Goal: Information Seeking & Learning: Learn about a topic

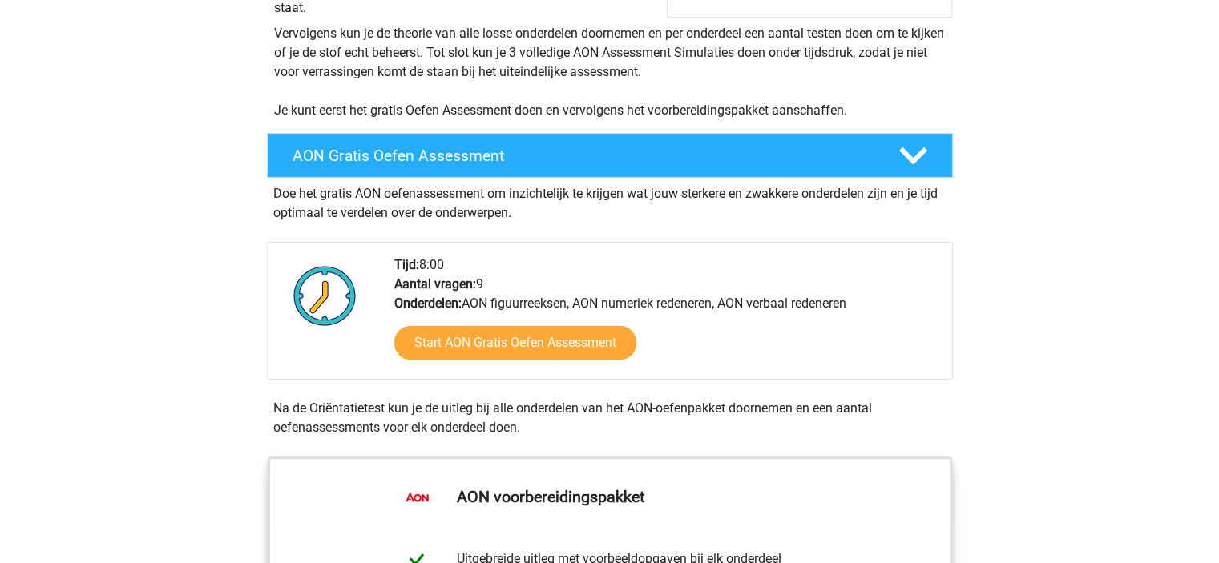
scroll to position [321, 0]
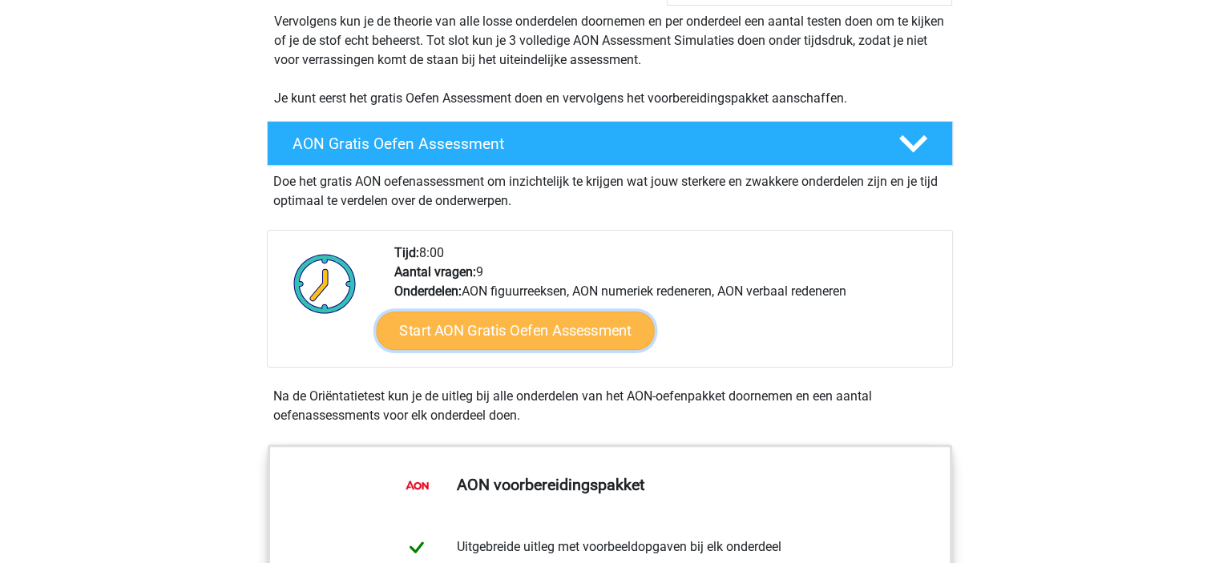
click at [439, 340] on link "Start AON Gratis Oefen Assessment" at bounding box center [515, 331] width 278 height 38
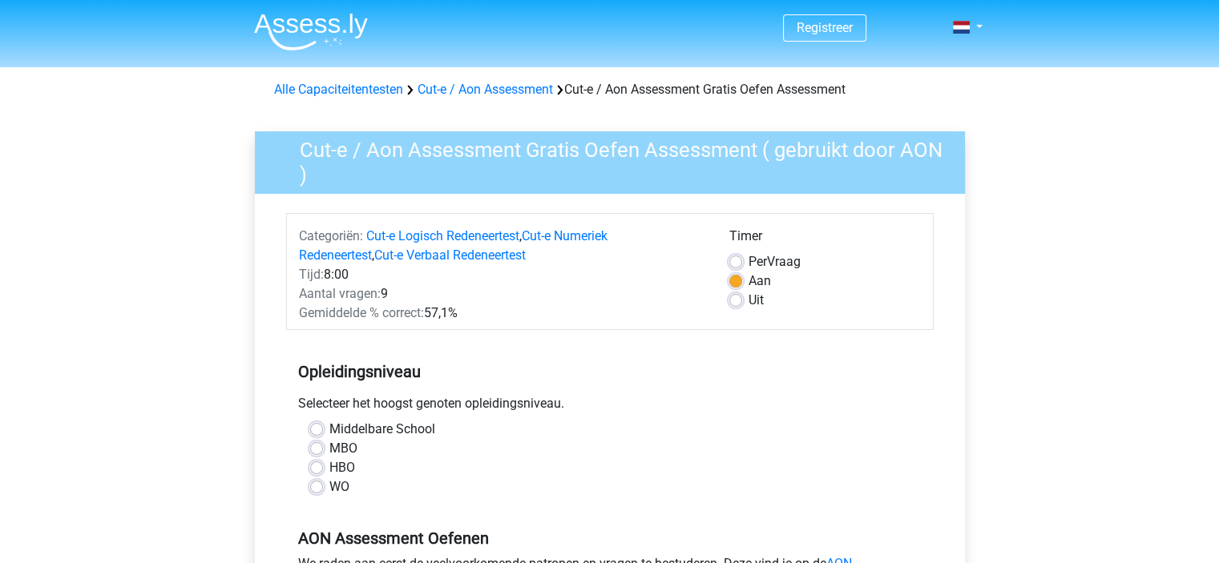
scroll to position [160, 0]
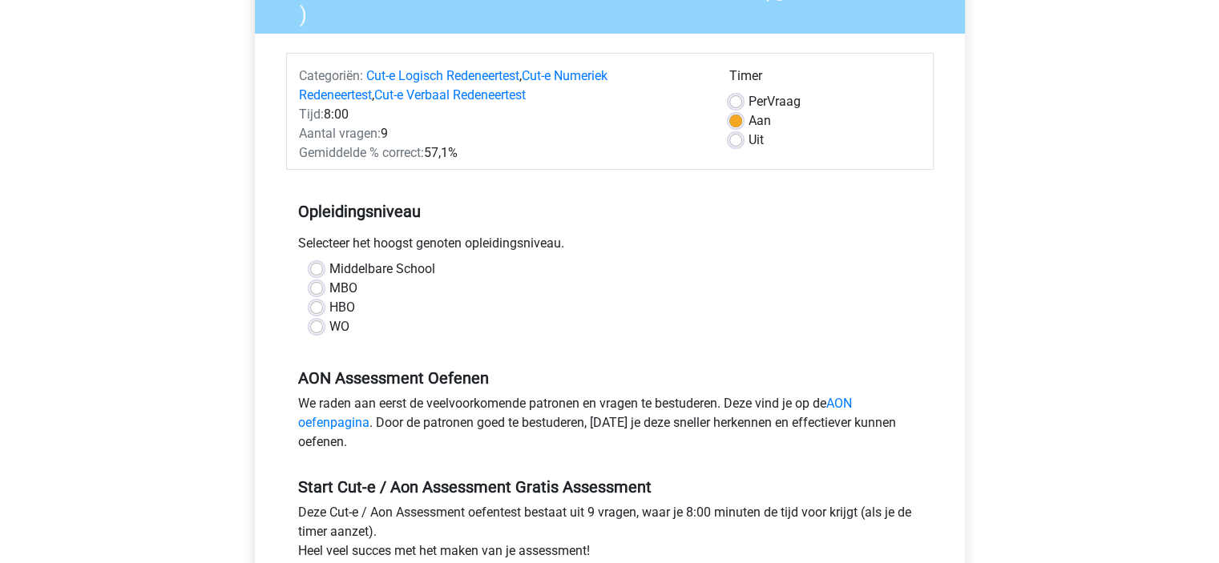
click at [329, 332] on label "WO" at bounding box center [339, 326] width 20 height 19
click at [321, 332] on input "WO" at bounding box center [316, 325] width 13 height 16
radio input "true"
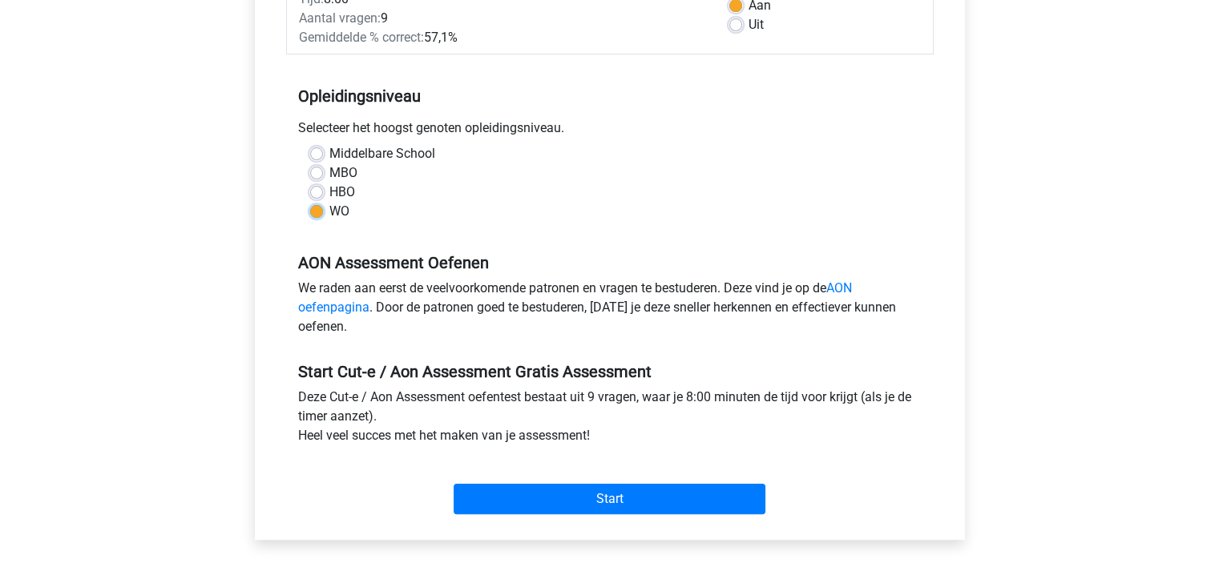
scroll to position [321, 0]
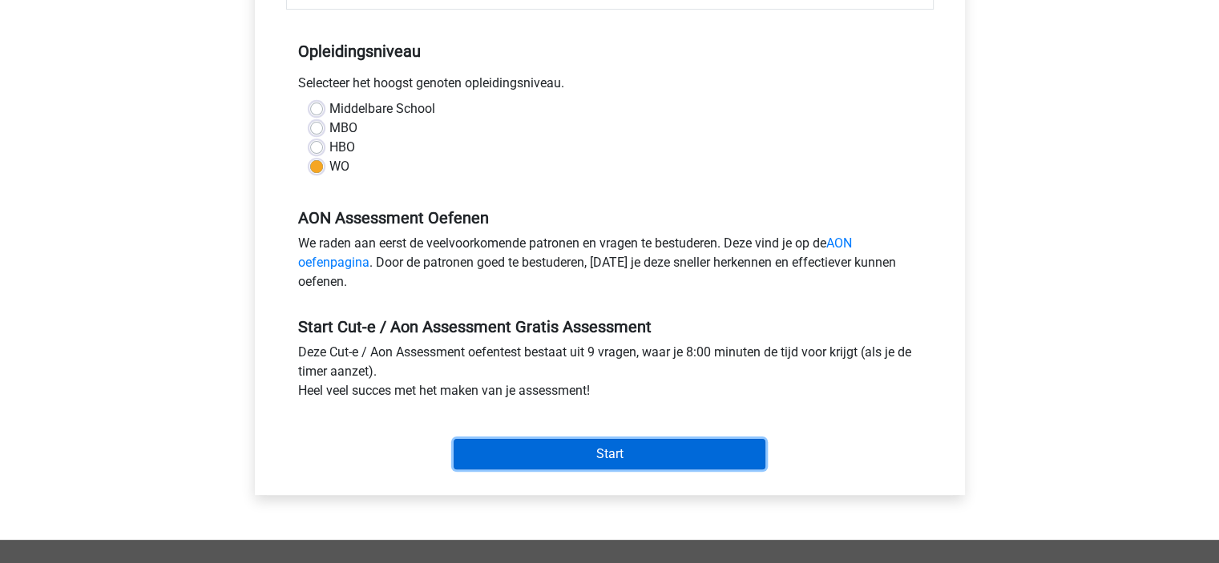
click at [547, 458] on input "Start" at bounding box center [610, 454] width 312 height 30
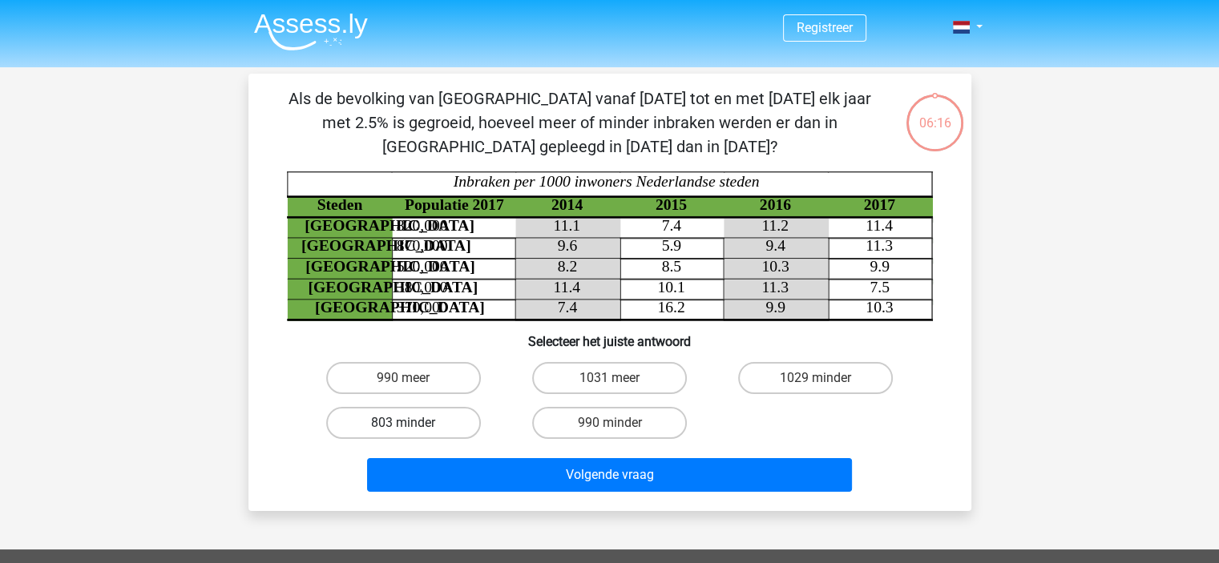
click at [392, 426] on label "803 minder" at bounding box center [403, 423] width 155 height 32
click at [403, 426] on input "803 minder" at bounding box center [408, 428] width 10 height 10
radio input "true"
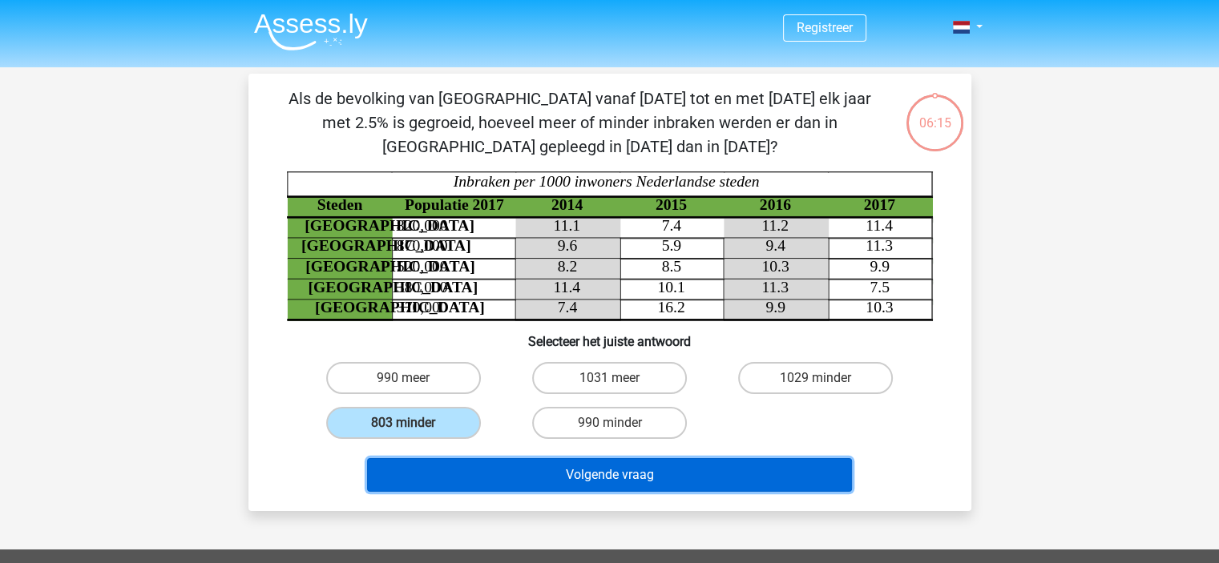
click at [464, 470] on button "Volgende vraag" at bounding box center [609, 475] width 485 height 34
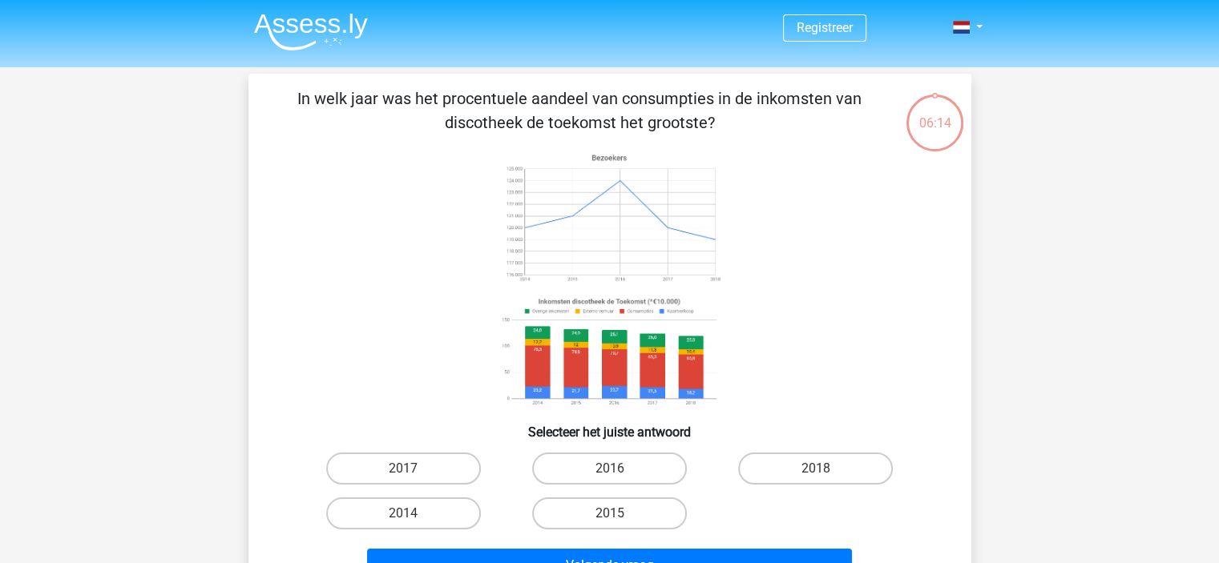
scroll to position [74, 0]
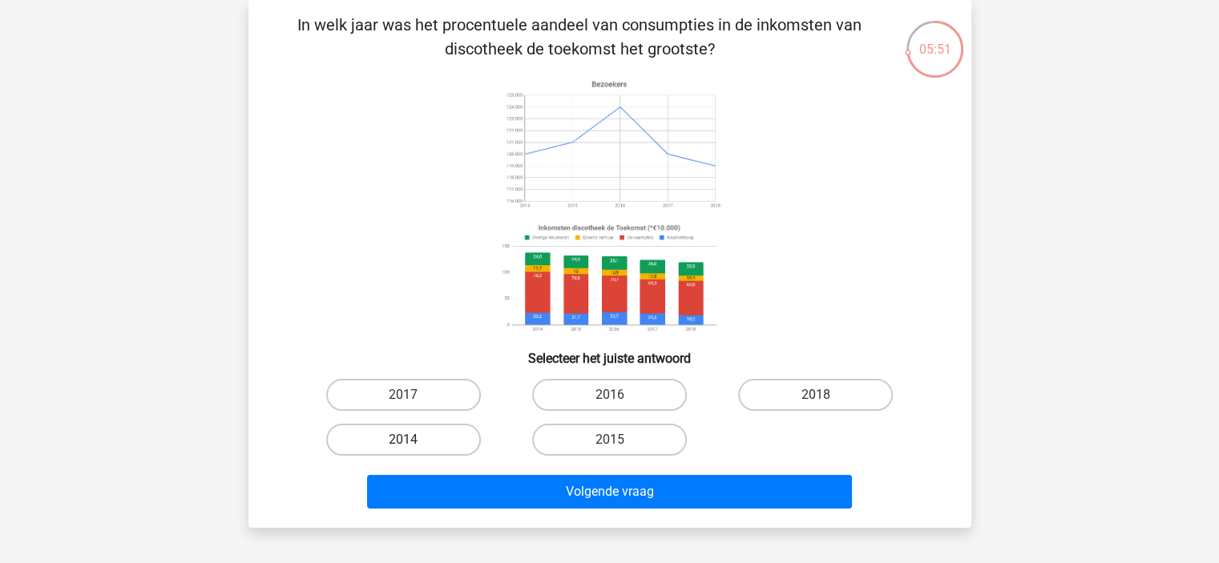
click at [438, 442] on label "2014" at bounding box center [403, 440] width 155 height 32
click at [413, 442] on input "2014" at bounding box center [408, 445] width 10 height 10
radio input "true"
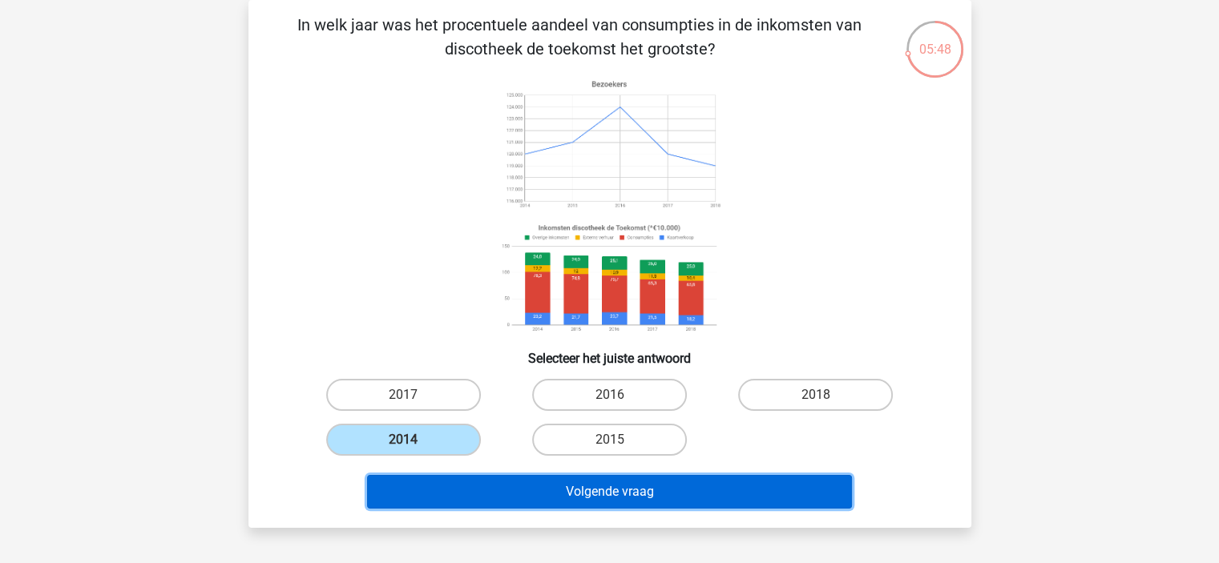
click at [628, 490] on button "Volgende vraag" at bounding box center [609, 492] width 485 height 34
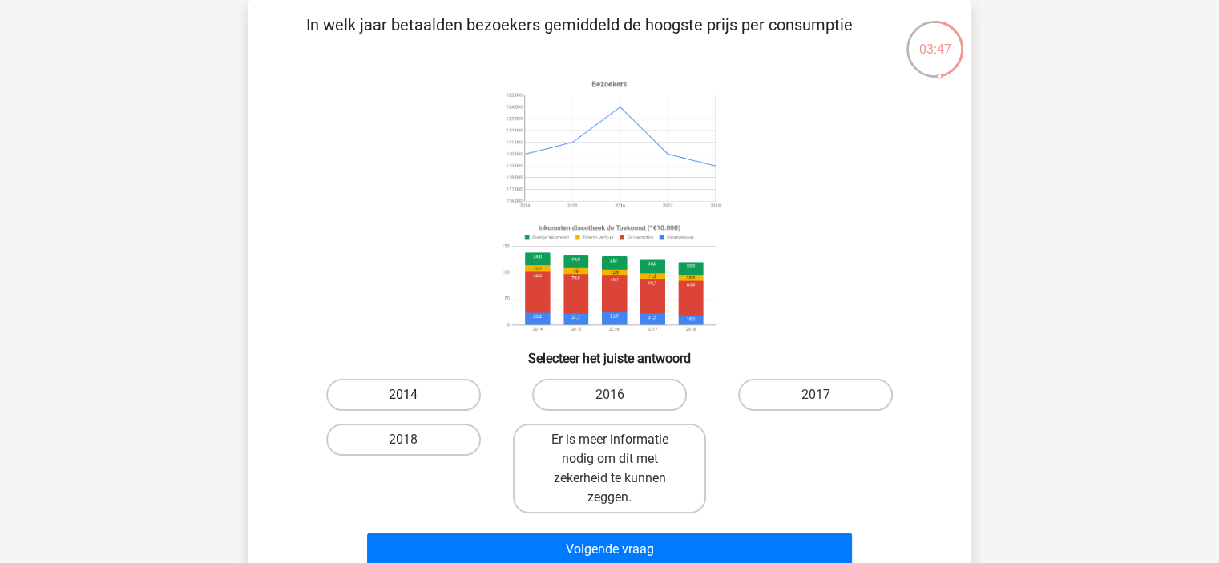
click at [406, 384] on label "2014" at bounding box center [403, 395] width 155 height 32
click at [406, 395] on input "2014" at bounding box center [408, 400] width 10 height 10
radio input "true"
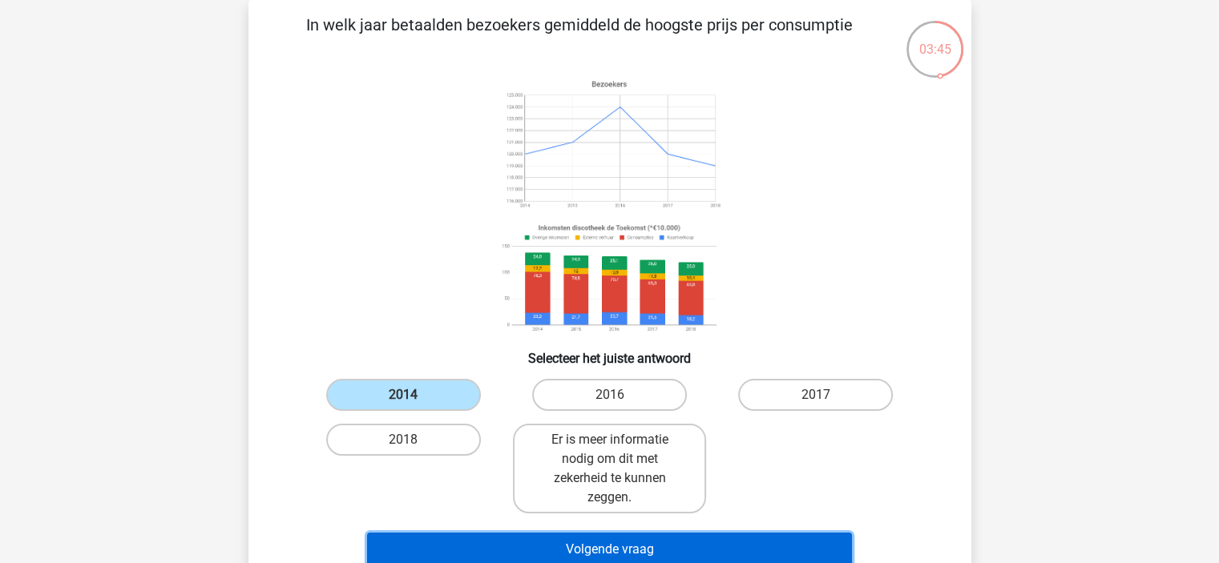
drag, startPoint x: 529, startPoint y: 552, endPoint x: 528, endPoint y: 542, distance: 10.4
click at [529, 551] on button "Volgende vraag" at bounding box center [609, 550] width 485 height 34
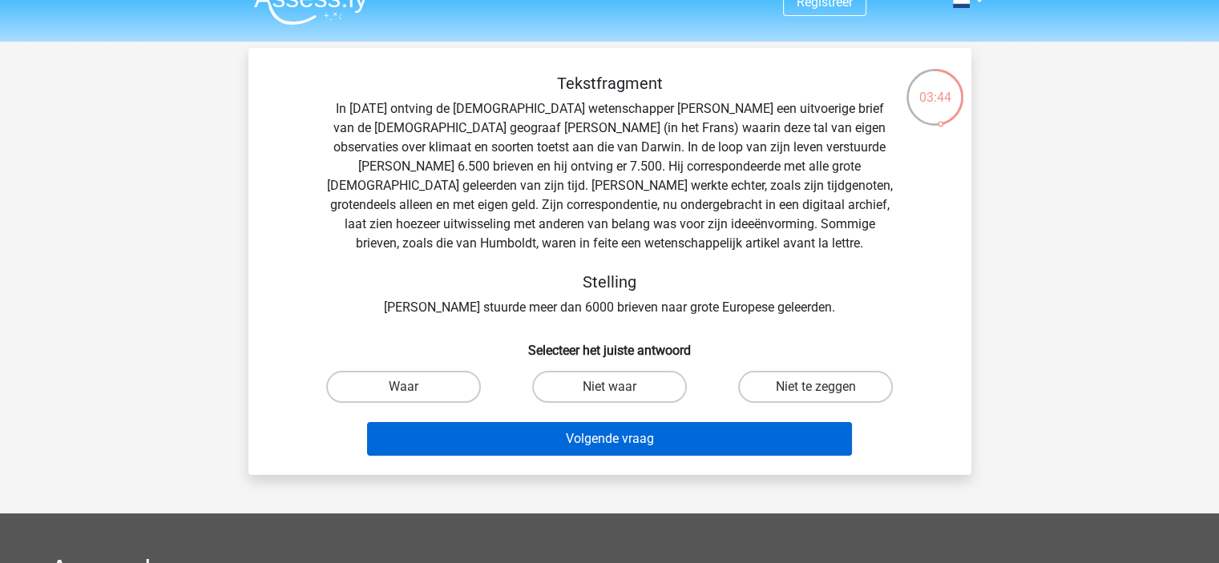
scroll to position [0, 0]
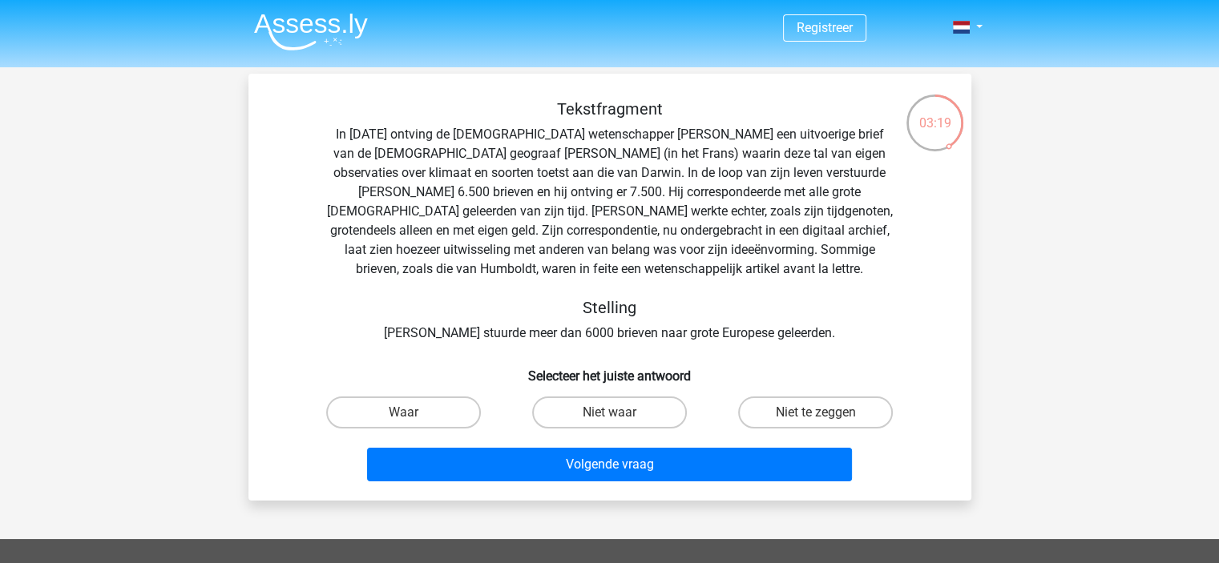
click at [408, 417] on input "Waar" at bounding box center [408, 418] width 10 height 10
radio input "true"
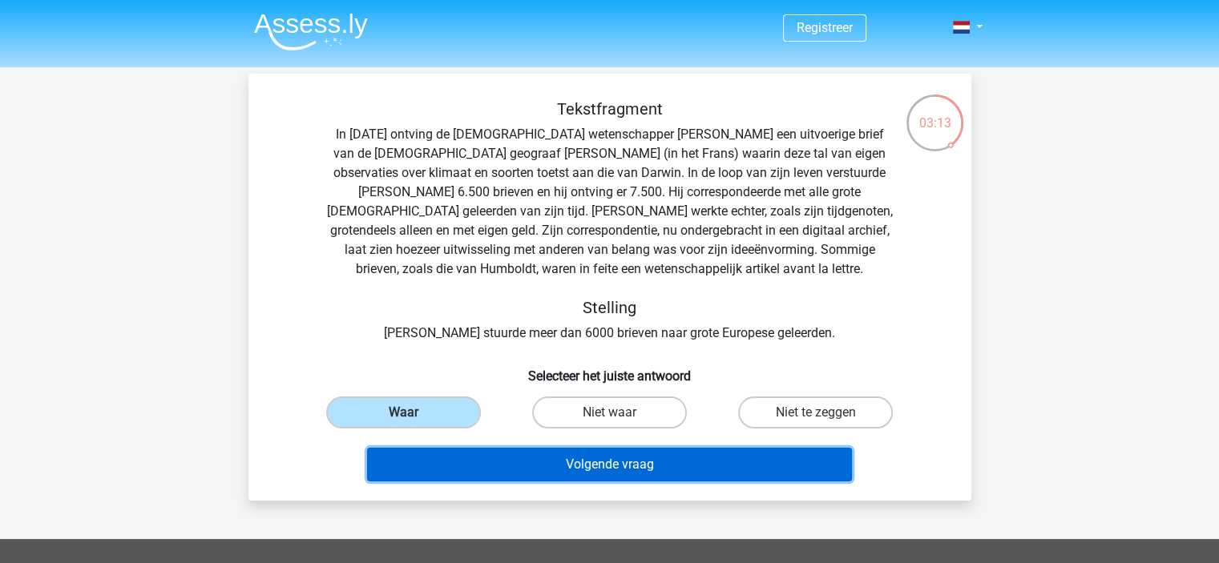
click at [540, 468] on button "Volgende vraag" at bounding box center [609, 465] width 485 height 34
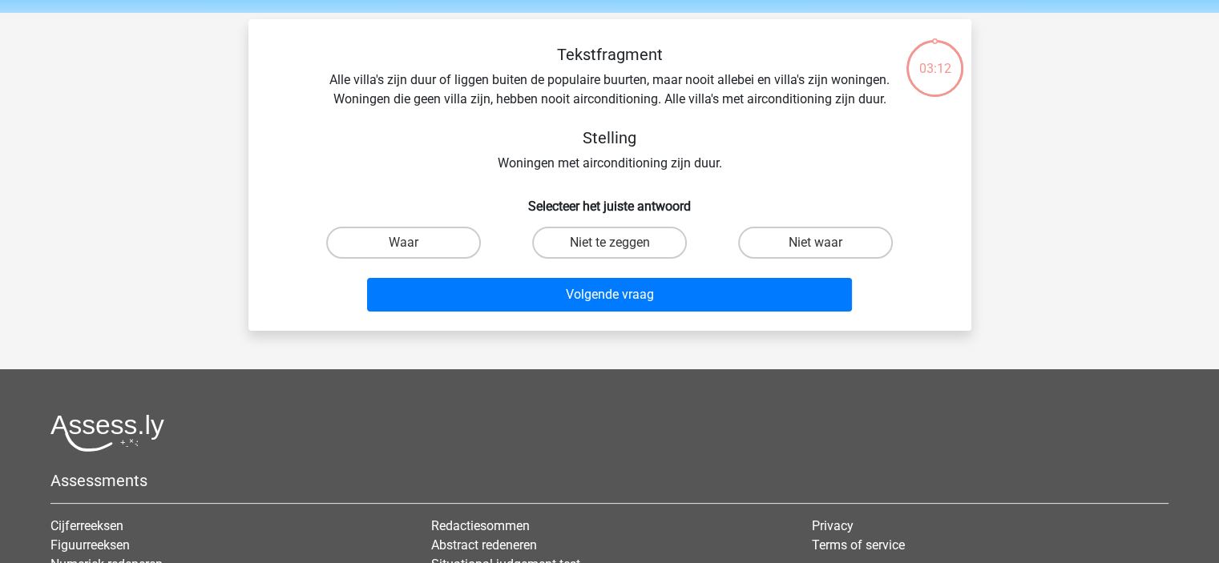
scroll to position [74, 0]
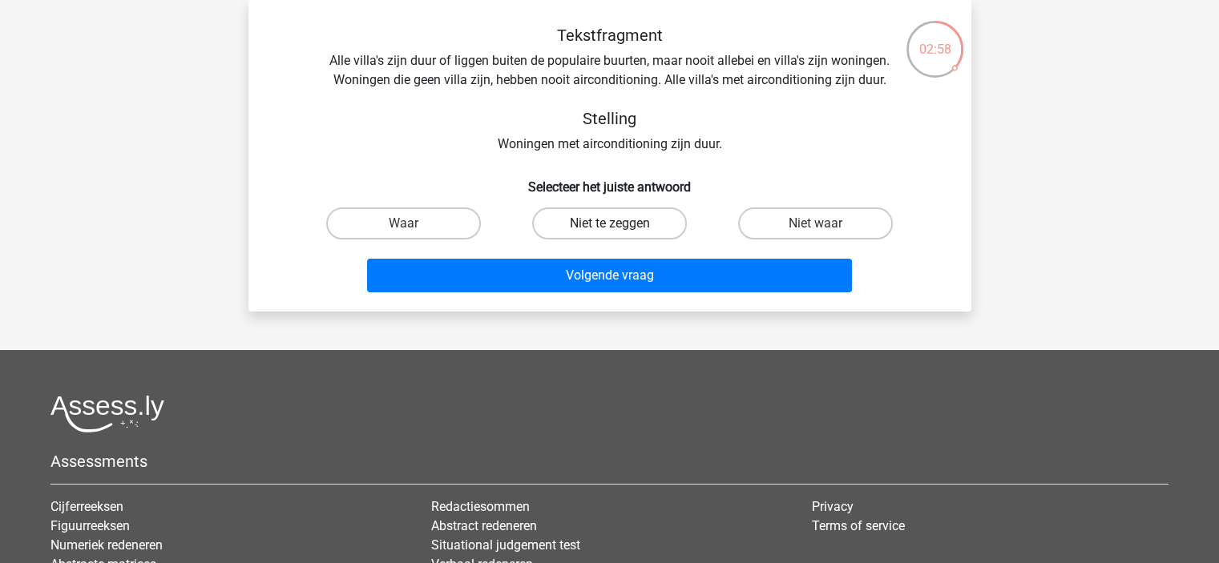
click at [610, 220] on label "Niet te zeggen" at bounding box center [609, 224] width 155 height 32
click at [610, 224] on input "Niet te zeggen" at bounding box center [614, 229] width 10 height 10
radio input "true"
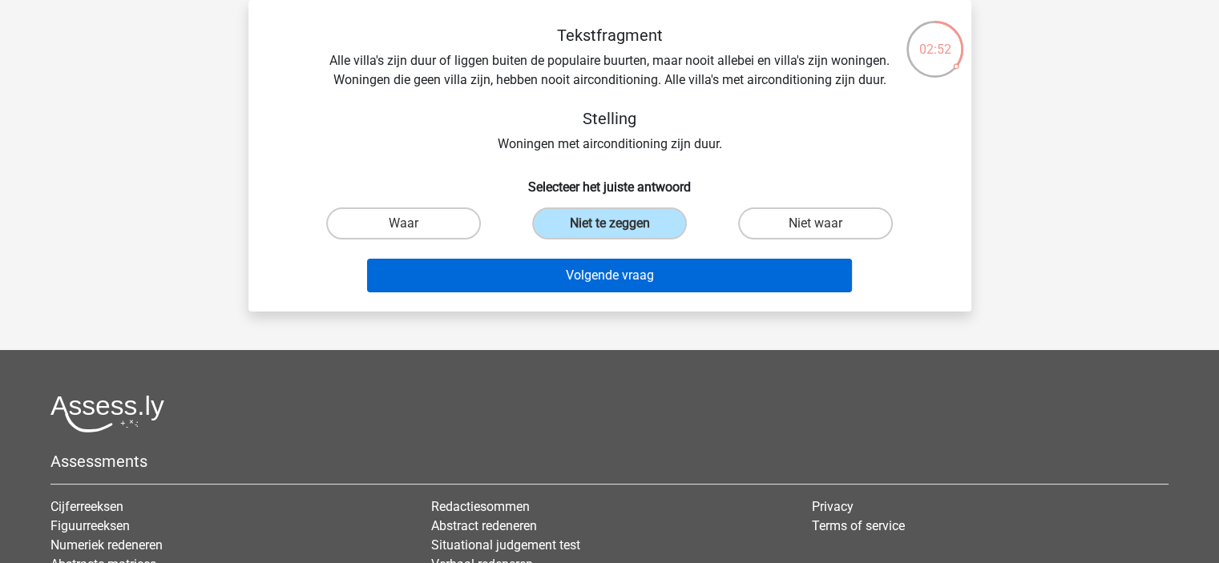
click at [567, 272] on button "Volgende vraag" at bounding box center [609, 276] width 485 height 34
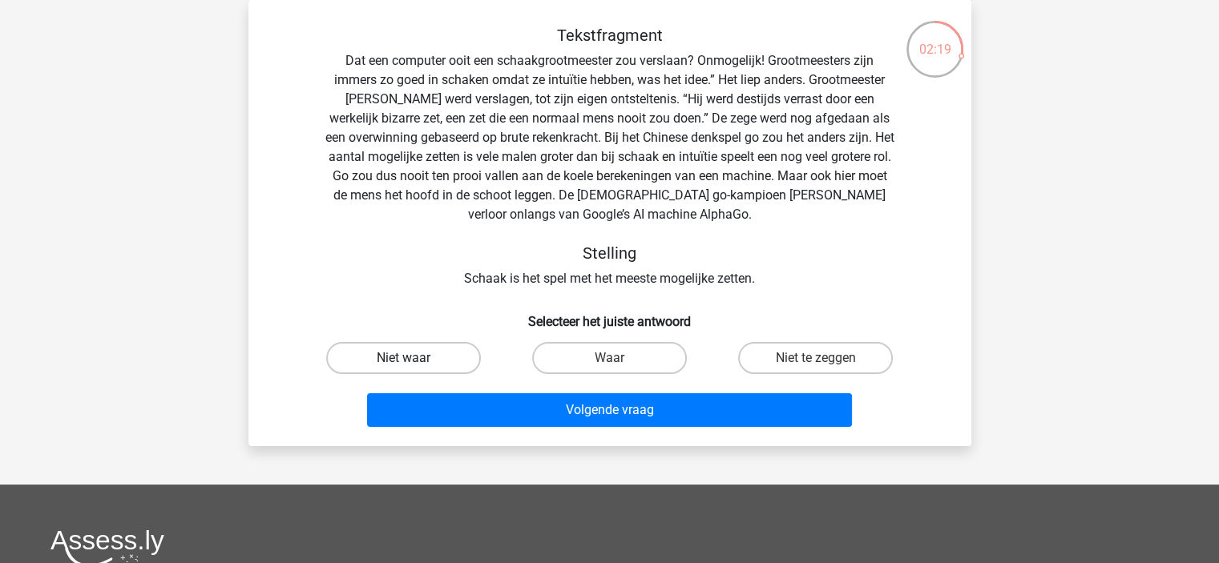
click at [439, 357] on label "Niet waar" at bounding box center [403, 358] width 155 height 32
click at [413, 358] on input "Niet waar" at bounding box center [408, 363] width 10 height 10
radio input "true"
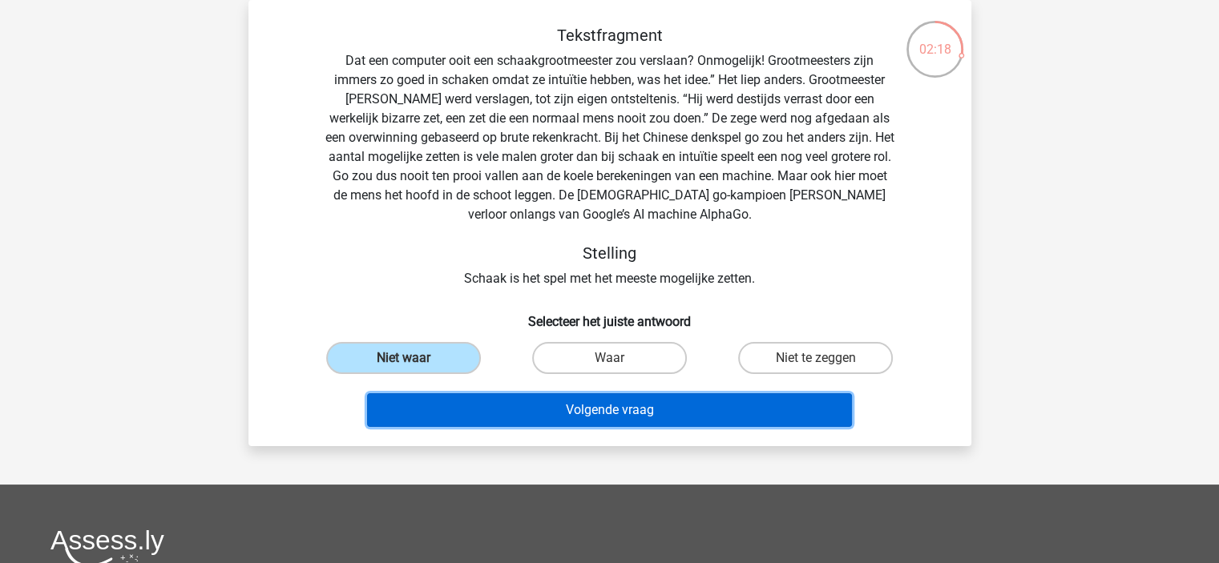
click at [624, 422] on button "Volgende vraag" at bounding box center [609, 410] width 485 height 34
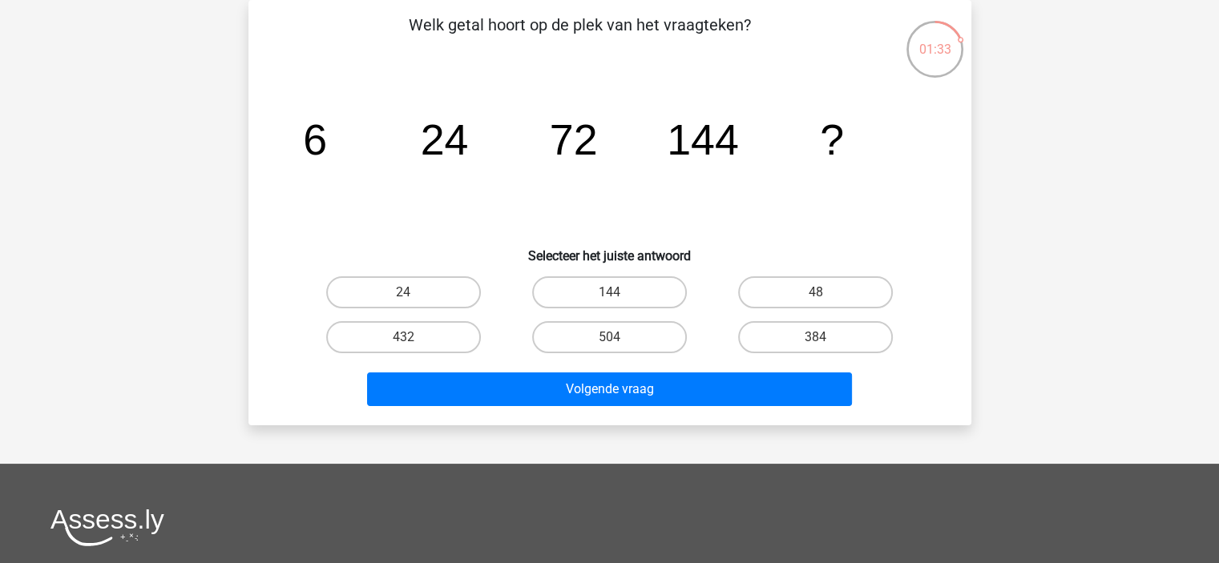
drag, startPoint x: 574, startPoint y: 294, endPoint x: 567, endPoint y: 308, distance: 15.4
click at [574, 294] on label "144" at bounding box center [609, 292] width 155 height 32
click at [609, 294] on input "144" at bounding box center [614, 297] width 10 height 10
radio input "true"
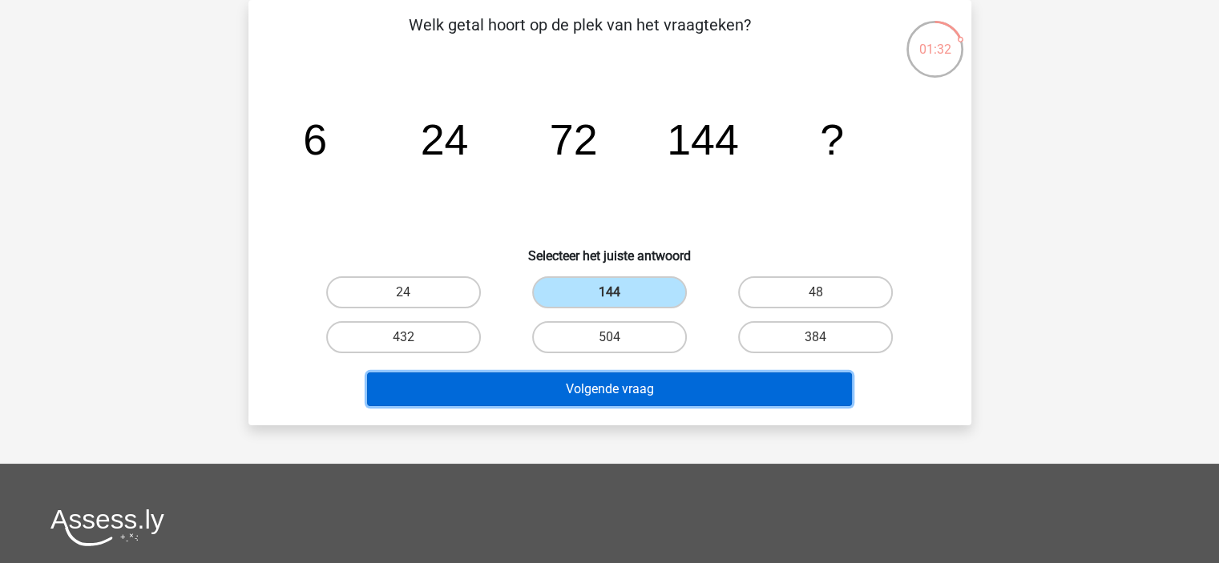
click at [562, 380] on button "Volgende vraag" at bounding box center [609, 390] width 485 height 34
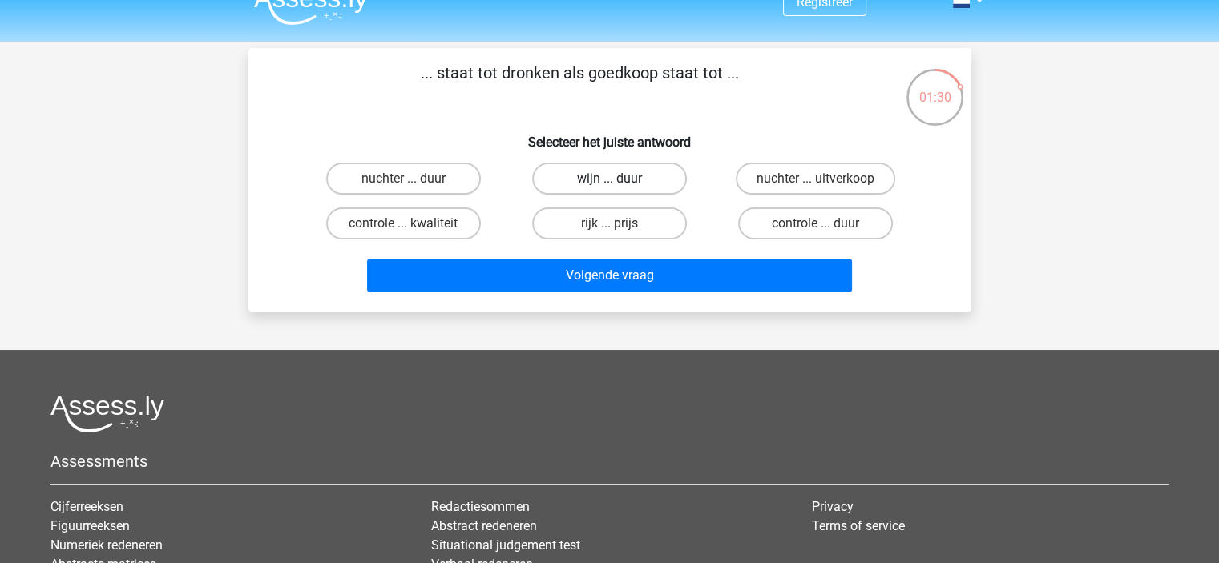
scroll to position [0, 0]
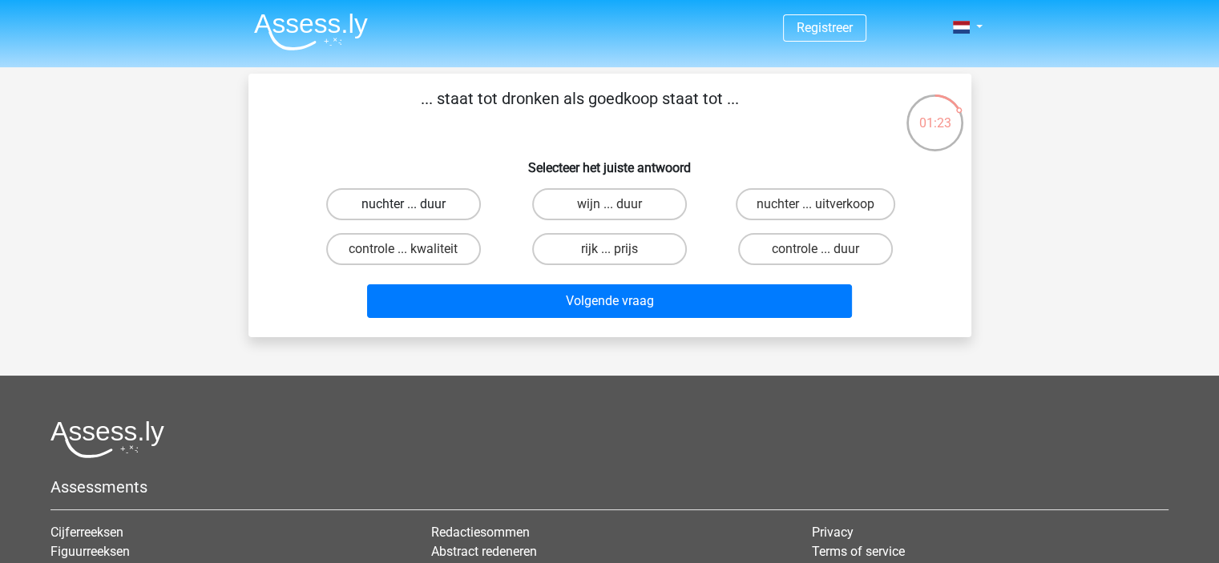
click at [442, 208] on label "nuchter ... duur" at bounding box center [403, 204] width 155 height 32
click at [413, 208] on input "nuchter ... duur" at bounding box center [408, 209] width 10 height 10
radio input "true"
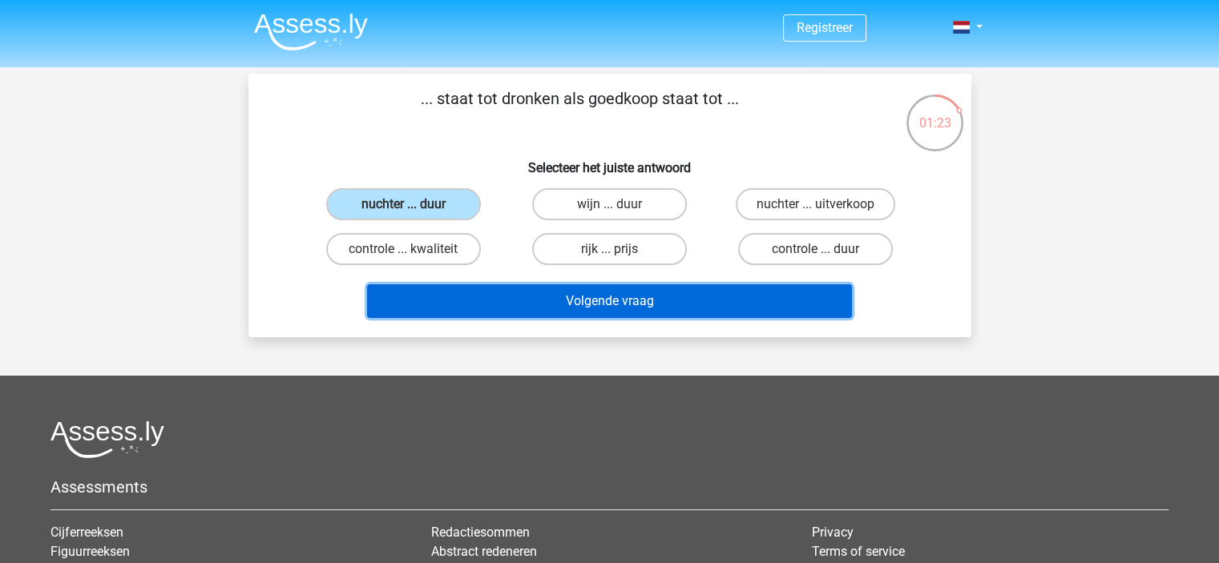
click at [525, 300] on button "Volgende vraag" at bounding box center [609, 301] width 485 height 34
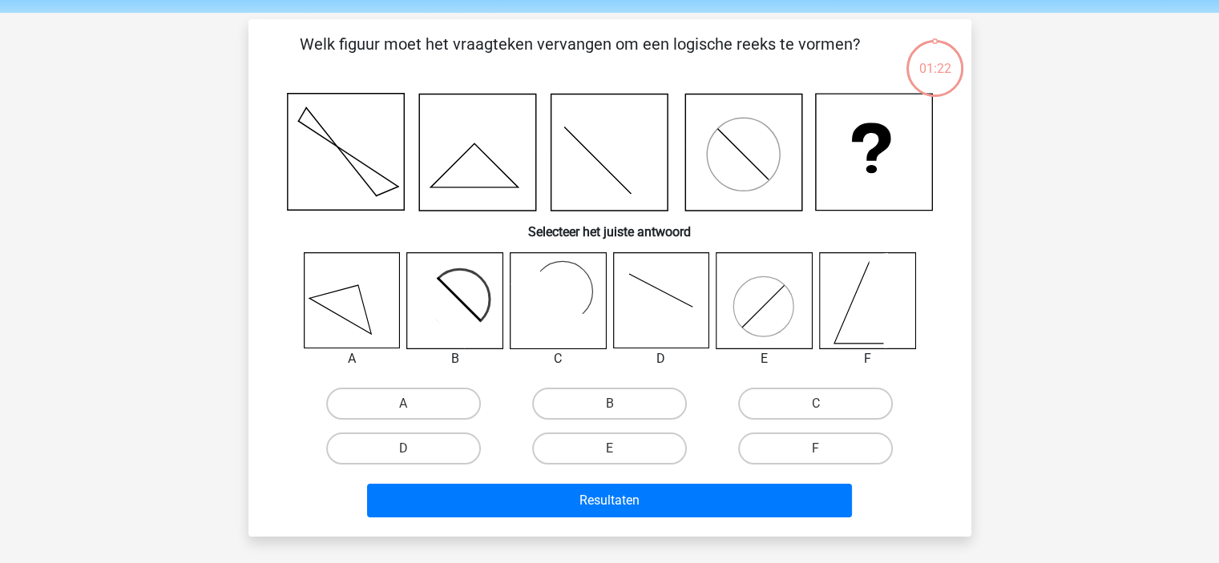
scroll to position [74, 0]
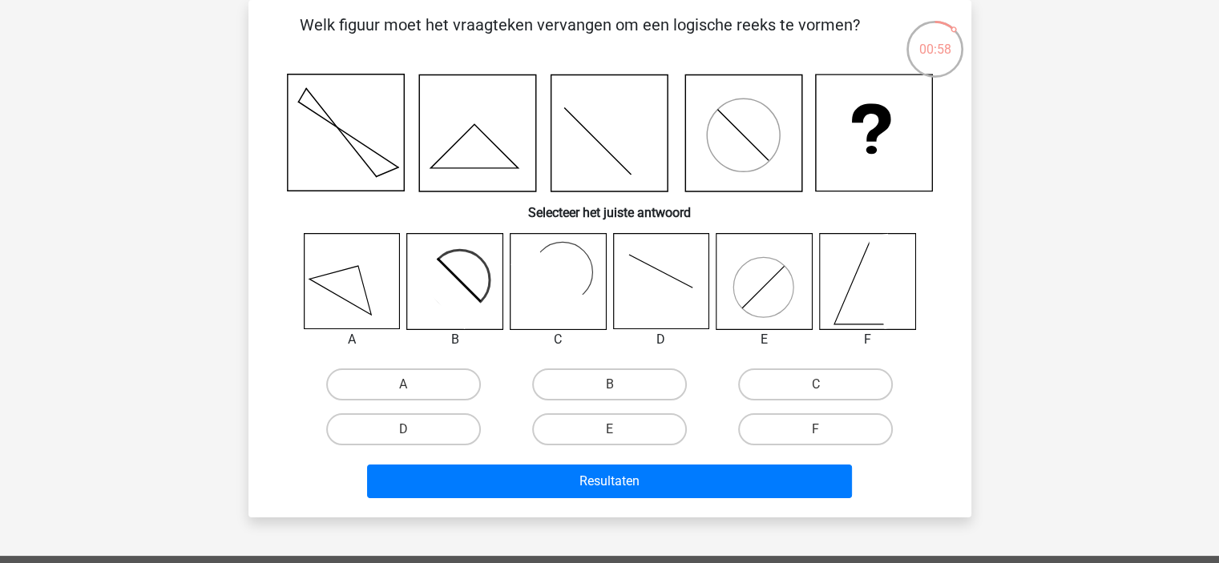
click at [561, 281] on rect at bounding box center [549, 283] width 78 height 78
click at [814, 387] on label "C" at bounding box center [815, 385] width 155 height 32
click at [816, 387] on input "C" at bounding box center [821, 390] width 10 height 10
radio input "true"
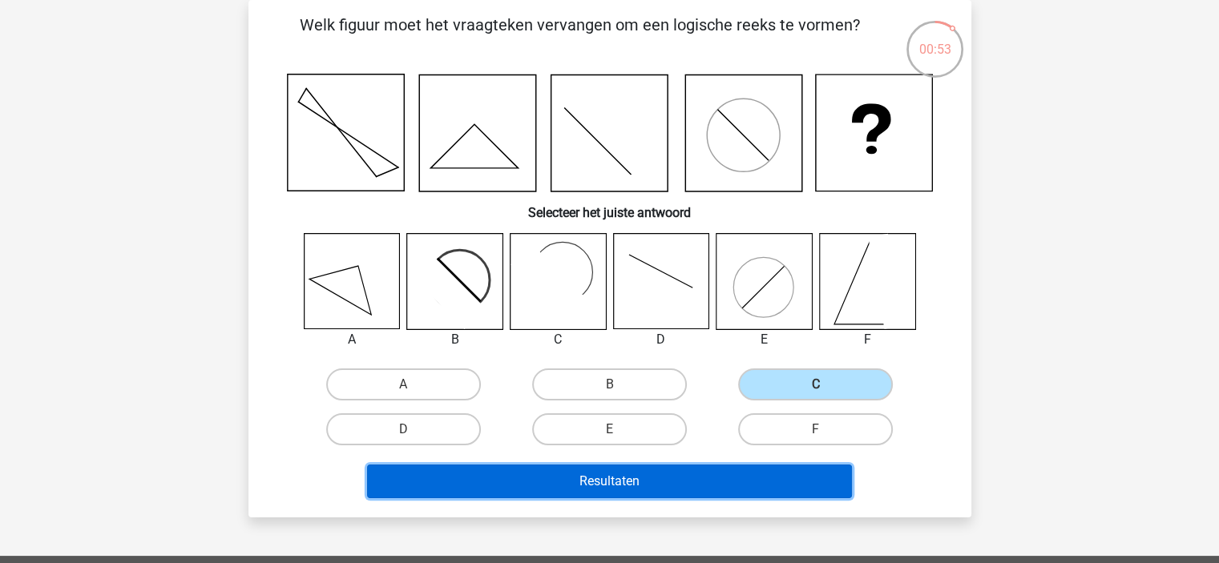
click at [728, 490] on button "Resultaten" at bounding box center [609, 482] width 485 height 34
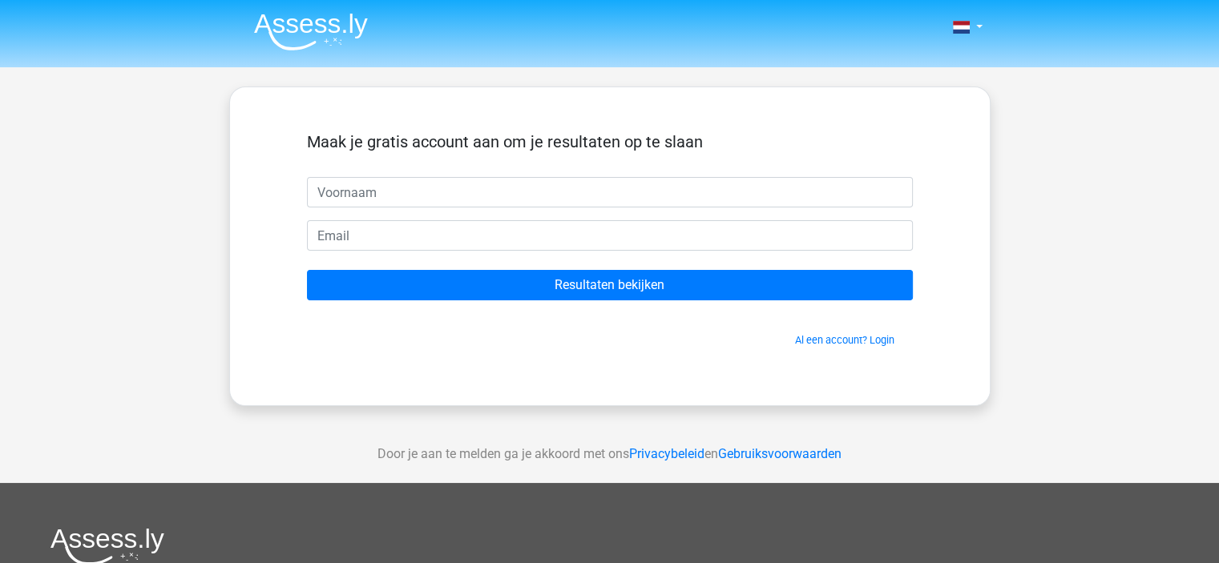
click at [505, 194] on input "text" at bounding box center [610, 192] width 606 height 30
type input "Renee"
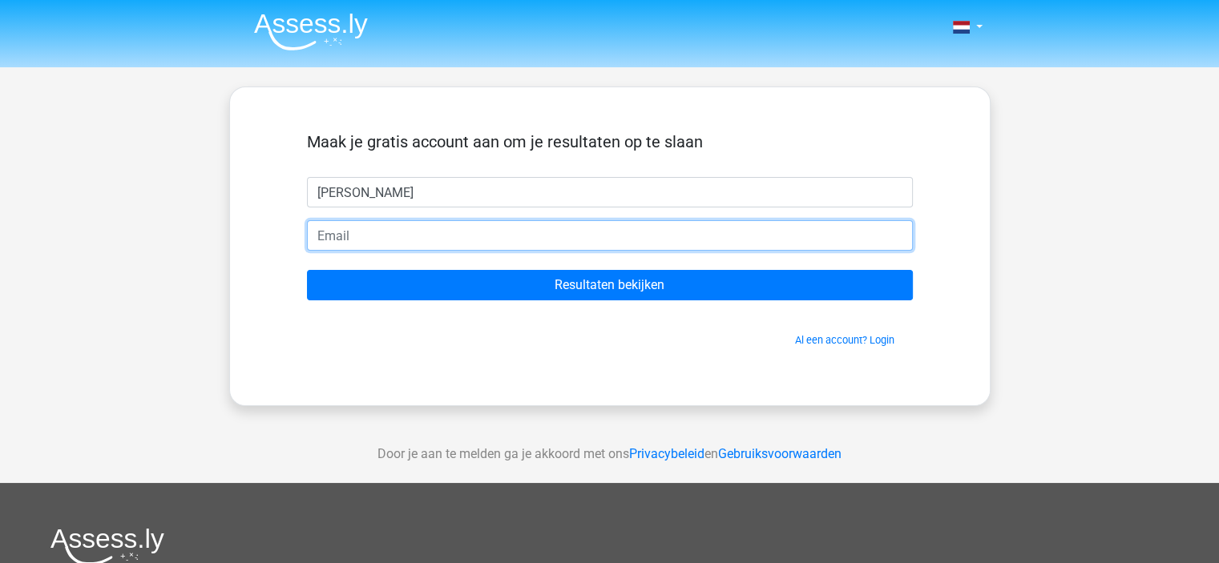
click at [419, 234] on input "email" at bounding box center [610, 235] width 606 height 30
type input "rbruning2000@gmail.com"
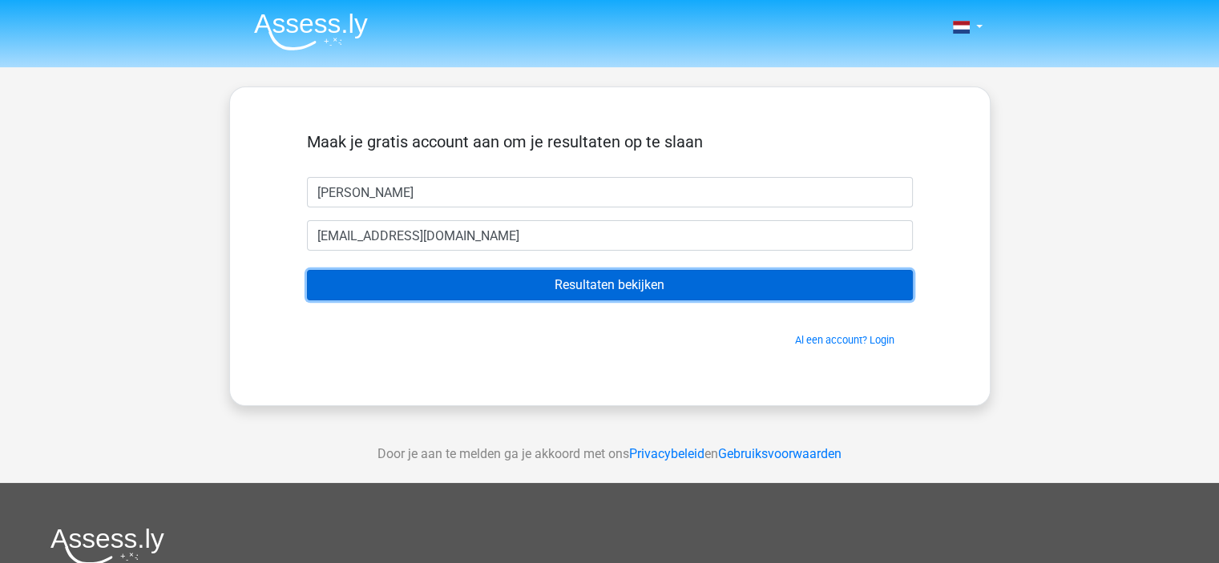
click at [462, 291] on input "Resultaten bekijken" at bounding box center [610, 285] width 606 height 30
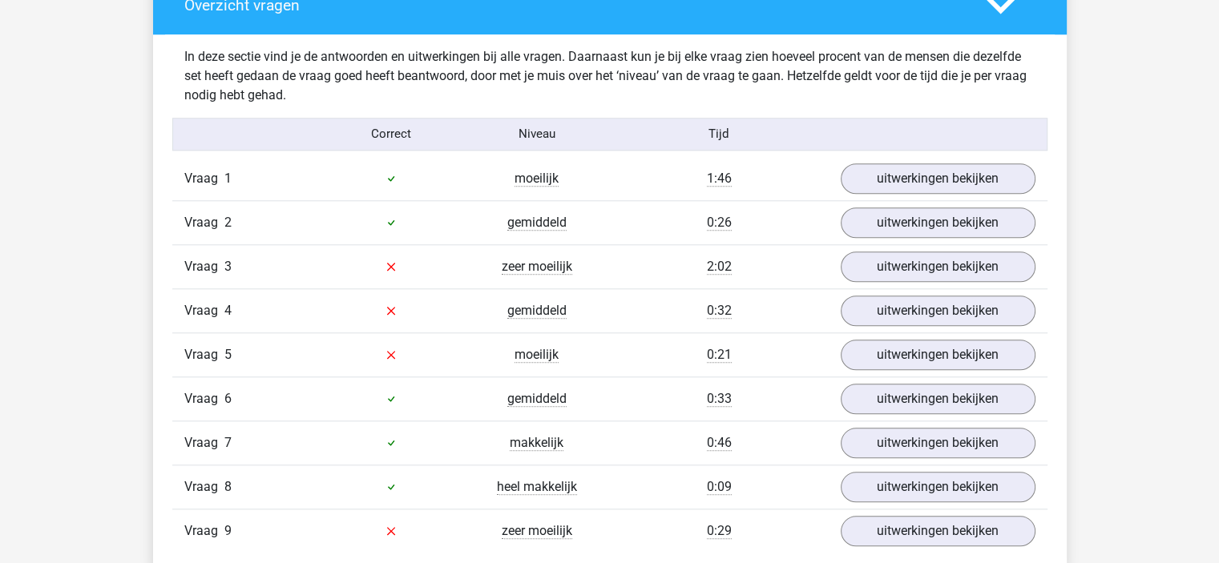
scroll to position [1603, 0]
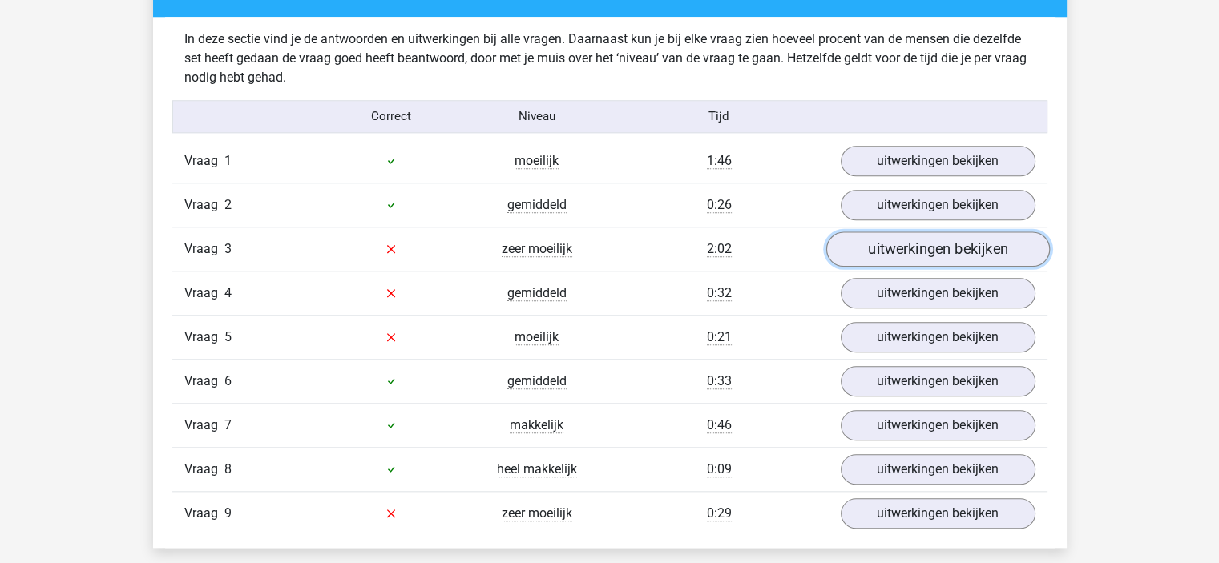
click at [981, 254] on link "uitwerkingen bekijken" at bounding box center [937, 249] width 224 height 35
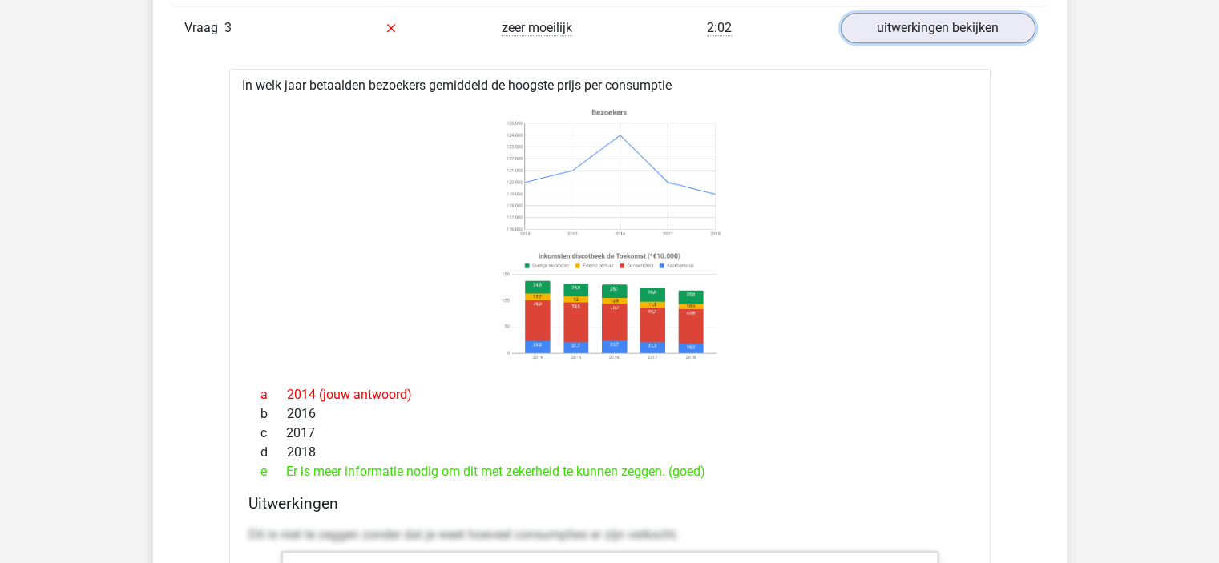
scroll to position [1763, 0]
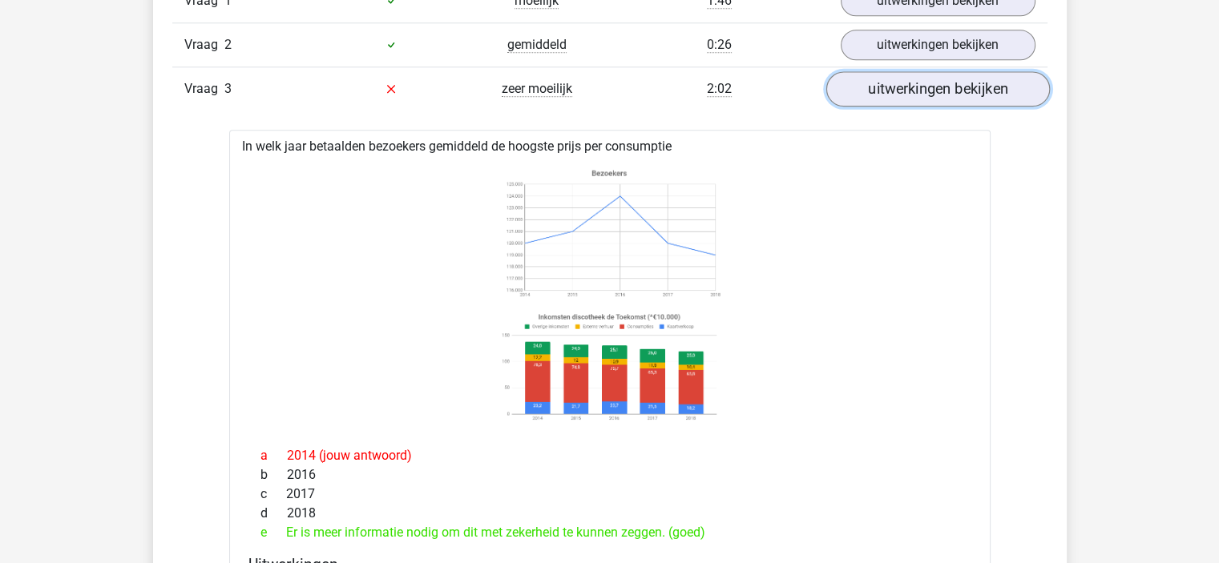
click at [903, 90] on link "uitwerkingen bekijken" at bounding box center [937, 88] width 224 height 35
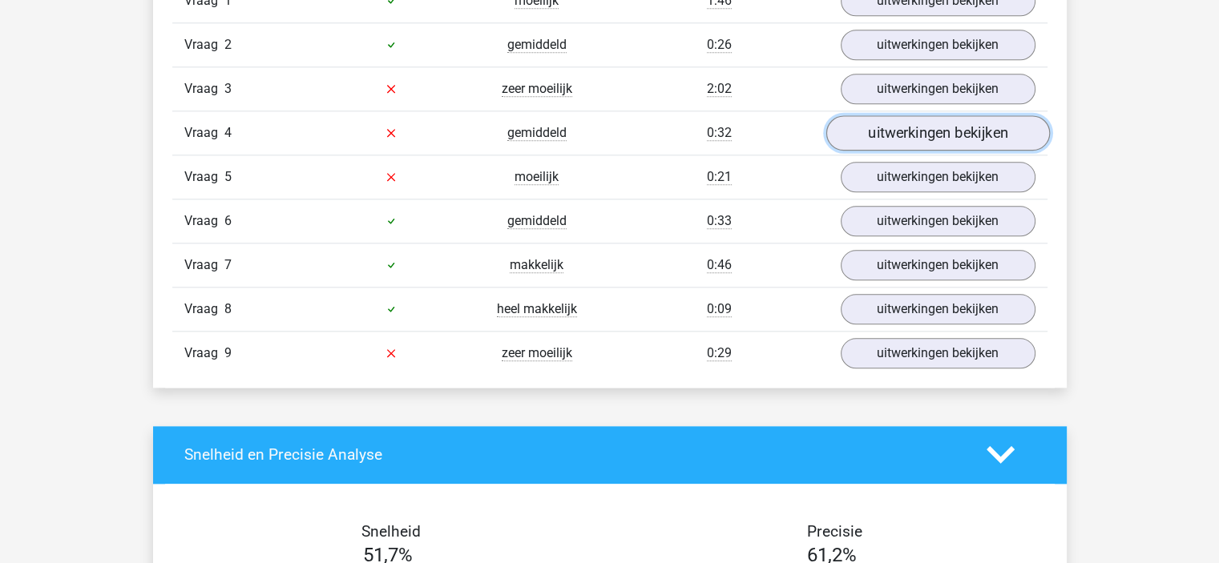
click at [922, 131] on link "uitwerkingen bekijken" at bounding box center [937, 132] width 224 height 35
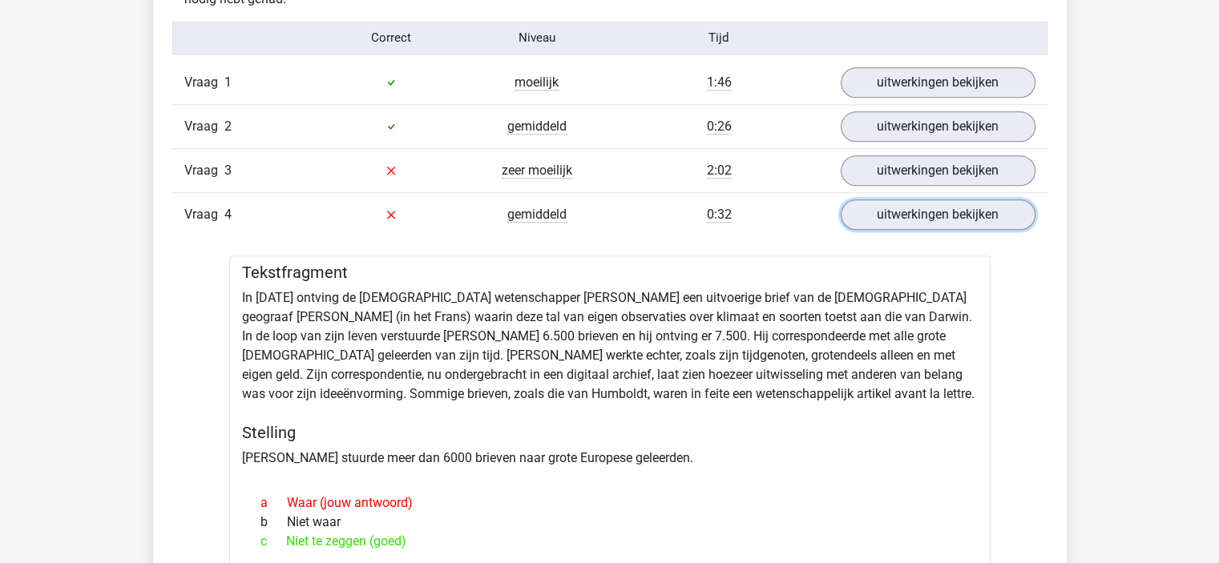
scroll to position [1603, 0]
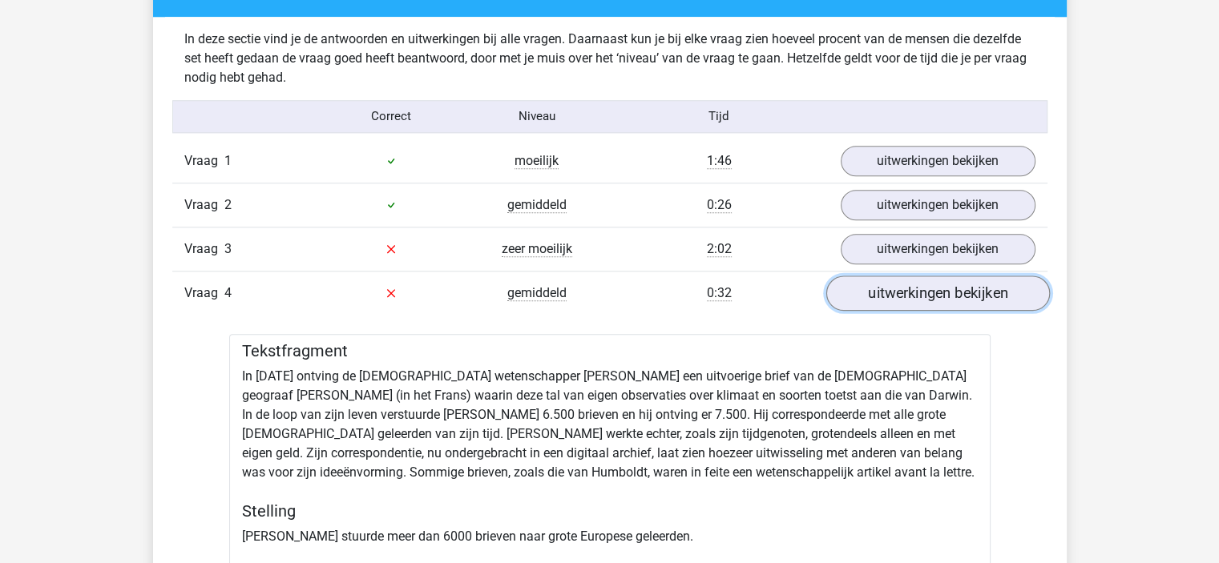
click at [875, 297] on link "uitwerkingen bekijken" at bounding box center [937, 293] width 224 height 35
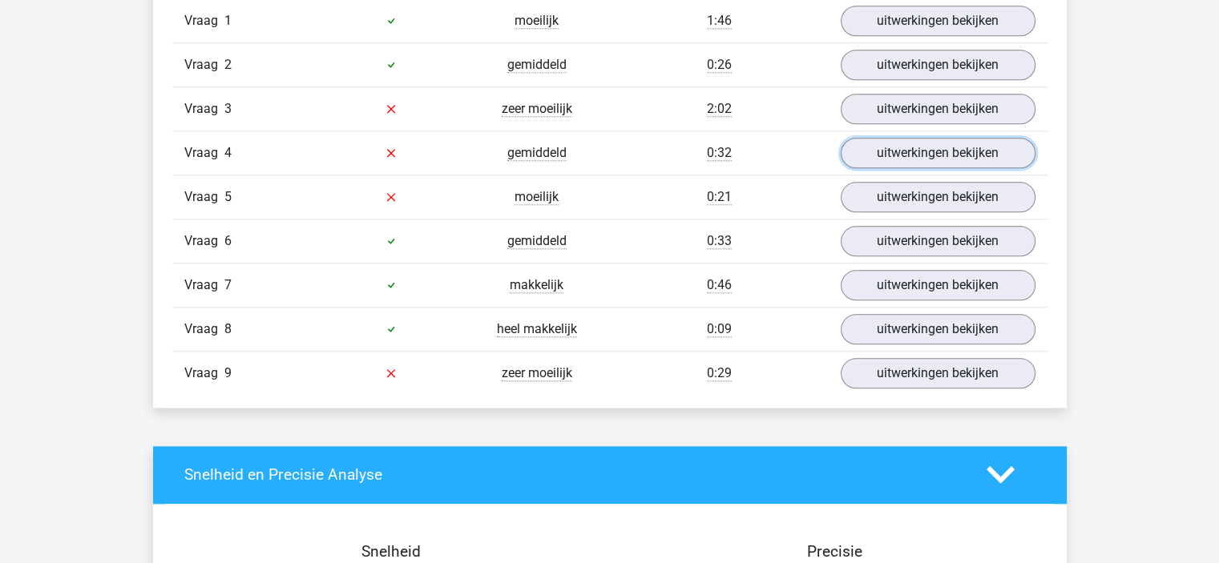
scroll to position [1763, 0]
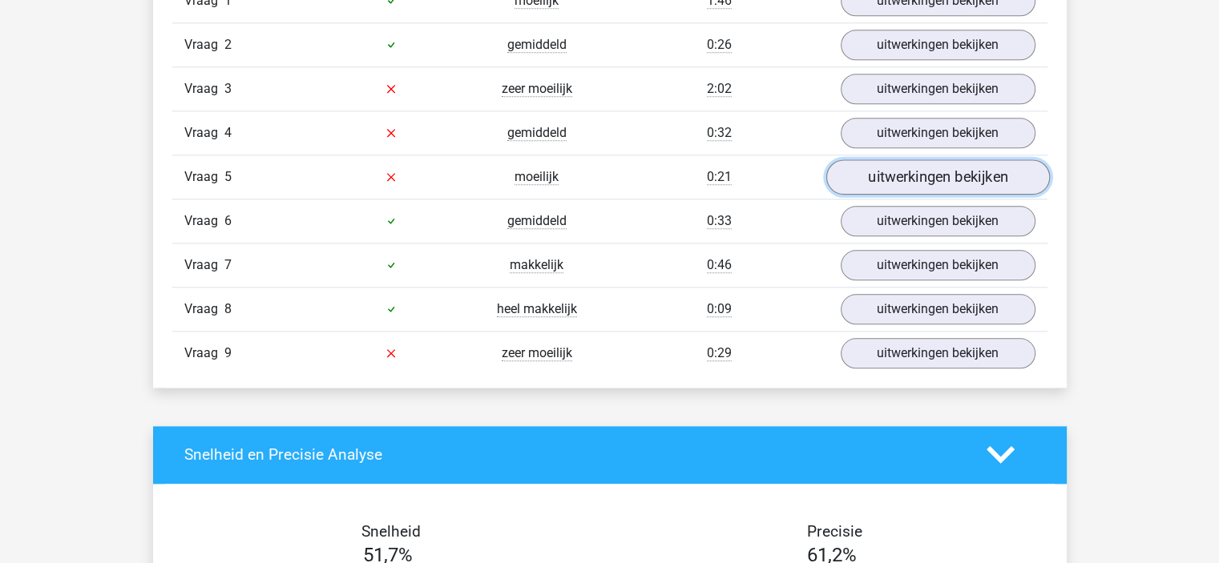
click at [890, 171] on link "uitwerkingen bekijken" at bounding box center [937, 176] width 224 height 35
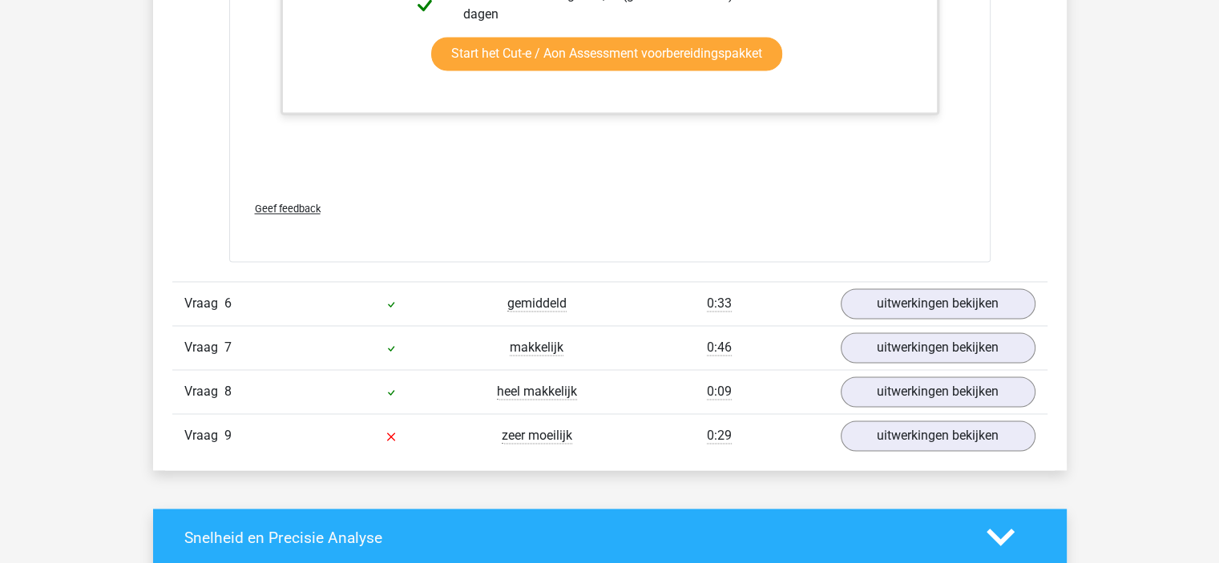
scroll to position [2725, 0]
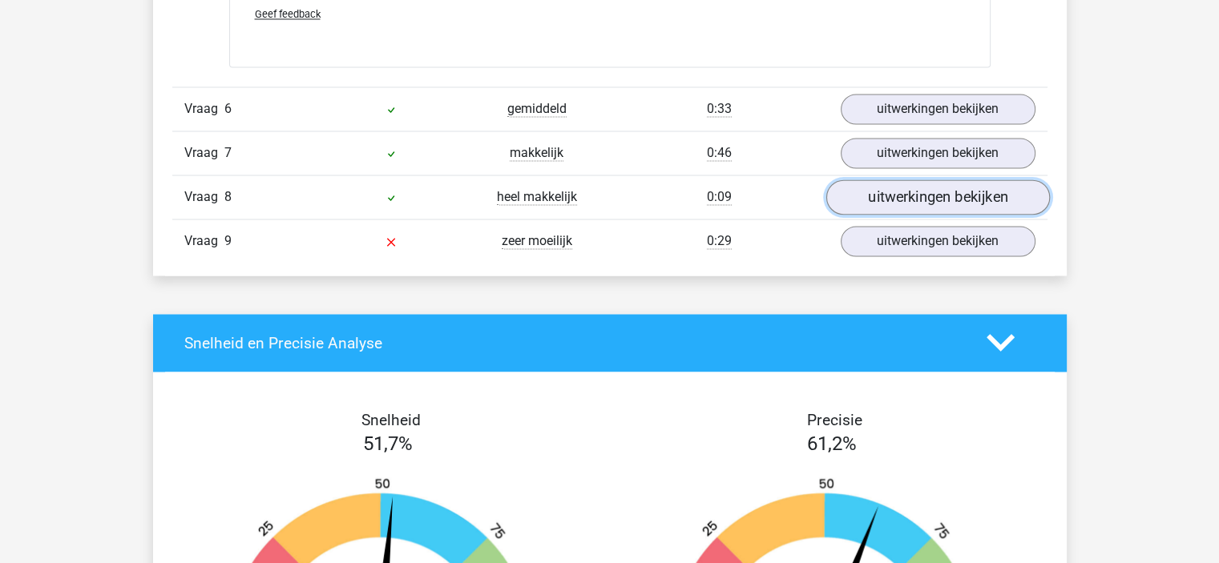
click at [869, 194] on link "uitwerkingen bekijken" at bounding box center [937, 197] width 224 height 35
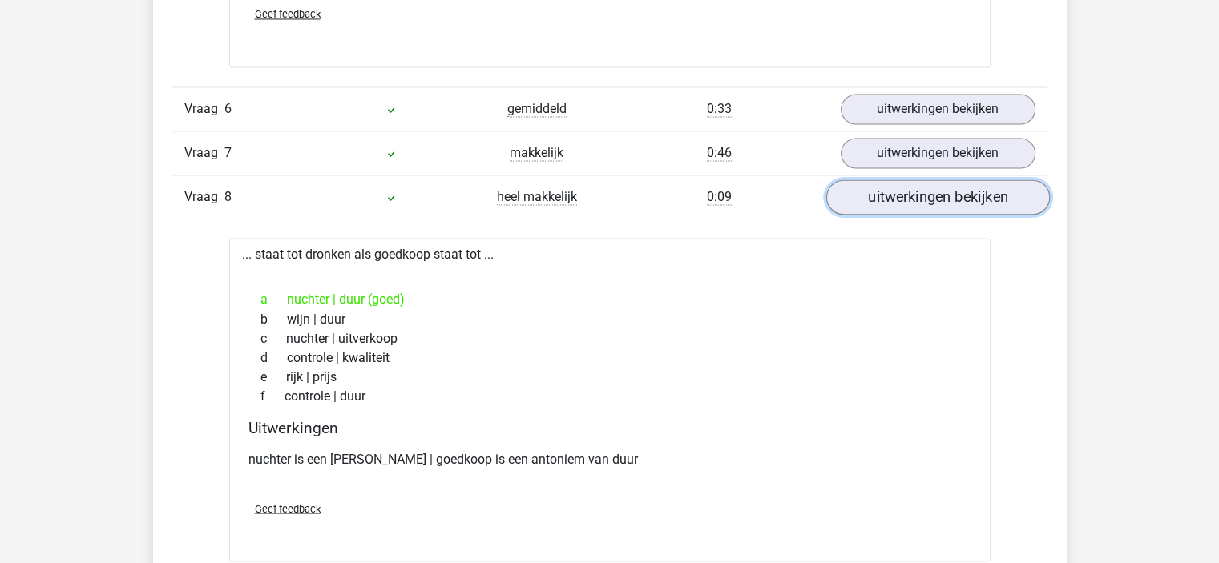
click at [869, 194] on link "uitwerkingen bekijken" at bounding box center [937, 197] width 224 height 35
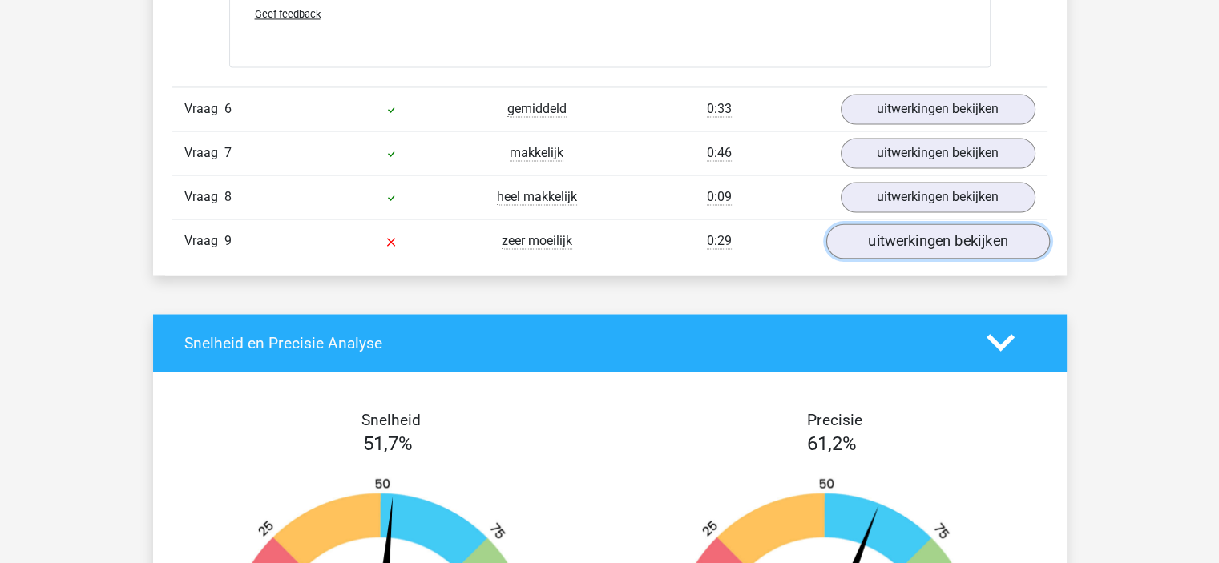
click at [869, 248] on link "uitwerkingen bekijken" at bounding box center [937, 241] width 224 height 35
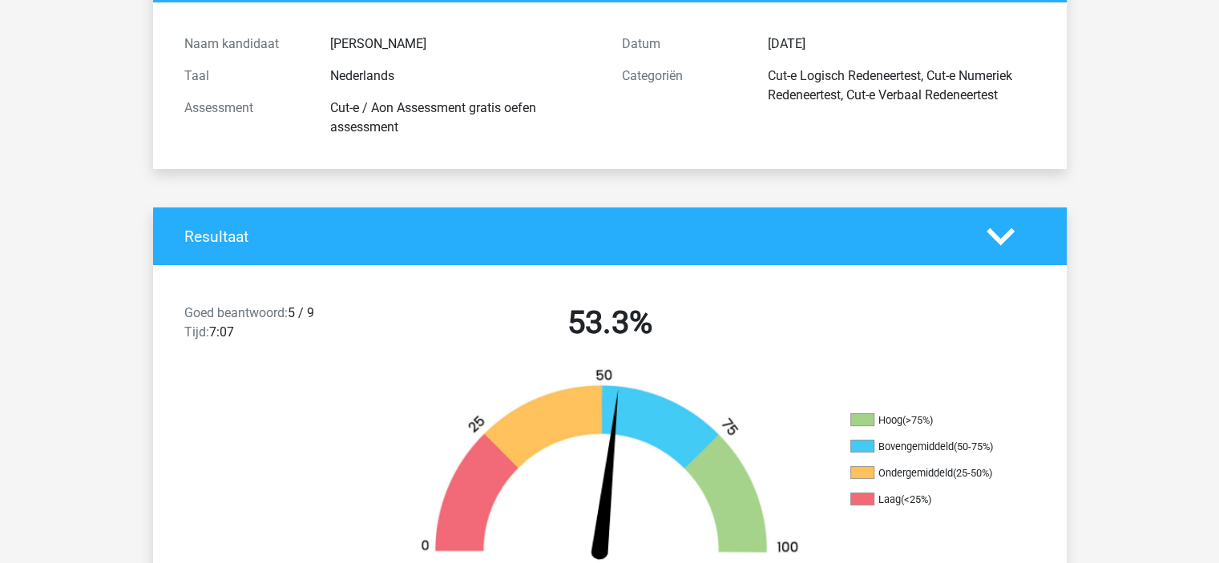
scroll to position [160, 0]
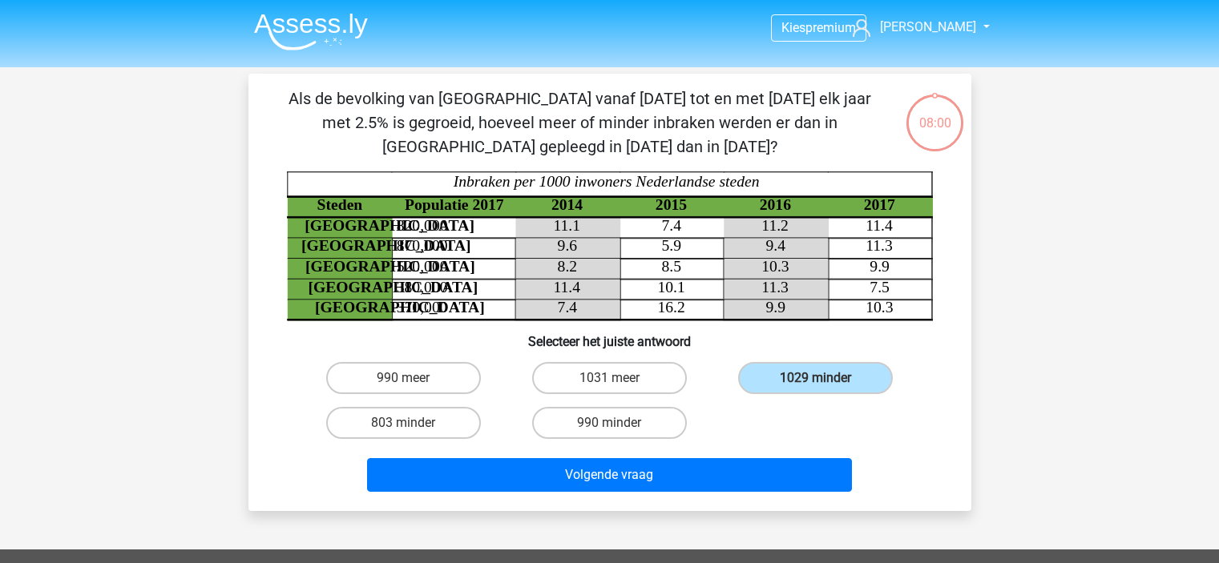
scroll to position [74, 0]
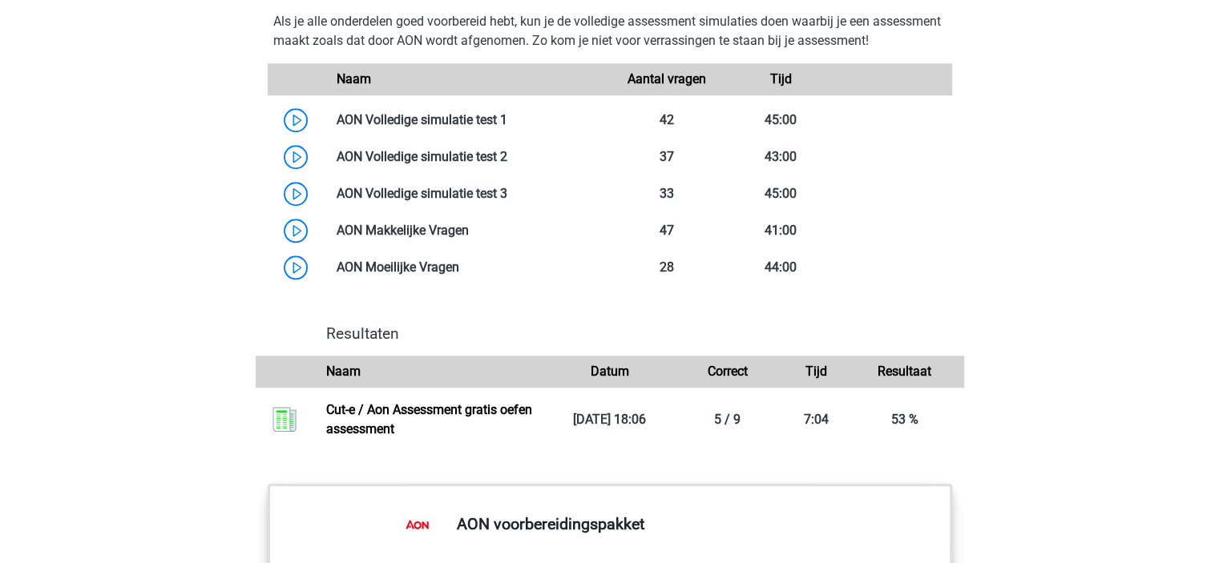
scroll to position [1442, 0]
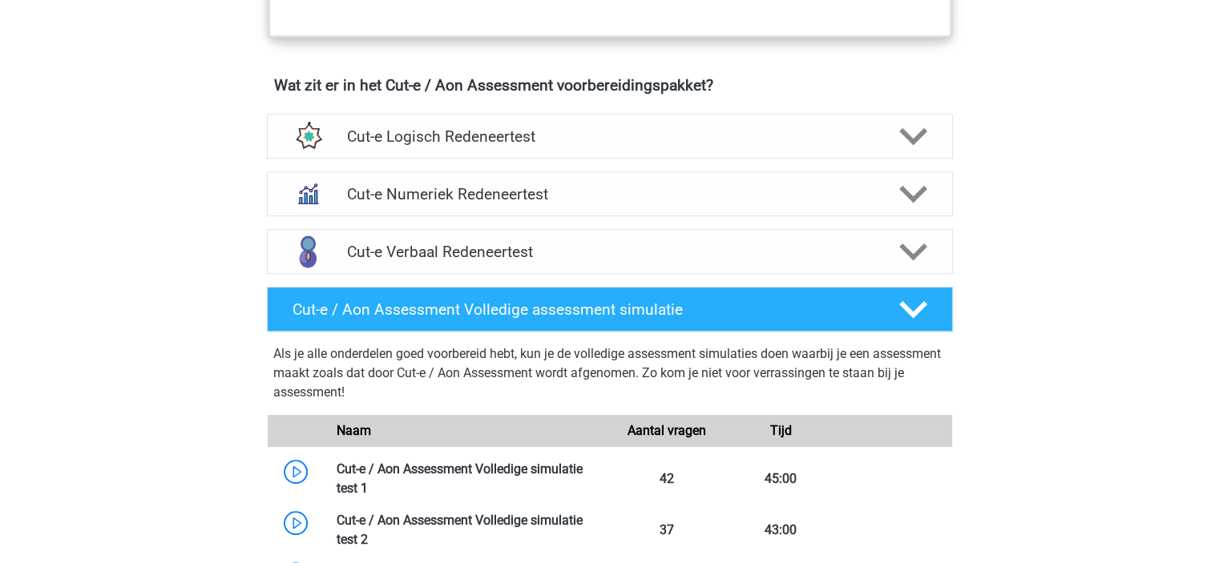
scroll to position [962, 0]
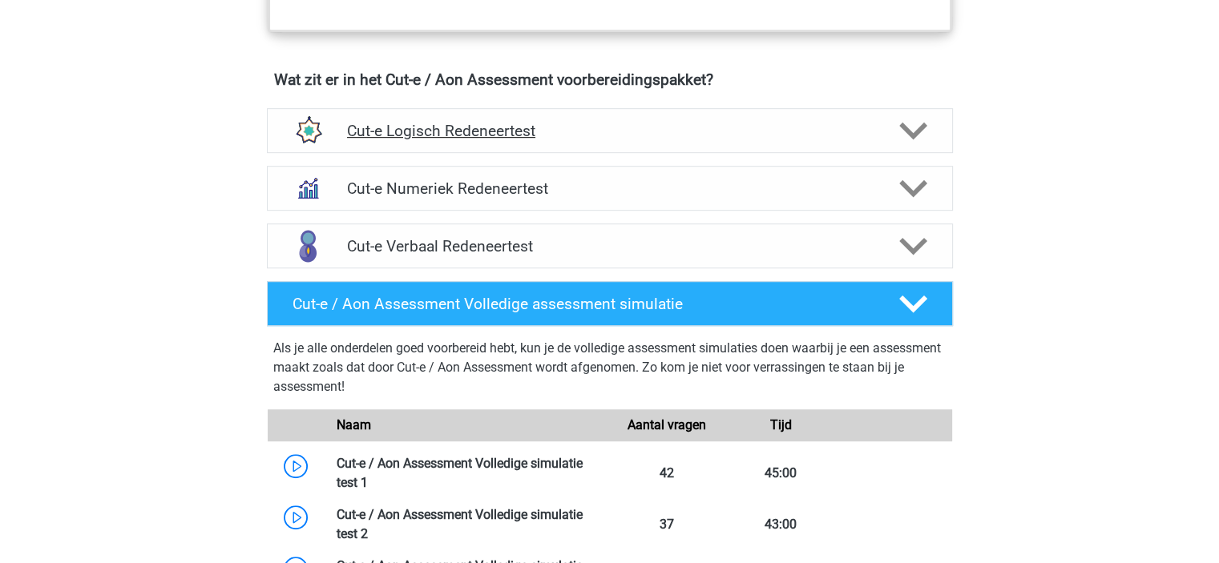
click at [519, 140] on h4 "Cut-e Logisch Redeneertest" at bounding box center [609, 131] width 525 height 18
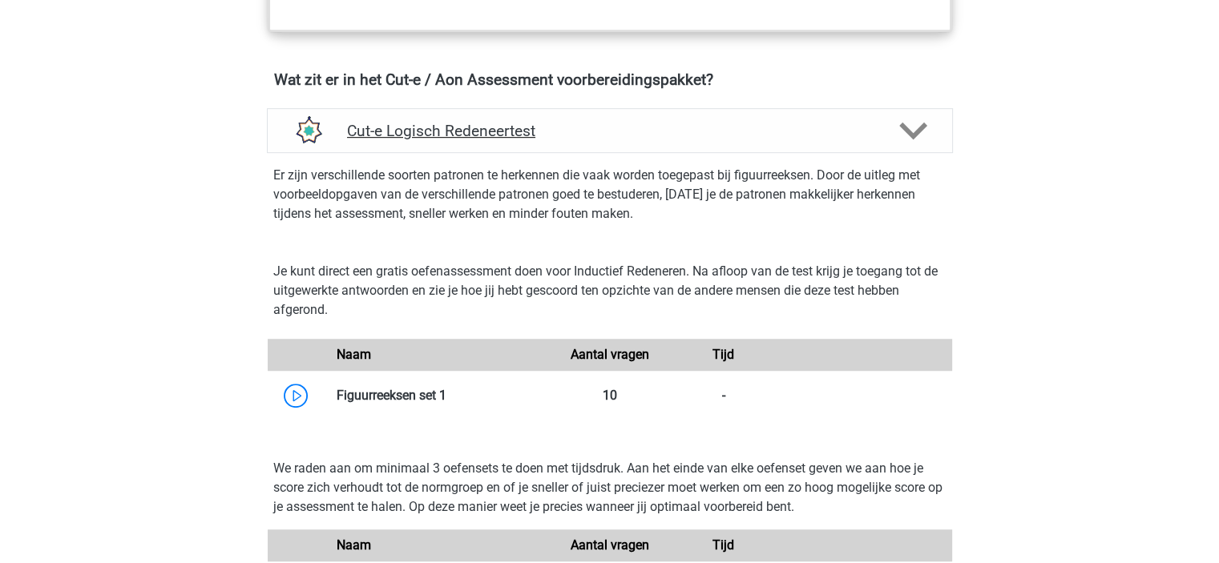
click at [519, 140] on h4 "Cut-e Logisch Redeneertest" at bounding box center [609, 131] width 525 height 18
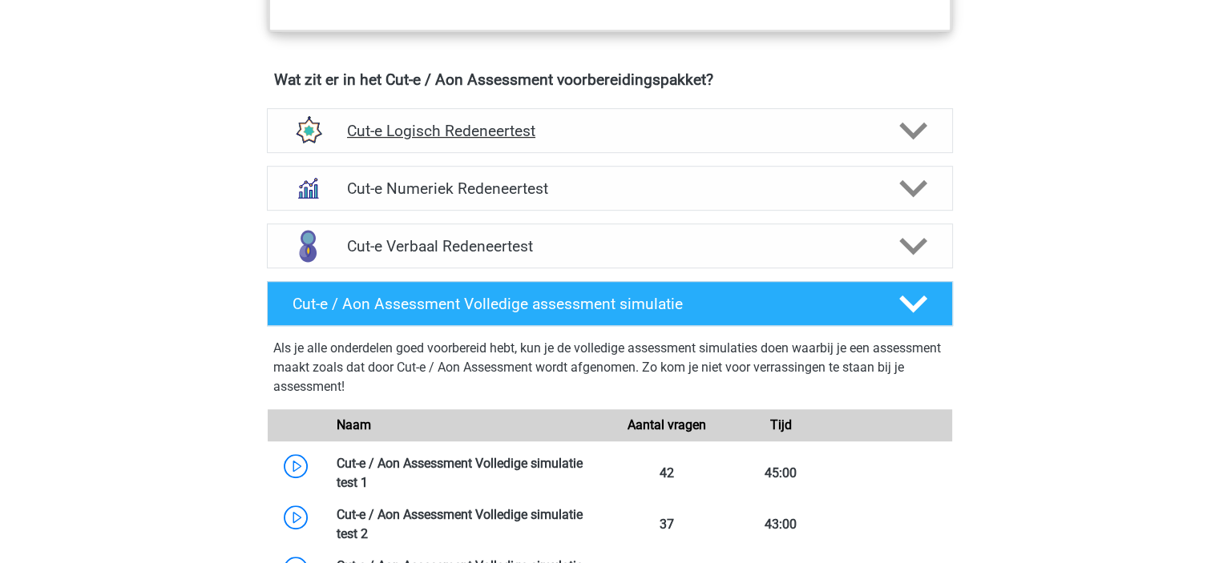
click at [464, 140] on h4 "Cut-e Logisch Redeneertest" at bounding box center [609, 131] width 525 height 18
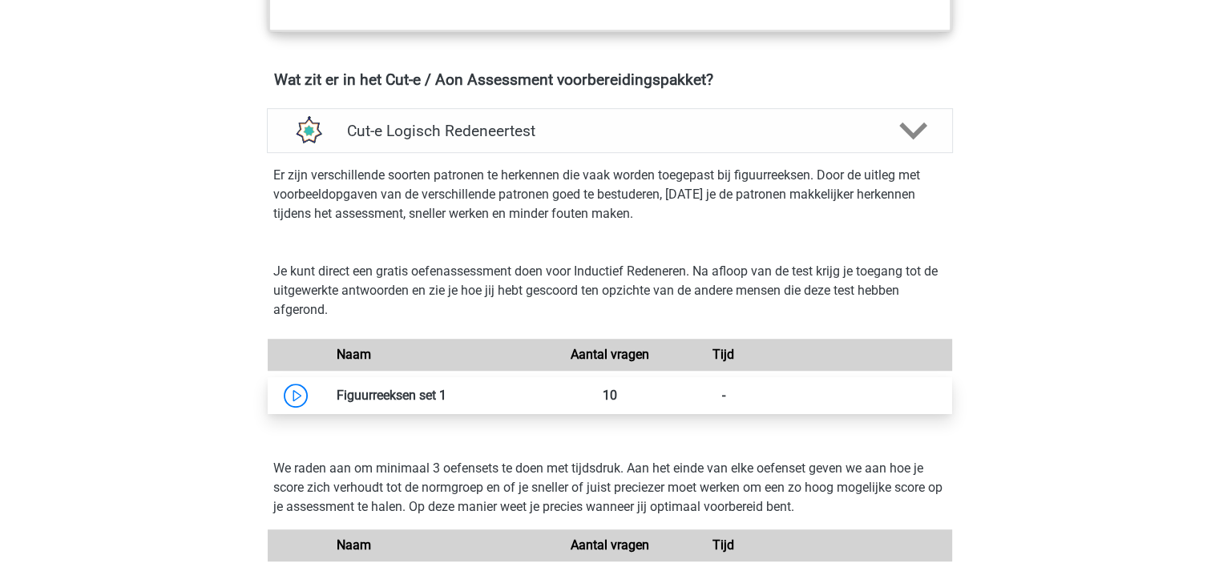
click at [446, 403] on link at bounding box center [446, 395] width 0 height 15
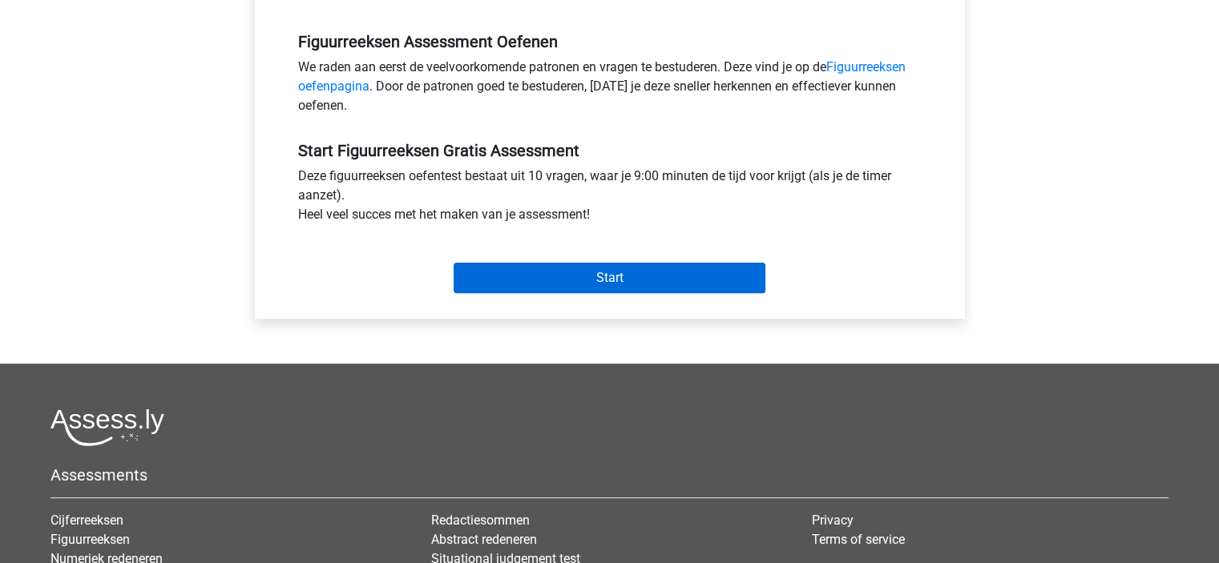
scroll to position [481, 0]
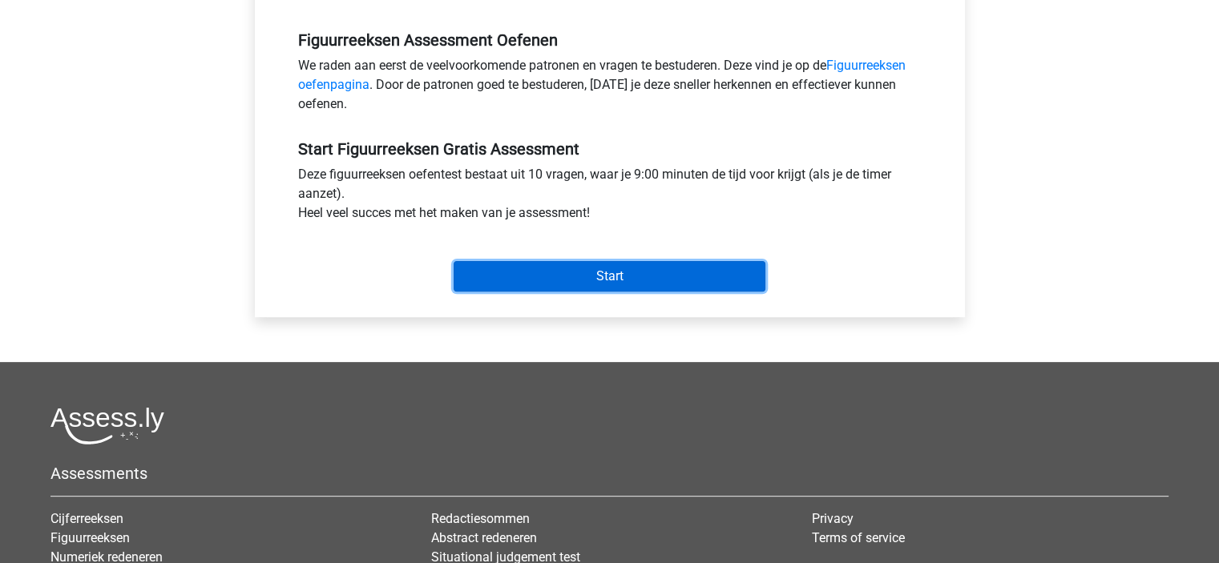
click at [554, 284] on input "Start" at bounding box center [610, 276] width 312 height 30
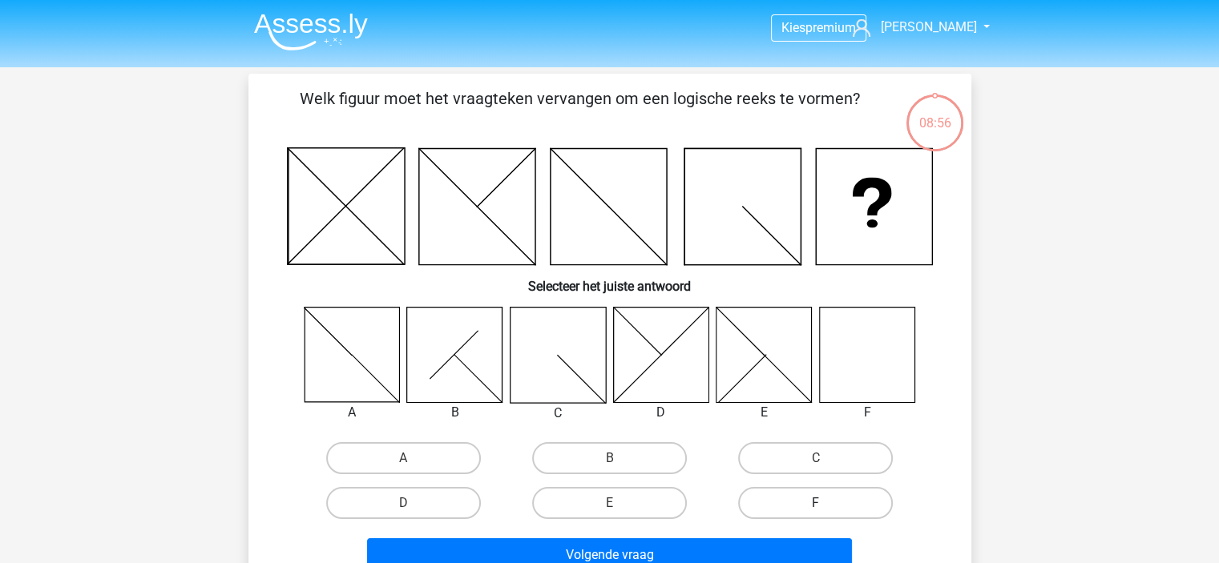
click at [765, 497] on label "F" at bounding box center [815, 503] width 155 height 32
click at [816, 503] on input "F" at bounding box center [821, 508] width 10 height 10
radio input "true"
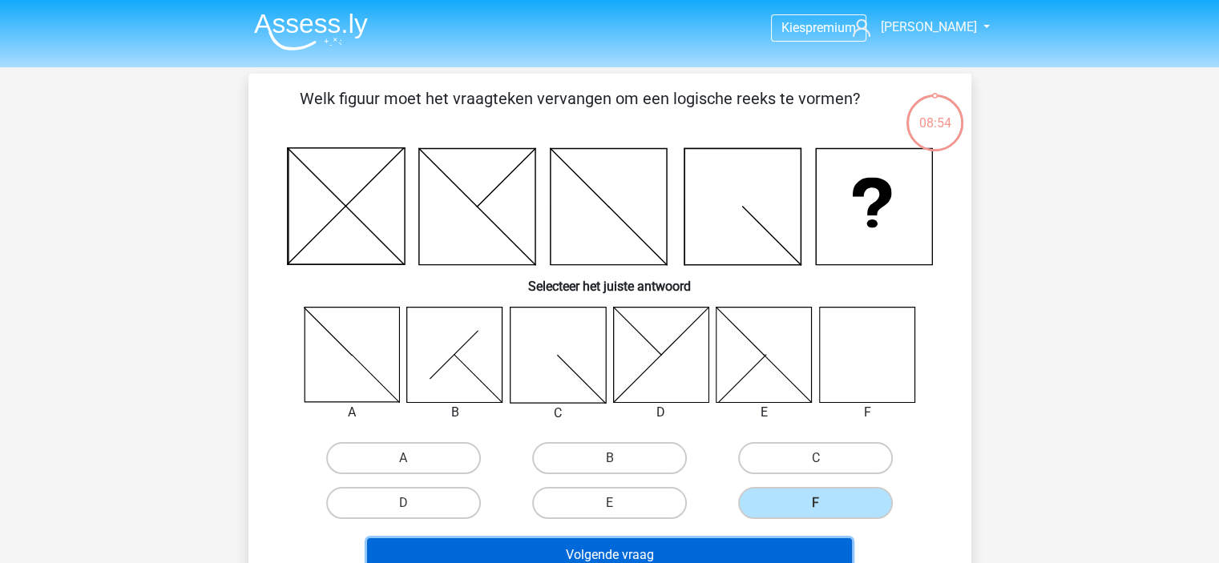
click at [691, 547] on button "Volgende vraag" at bounding box center [609, 556] width 485 height 34
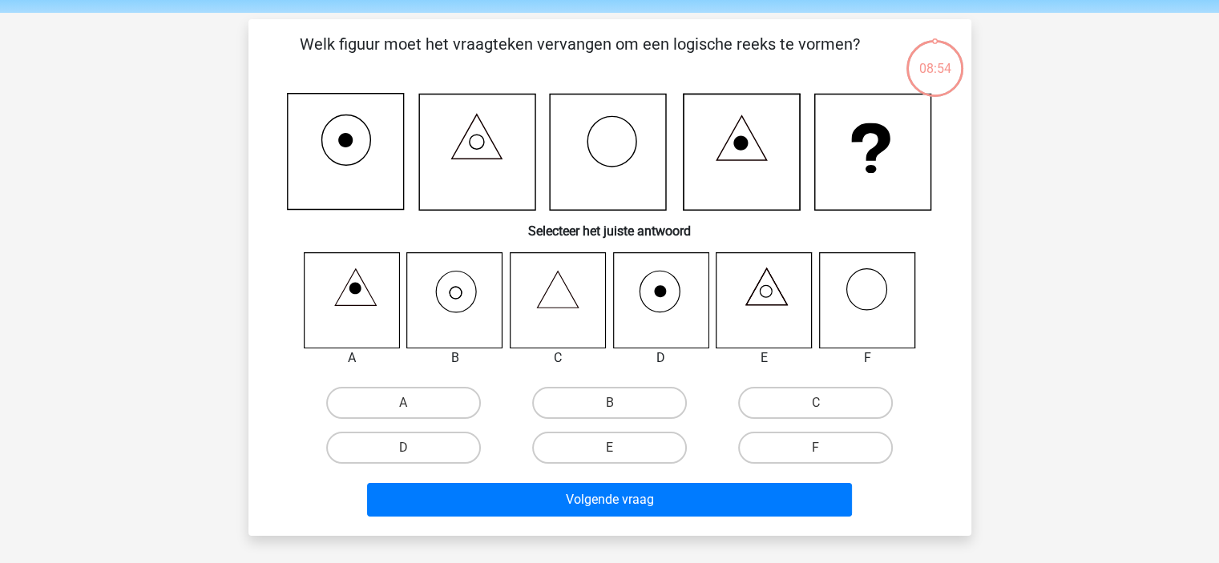
scroll to position [74, 0]
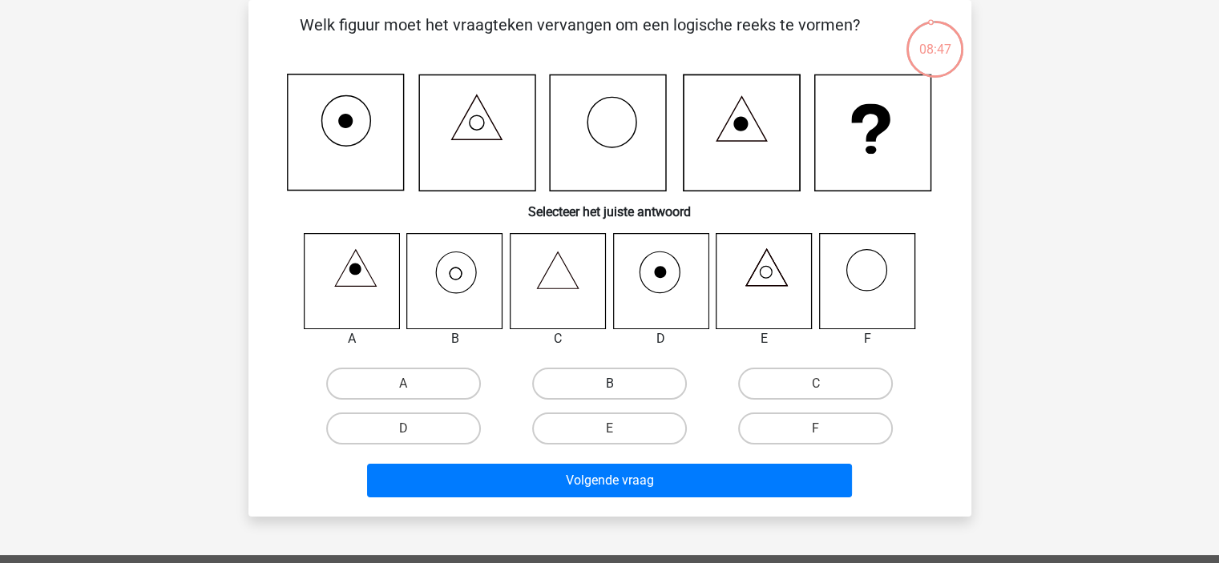
click at [583, 392] on label "B" at bounding box center [609, 384] width 155 height 32
click at [609, 392] on input "B" at bounding box center [614, 389] width 10 height 10
radio input "true"
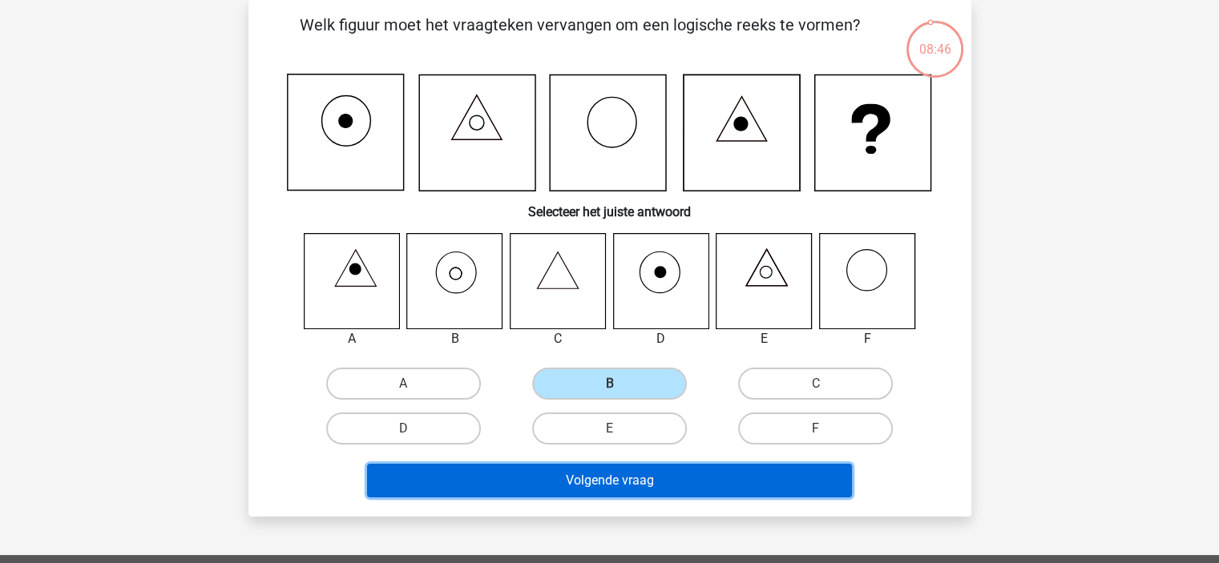
click at [571, 475] on button "Volgende vraag" at bounding box center [609, 481] width 485 height 34
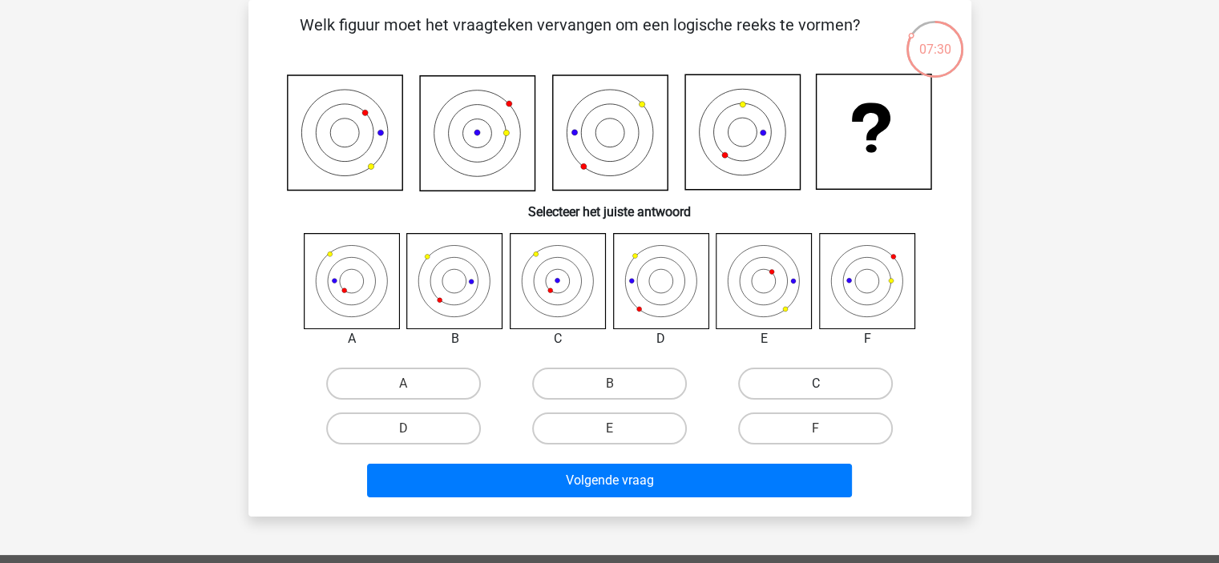
drag, startPoint x: 764, startPoint y: 390, endPoint x: 671, endPoint y: 451, distance: 111.8
click at [764, 390] on label "C" at bounding box center [815, 384] width 155 height 32
click at [816, 390] on input "C" at bounding box center [821, 389] width 10 height 10
radio input "true"
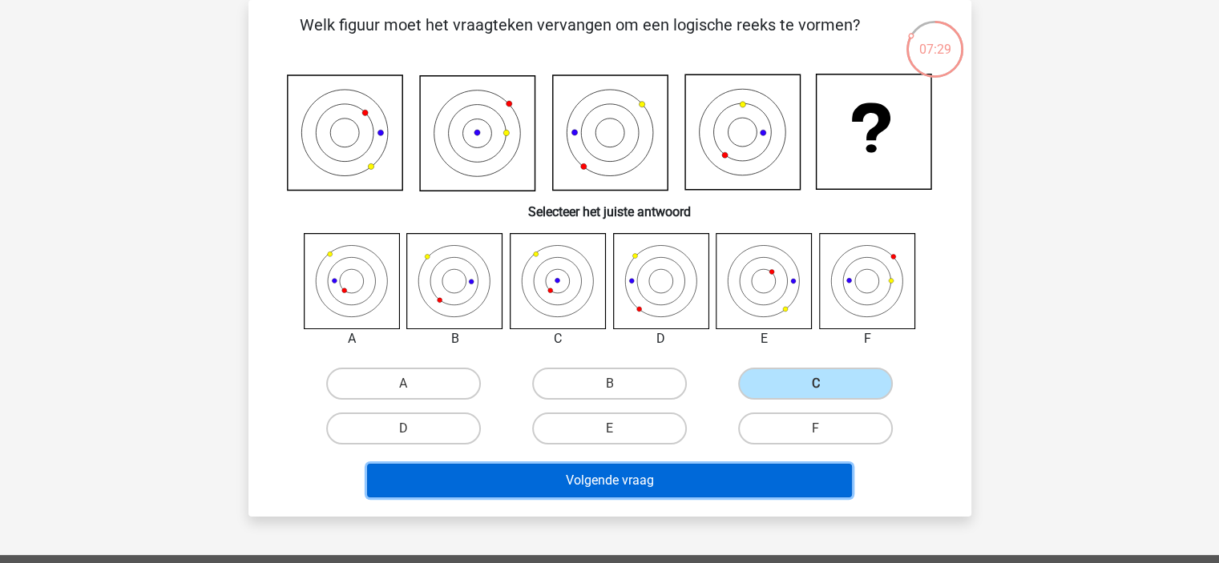
click at [659, 475] on button "Volgende vraag" at bounding box center [609, 481] width 485 height 34
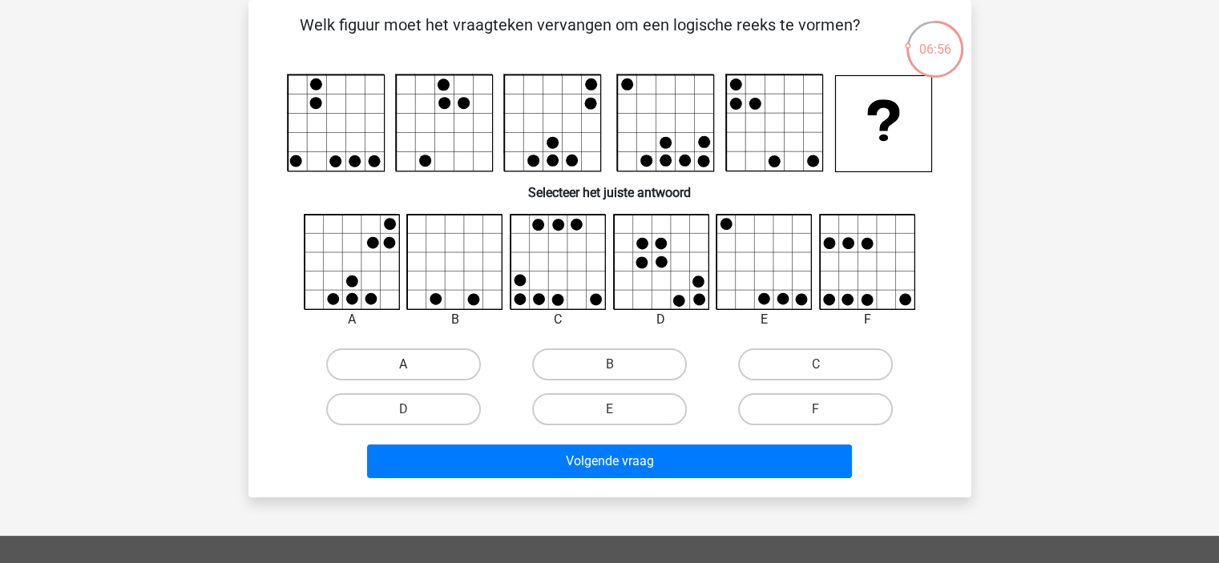
click at [449, 363] on label "A" at bounding box center [403, 365] width 155 height 32
click at [413, 365] on input "A" at bounding box center [408, 370] width 10 height 10
radio input "true"
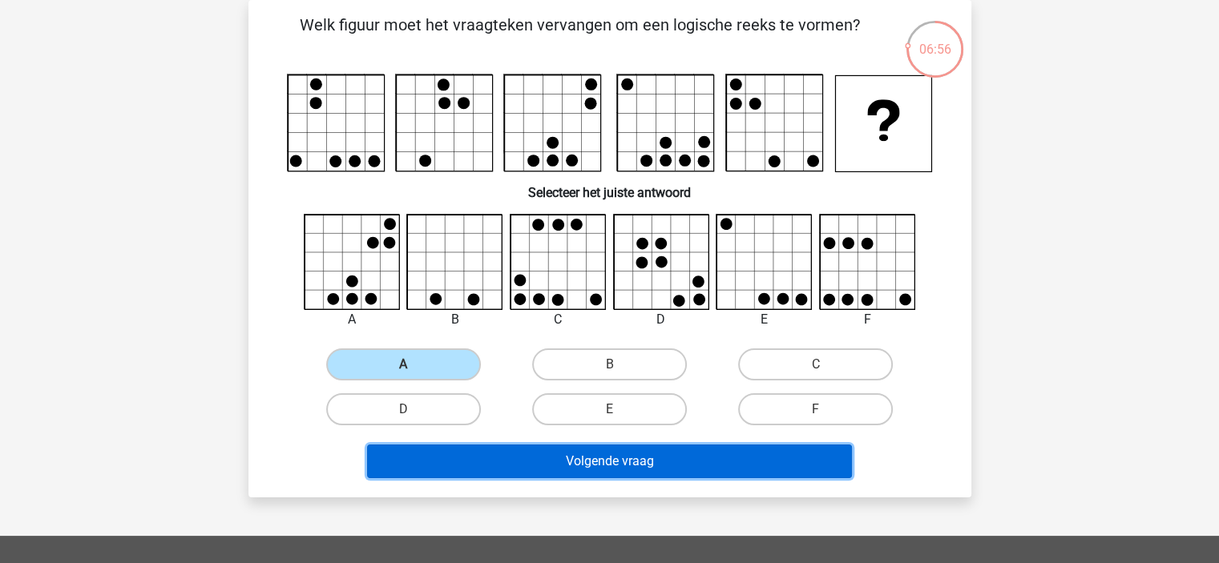
click at [510, 456] on button "Volgende vraag" at bounding box center [609, 462] width 485 height 34
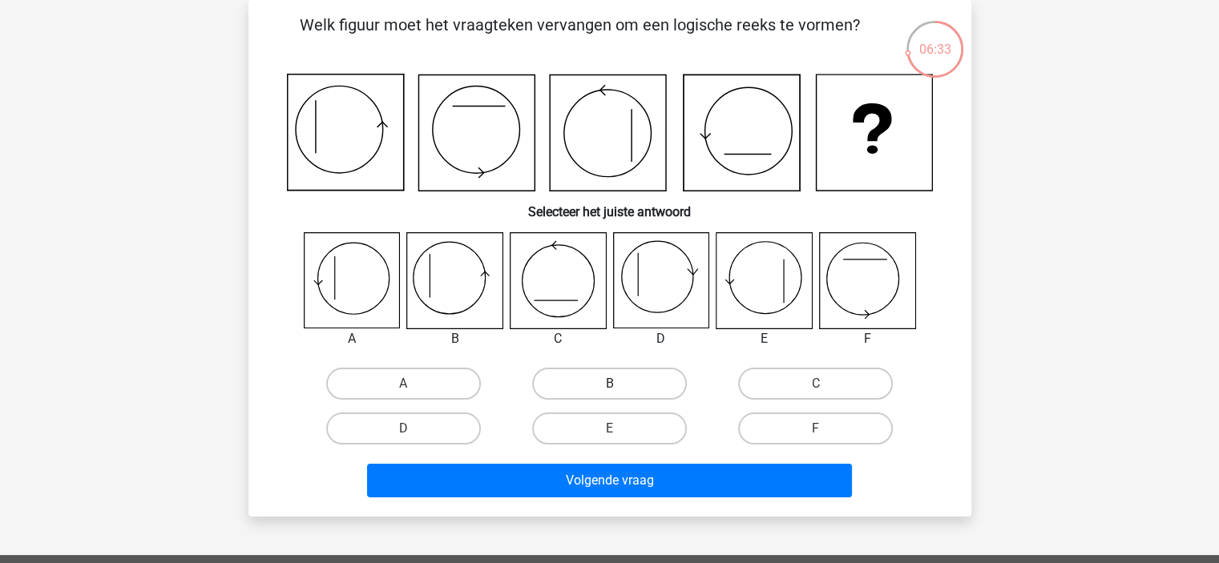
click at [599, 386] on label "B" at bounding box center [609, 384] width 155 height 32
click at [609, 386] on input "B" at bounding box center [614, 389] width 10 height 10
radio input "true"
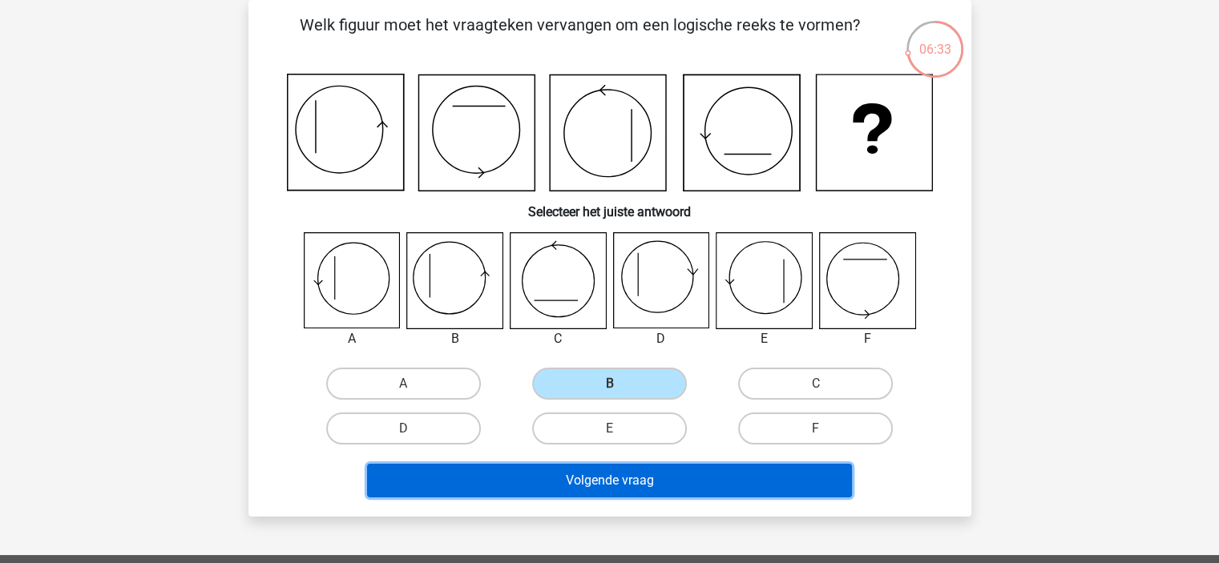
click at [584, 486] on button "Volgende vraag" at bounding box center [609, 481] width 485 height 34
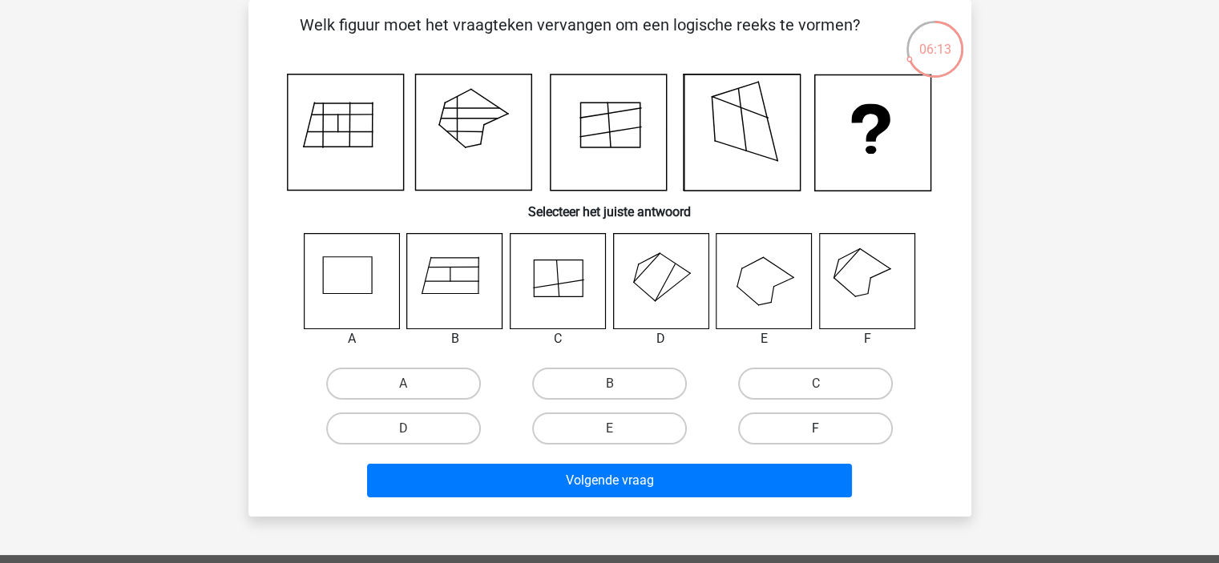
drag, startPoint x: 802, startPoint y: 430, endPoint x: 748, endPoint y: 432, distance: 54.5
click at [797, 429] on label "F" at bounding box center [815, 429] width 155 height 32
click at [816, 429] on input "F" at bounding box center [821, 434] width 10 height 10
radio input "true"
click at [679, 460] on div "Volgende vraag" at bounding box center [610, 477] width 672 height 53
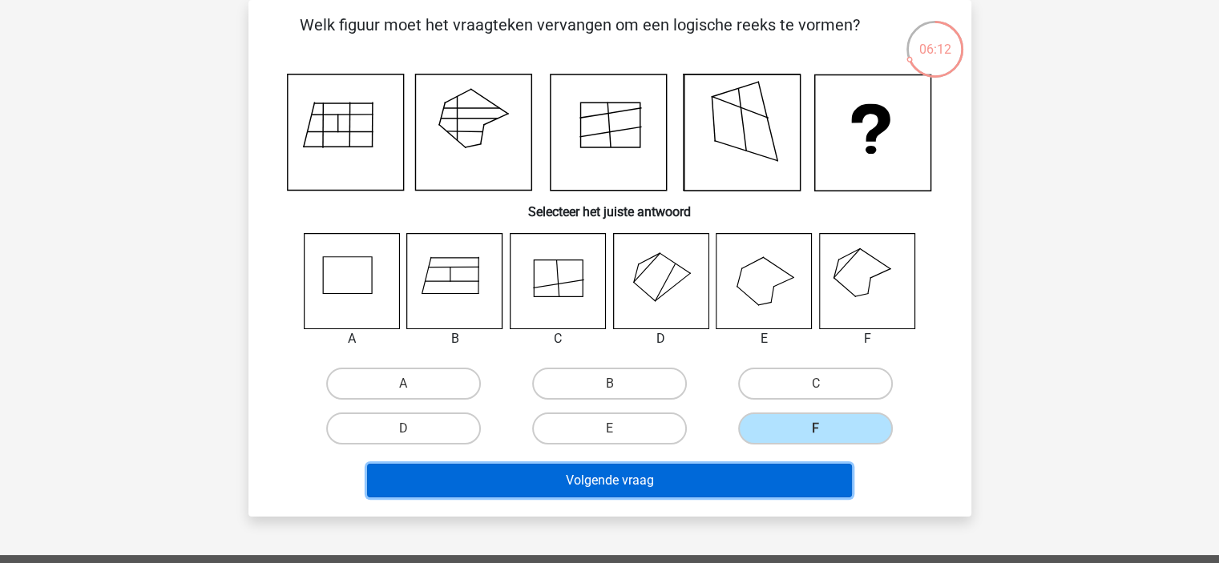
click at [677, 475] on button "Volgende vraag" at bounding box center [609, 481] width 485 height 34
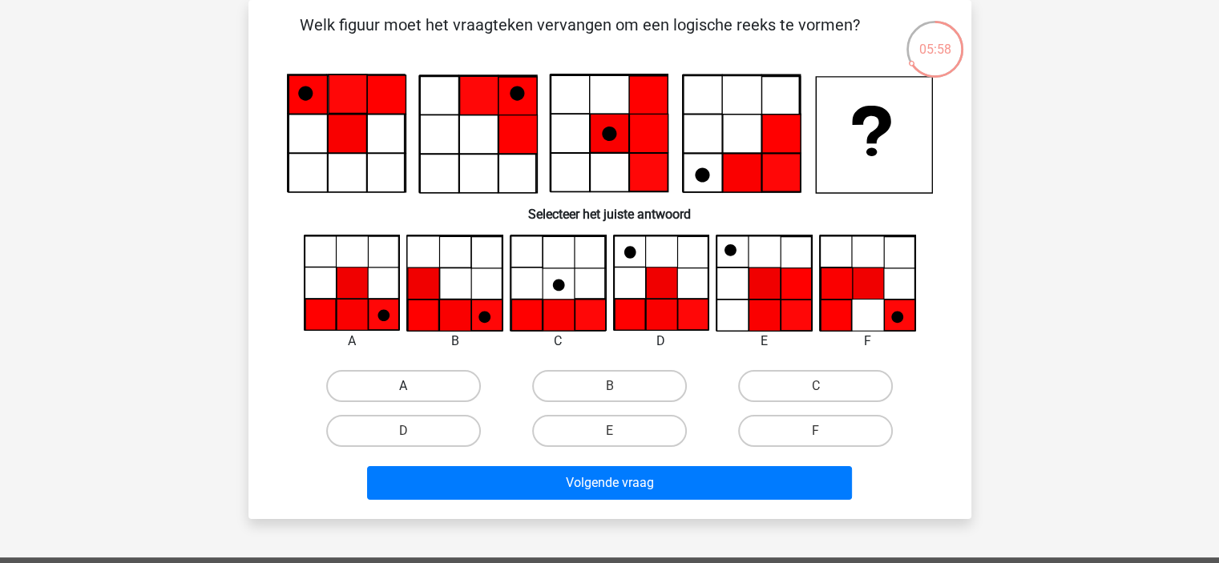
click at [380, 389] on label "A" at bounding box center [403, 386] width 155 height 32
click at [403, 389] on input "A" at bounding box center [408, 391] width 10 height 10
radio input "true"
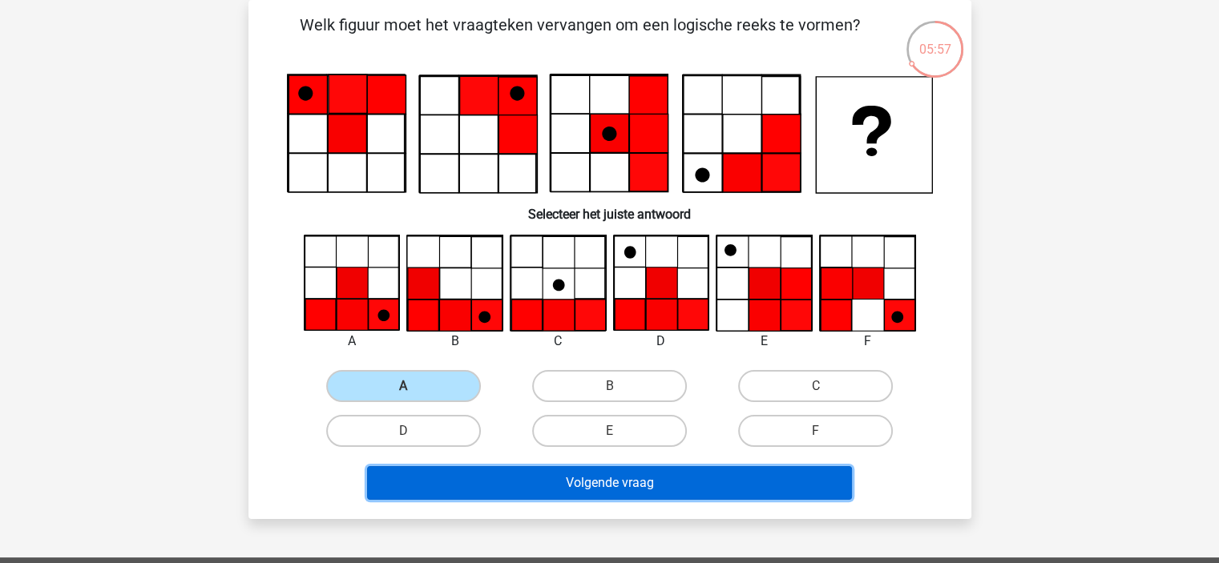
click at [492, 472] on button "Volgende vraag" at bounding box center [609, 483] width 485 height 34
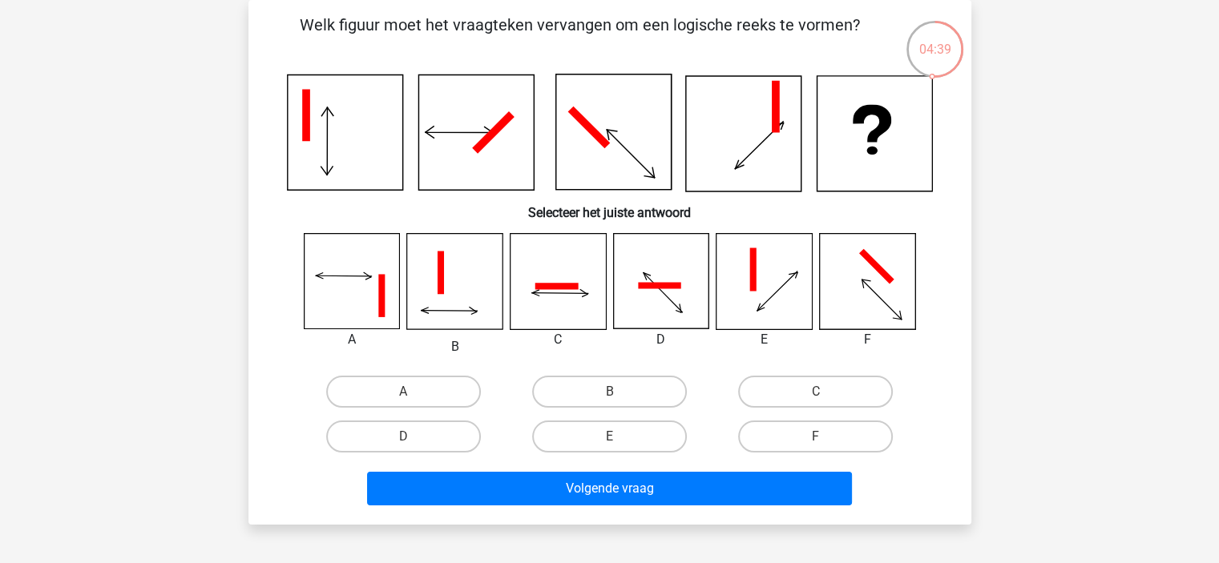
drag, startPoint x: 639, startPoint y: 394, endPoint x: 624, endPoint y: 455, distance: 62.8
click at [638, 404] on label "B" at bounding box center [609, 392] width 155 height 32
click at [619, 402] on input "B" at bounding box center [614, 397] width 10 height 10
radio input "true"
click at [625, 457] on div "E" at bounding box center [609, 436] width 206 height 45
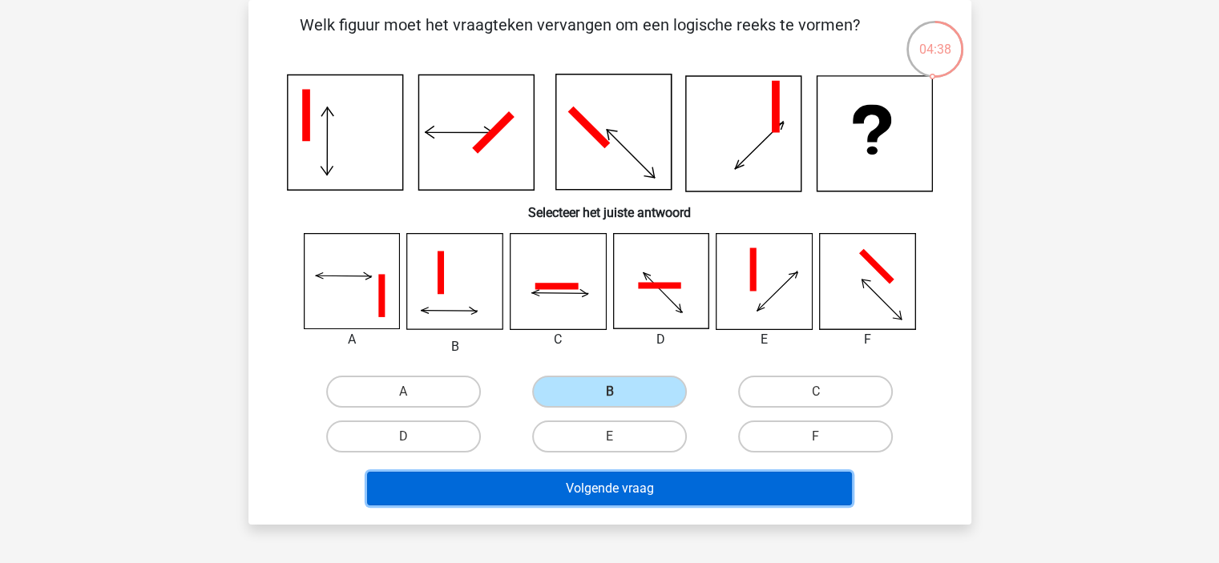
click at [625, 482] on button "Volgende vraag" at bounding box center [609, 489] width 485 height 34
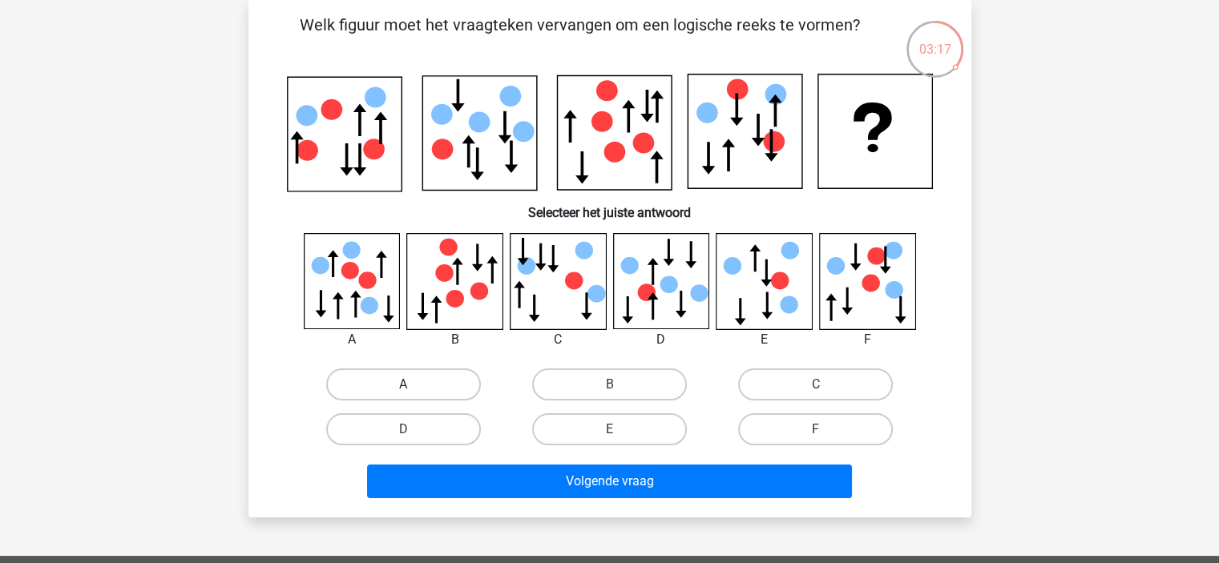
click at [437, 382] on label "A" at bounding box center [403, 385] width 155 height 32
click at [413, 385] on input "A" at bounding box center [408, 390] width 10 height 10
radio input "true"
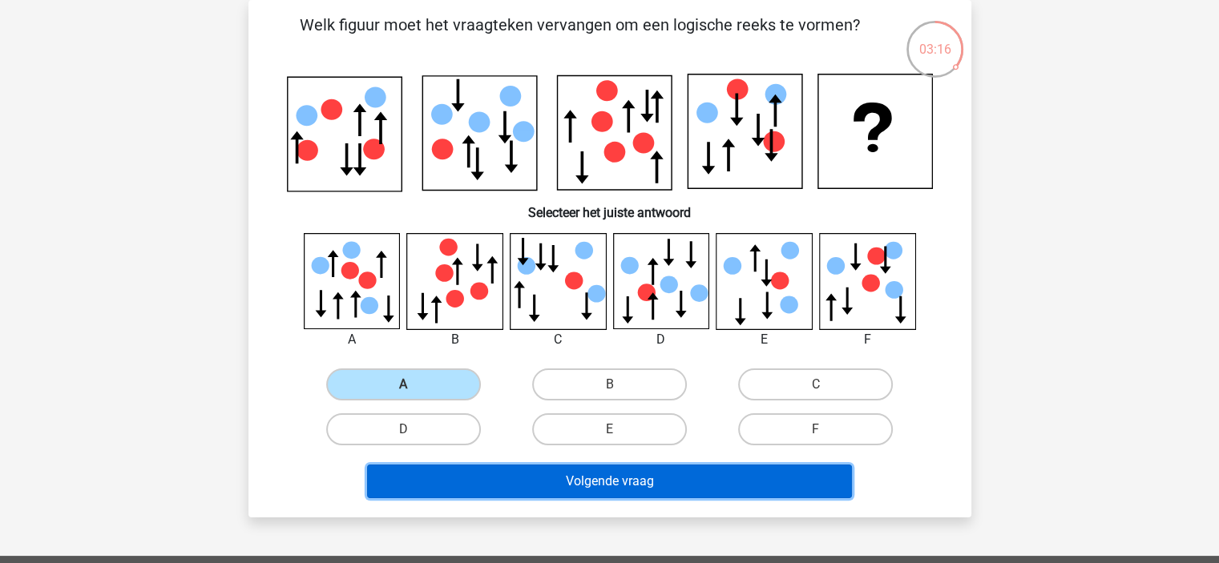
click at [505, 489] on button "Volgende vraag" at bounding box center [609, 482] width 485 height 34
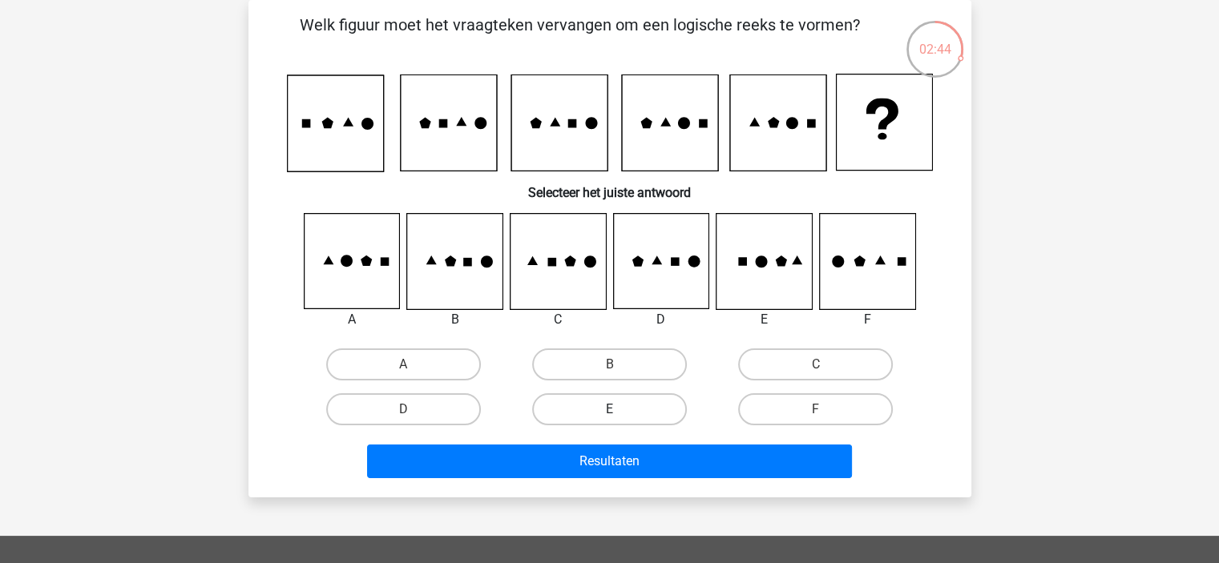
drag, startPoint x: 555, startPoint y: 358, endPoint x: 563, endPoint y: 396, distance: 38.7
click at [556, 358] on label "B" at bounding box center [609, 365] width 155 height 32
click at [609, 365] on input "B" at bounding box center [614, 370] width 10 height 10
radio input "true"
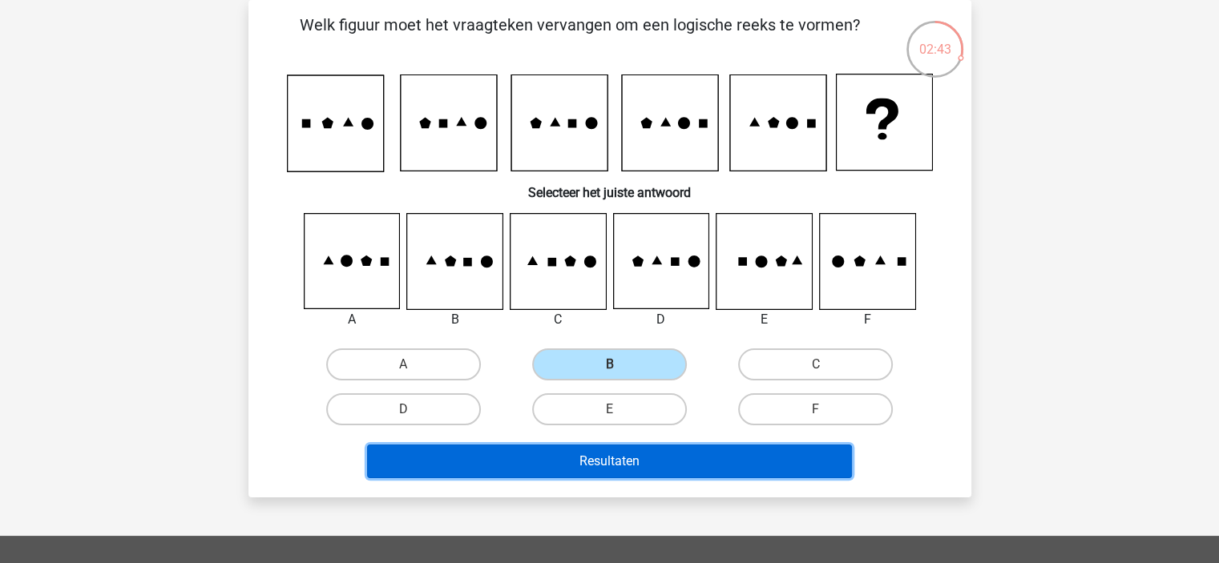
click at [571, 450] on button "Resultaten" at bounding box center [609, 462] width 485 height 34
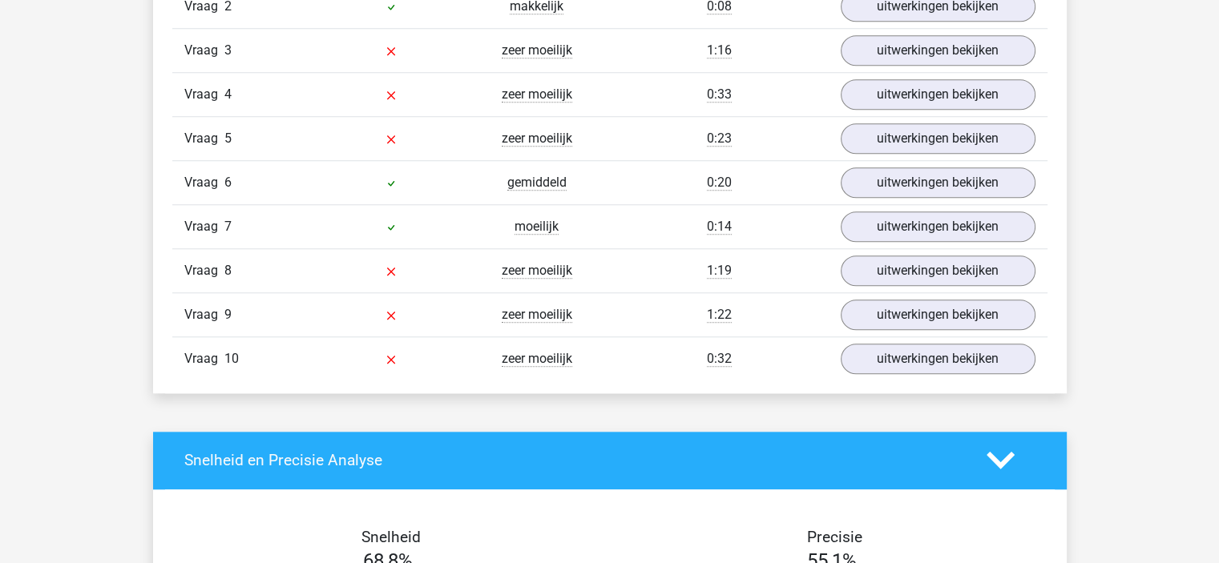
scroll to position [1282, 0]
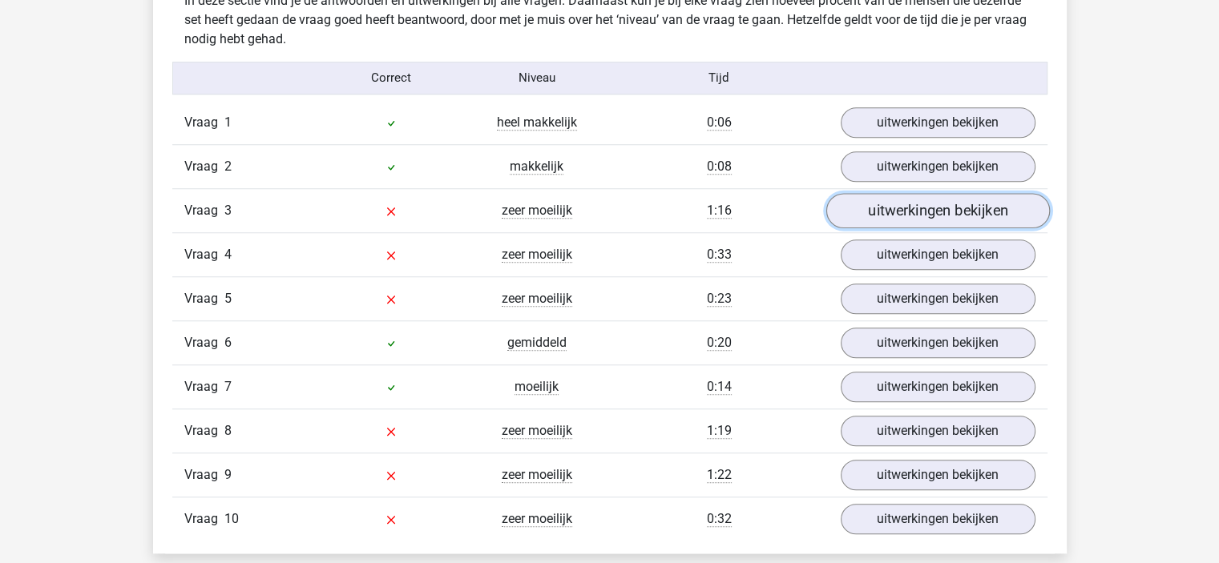
click at [986, 210] on link "uitwerkingen bekijken" at bounding box center [937, 210] width 224 height 35
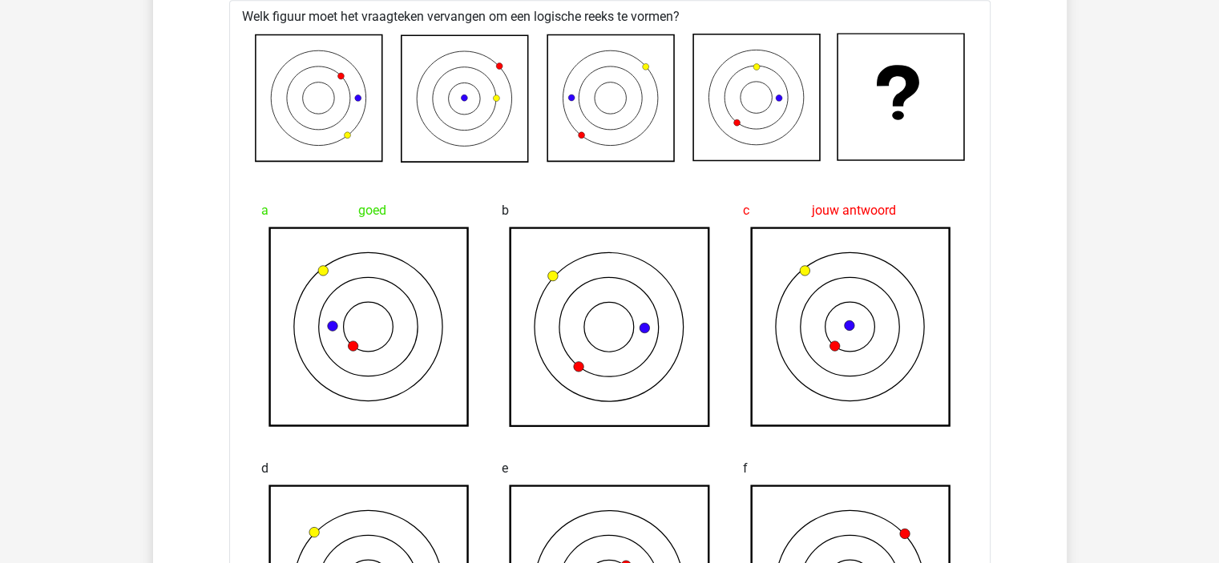
scroll to position [1442, 0]
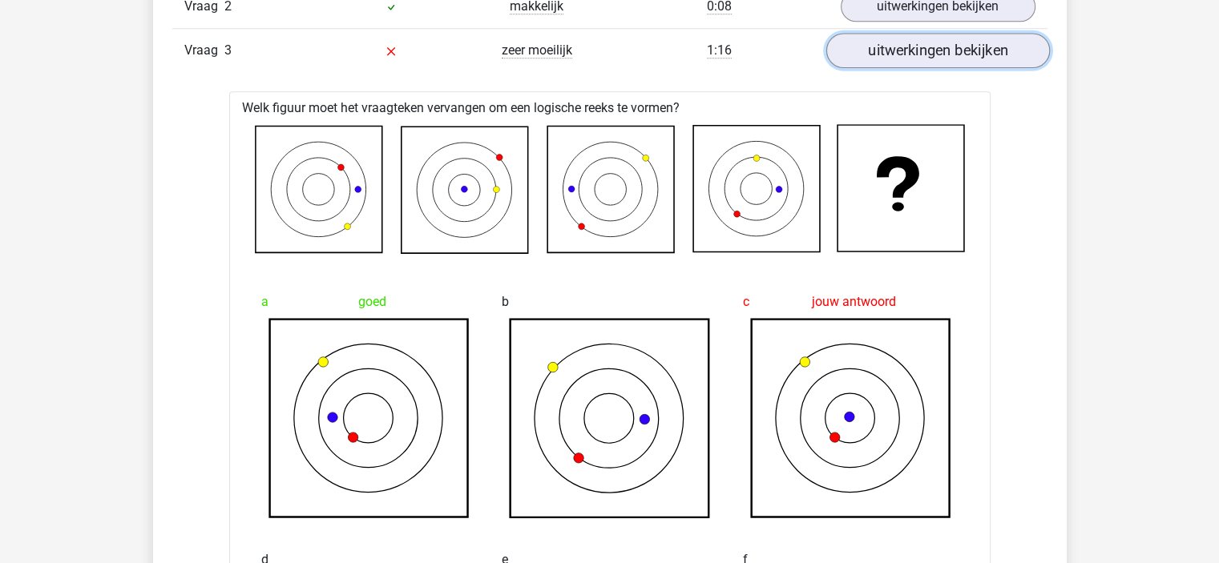
click at [958, 62] on link "uitwerkingen bekijken" at bounding box center [937, 50] width 224 height 35
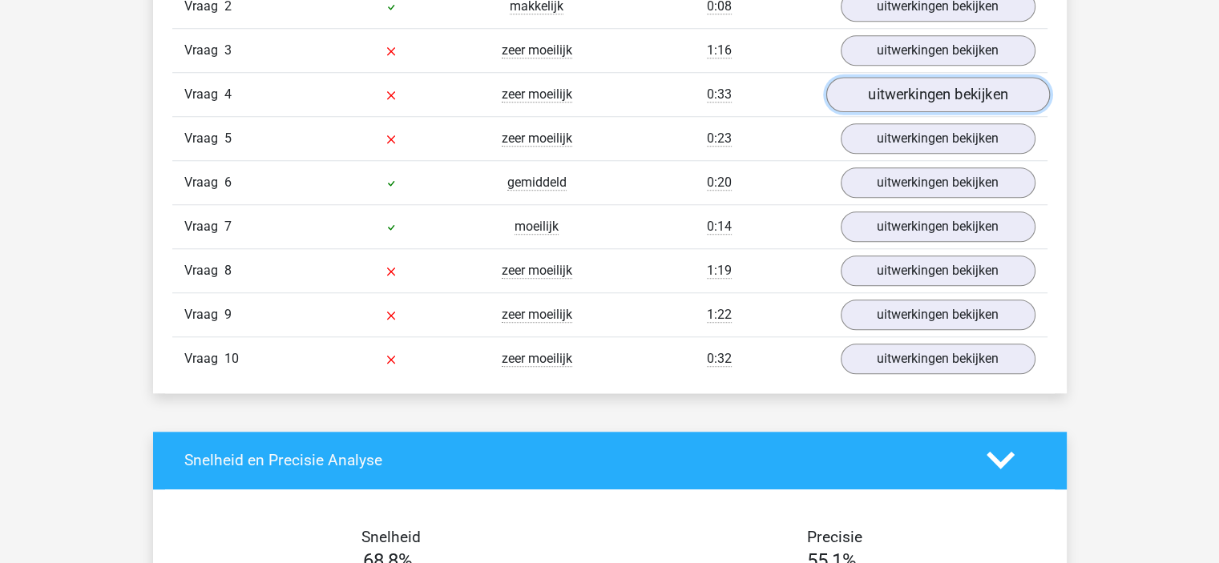
click at [939, 96] on link "uitwerkingen bekijken" at bounding box center [937, 94] width 224 height 35
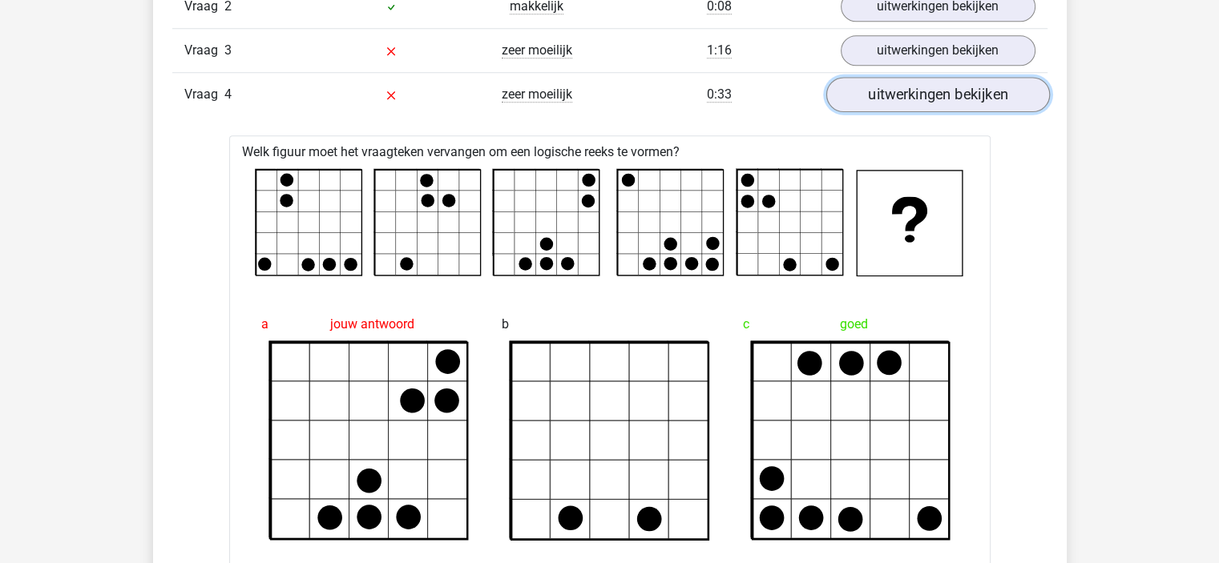
click at [931, 84] on link "uitwerkingen bekijken" at bounding box center [937, 94] width 224 height 35
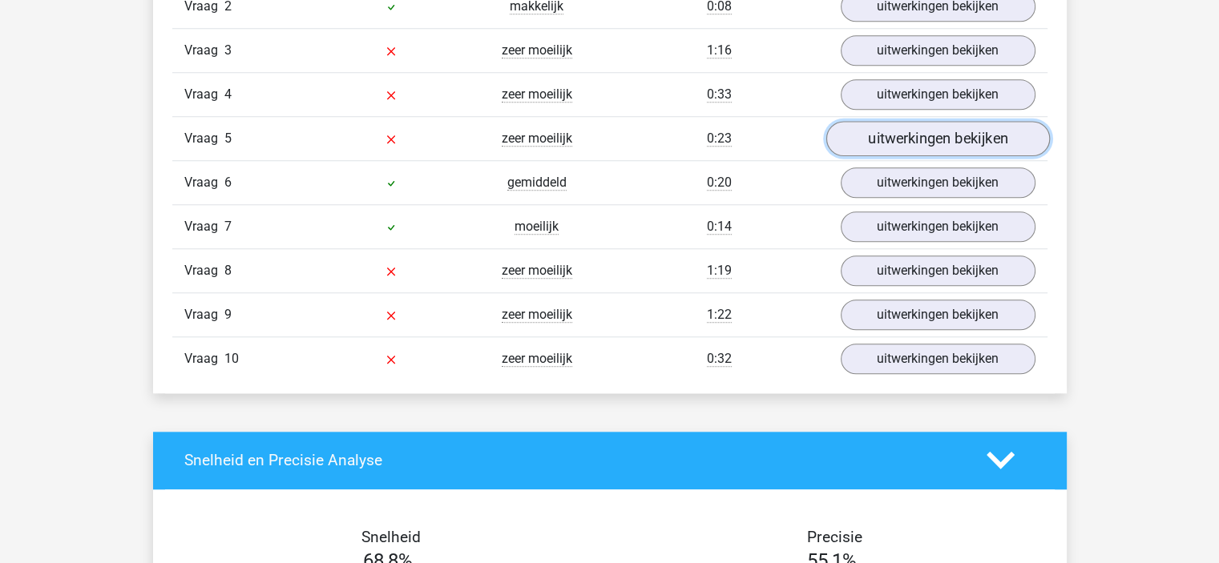
click at [905, 139] on link "uitwerkingen bekijken" at bounding box center [937, 138] width 224 height 35
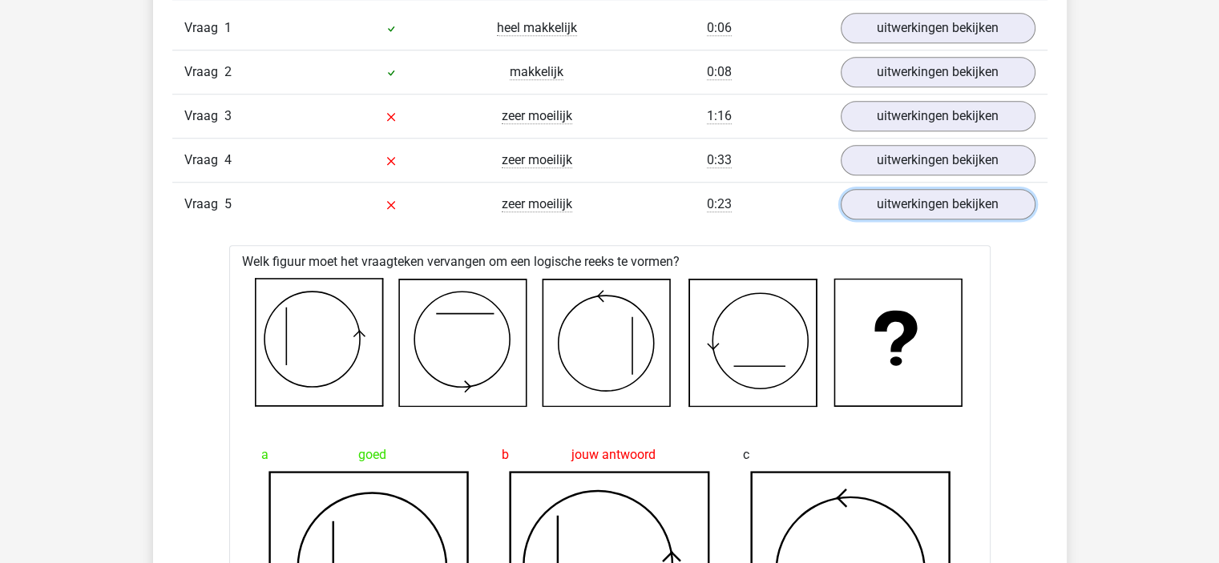
scroll to position [1282, 0]
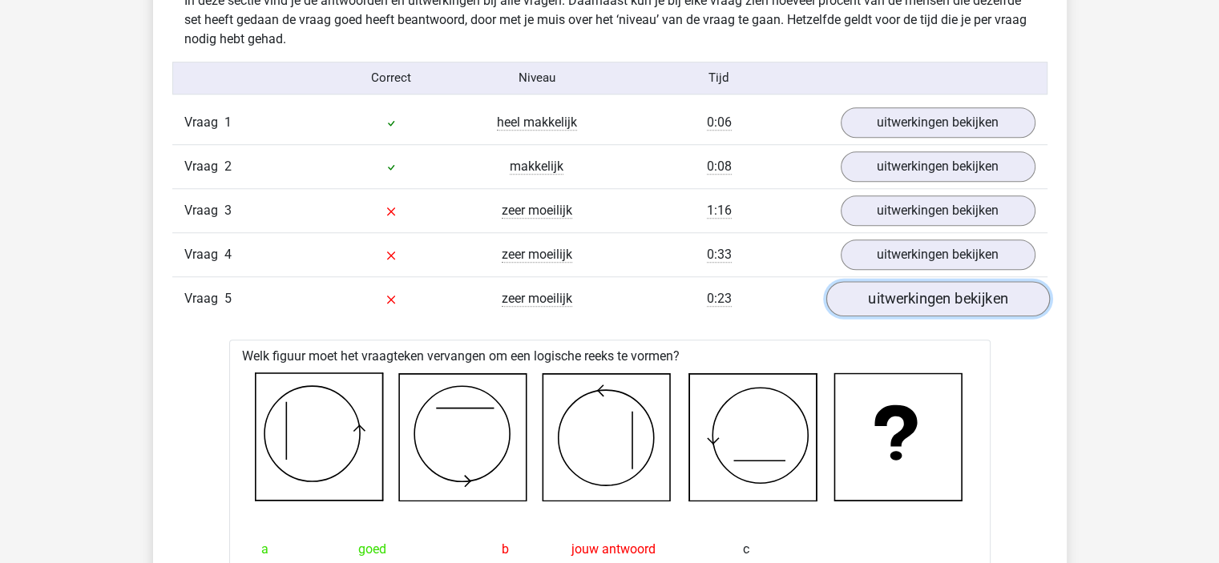
click at [934, 291] on link "uitwerkingen bekijken" at bounding box center [937, 298] width 224 height 35
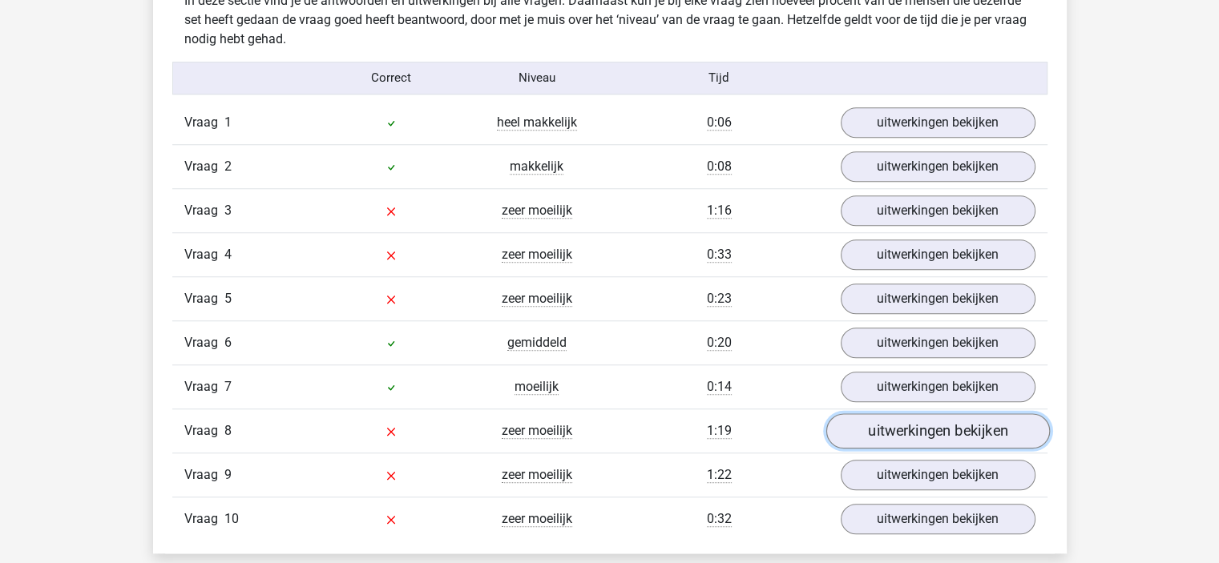
click at [875, 429] on link "uitwerkingen bekijken" at bounding box center [937, 430] width 224 height 35
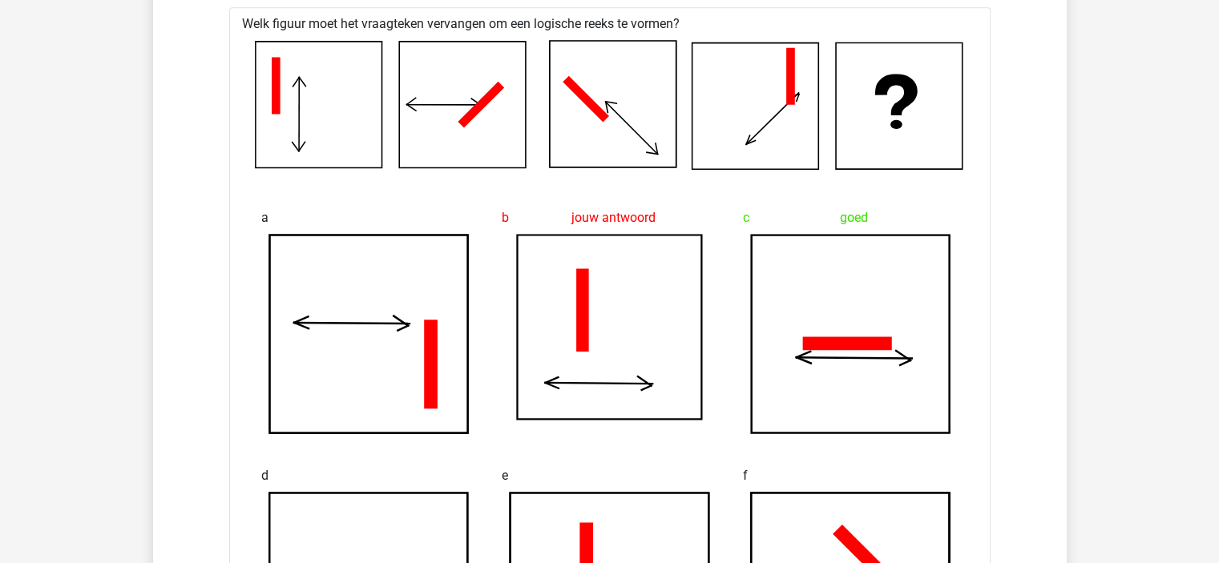
scroll to position [1442, 0]
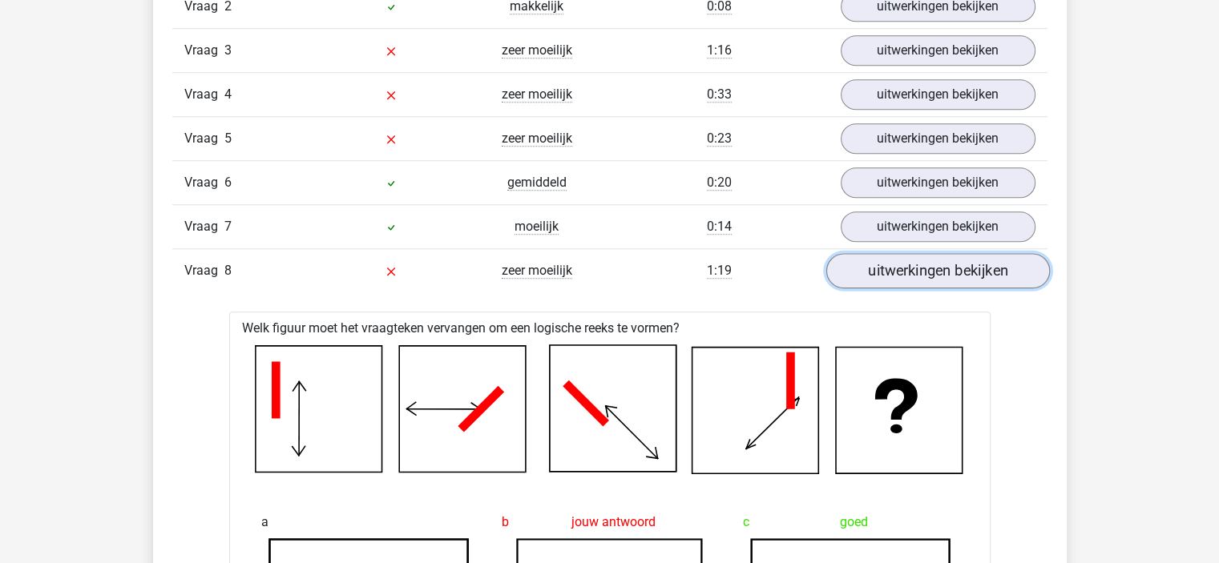
click at [961, 268] on link "uitwerkingen bekijken" at bounding box center [937, 270] width 224 height 35
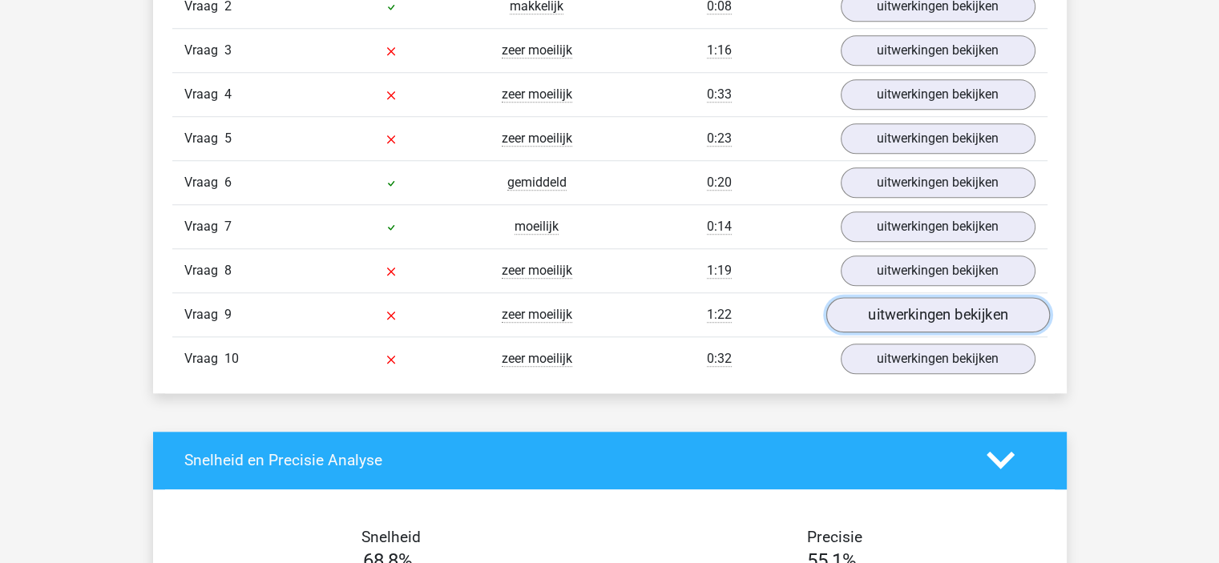
click at [890, 314] on link "uitwerkingen bekijken" at bounding box center [937, 314] width 224 height 35
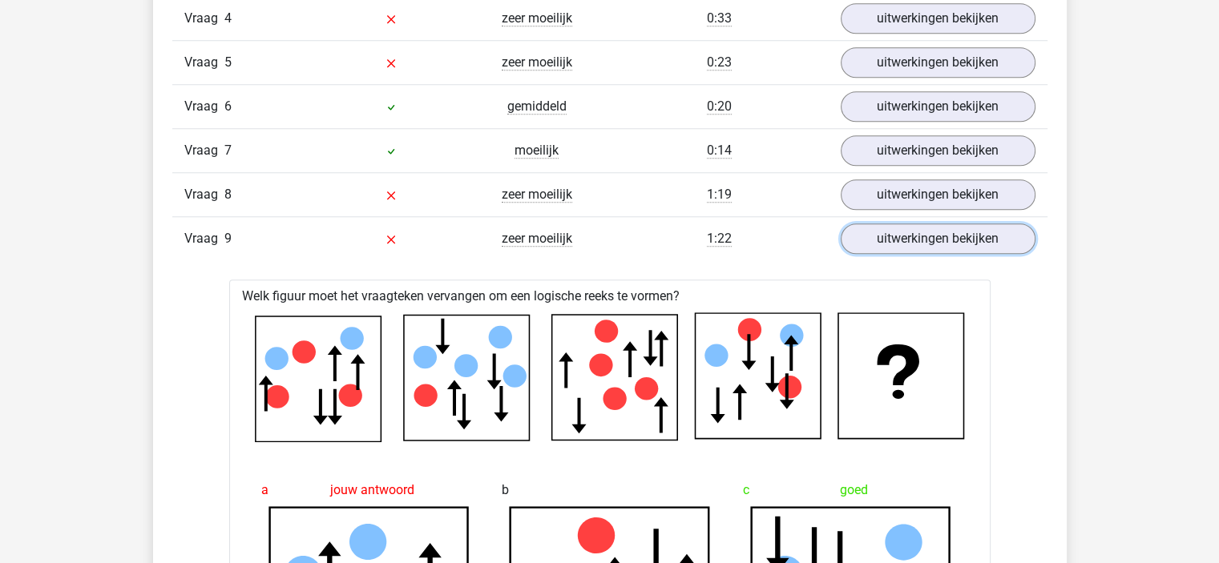
scroll to position [1603, 0]
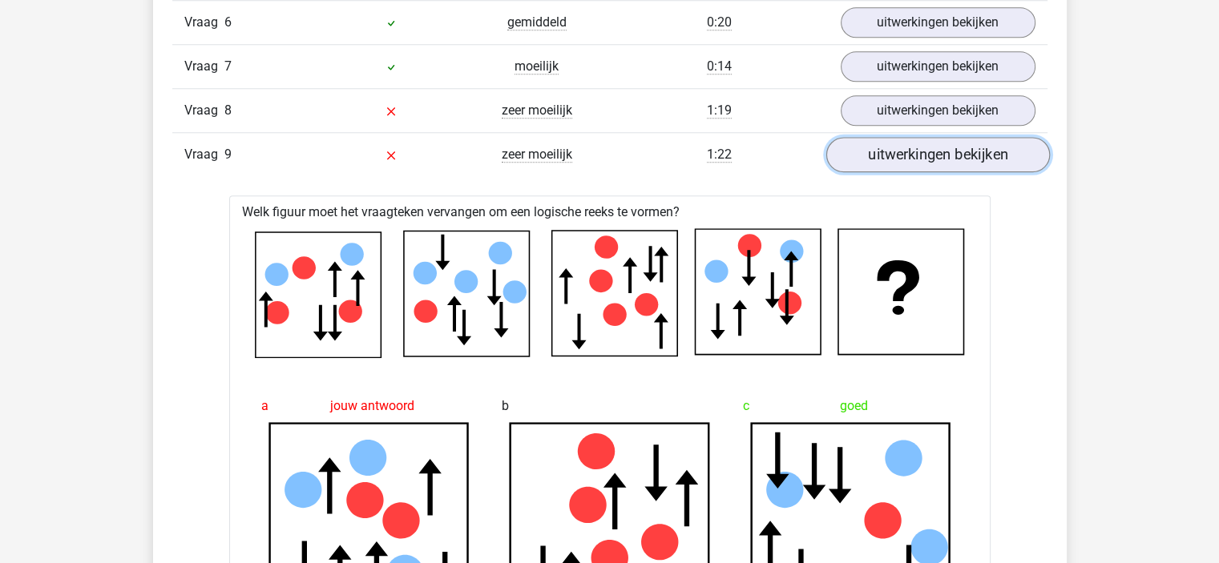
click at [923, 151] on link "uitwerkingen bekijken" at bounding box center [937, 154] width 224 height 35
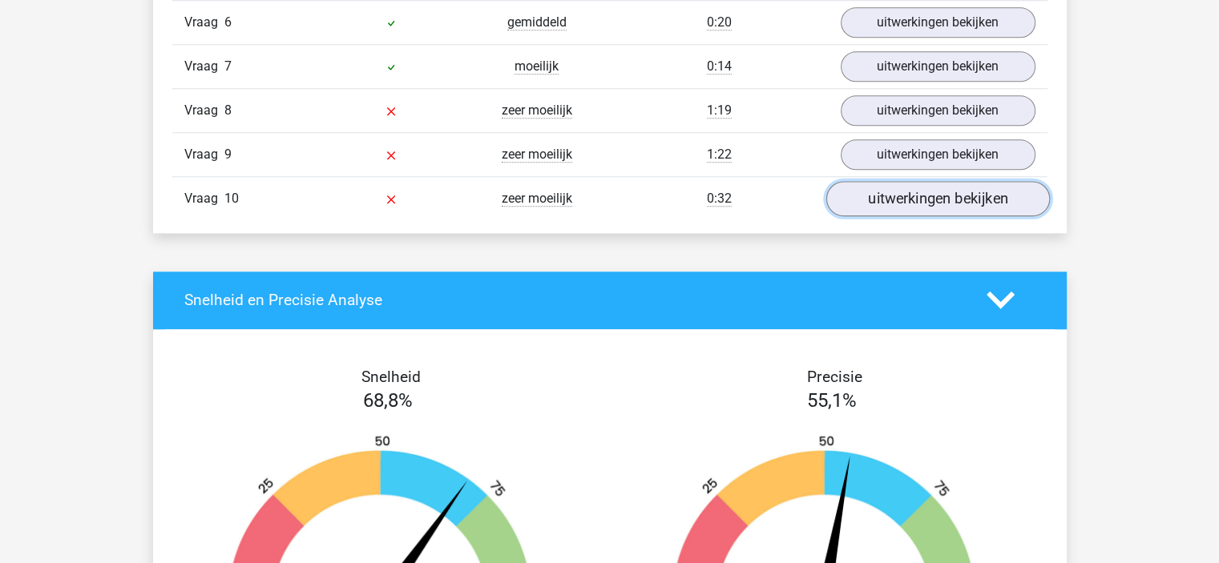
click at [921, 192] on link "uitwerkingen bekijken" at bounding box center [937, 198] width 224 height 35
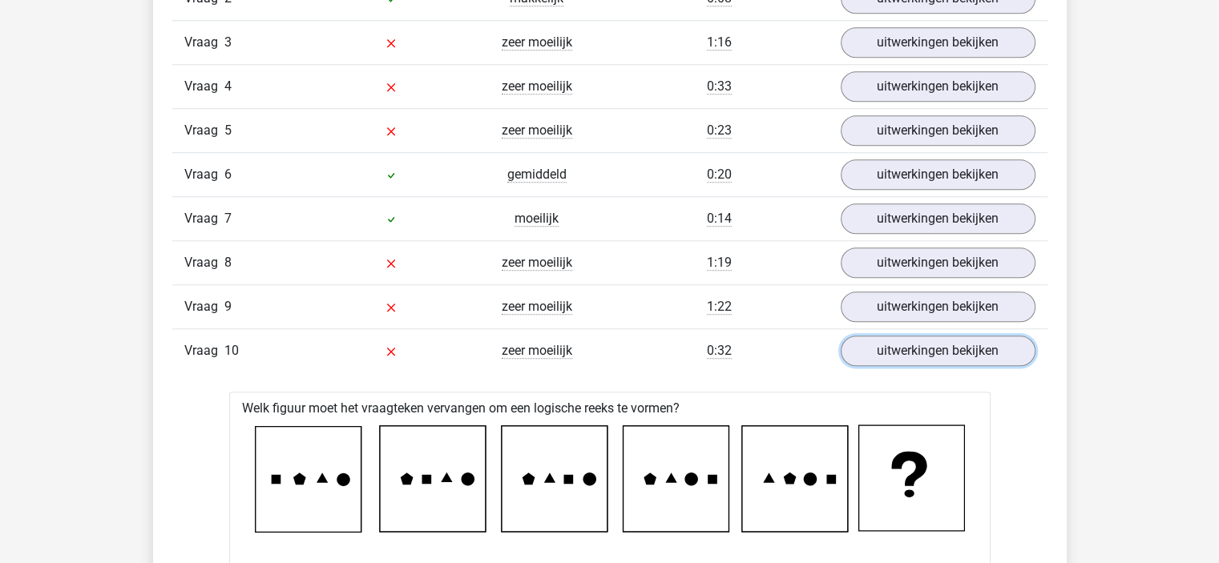
scroll to position [1442, 0]
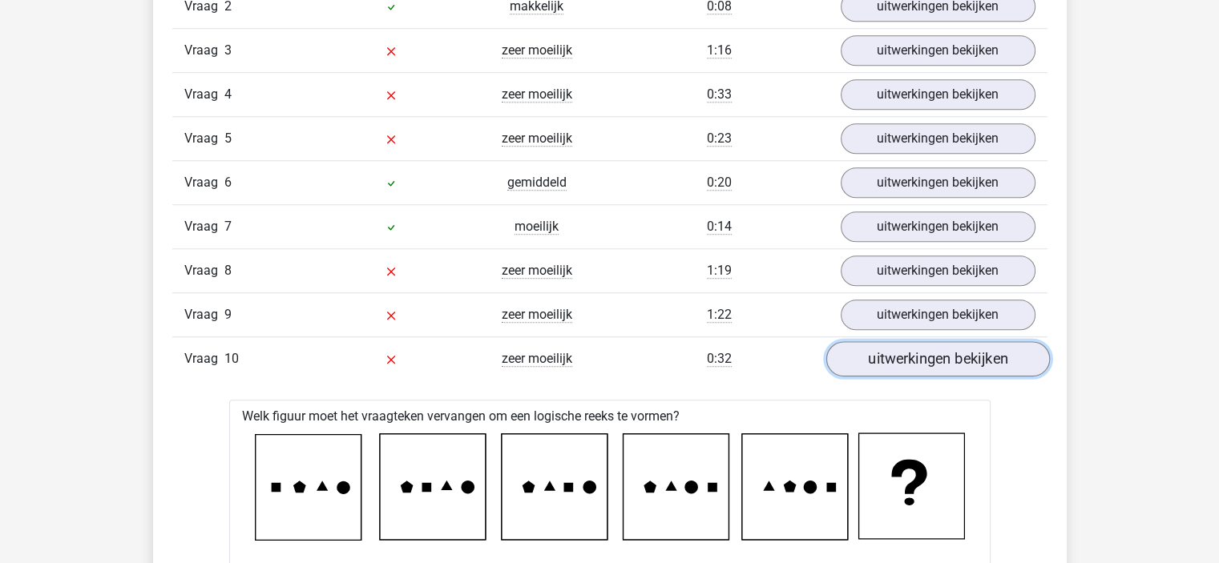
click at [994, 362] on link "uitwerkingen bekijken" at bounding box center [937, 358] width 224 height 35
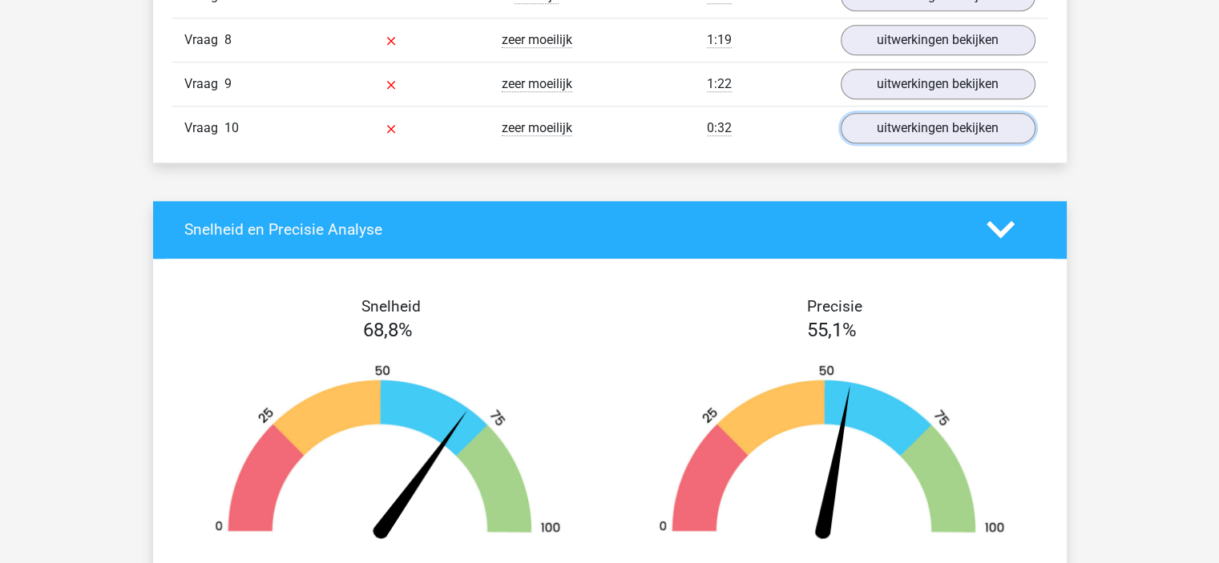
scroll to position [1603, 0]
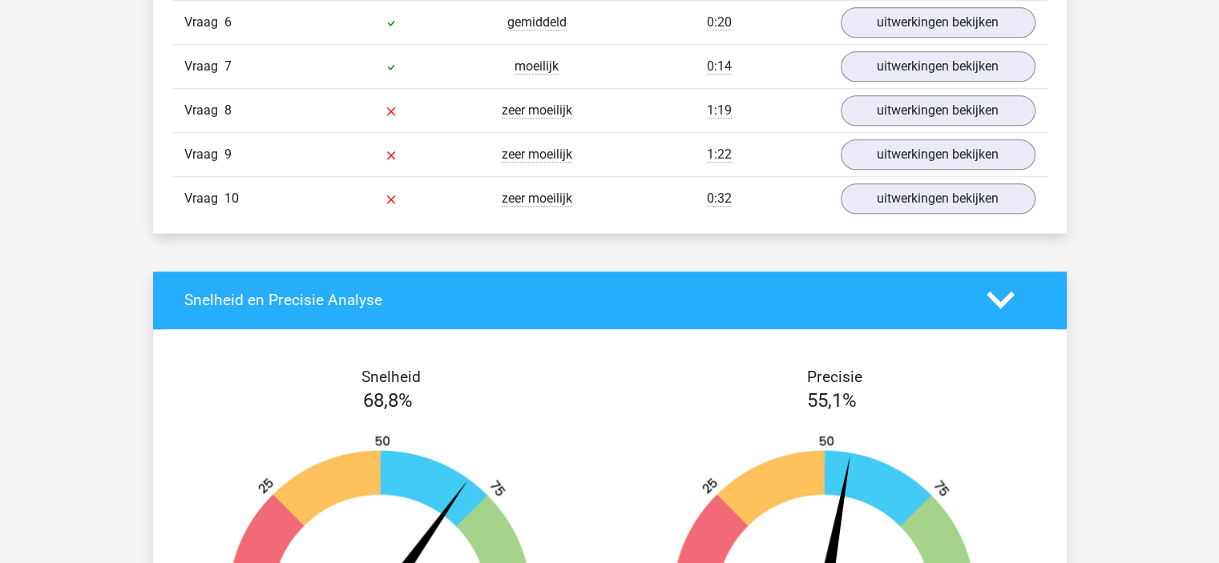
click at [997, 291] on icon at bounding box center [1000, 300] width 28 height 28
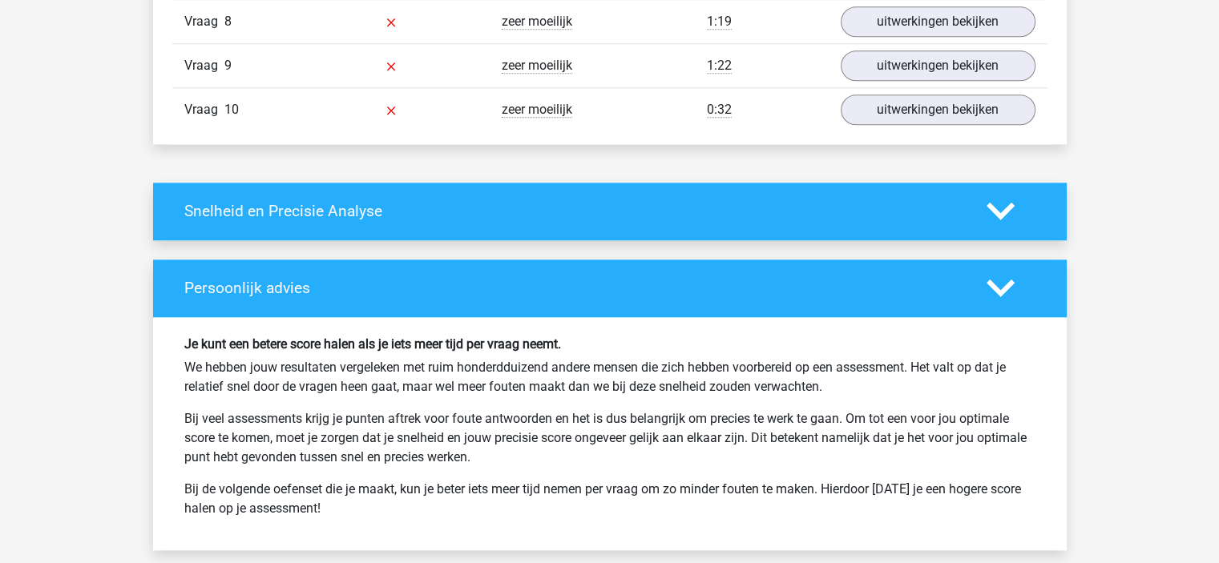
scroll to position [1024, 0]
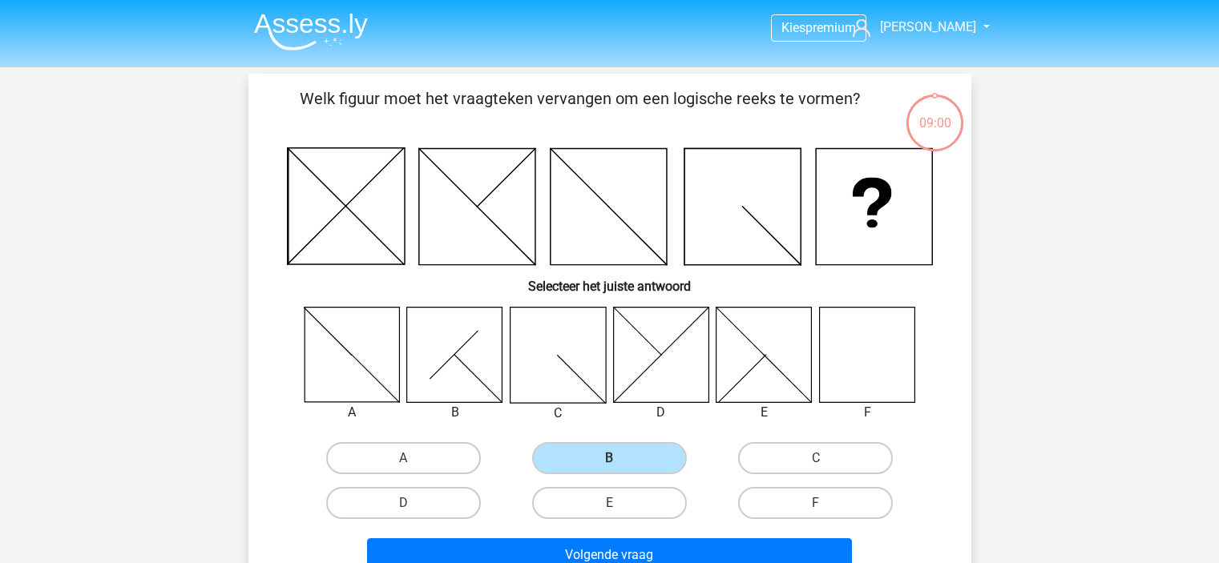
scroll to position [74, 0]
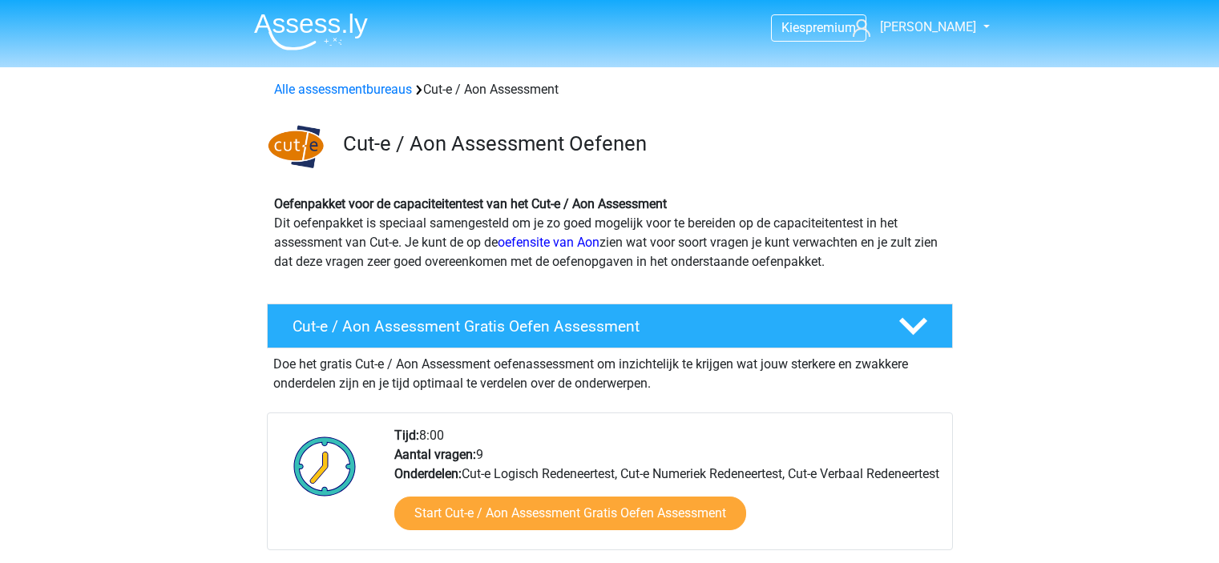
scroll to position [962, 0]
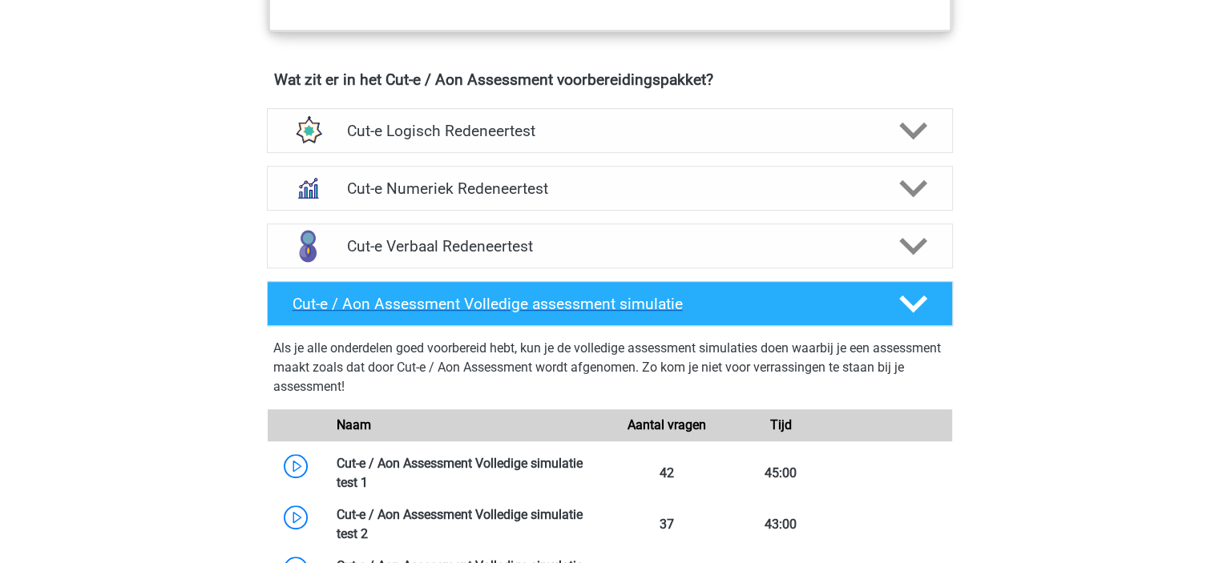
click at [891, 318] on div at bounding box center [911, 304] width 54 height 28
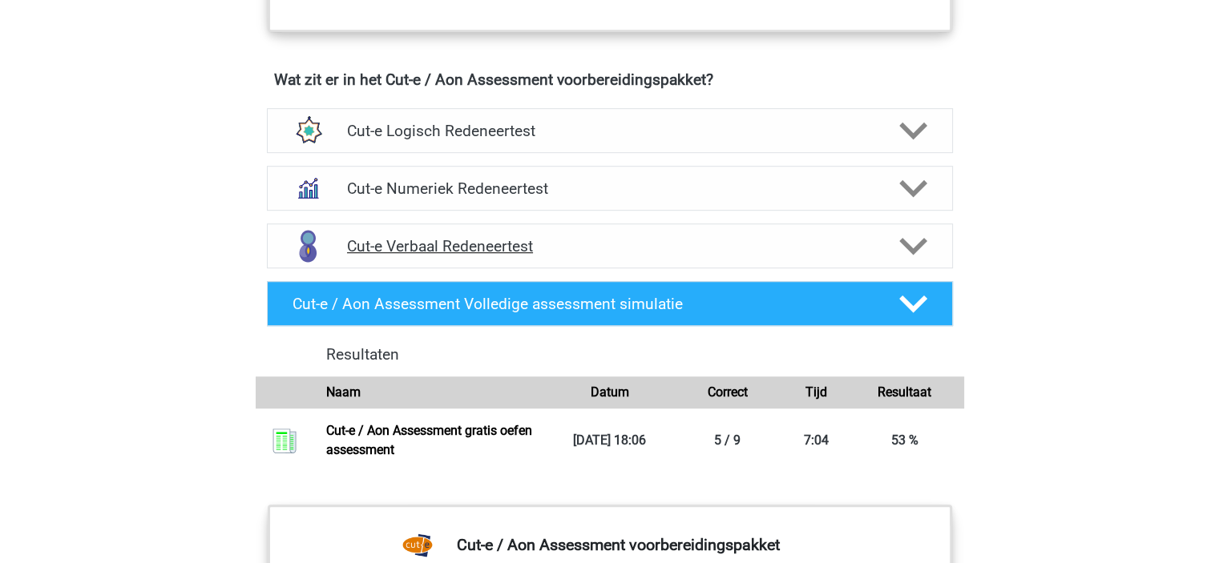
click at [737, 256] on h4 "Cut-e Verbaal Redeneertest" at bounding box center [609, 246] width 525 height 18
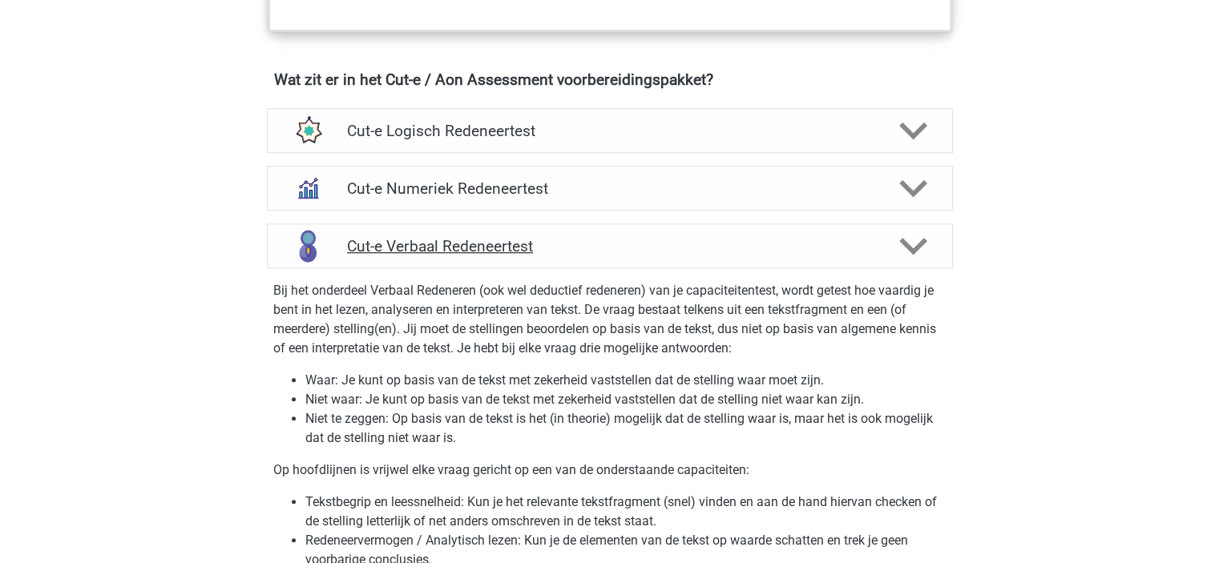
click at [737, 256] on h4 "Cut-e Verbaal Redeneertest" at bounding box center [609, 246] width 525 height 18
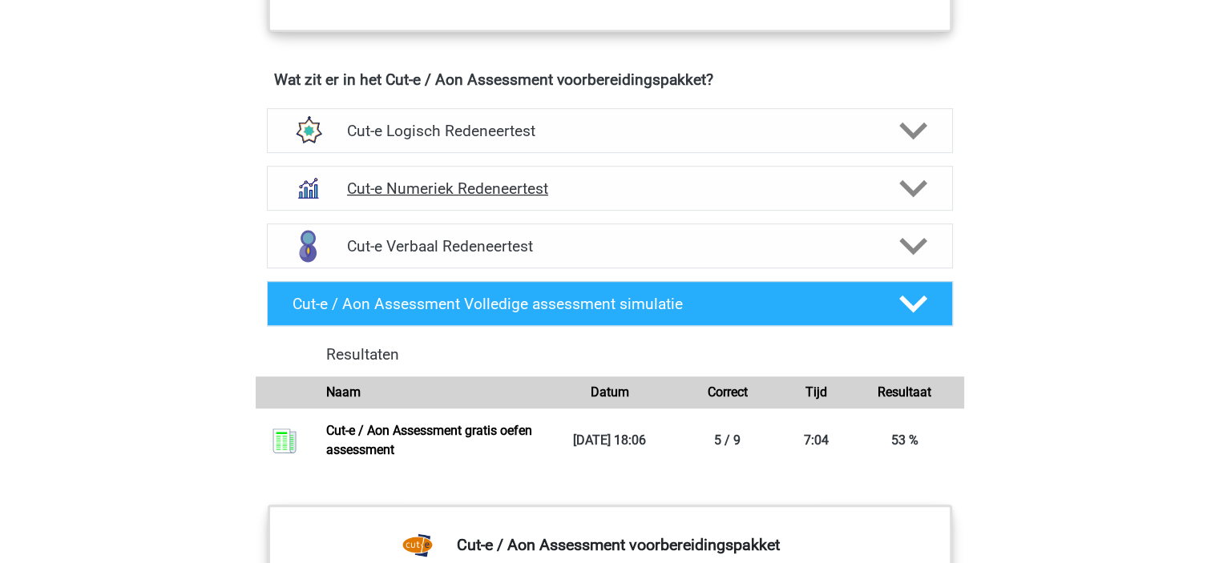
click at [732, 198] on h4 "Cut-e Numeriek Redeneertest" at bounding box center [609, 189] width 525 height 18
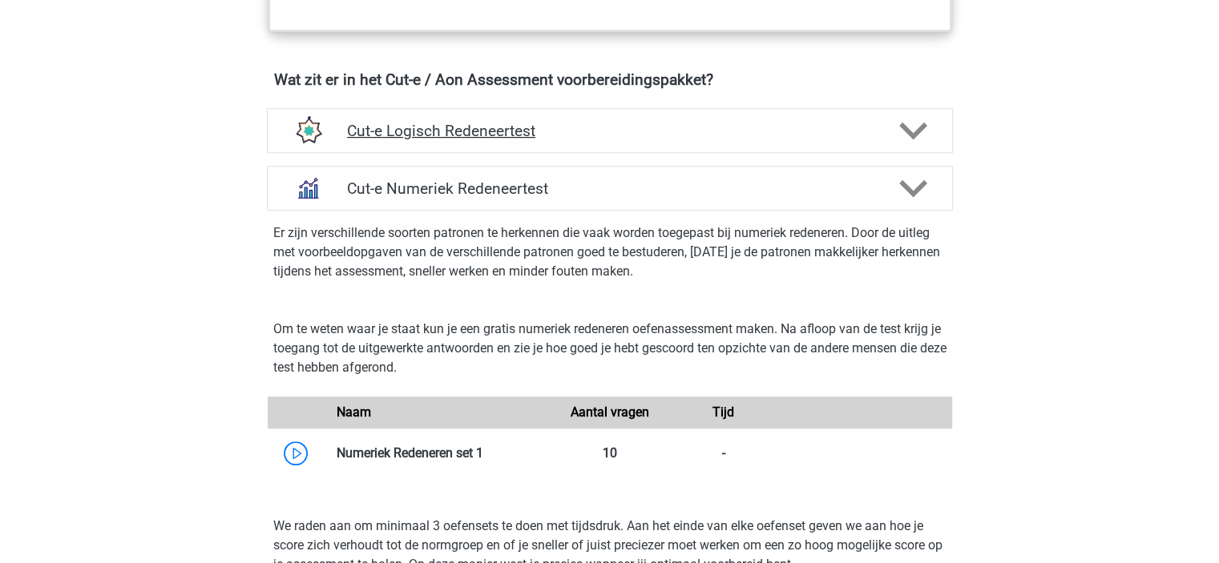
click at [702, 140] on h4 "Cut-e Logisch Redeneertest" at bounding box center [609, 131] width 525 height 18
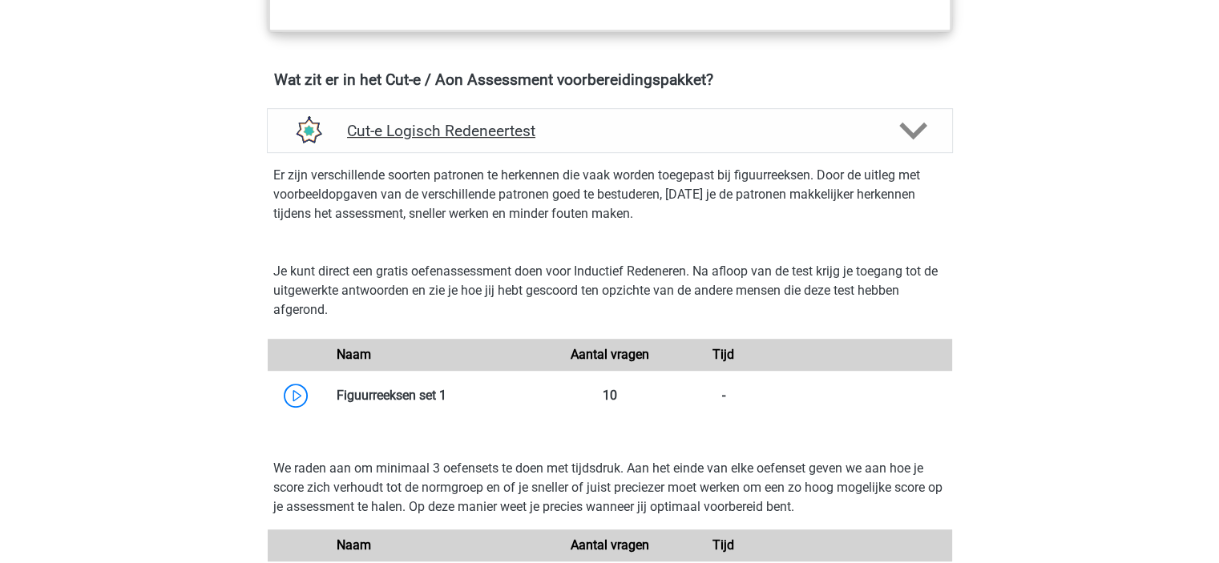
click at [643, 153] on div "Cut-e Logisch Redeneertest" at bounding box center [610, 130] width 686 height 45
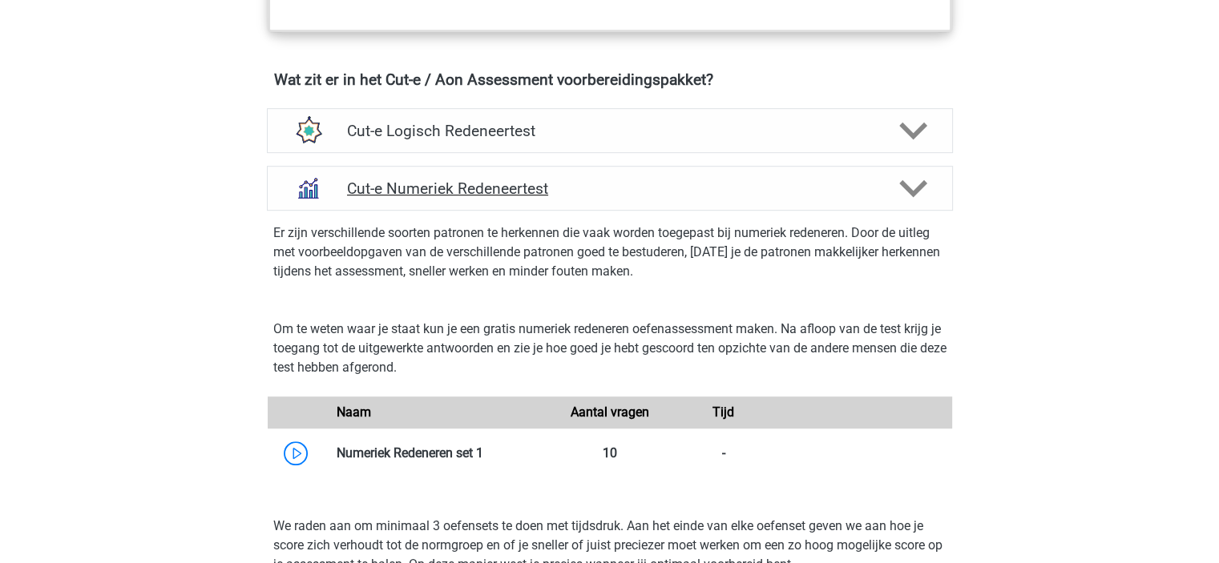
click at [633, 198] on h4 "Cut-e Numeriek Redeneertest" at bounding box center [609, 189] width 525 height 18
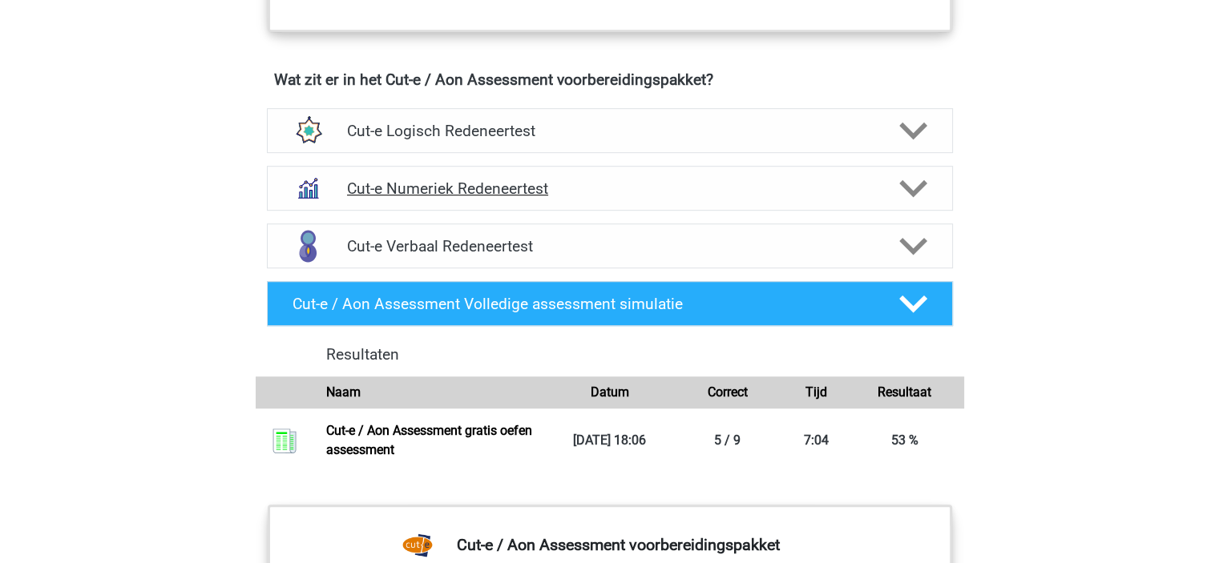
click at [633, 198] on h4 "Cut-e Numeriek Redeneertest" at bounding box center [609, 189] width 525 height 18
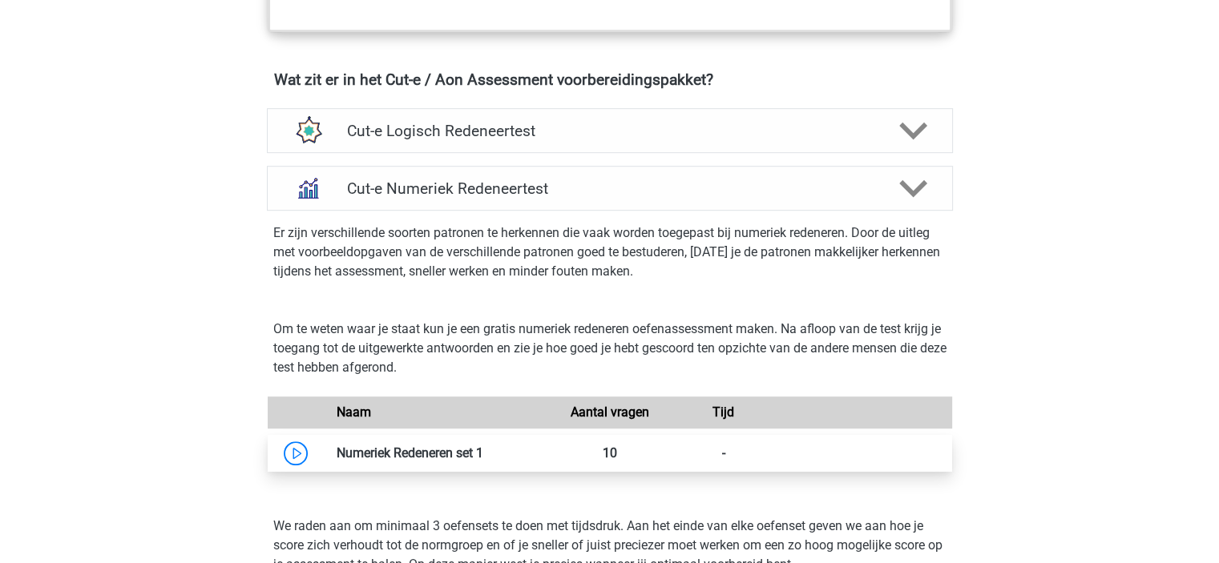
click at [483, 461] on link at bounding box center [483, 453] width 0 height 15
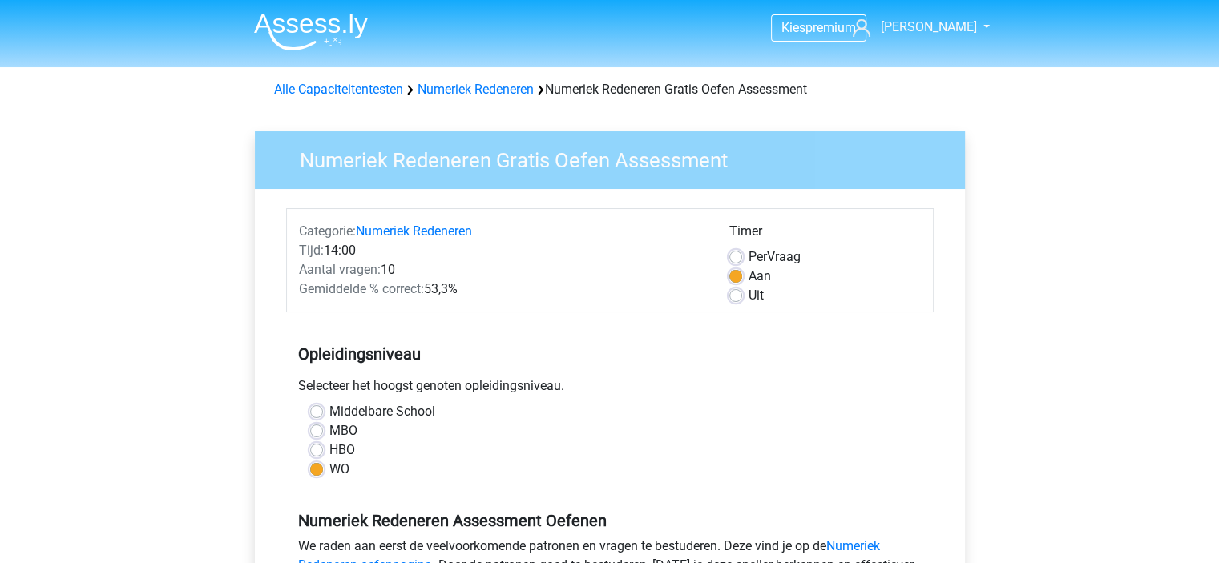
scroll to position [321, 0]
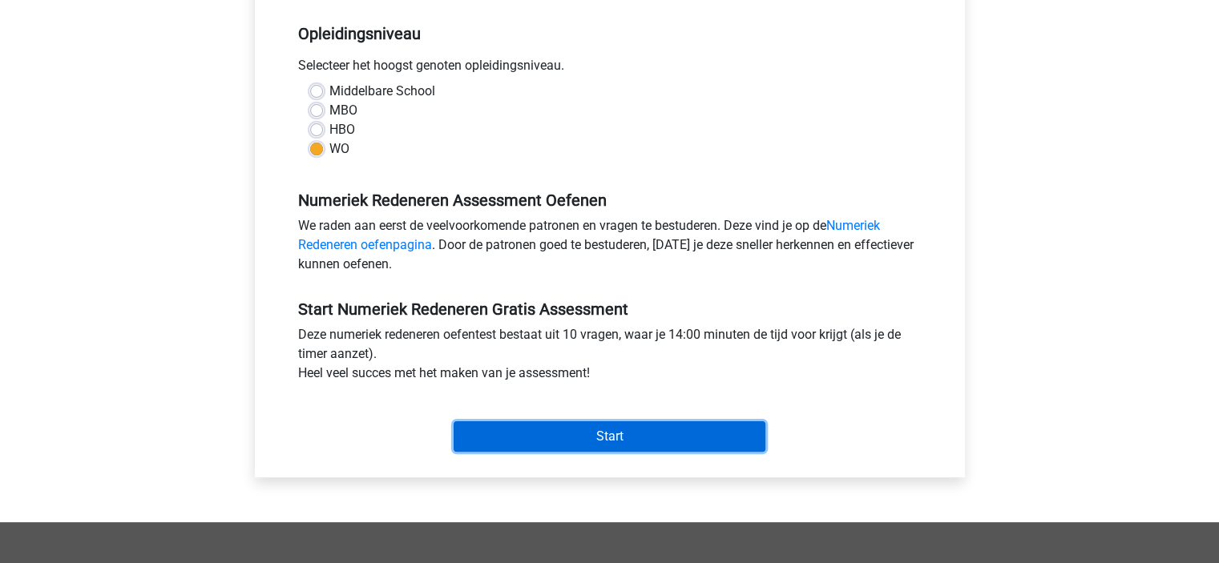
click at [591, 425] on input "Start" at bounding box center [610, 437] width 312 height 30
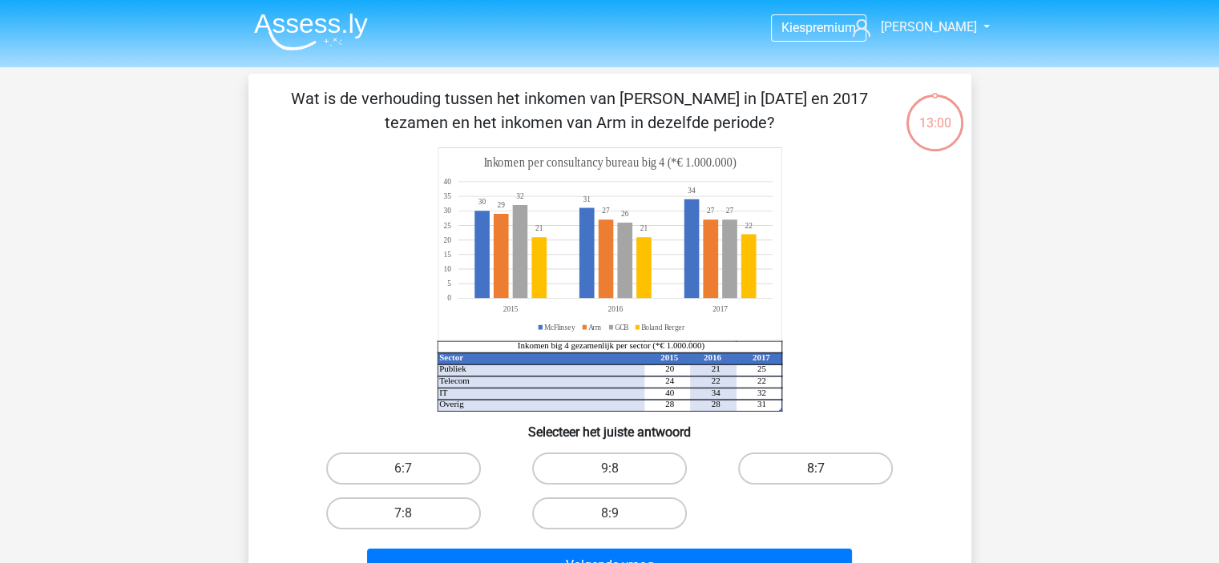
click at [812, 454] on label "8:7" at bounding box center [815, 469] width 155 height 32
click at [816, 469] on input "8:7" at bounding box center [821, 474] width 10 height 10
radio input "true"
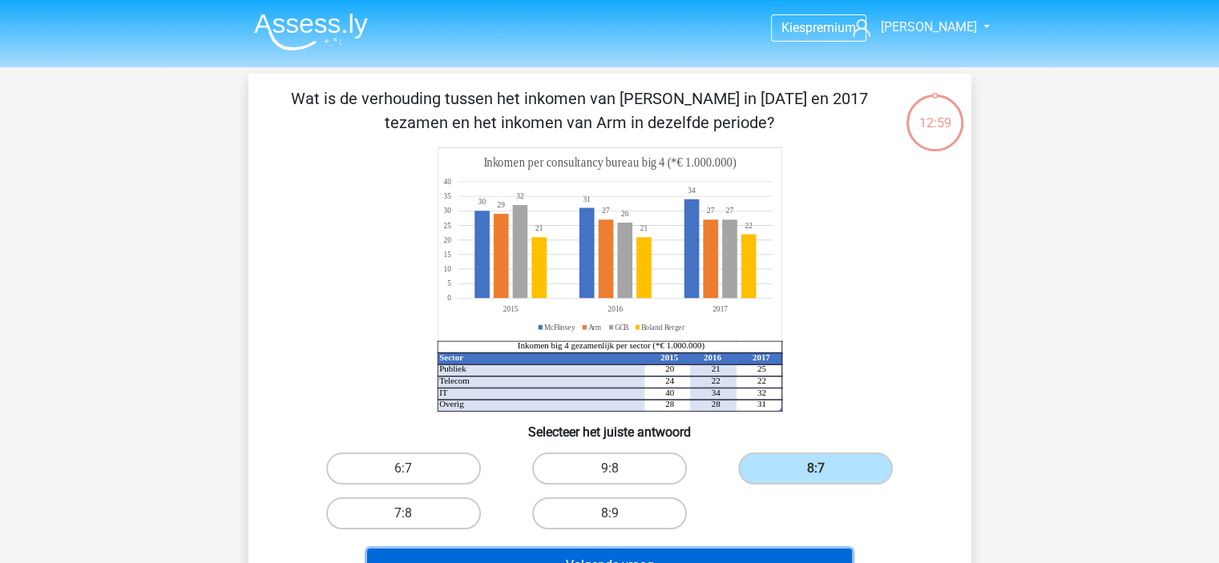
click at [784, 549] on button "Volgende vraag" at bounding box center [609, 566] width 485 height 34
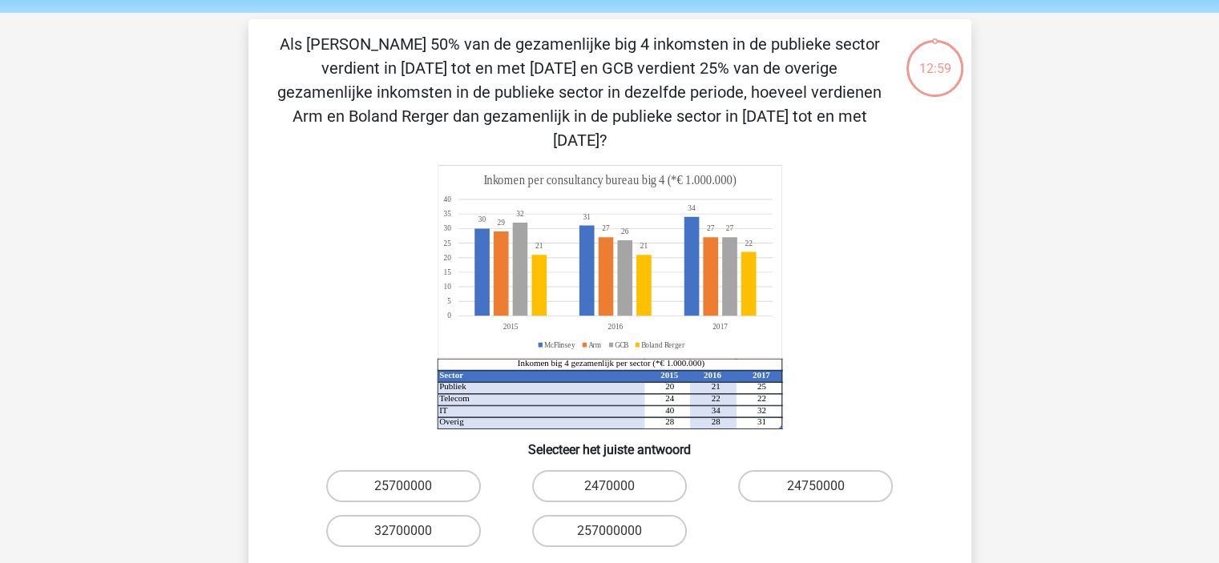
scroll to position [74, 0]
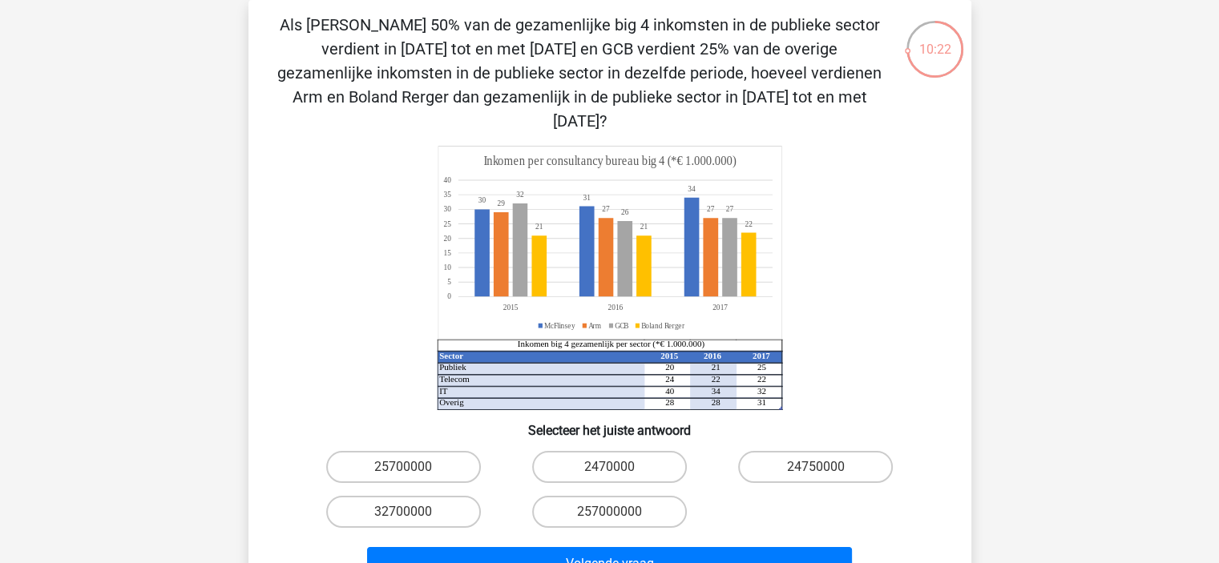
click at [819, 467] on input "24750000" at bounding box center [821, 472] width 10 height 10
radio input "true"
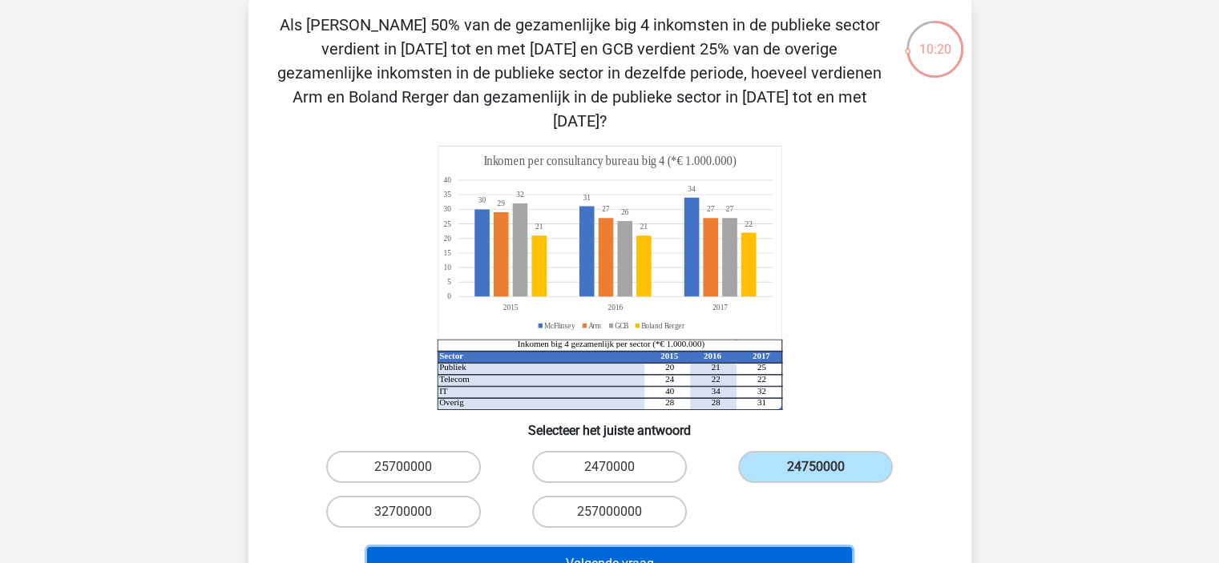
click at [635, 547] on button "Volgende vraag" at bounding box center [609, 564] width 485 height 34
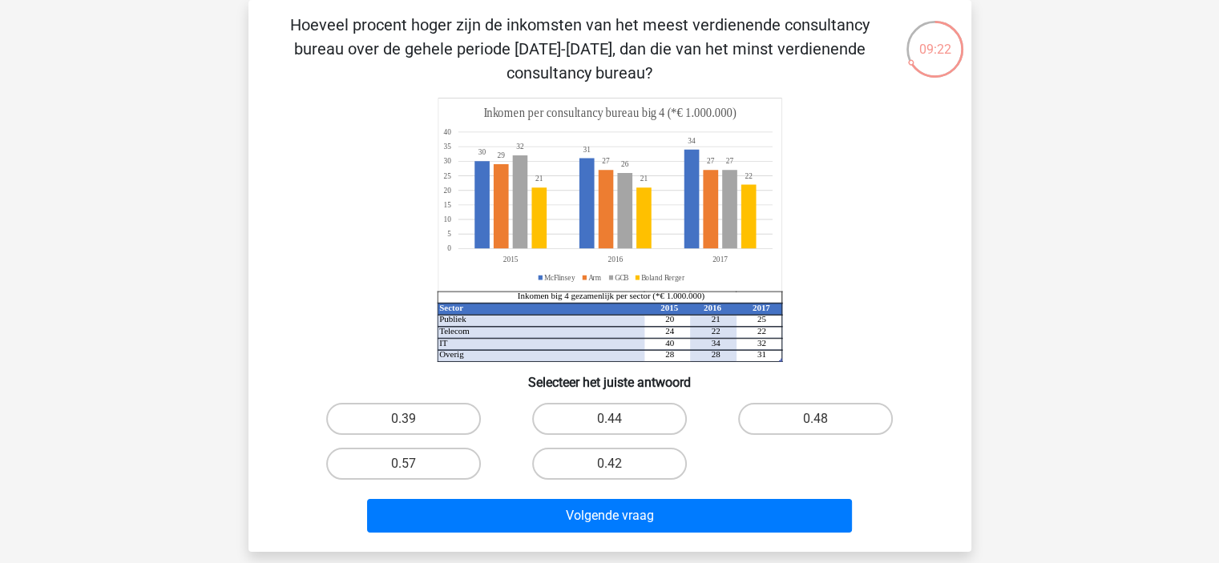
click at [816, 422] on input "0.48" at bounding box center [821, 424] width 10 height 10
radio input "true"
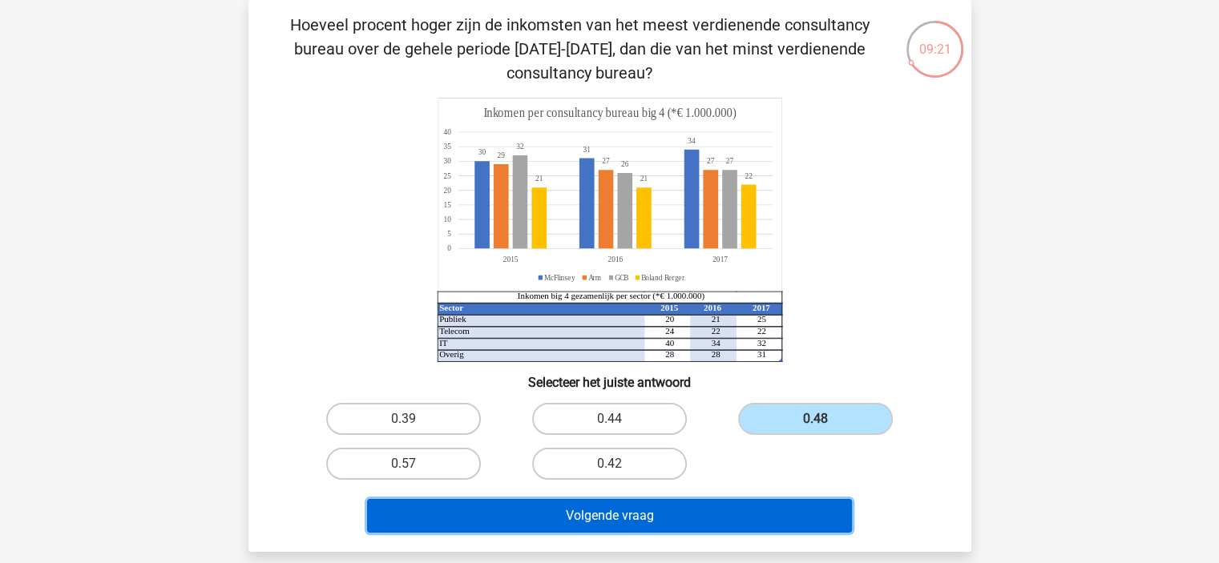
click at [748, 517] on button "Volgende vraag" at bounding box center [609, 516] width 485 height 34
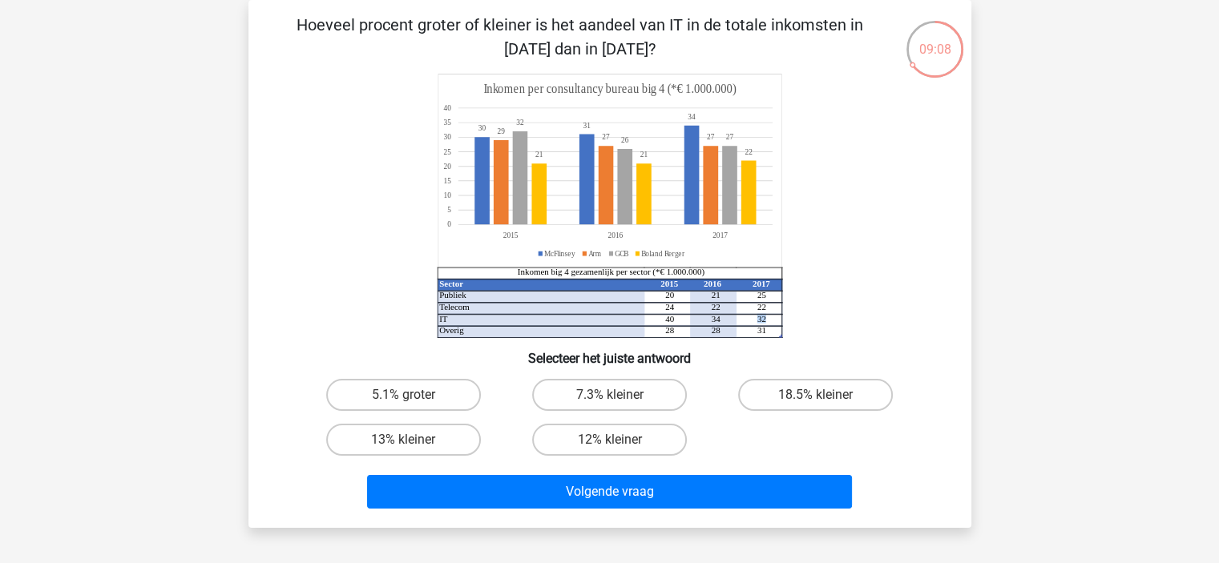
drag, startPoint x: 772, startPoint y: 317, endPoint x: 755, endPoint y: 317, distance: 16.8
click at [755, 317] on icon "Sector 2015 2016 2017 Publiek 20 21 25 Telecom 24 22 22 IT 40 34 32 Overig 28 2…" at bounding box center [610, 206] width 646 height 264
click at [831, 392] on label "18.5% kleiner" at bounding box center [815, 395] width 155 height 32
click at [826, 395] on input "18.5% kleiner" at bounding box center [821, 400] width 10 height 10
radio input "true"
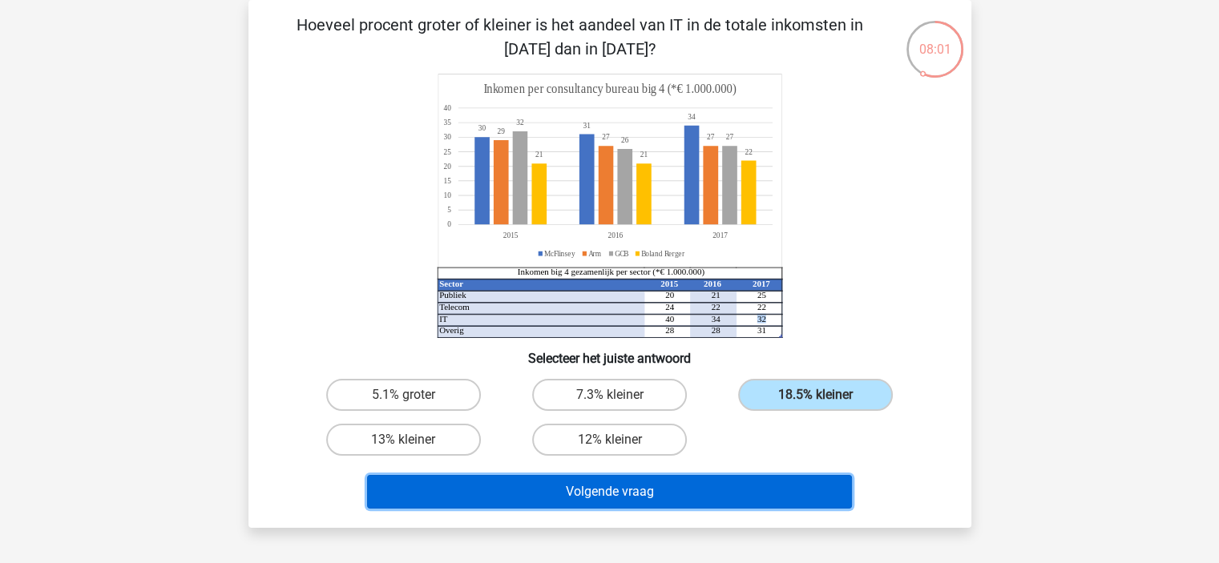
click at [638, 490] on button "Volgende vraag" at bounding box center [609, 492] width 485 height 34
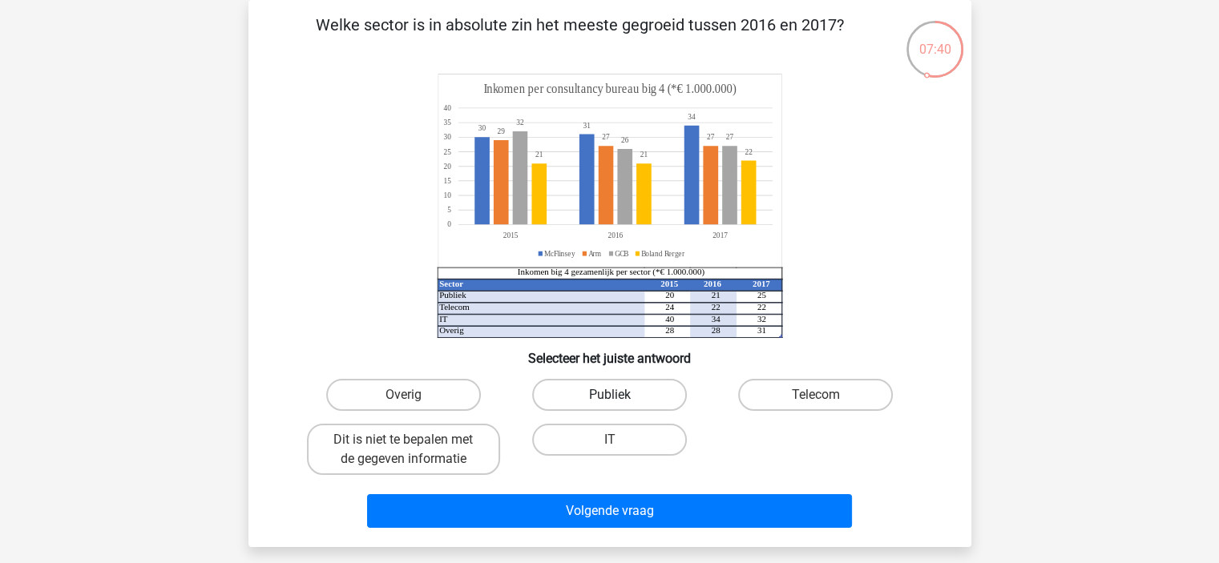
click at [635, 387] on label "Publiek" at bounding box center [609, 395] width 155 height 32
click at [619, 395] on input "Publiek" at bounding box center [614, 400] width 10 height 10
radio input "true"
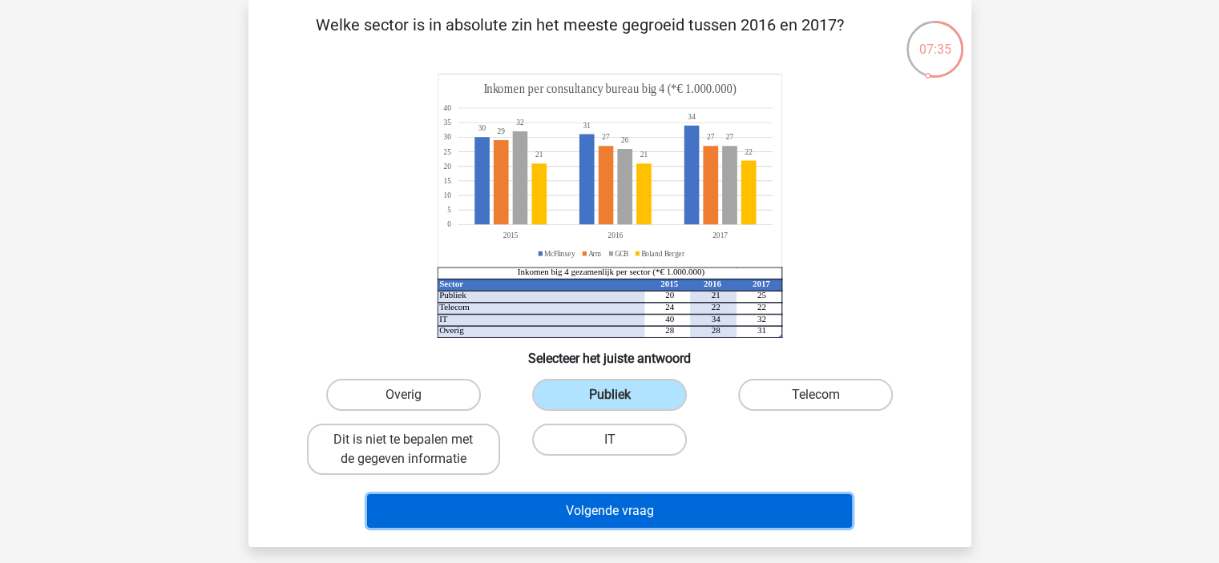
click at [586, 499] on button "Volgende vraag" at bounding box center [609, 511] width 485 height 34
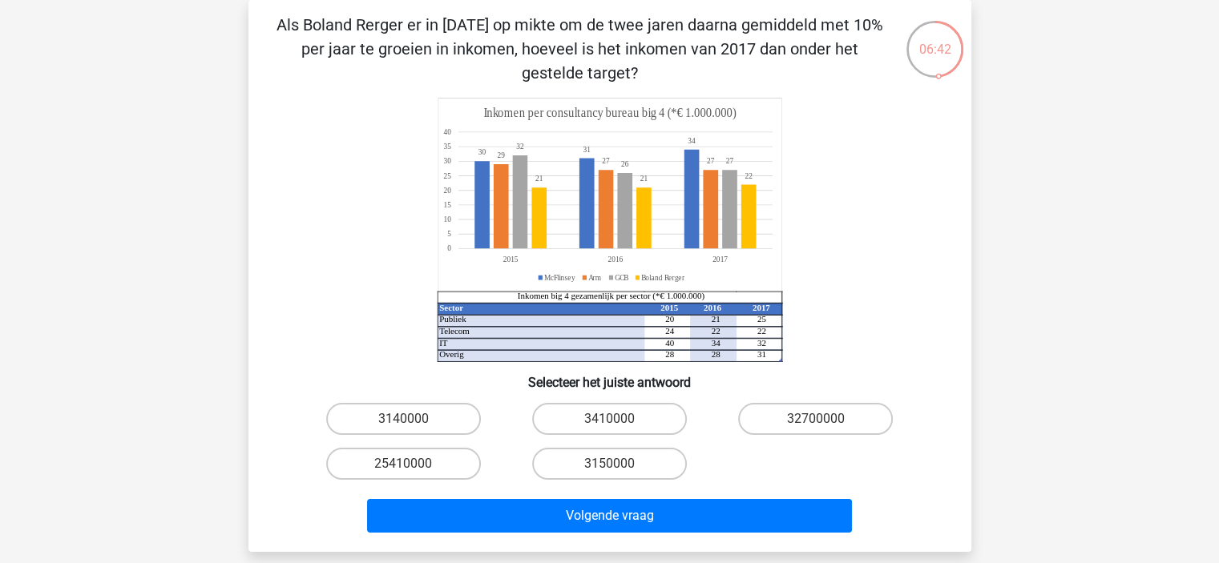
click at [609, 419] on input "3410000" at bounding box center [614, 424] width 10 height 10
radio input "true"
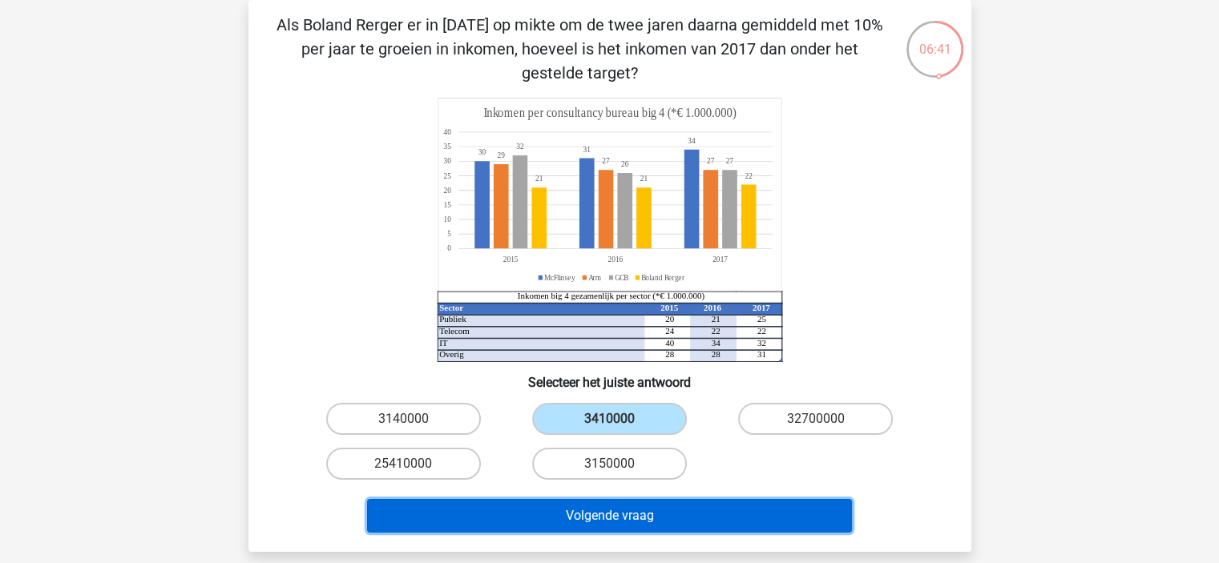
click at [621, 518] on button "Volgende vraag" at bounding box center [609, 516] width 485 height 34
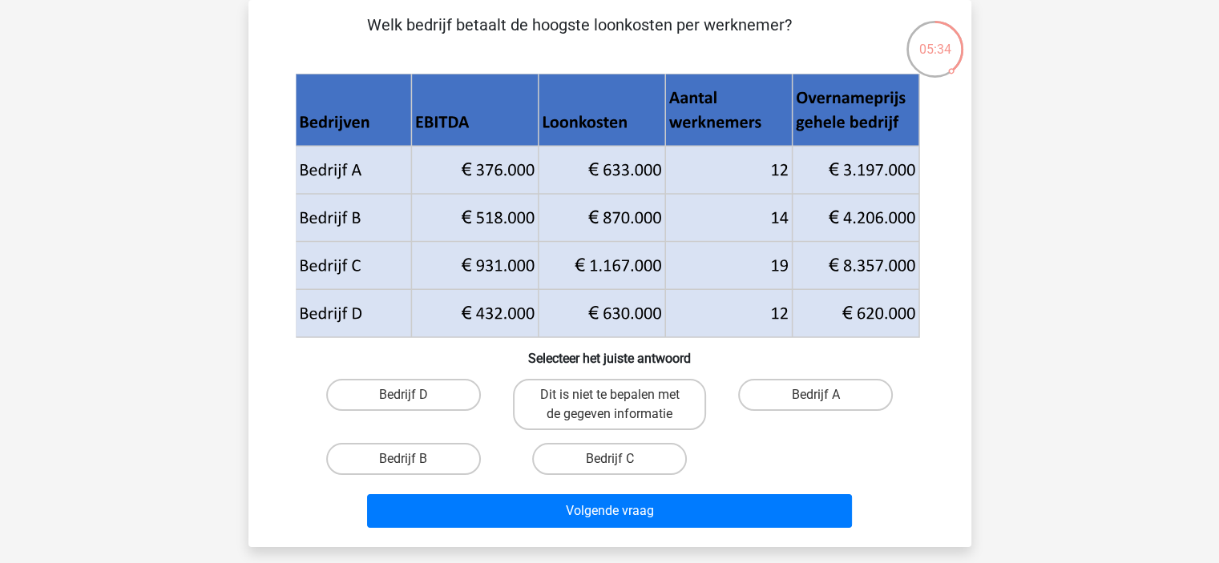
drag, startPoint x: 638, startPoint y: 460, endPoint x: 590, endPoint y: 482, distance: 52.7
click at [636, 461] on label "Bedrijf C" at bounding box center [609, 459] width 155 height 32
click at [619, 461] on input "Bedrijf C" at bounding box center [614, 464] width 10 height 10
radio input "true"
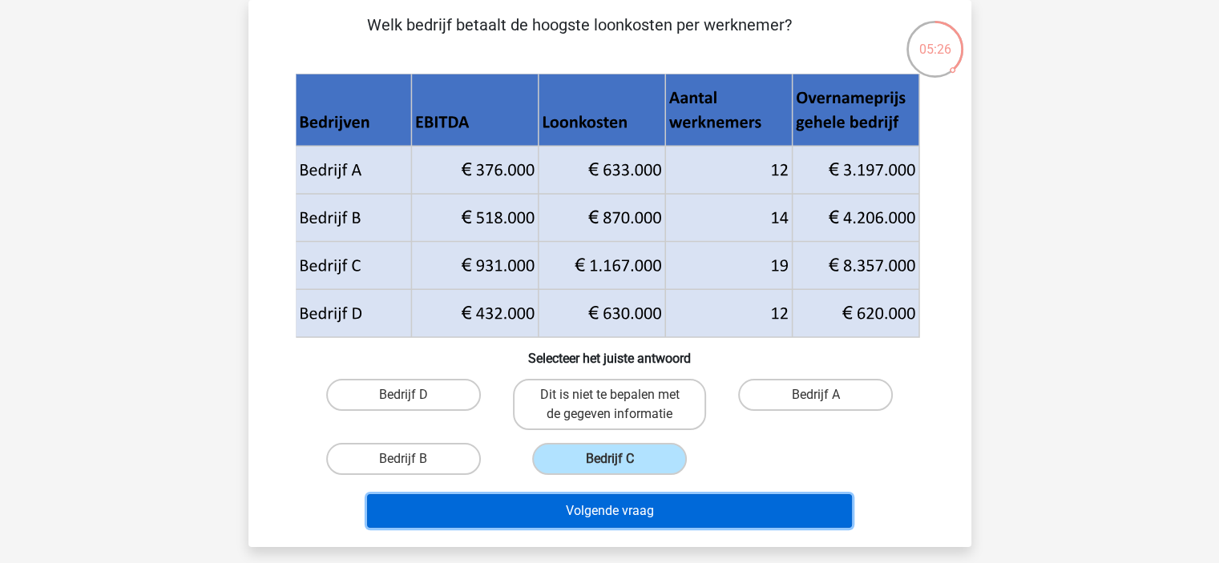
click at [599, 510] on button "Volgende vraag" at bounding box center [609, 511] width 485 height 34
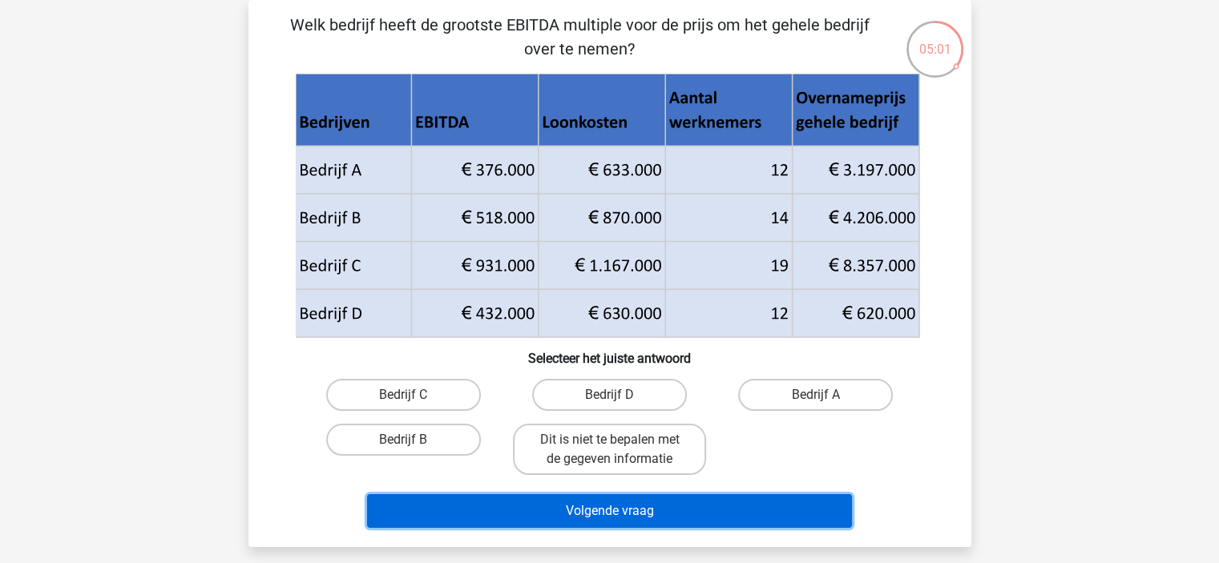
drag, startPoint x: 592, startPoint y: 506, endPoint x: 587, endPoint y: 499, distance: 8.5
click at [591, 505] on button "Volgende vraag" at bounding box center [609, 511] width 485 height 34
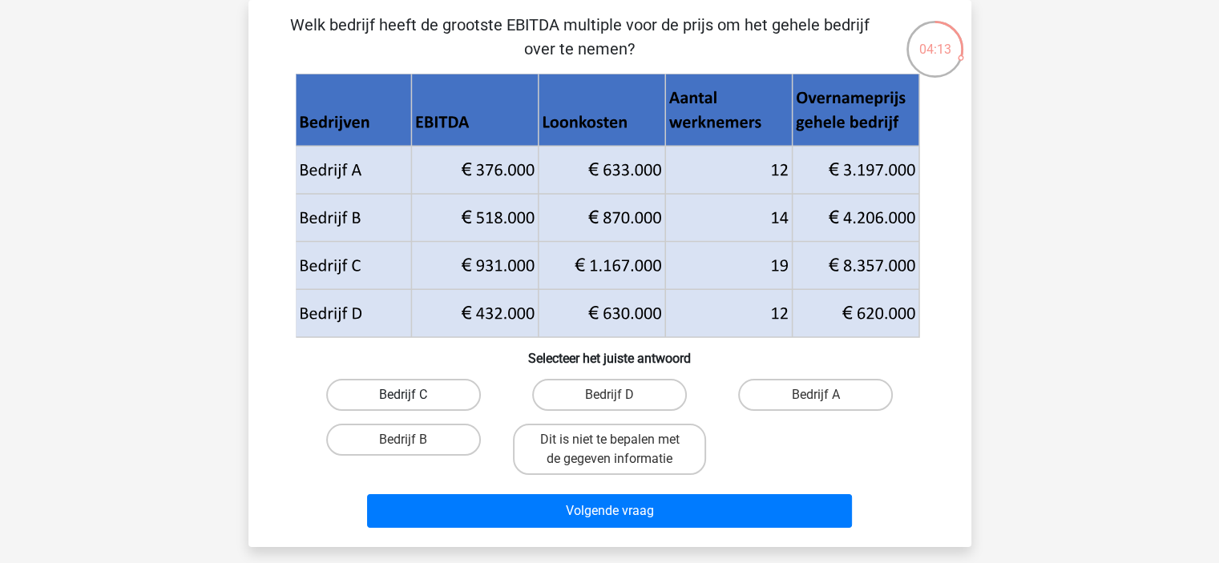
click at [445, 394] on label "Bedrijf C" at bounding box center [403, 395] width 155 height 32
click at [413, 395] on input "Bedrijf C" at bounding box center [408, 400] width 10 height 10
radio input "true"
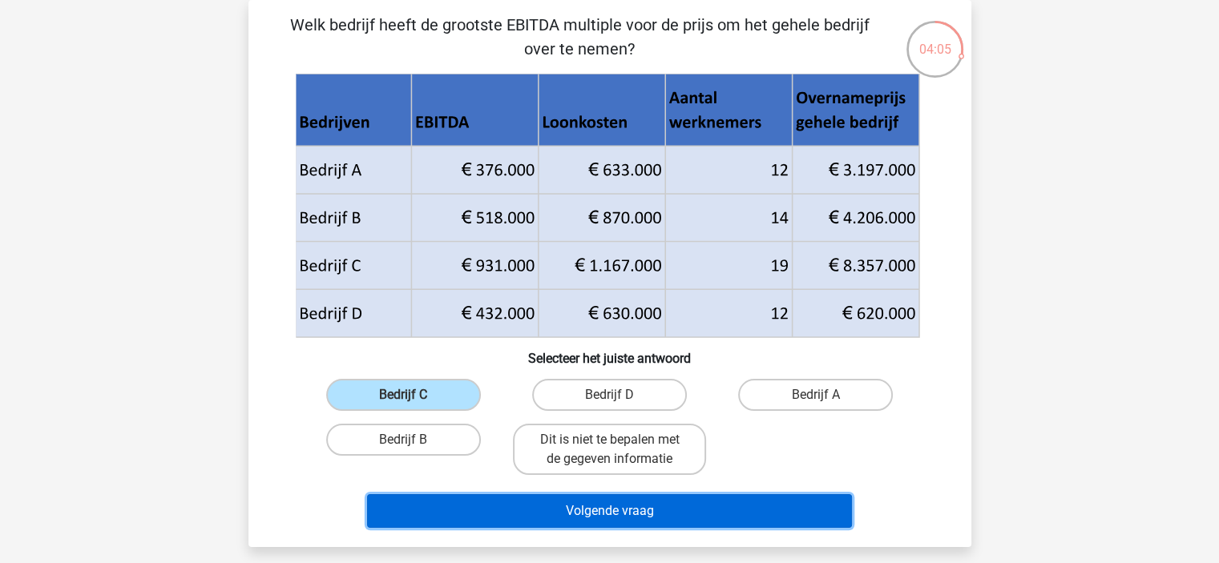
click at [513, 506] on button "Volgende vraag" at bounding box center [609, 511] width 485 height 34
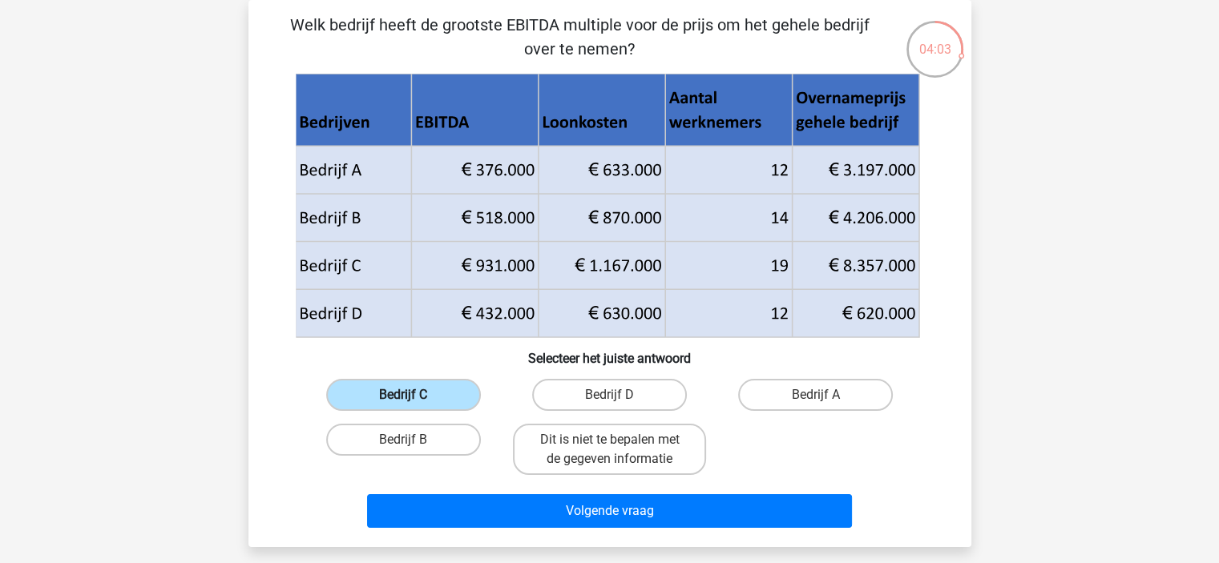
click at [415, 393] on label "Bedrijf C" at bounding box center [403, 395] width 155 height 32
click at [413, 395] on input "Bedrijf C" at bounding box center [408, 400] width 10 height 10
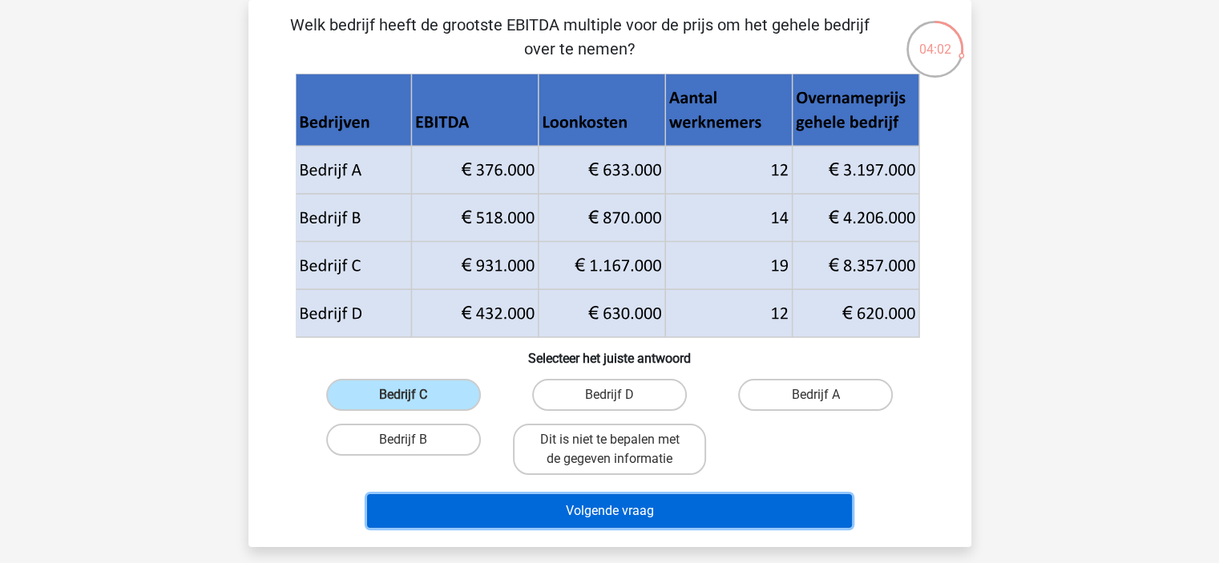
click at [521, 513] on button "Volgende vraag" at bounding box center [609, 511] width 485 height 34
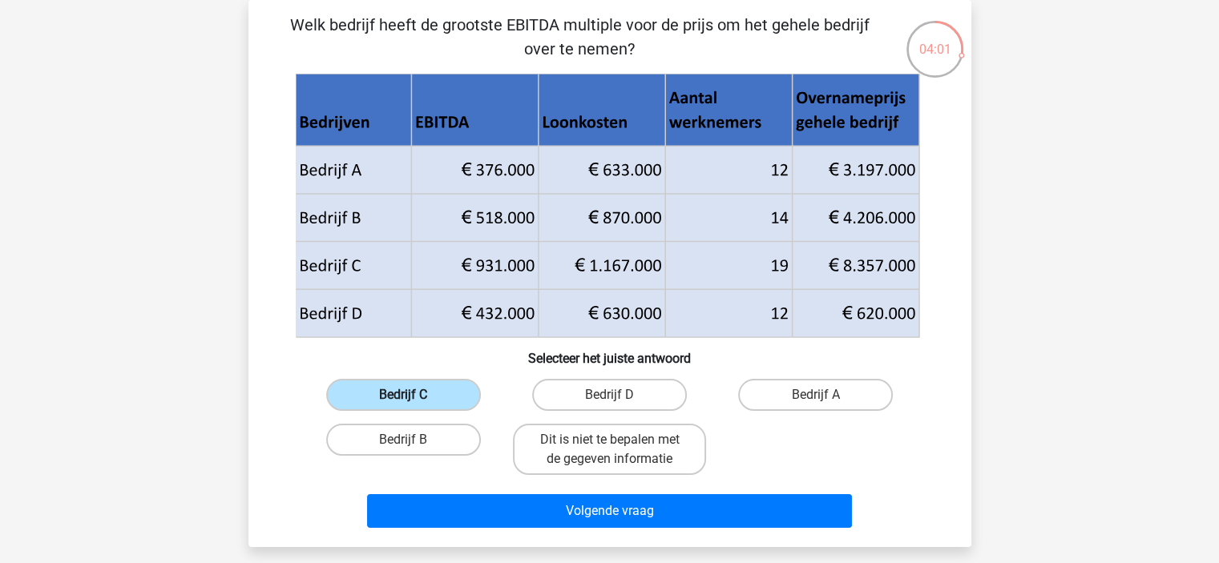
click at [476, 397] on label "Bedrijf C" at bounding box center [403, 395] width 155 height 32
click at [413, 397] on input "Bedrijf C" at bounding box center [408, 400] width 10 height 10
click at [506, 392] on div "Bedrijf C Bedrijf D Bedrijf A Bedrijf B Dit is niet te bepalen met de gegeven i…" at bounding box center [610, 427] width 619 height 109
click at [400, 406] on label "Bedrijf C" at bounding box center [403, 395] width 155 height 32
click at [403, 405] on input "Bedrijf C" at bounding box center [408, 400] width 10 height 10
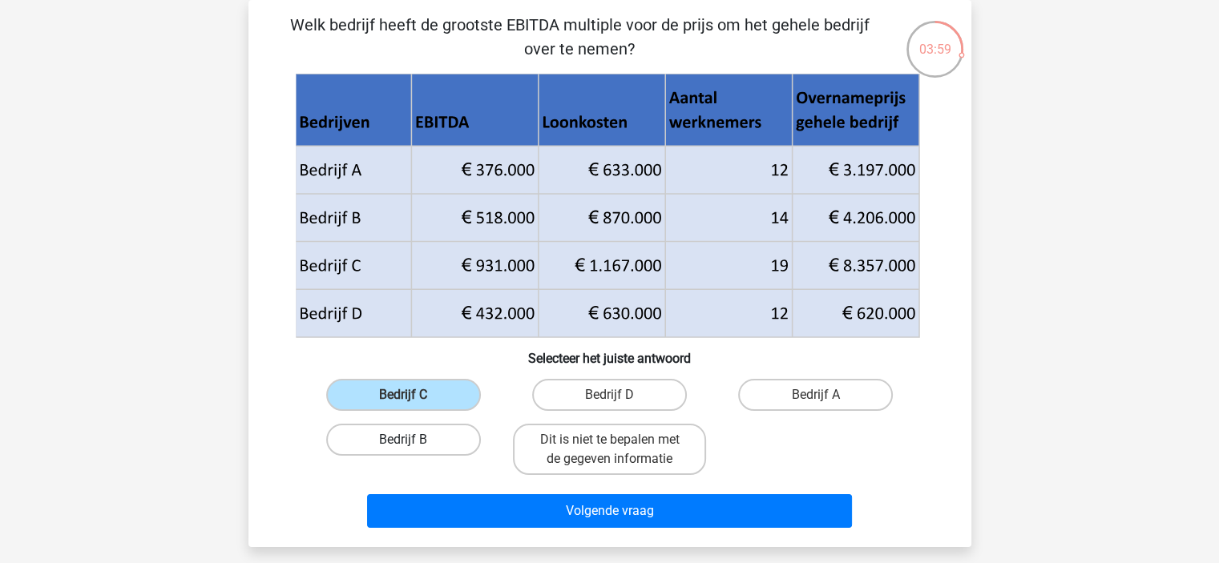
drag, startPoint x: 413, startPoint y: 438, endPoint x: 417, endPoint y: 424, distance: 14.8
click at [413, 438] on label "Bedrijf B" at bounding box center [403, 440] width 155 height 32
click at [413, 440] on input "Bedrijf B" at bounding box center [408, 445] width 10 height 10
radio input "true"
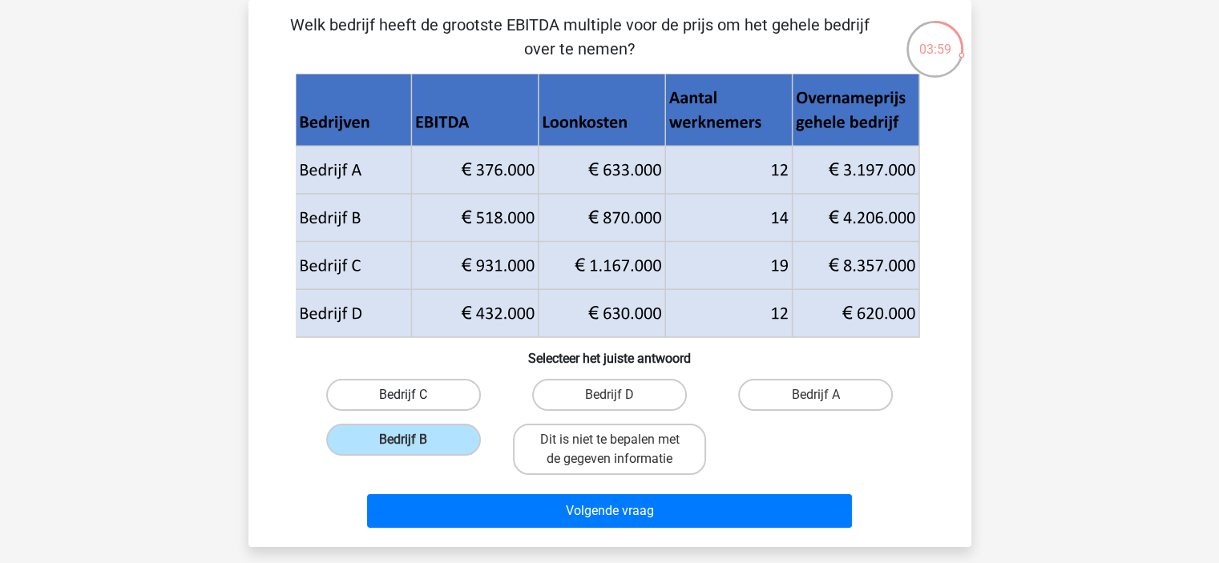
click at [424, 398] on label "Bedrijf C" at bounding box center [403, 395] width 155 height 32
click at [413, 398] on input "Bedrijf C" at bounding box center [408, 400] width 10 height 10
radio input "true"
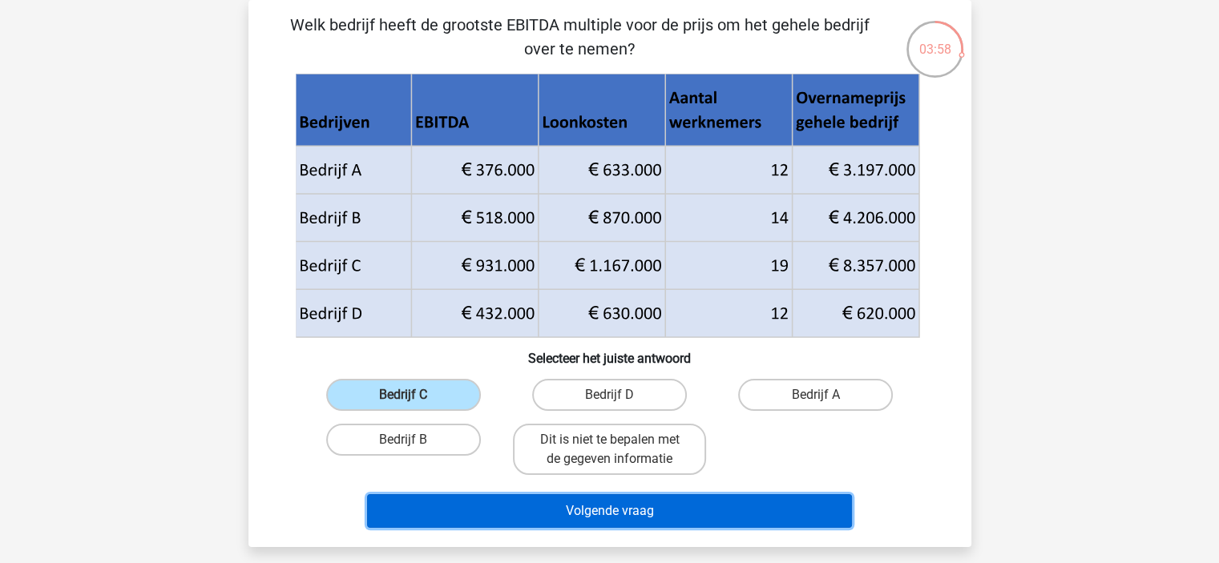
click at [597, 505] on button "Volgende vraag" at bounding box center [609, 511] width 485 height 34
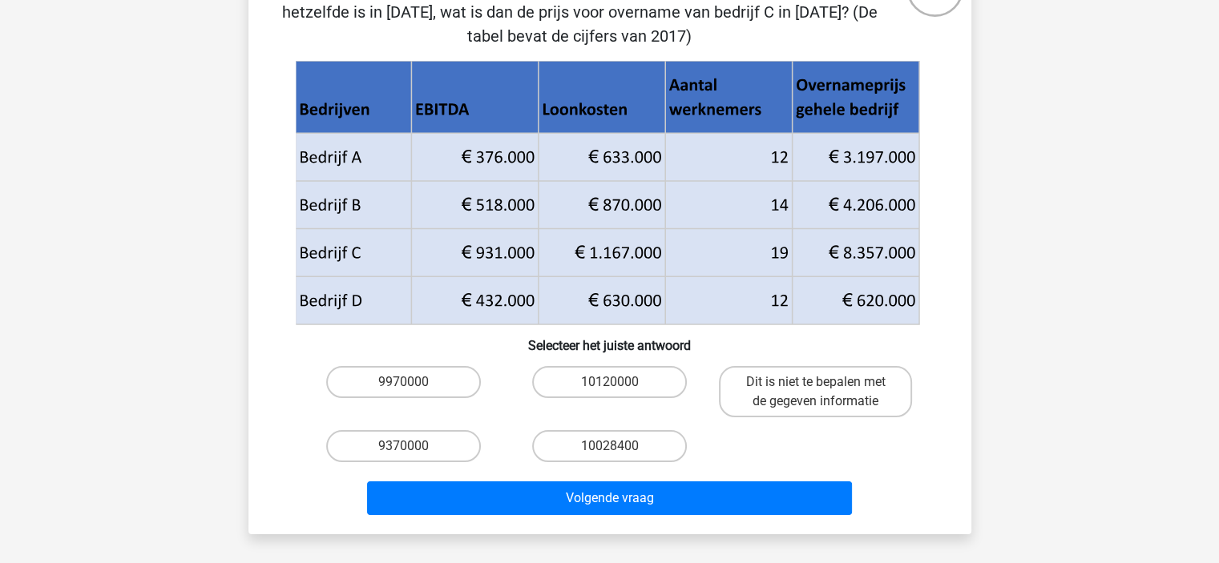
scroll to position [160, 0]
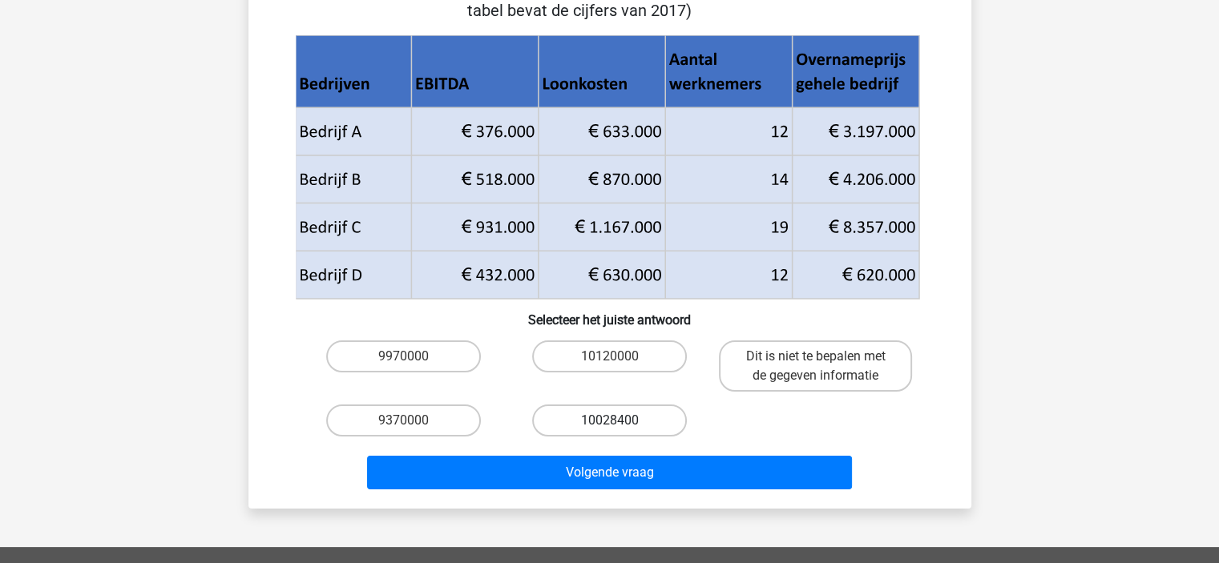
click at [602, 416] on label "10028400" at bounding box center [609, 421] width 155 height 32
click at [609, 421] on input "10028400" at bounding box center [614, 426] width 10 height 10
radio input "true"
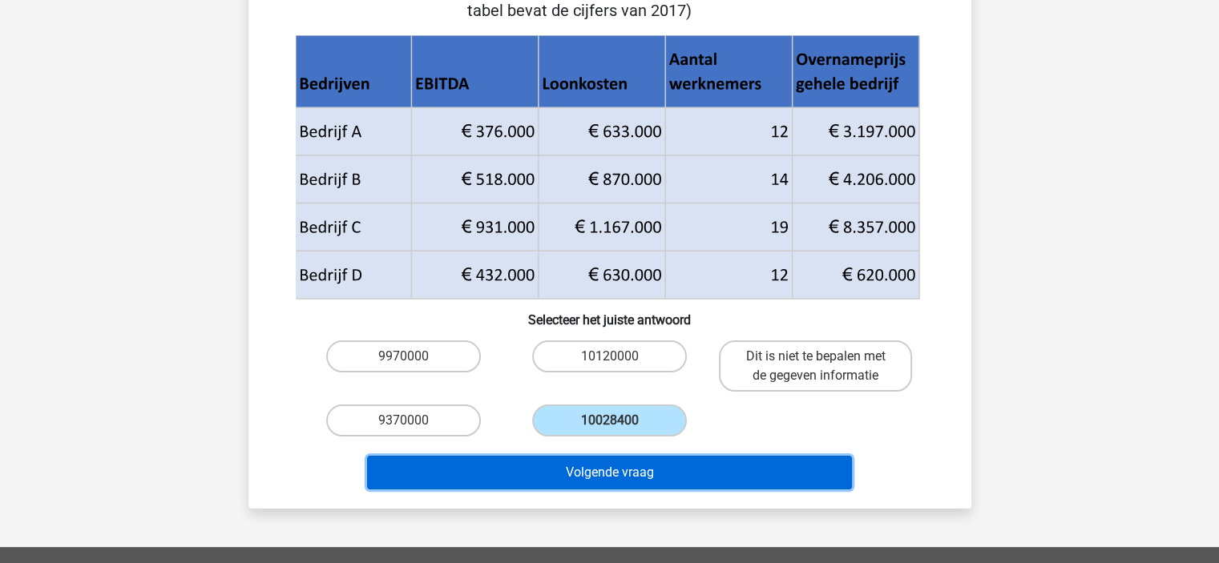
click at [597, 474] on button "Volgende vraag" at bounding box center [609, 473] width 485 height 34
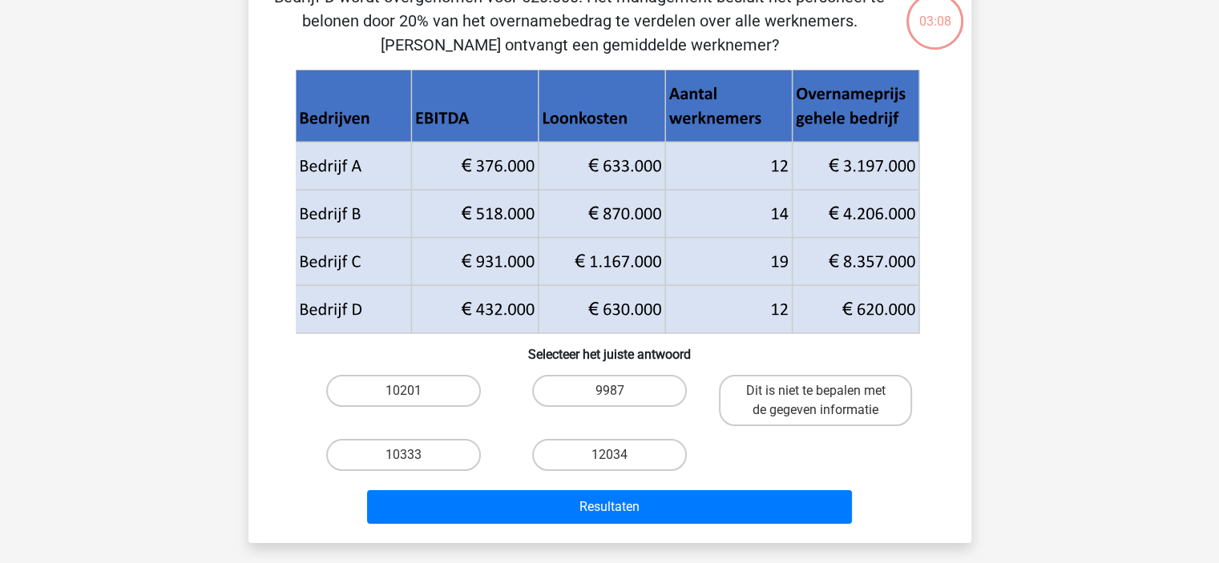
scroll to position [74, 0]
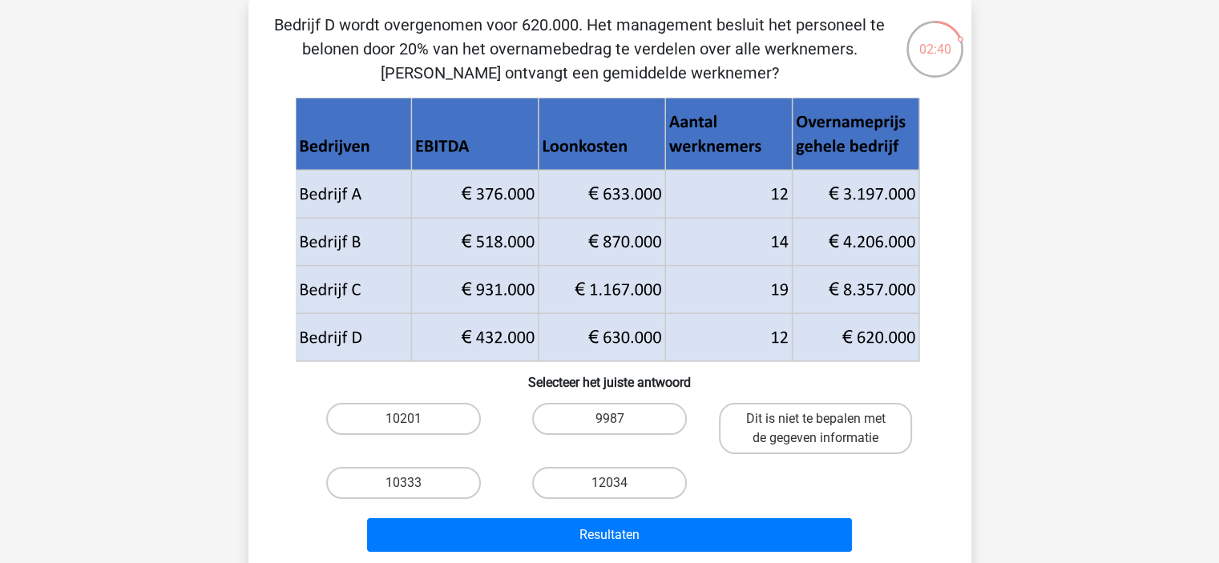
click at [411, 483] on input "10333" at bounding box center [408, 488] width 10 height 10
radio input "true"
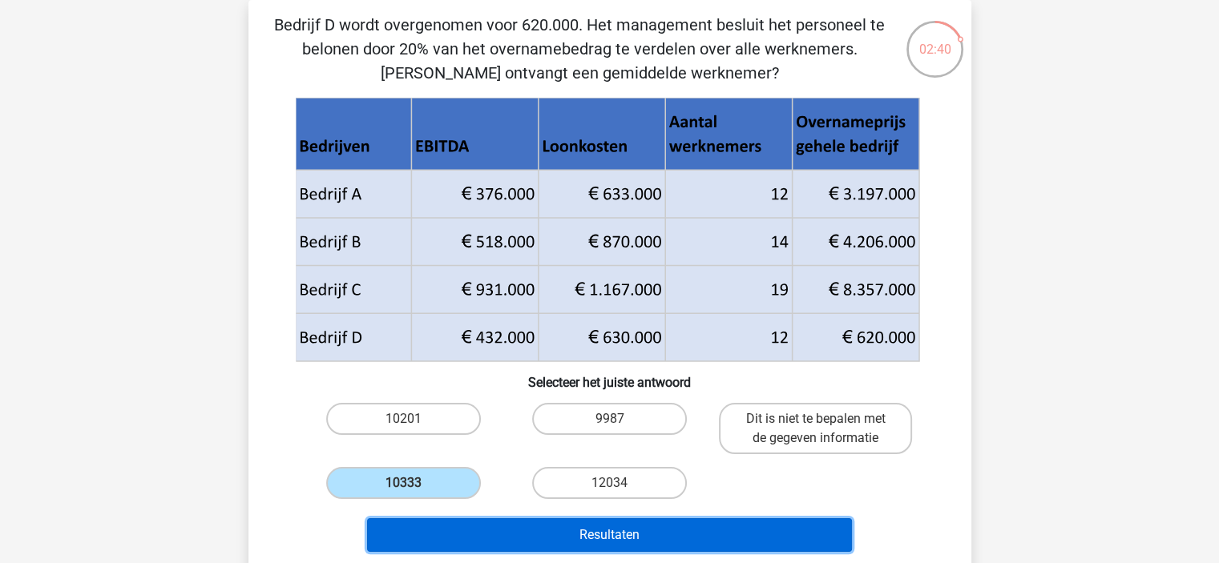
click at [498, 542] on button "Resultaten" at bounding box center [609, 535] width 485 height 34
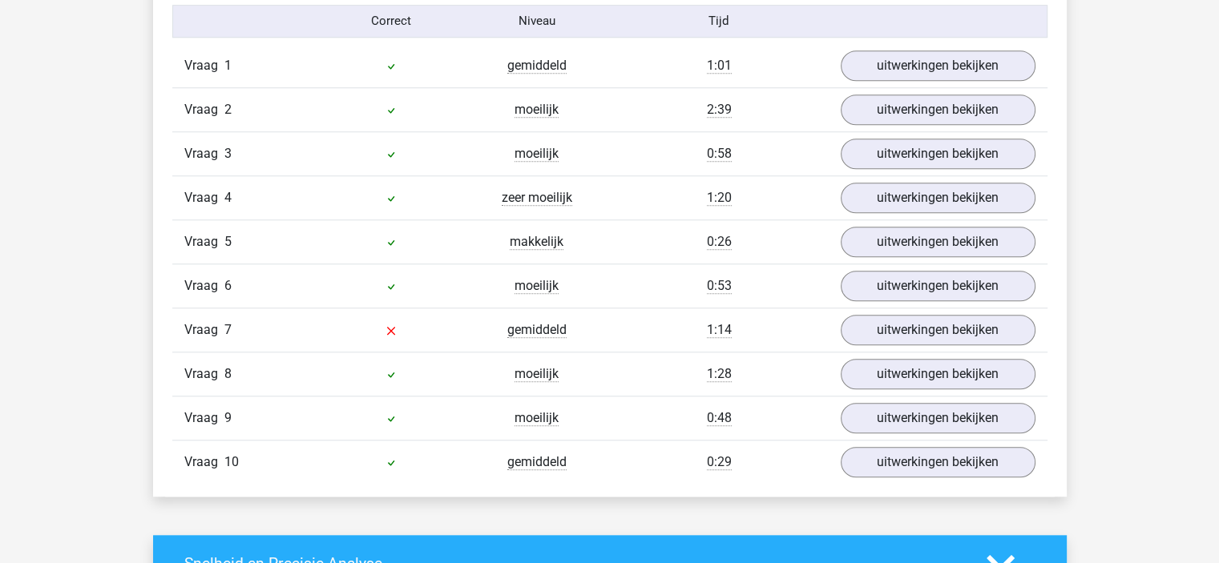
scroll to position [1442, 0]
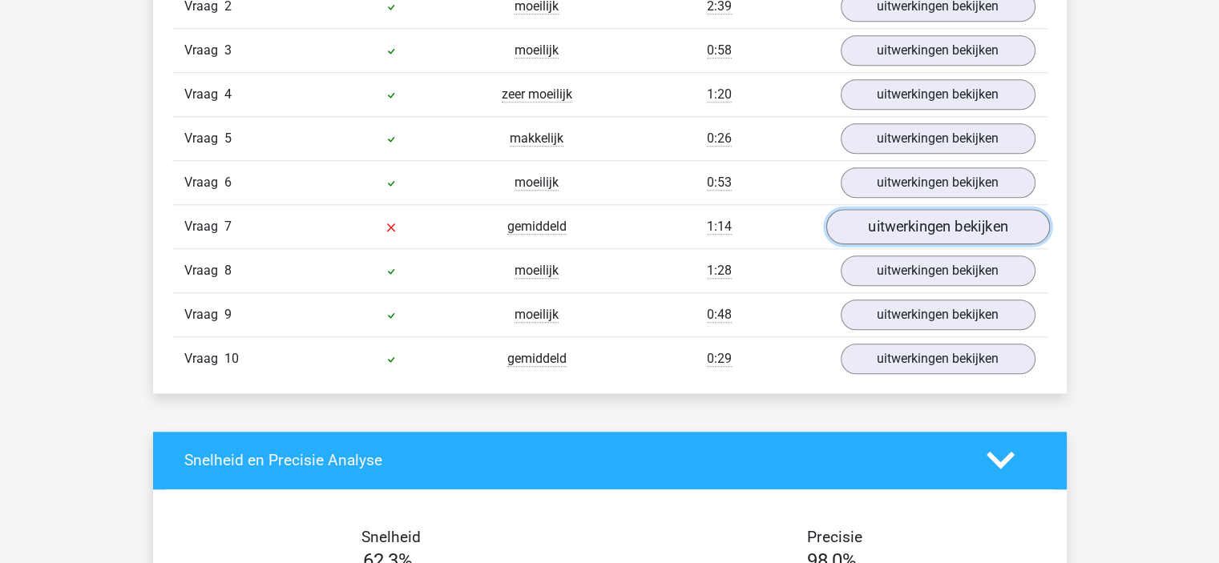
click at [865, 222] on link "uitwerkingen bekijken" at bounding box center [937, 226] width 224 height 35
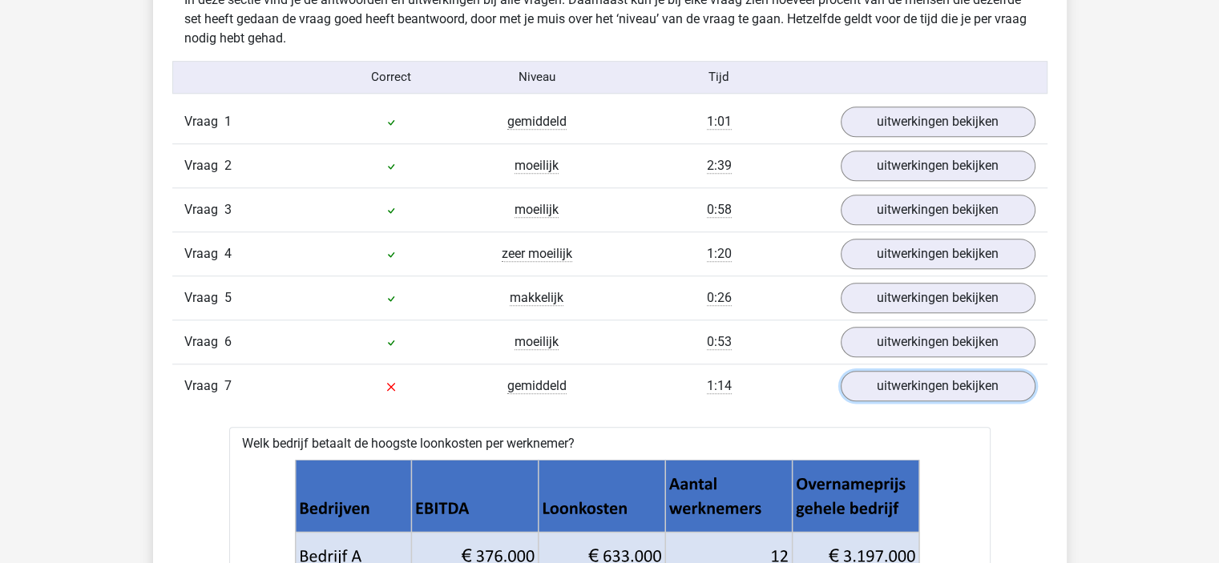
scroll to position [1282, 0]
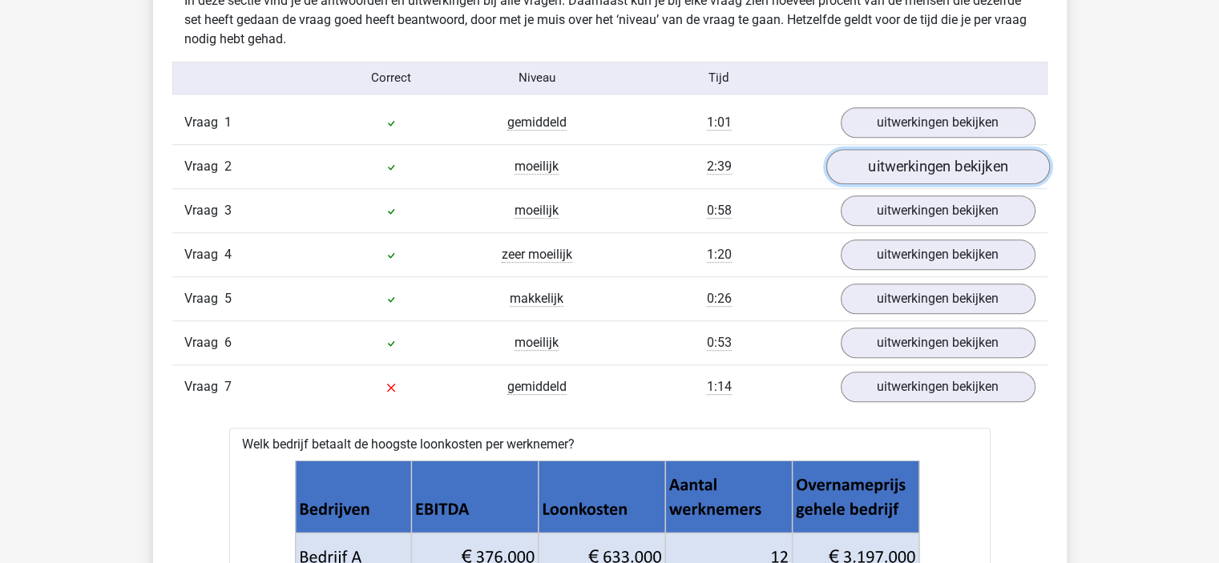
click at [872, 159] on link "uitwerkingen bekijken" at bounding box center [937, 166] width 224 height 35
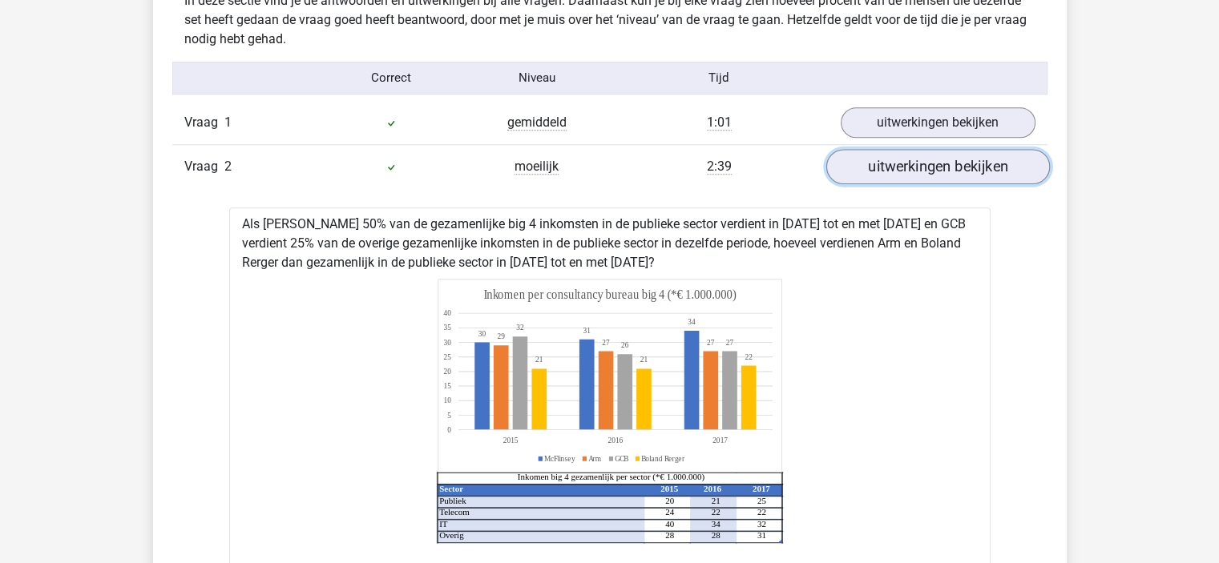
click at [872, 159] on link "uitwerkingen bekijken" at bounding box center [937, 166] width 224 height 35
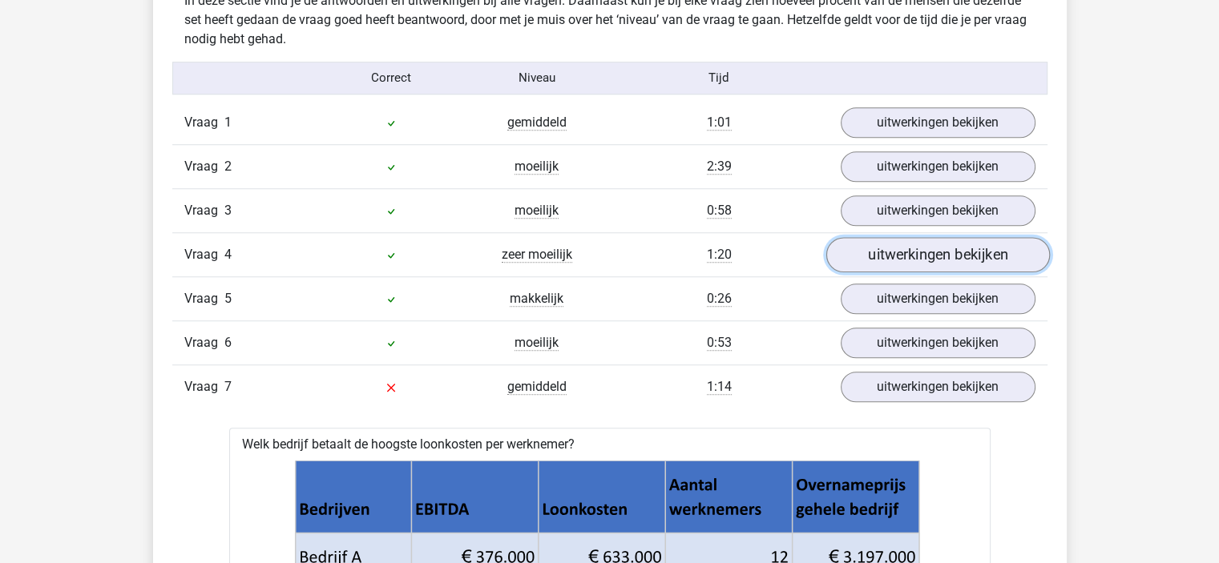
click at [883, 252] on link "uitwerkingen bekijken" at bounding box center [937, 254] width 224 height 35
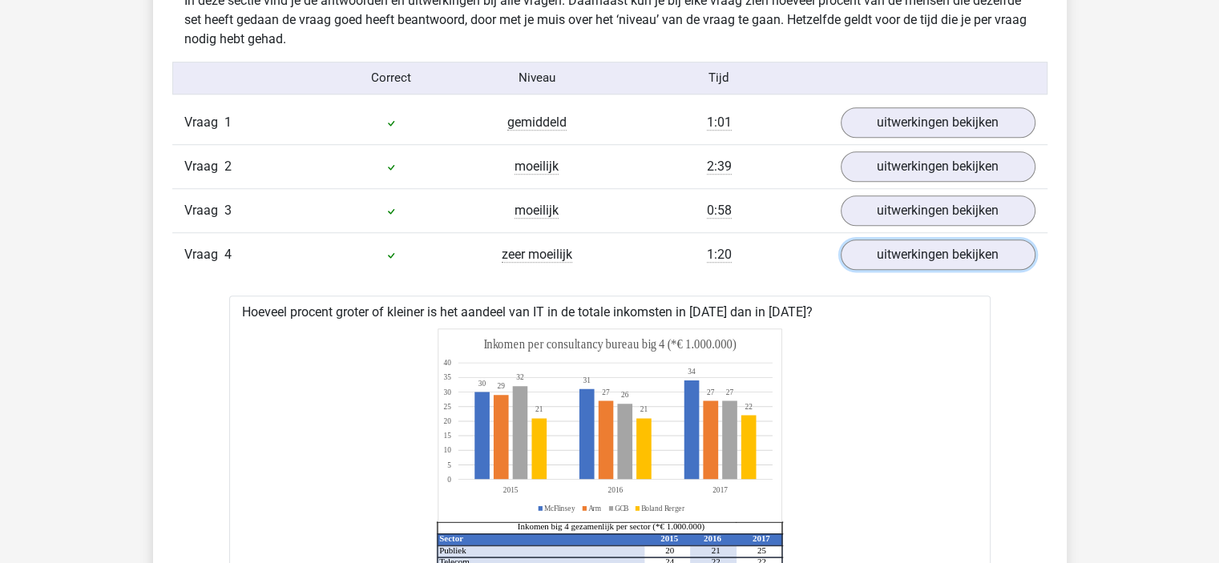
scroll to position [1442, 0]
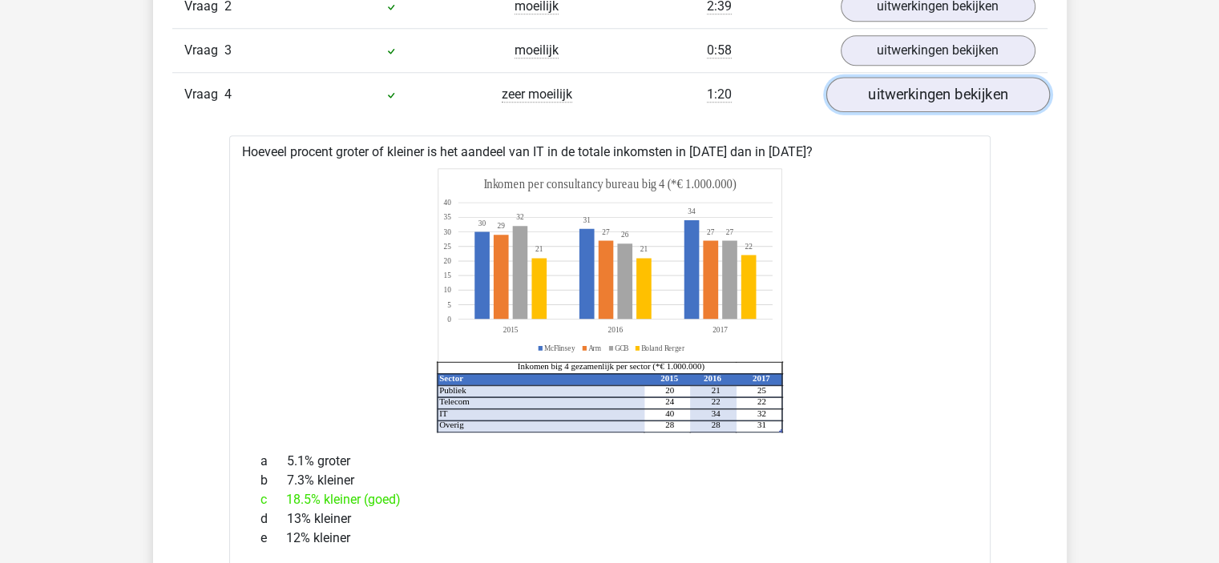
click at [898, 89] on link "uitwerkingen bekijken" at bounding box center [937, 94] width 224 height 35
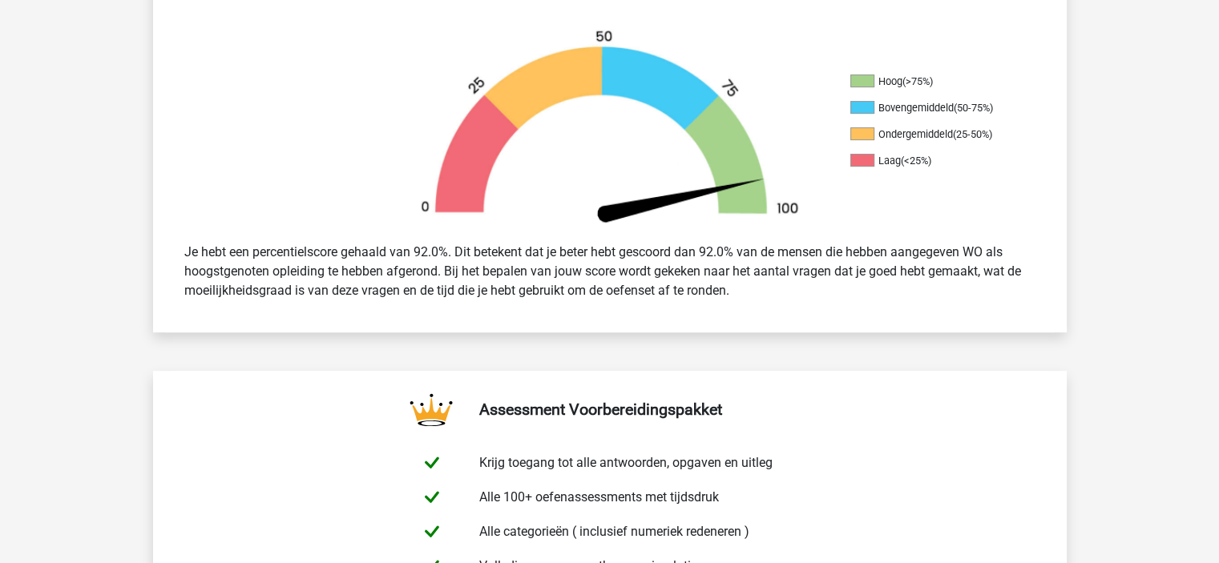
scroll to position [0, 0]
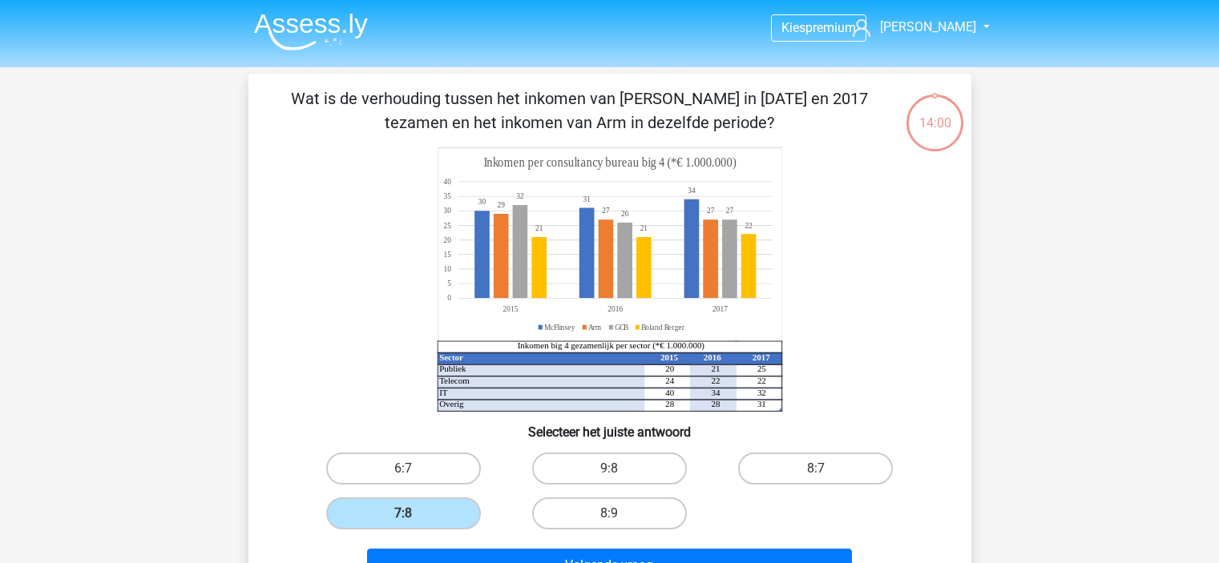
scroll to position [74, 0]
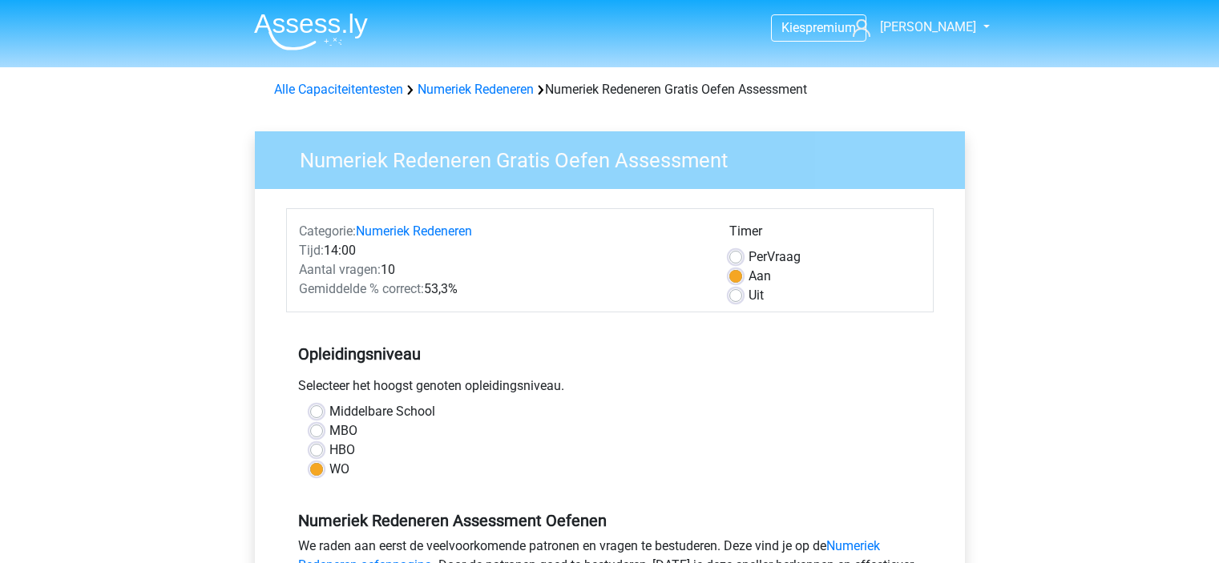
scroll to position [321, 0]
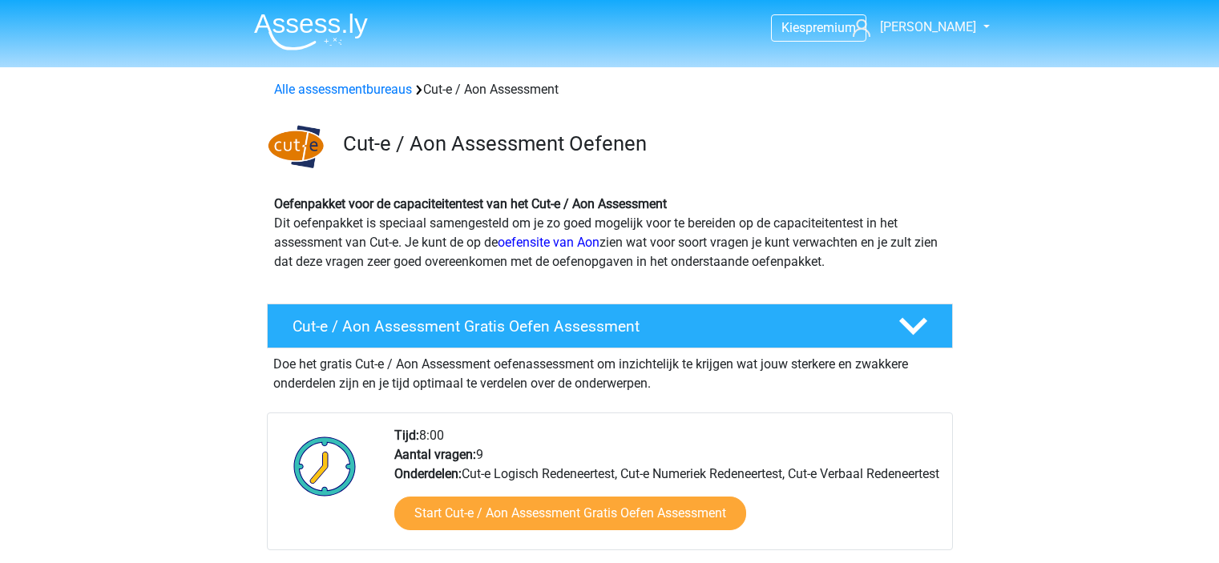
scroll to position [962, 0]
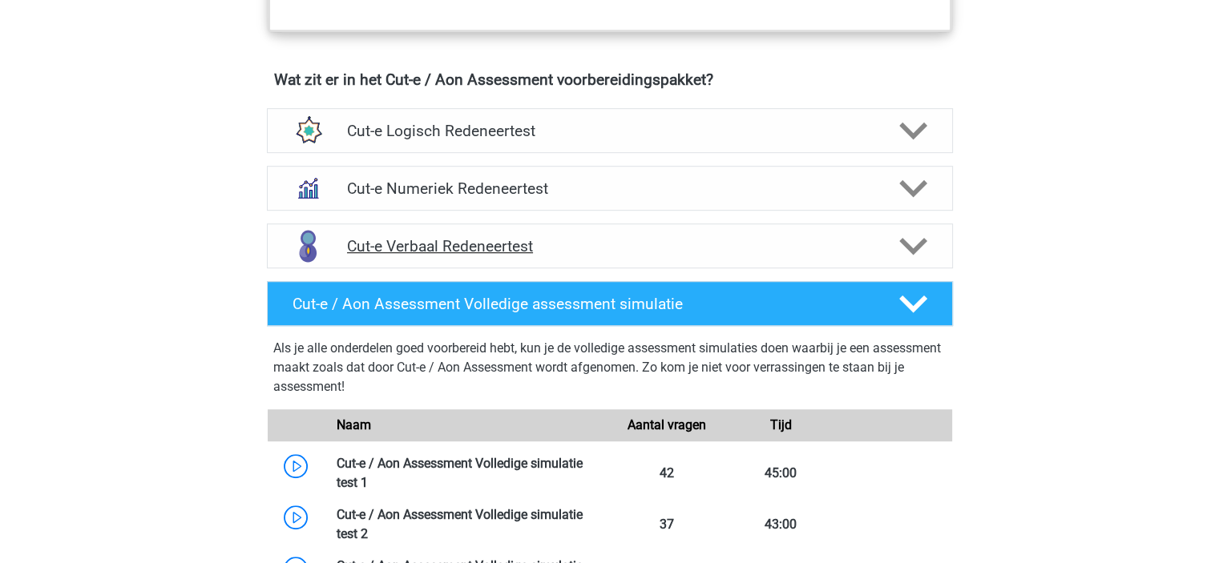
click at [571, 256] on h4 "Cut-e Verbaal Redeneertest" at bounding box center [609, 246] width 525 height 18
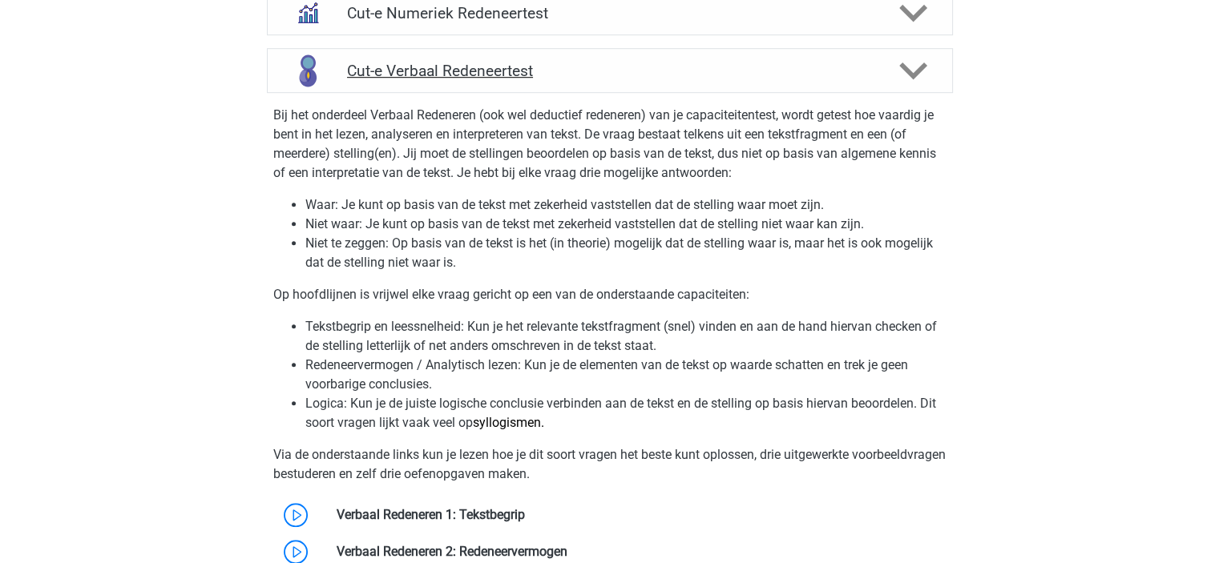
scroll to position [1282, 0]
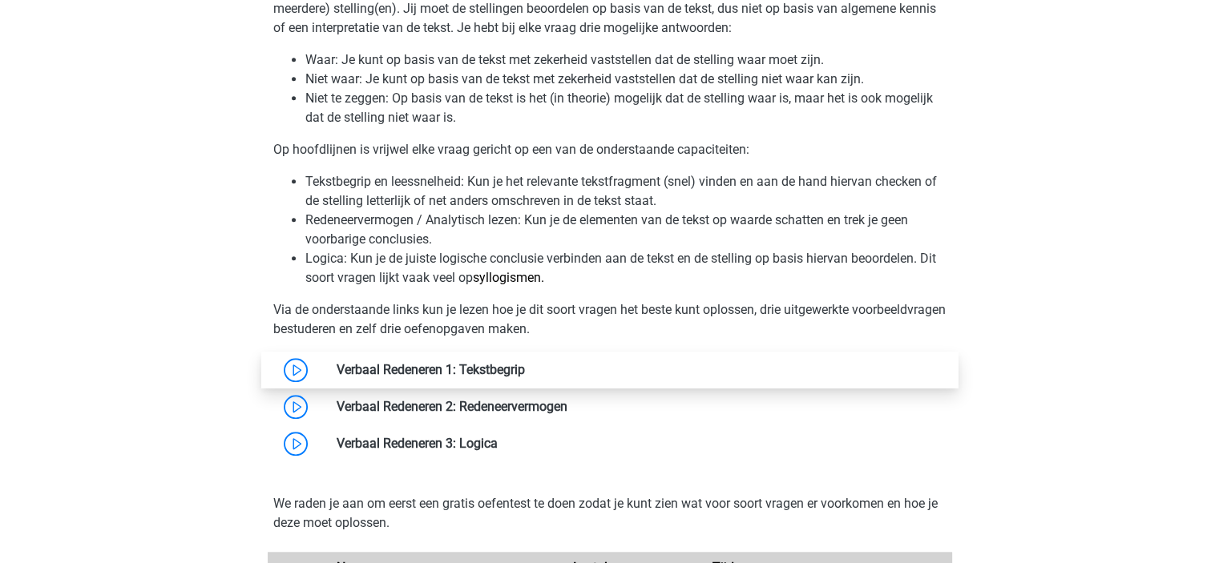
click at [525, 377] on link at bounding box center [525, 369] width 0 height 15
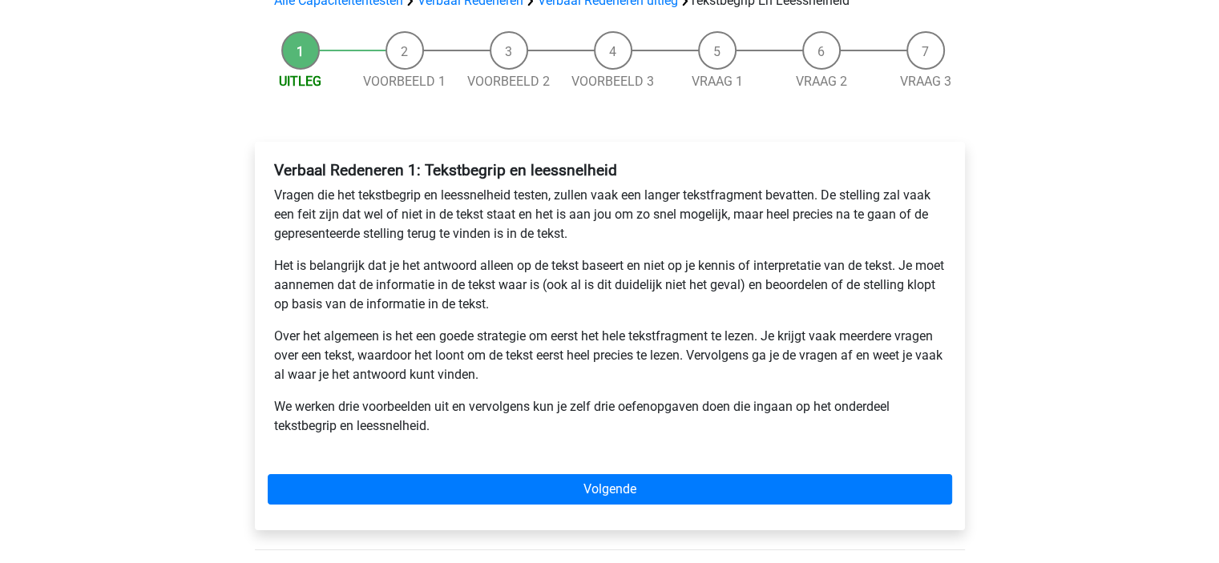
scroll to position [160, 0]
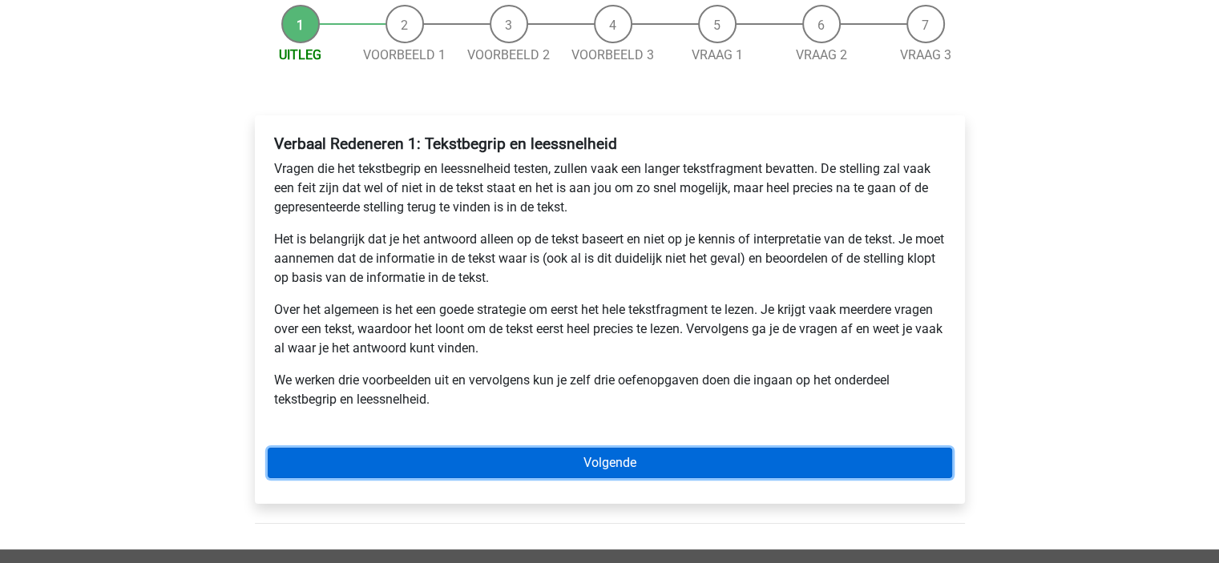
click at [556, 464] on link "Volgende" at bounding box center [610, 463] width 684 height 30
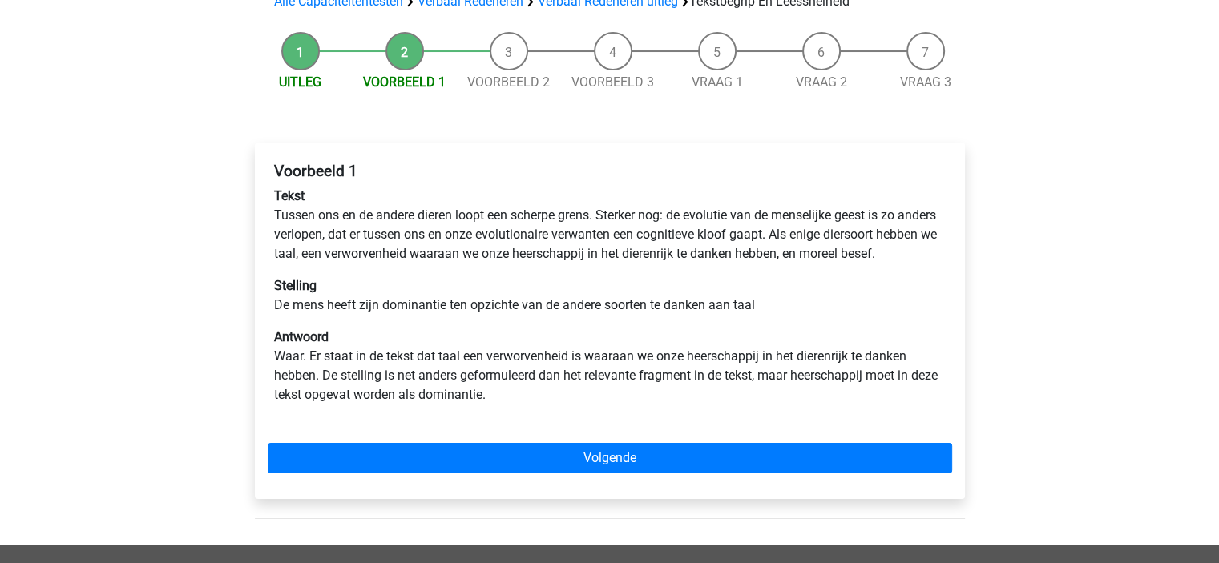
scroll to position [160, 0]
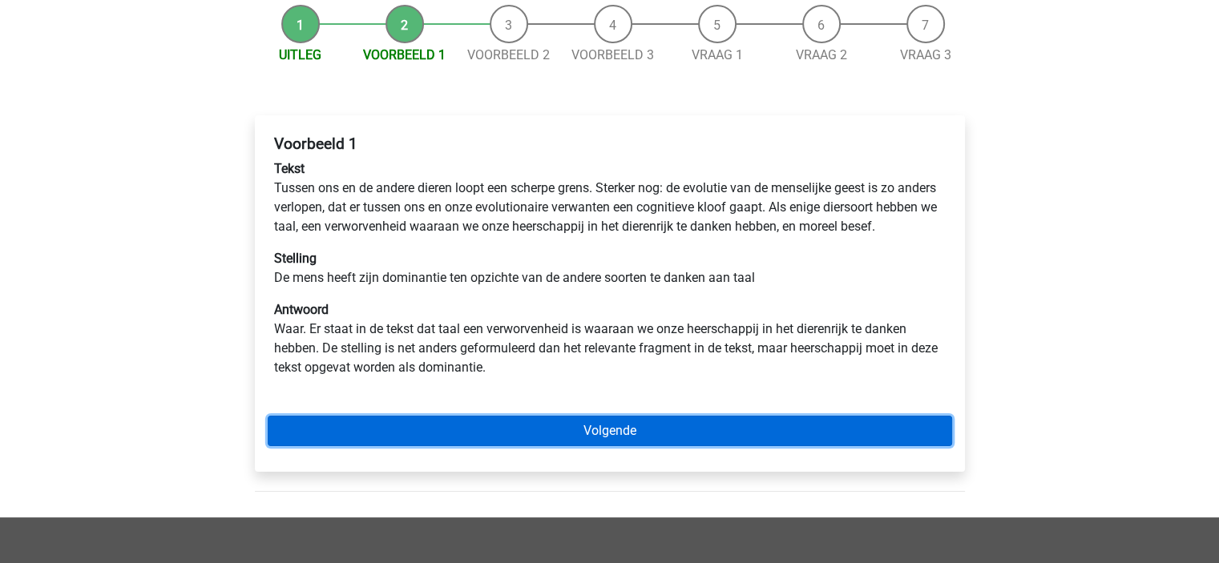
click at [526, 446] on link "Volgende" at bounding box center [610, 431] width 684 height 30
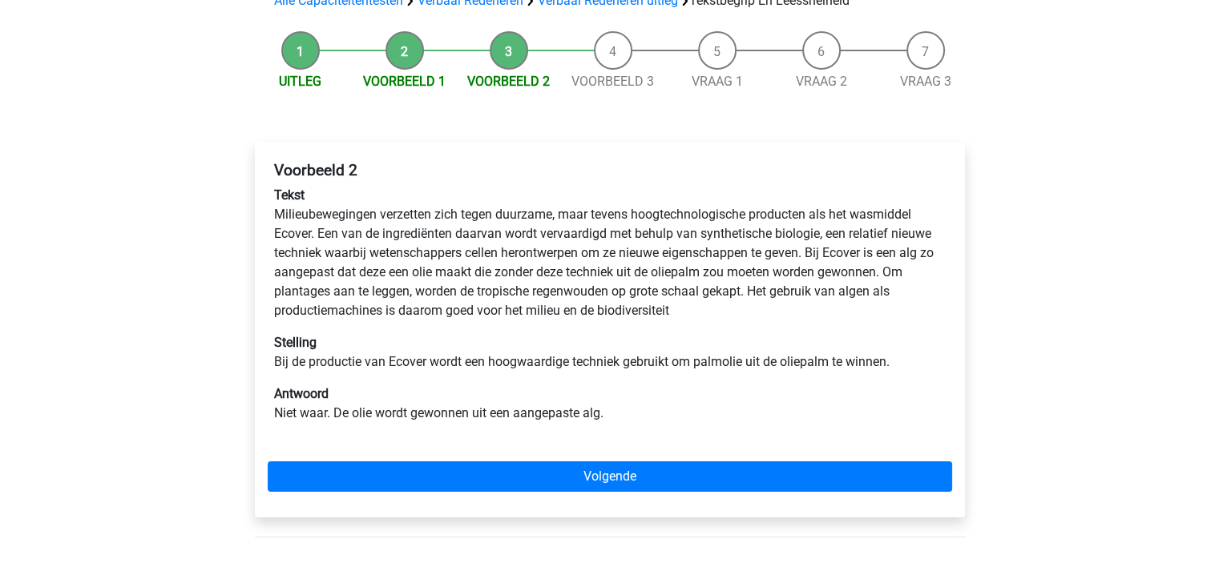
scroll to position [160, 0]
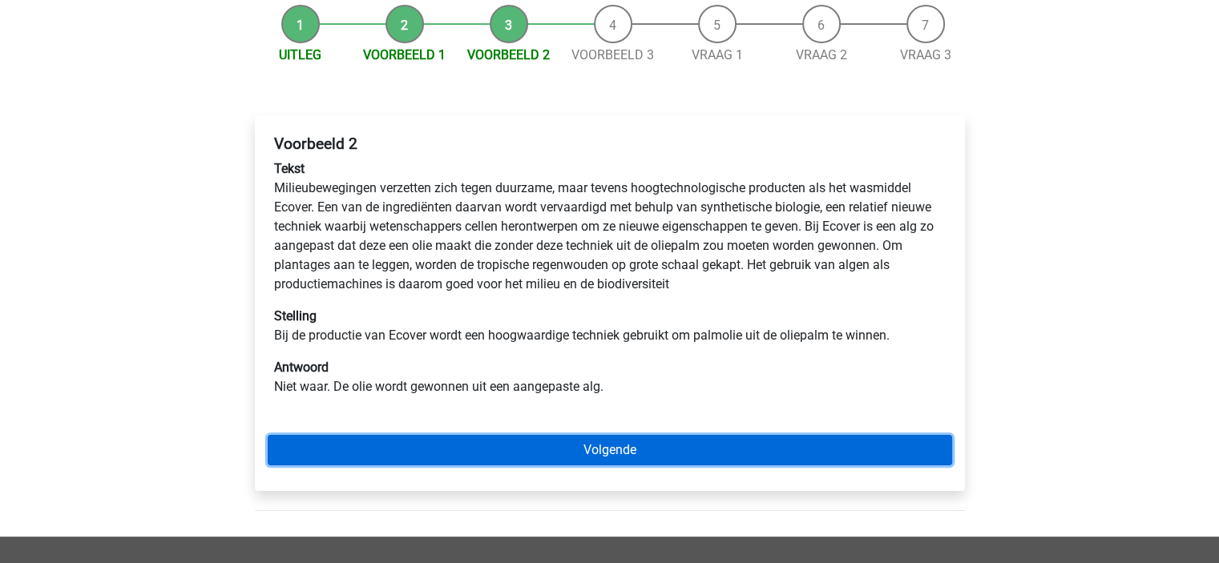
click at [349, 448] on link "Volgende" at bounding box center [610, 450] width 684 height 30
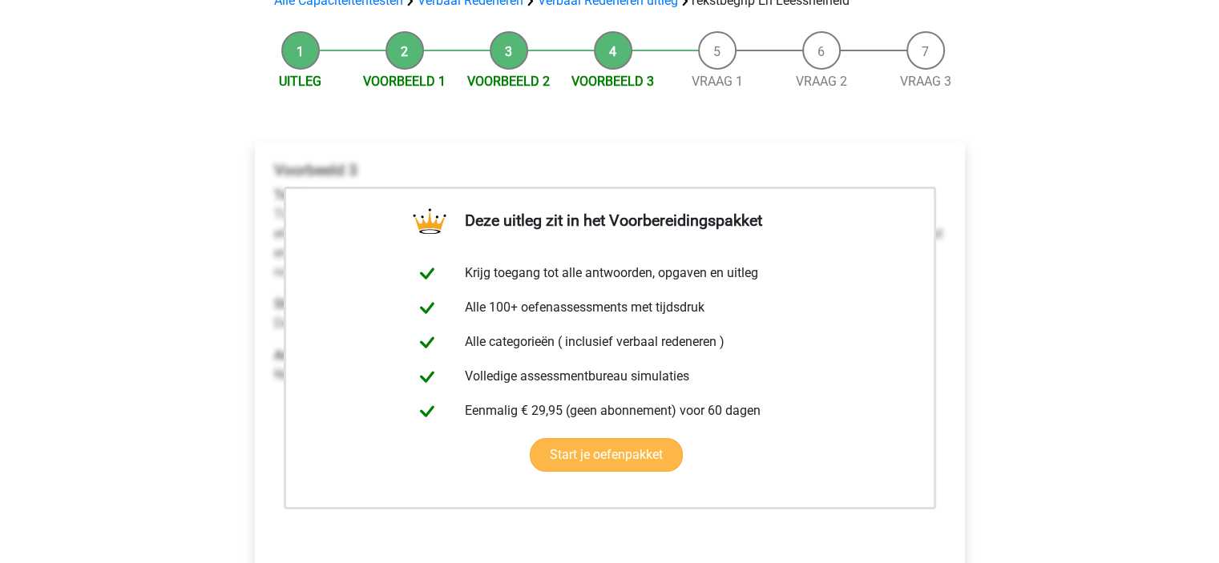
scroll to position [321, 0]
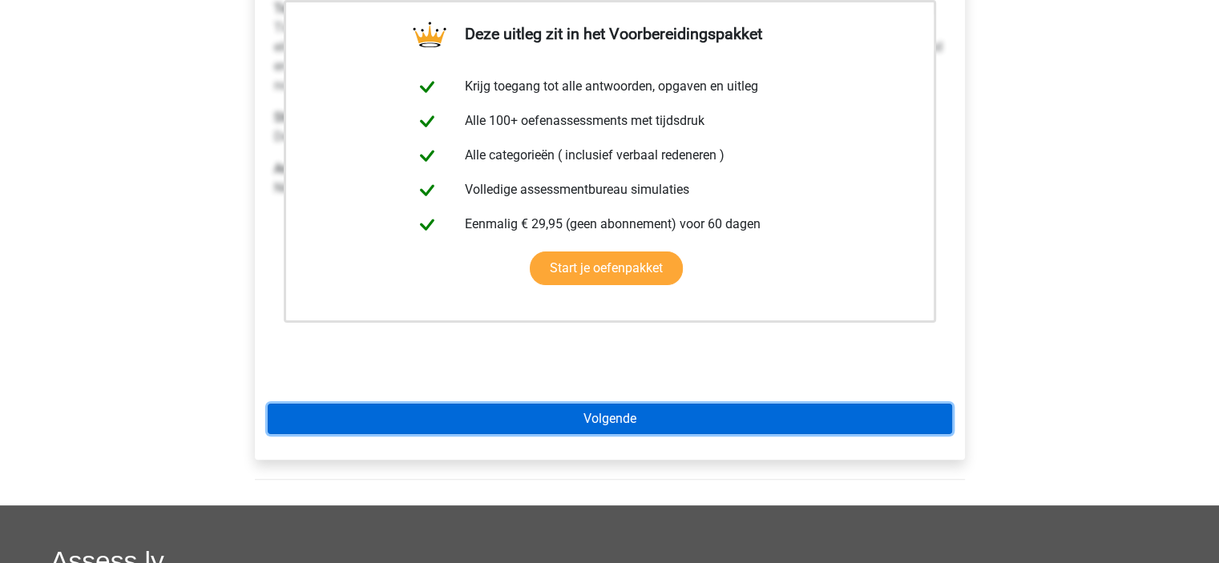
click at [494, 416] on link "Volgende" at bounding box center [610, 419] width 684 height 30
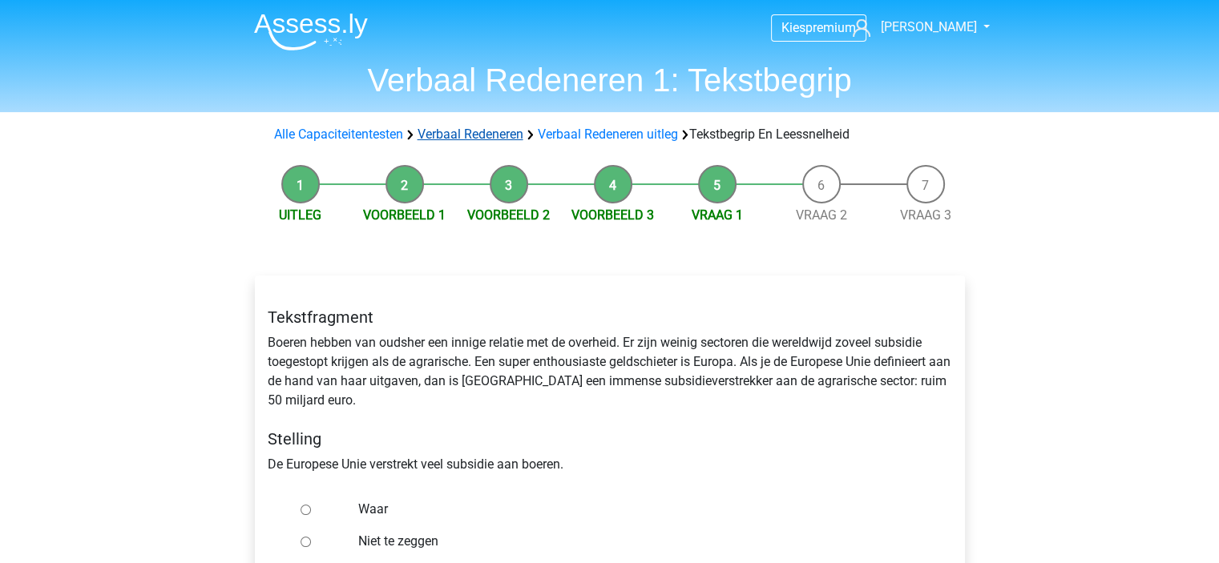
click at [491, 138] on link "Verbaal Redeneren" at bounding box center [471, 134] width 106 height 15
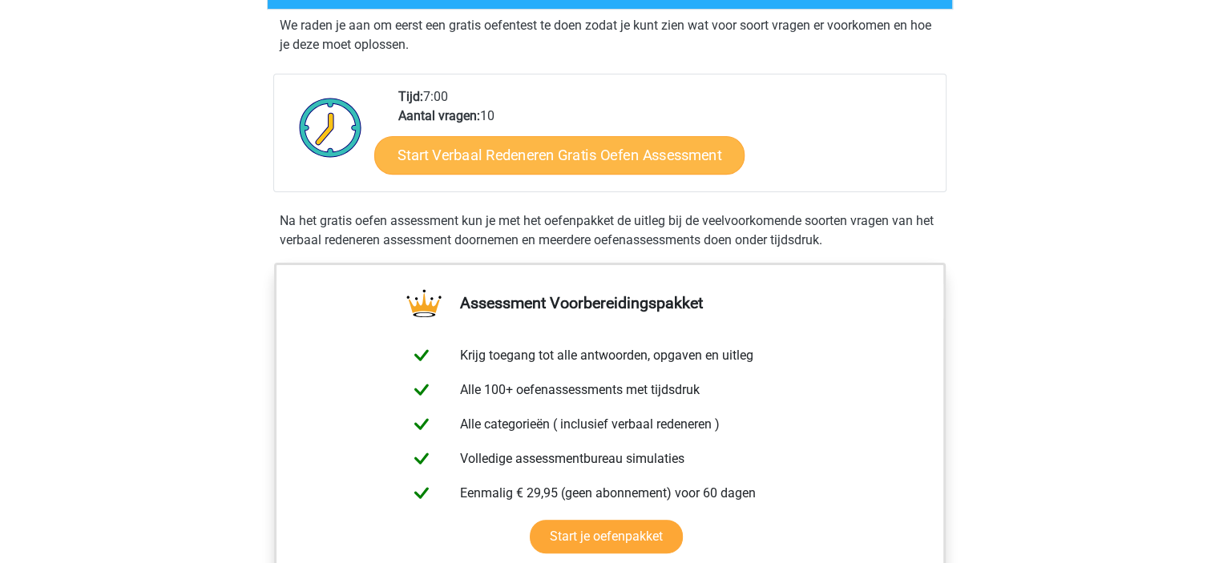
scroll to position [321, 0]
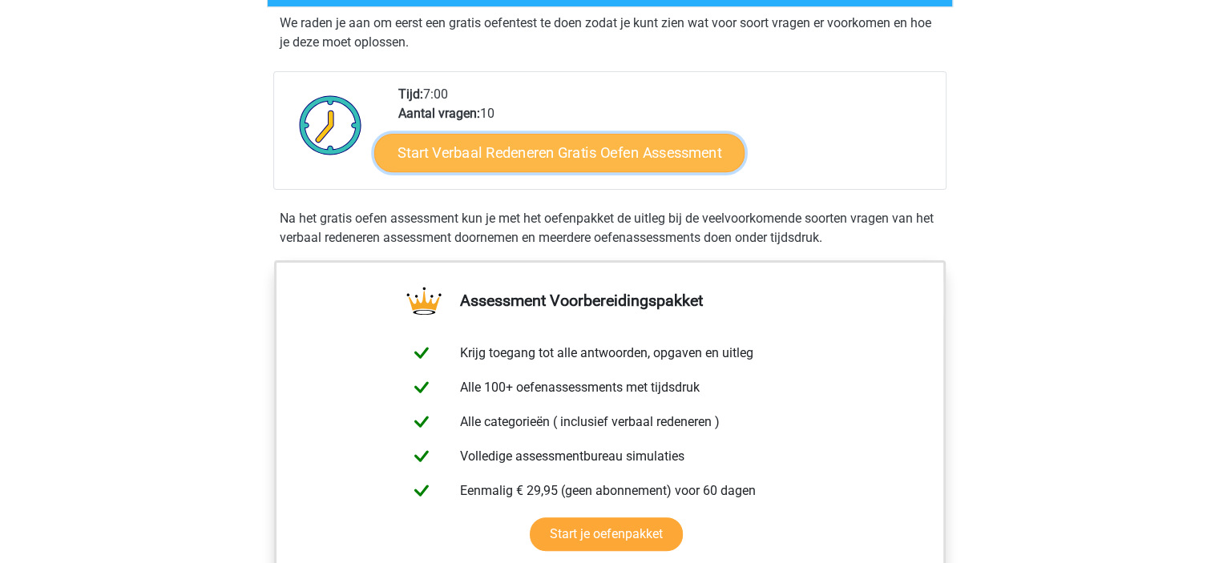
click at [506, 156] on link "Start Verbaal Redeneren Gratis Oefen Assessment" at bounding box center [559, 153] width 370 height 38
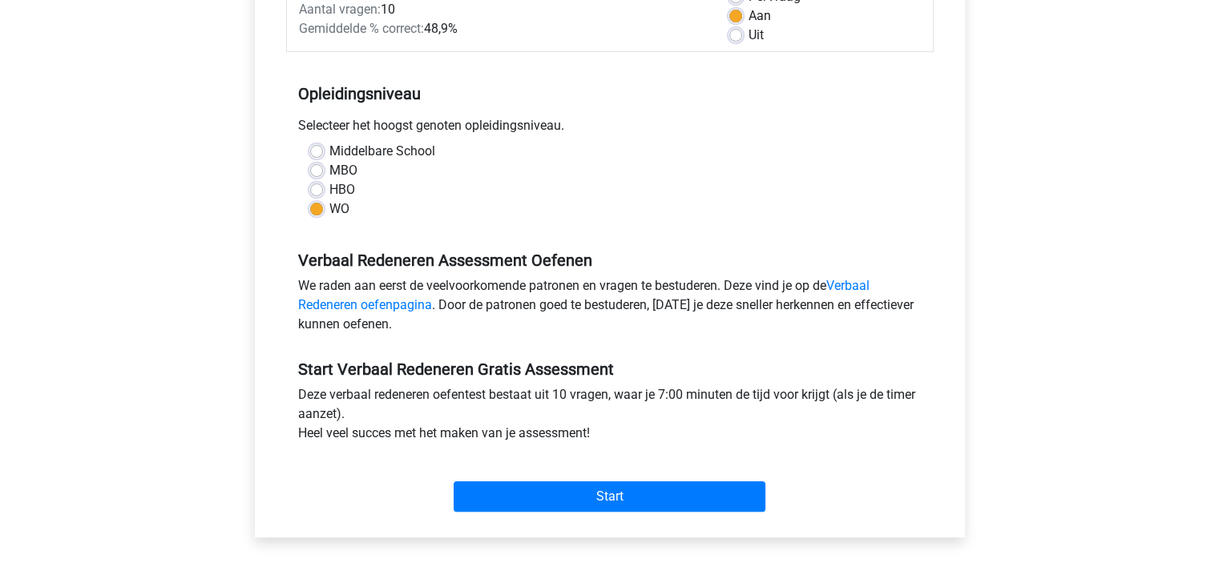
scroll to position [321, 0]
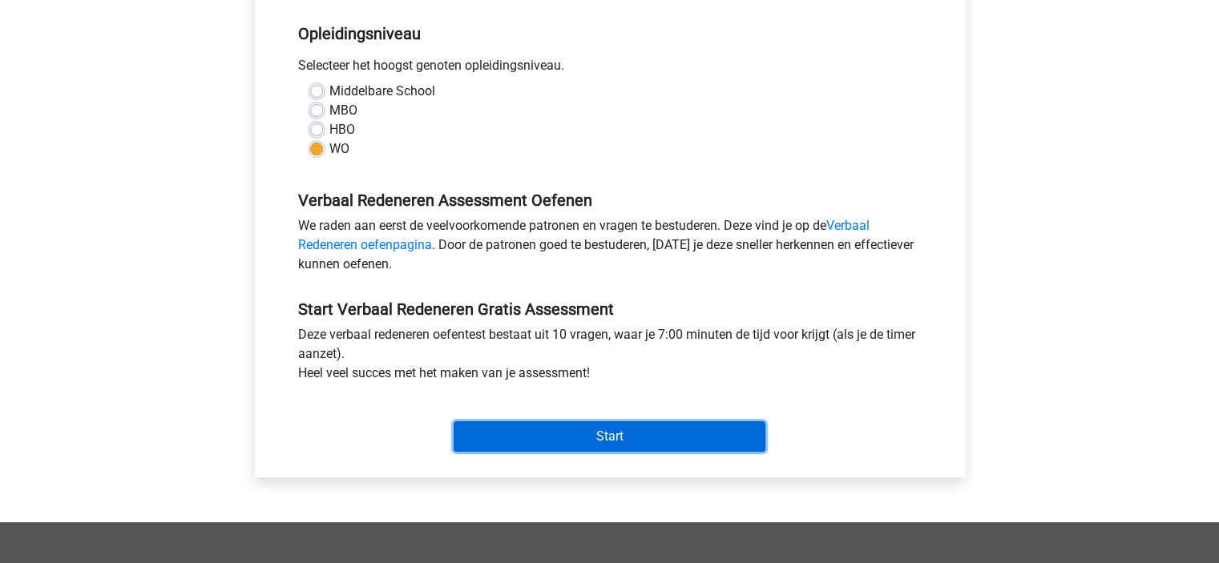
click at [555, 434] on input "Start" at bounding box center [610, 437] width 312 height 30
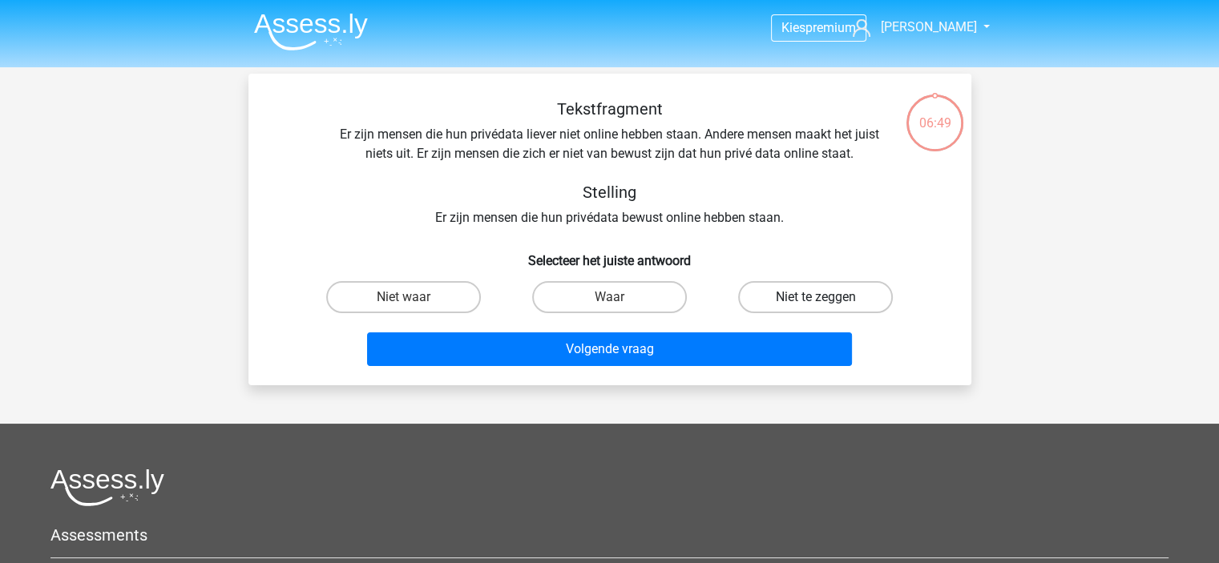
click at [808, 296] on label "Niet te zeggen" at bounding box center [815, 297] width 155 height 32
click at [816, 297] on input "Niet te zeggen" at bounding box center [821, 302] width 10 height 10
radio input "true"
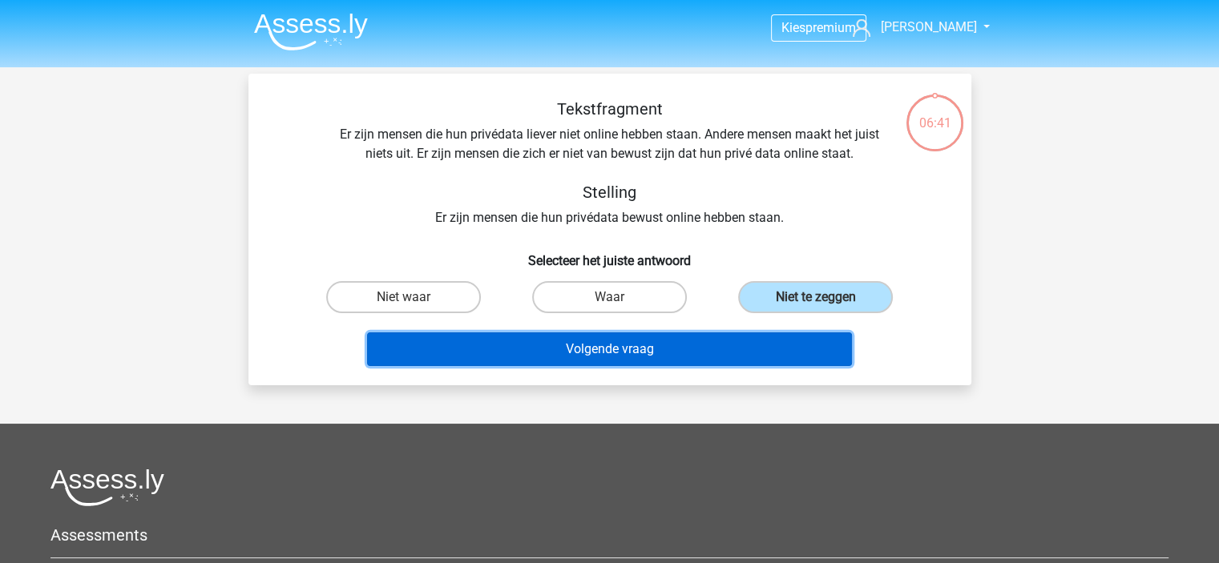
click at [678, 348] on button "Volgende vraag" at bounding box center [609, 350] width 485 height 34
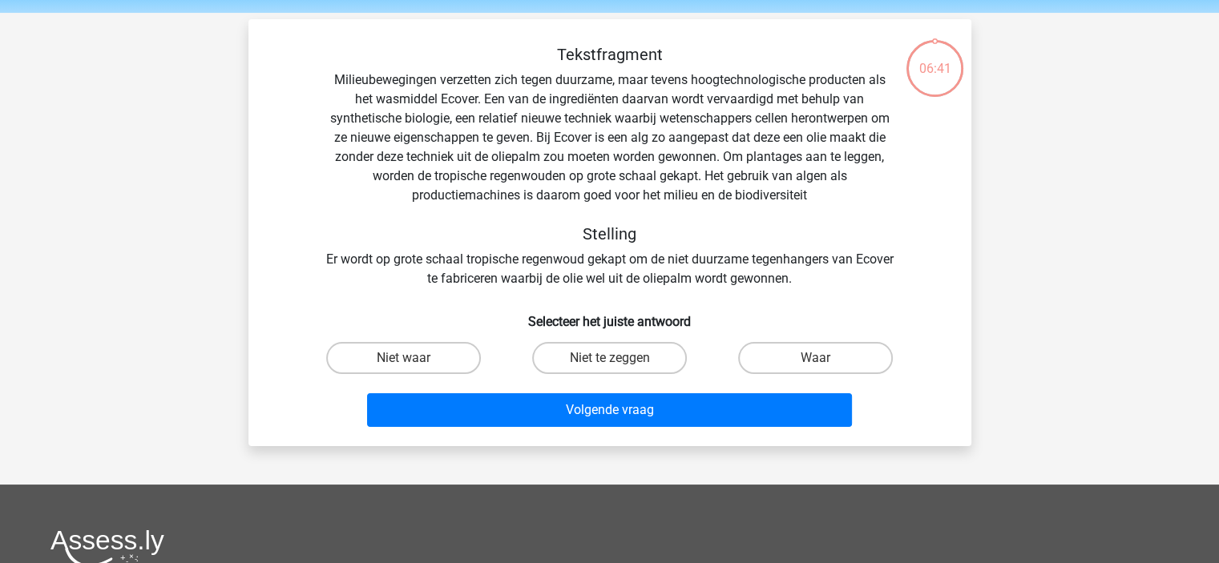
scroll to position [74, 0]
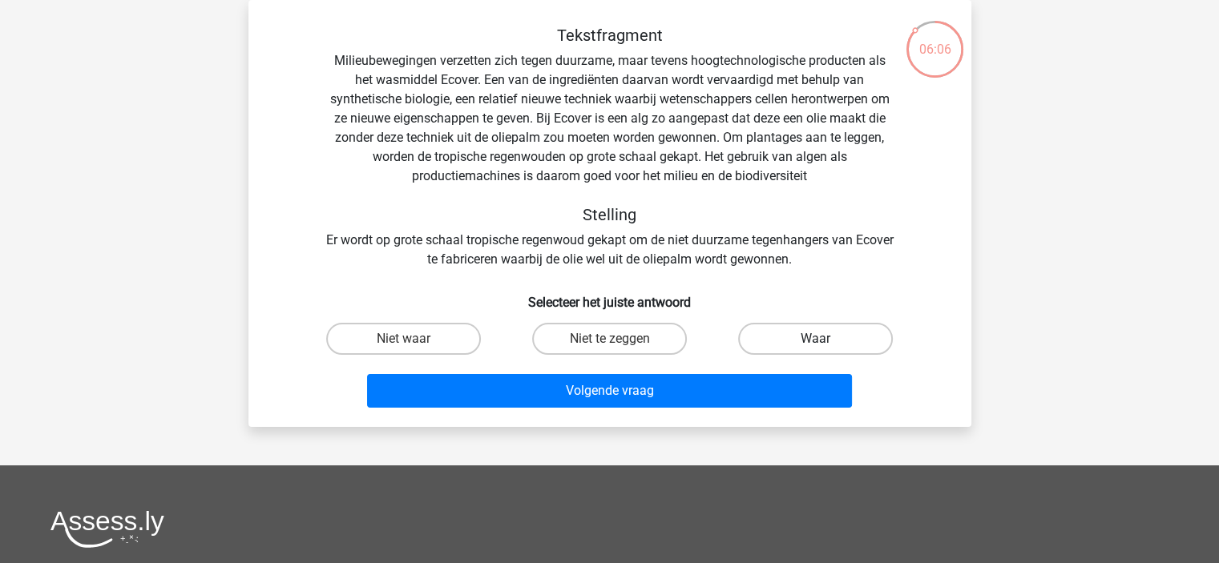
click at [826, 342] on label "Waar" at bounding box center [815, 339] width 155 height 32
click at [826, 342] on input "Waar" at bounding box center [821, 344] width 10 height 10
radio input "true"
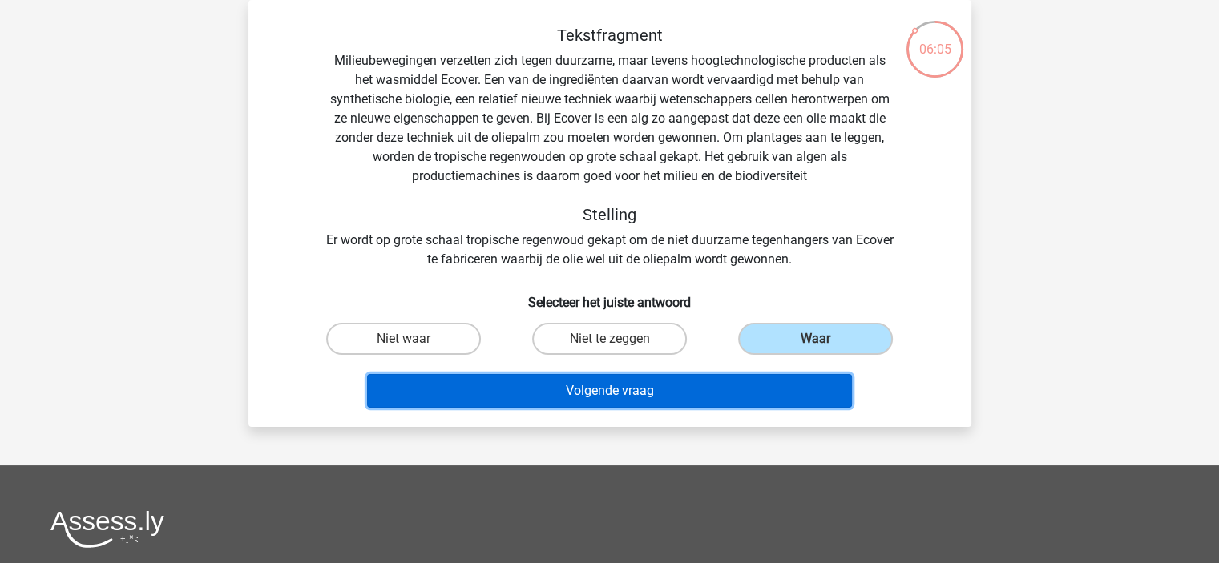
click at [603, 388] on button "Volgende vraag" at bounding box center [609, 391] width 485 height 34
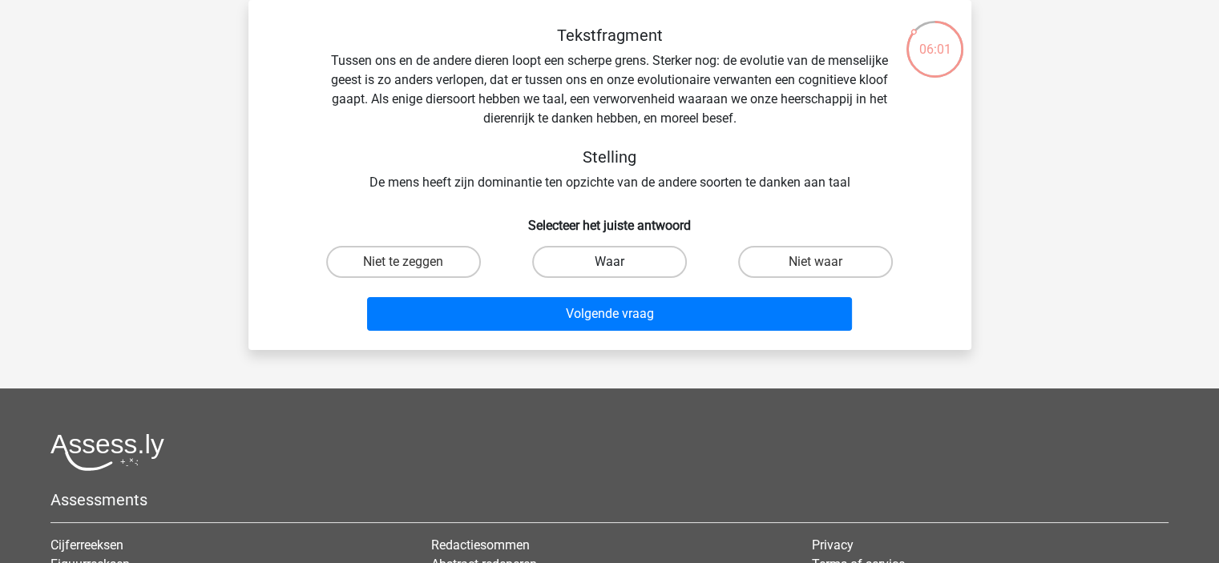
click at [553, 268] on label "Waar" at bounding box center [609, 262] width 155 height 32
click at [609, 268] on input "Waar" at bounding box center [614, 267] width 10 height 10
radio input "true"
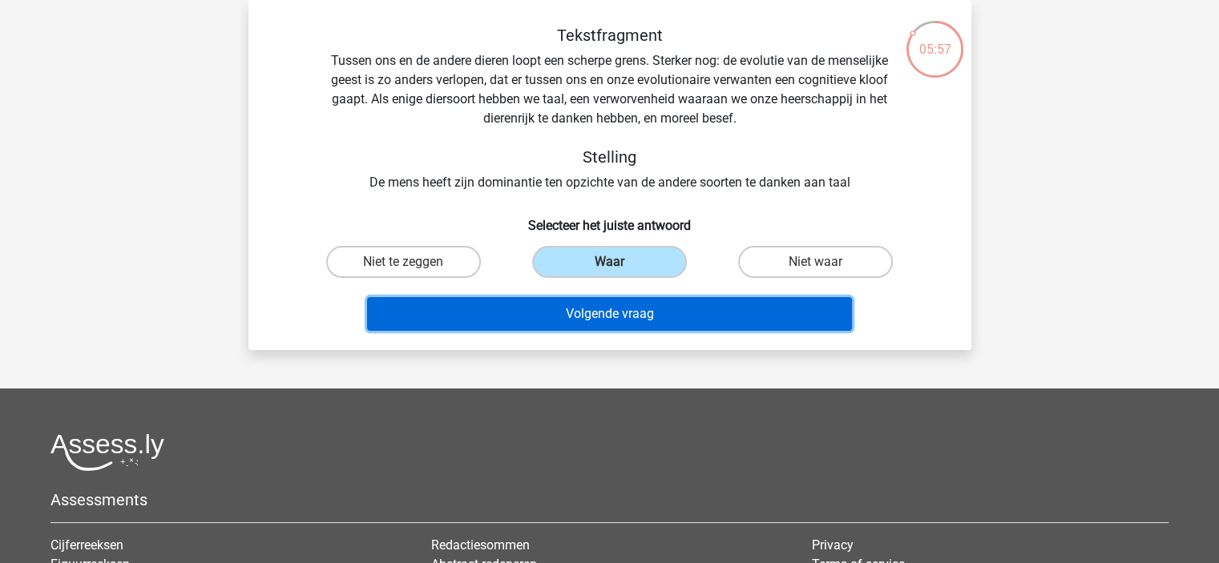
click at [553, 313] on button "Volgende vraag" at bounding box center [609, 314] width 485 height 34
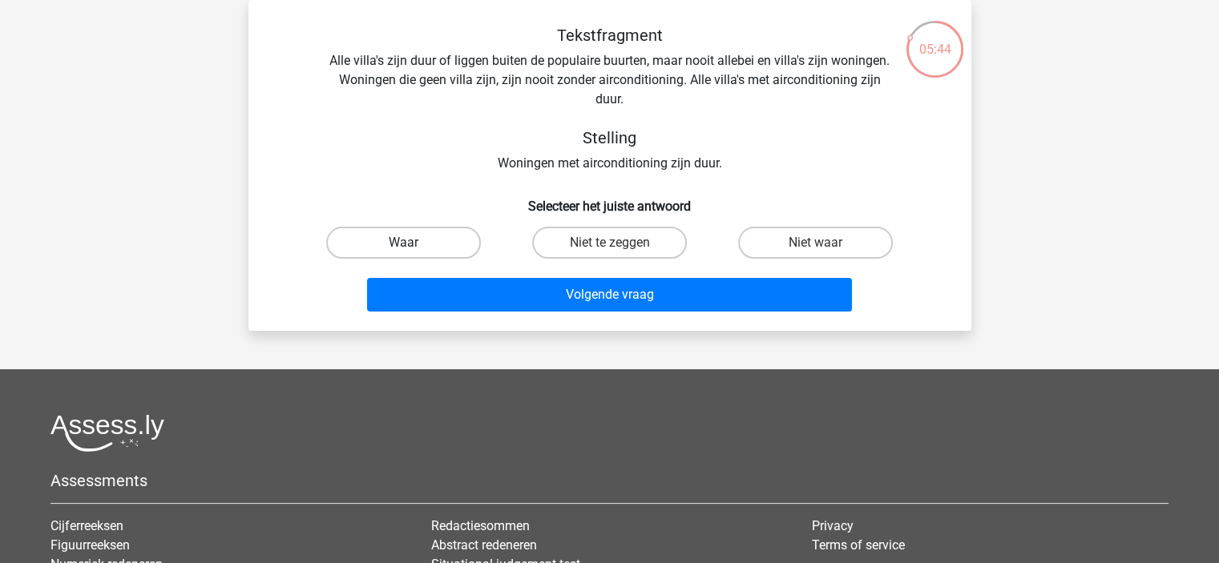
click at [426, 244] on label "Waar" at bounding box center [403, 243] width 155 height 32
click at [413, 244] on input "Waar" at bounding box center [408, 248] width 10 height 10
radio input "true"
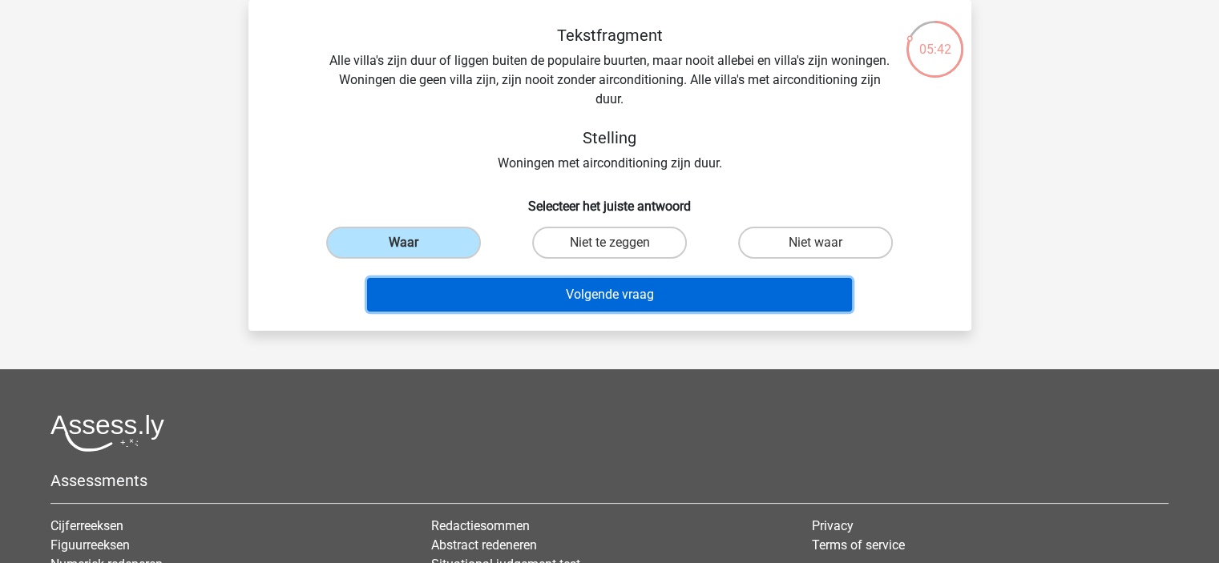
click at [504, 288] on button "Volgende vraag" at bounding box center [609, 295] width 485 height 34
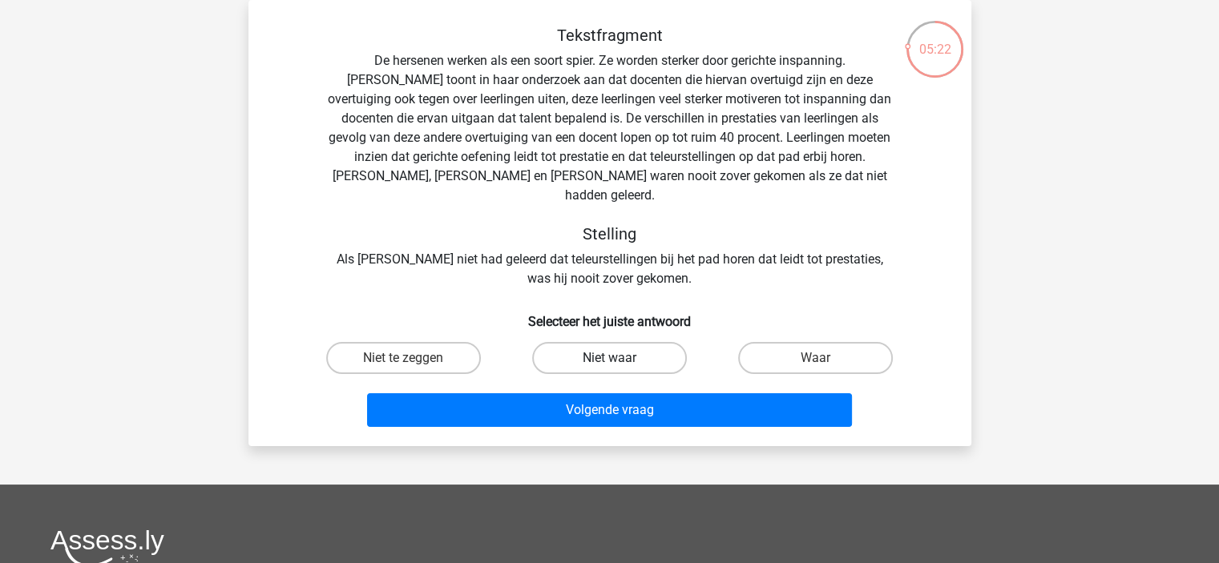
click at [612, 342] on label "Niet waar" at bounding box center [609, 358] width 155 height 32
click at [612, 358] on input "Niet waar" at bounding box center [614, 363] width 10 height 10
radio input "true"
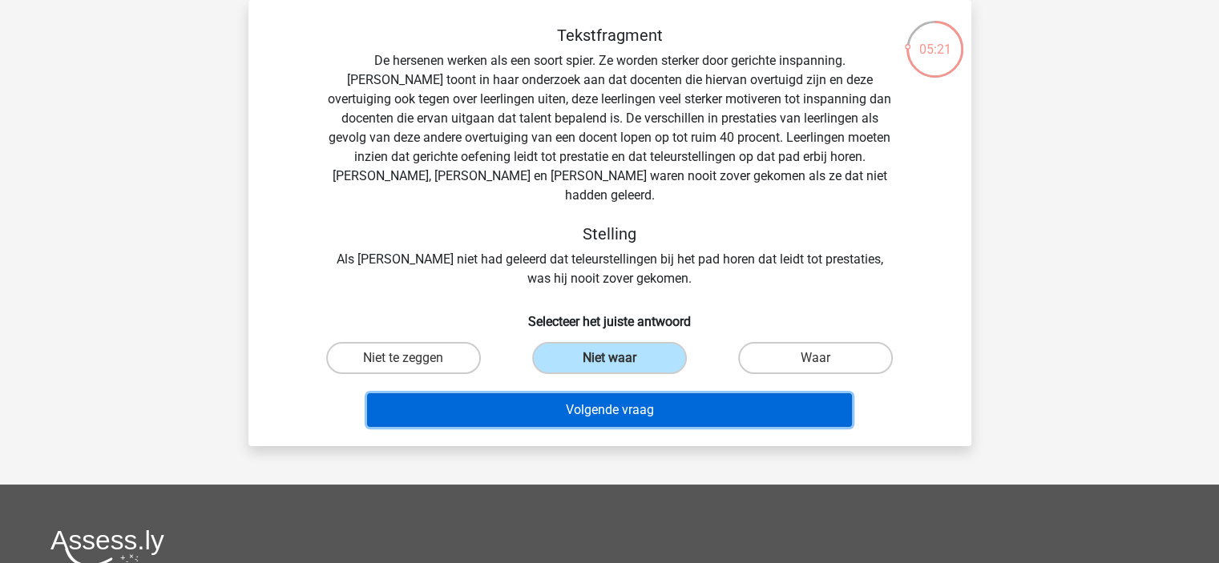
click at [599, 393] on button "Volgende vraag" at bounding box center [609, 410] width 485 height 34
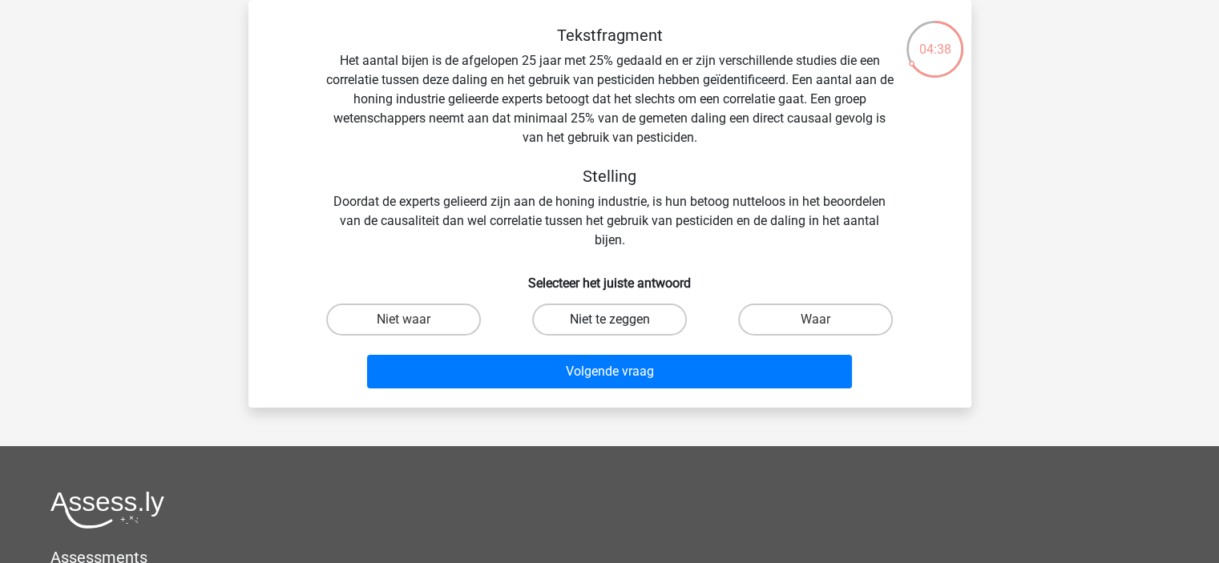
click at [620, 328] on label "Niet te zeggen" at bounding box center [609, 320] width 155 height 32
click at [619, 328] on input "Niet te zeggen" at bounding box center [614, 325] width 10 height 10
radio input "true"
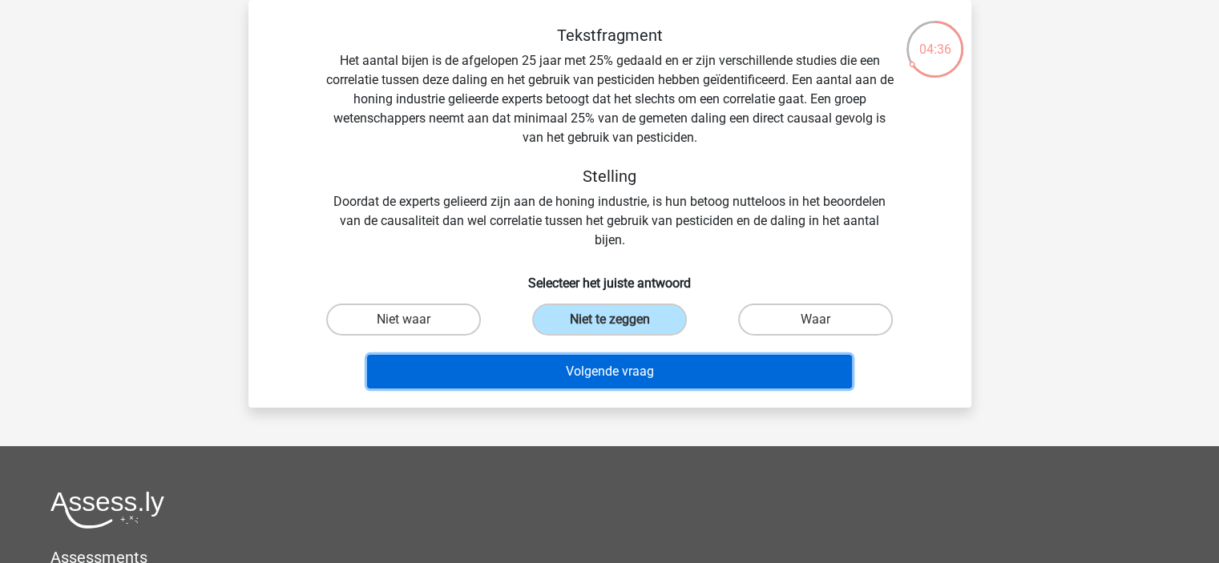
click at [611, 372] on button "Volgende vraag" at bounding box center [609, 372] width 485 height 34
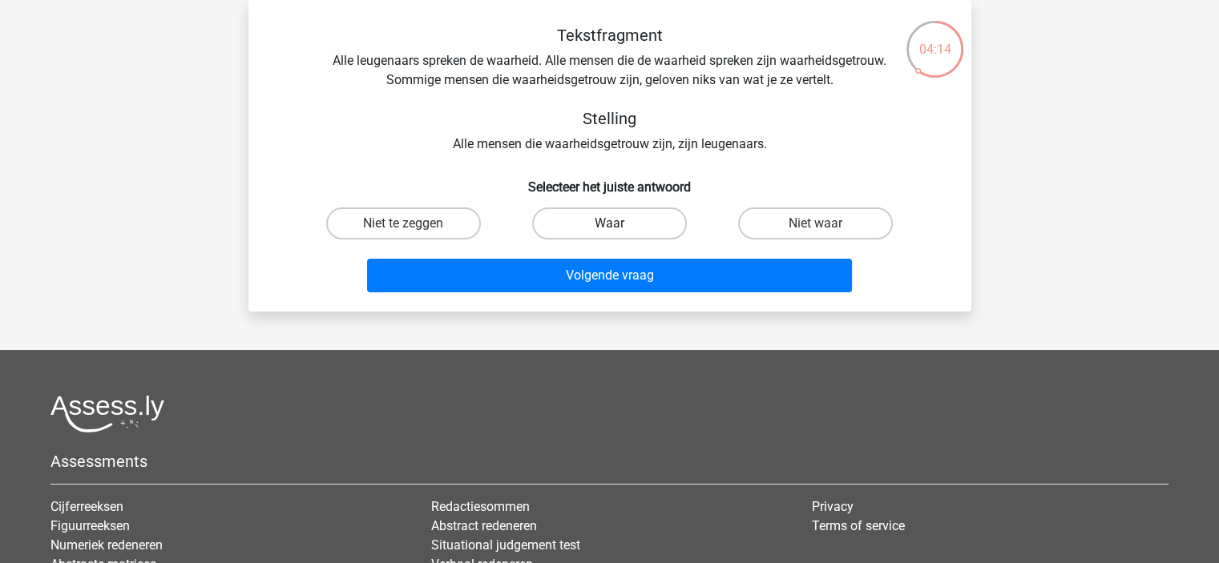
click at [567, 222] on label "Waar" at bounding box center [609, 224] width 155 height 32
click at [609, 224] on input "Waar" at bounding box center [614, 229] width 10 height 10
radio input "true"
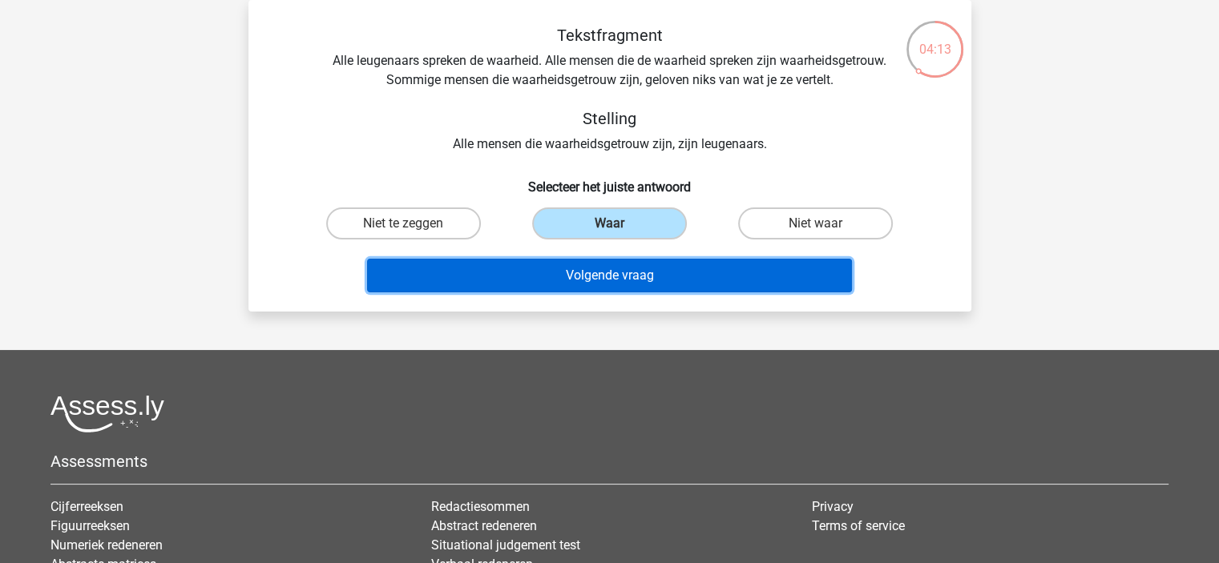
click at [567, 272] on button "Volgende vraag" at bounding box center [609, 276] width 485 height 34
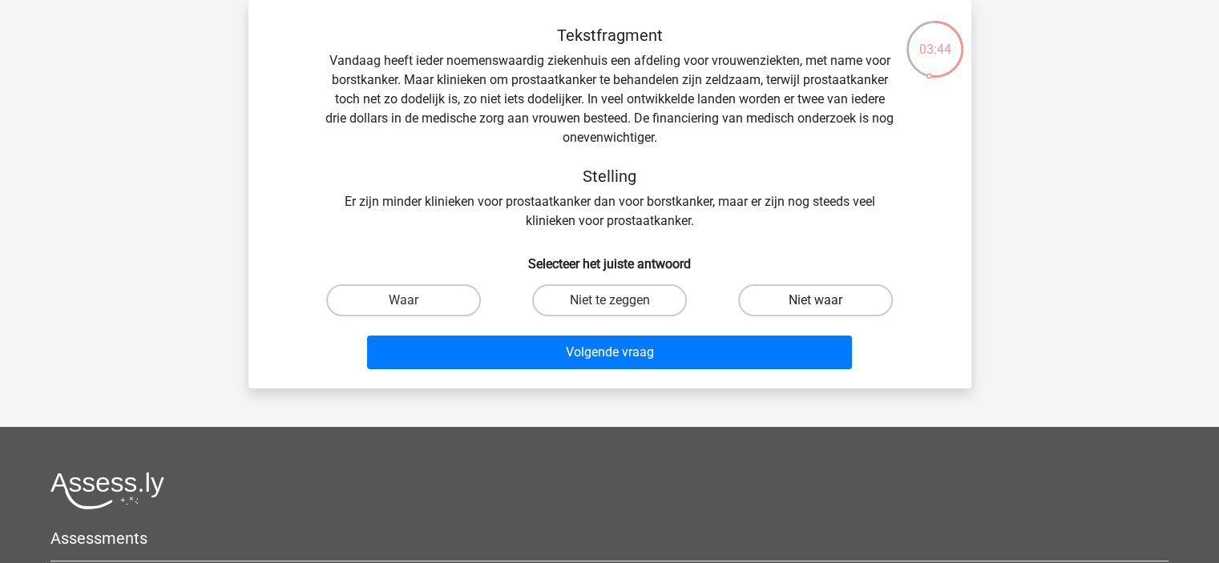
click at [839, 292] on label "Niet waar" at bounding box center [815, 300] width 155 height 32
click at [826, 301] on input "Niet waar" at bounding box center [821, 306] width 10 height 10
radio input "true"
click at [667, 298] on label "Niet te zeggen" at bounding box center [609, 300] width 155 height 32
click at [619, 301] on input "Niet te zeggen" at bounding box center [614, 306] width 10 height 10
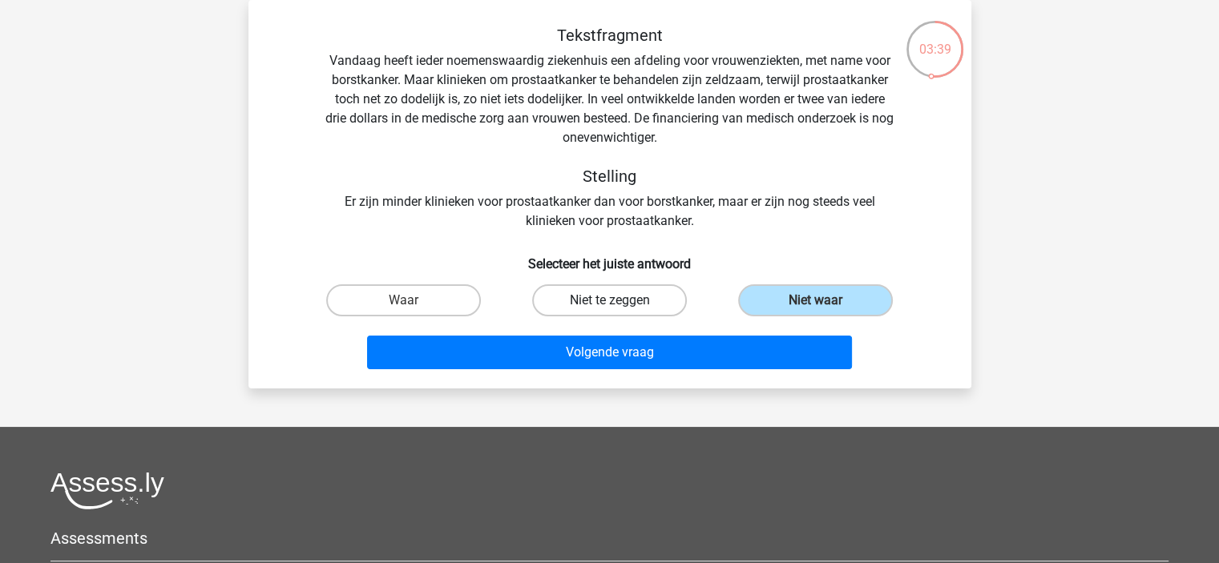
radio input "true"
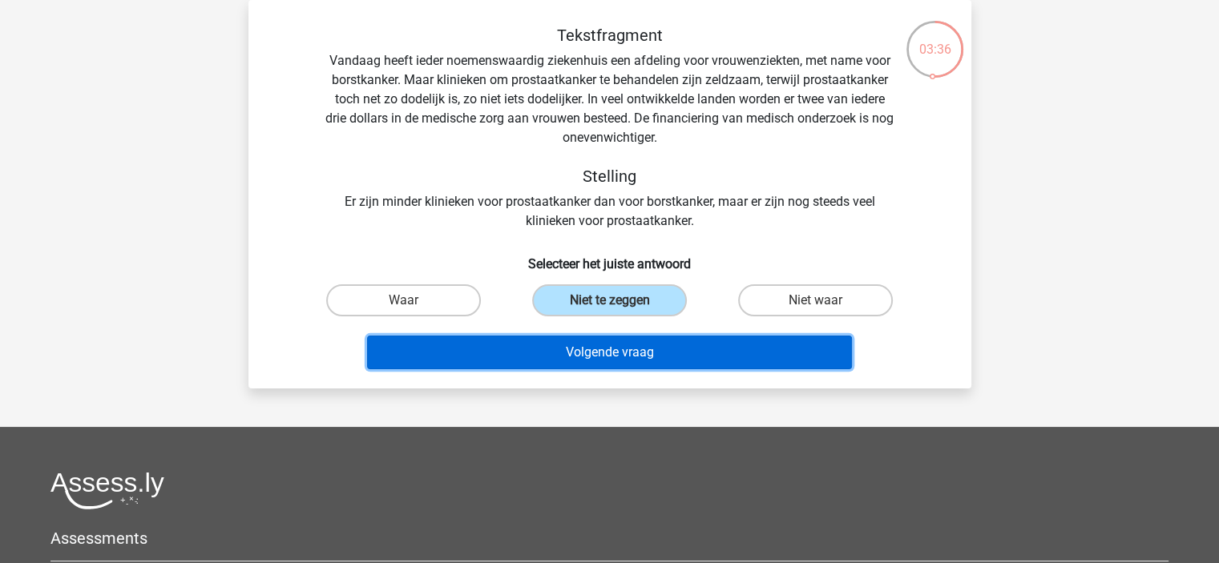
click at [629, 345] on button "Volgende vraag" at bounding box center [609, 353] width 485 height 34
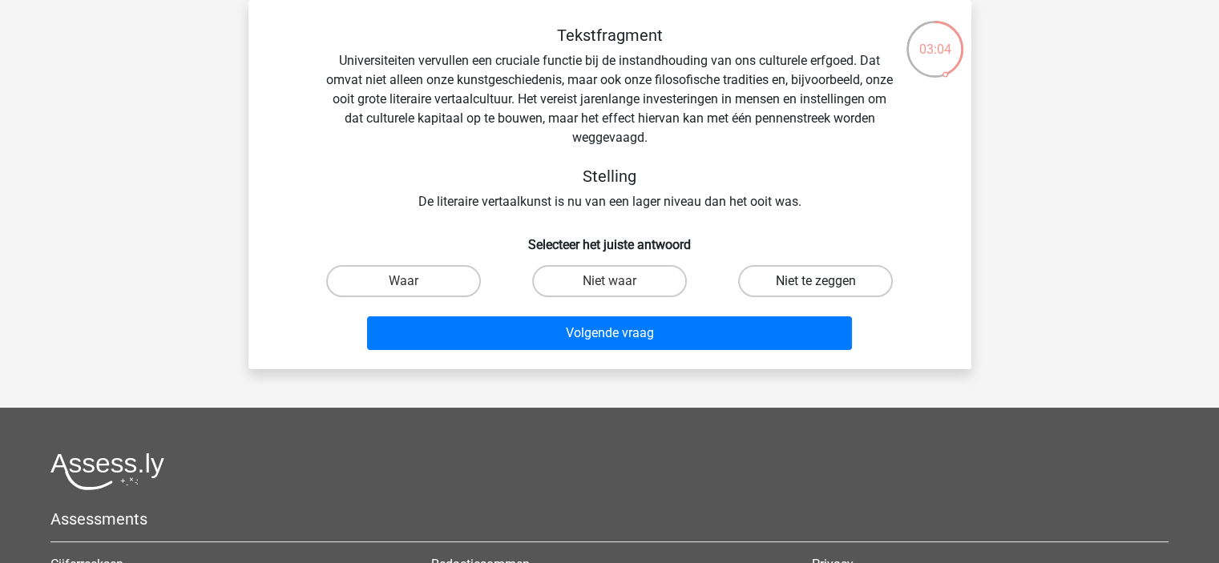
click at [750, 280] on label "Niet te zeggen" at bounding box center [815, 281] width 155 height 32
click at [816, 281] on input "Niet te zeggen" at bounding box center [821, 286] width 10 height 10
radio input "true"
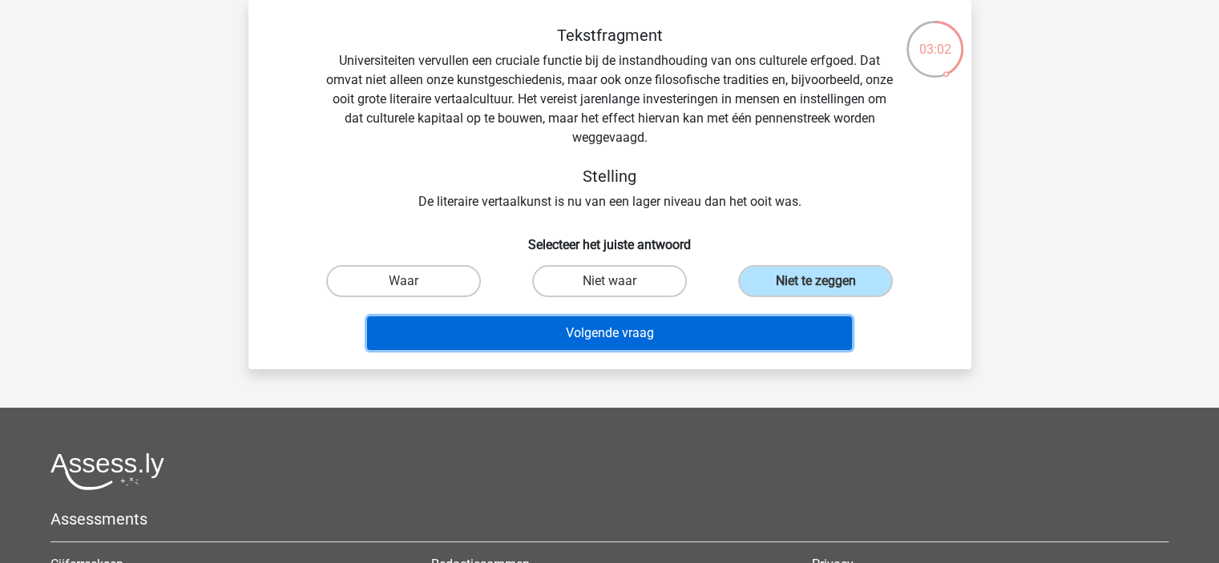
click at [639, 326] on button "Volgende vraag" at bounding box center [609, 334] width 485 height 34
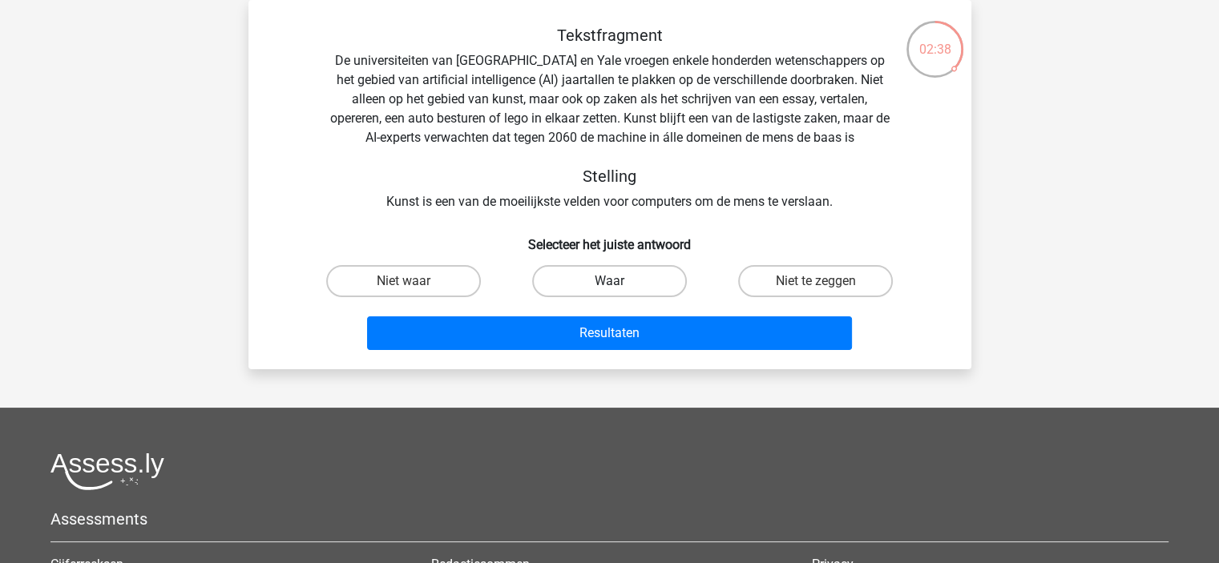
click at [626, 285] on label "Waar" at bounding box center [609, 281] width 155 height 32
click at [619, 285] on input "Waar" at bounding box center [614, 286] width 10 height 10
radio input "true"
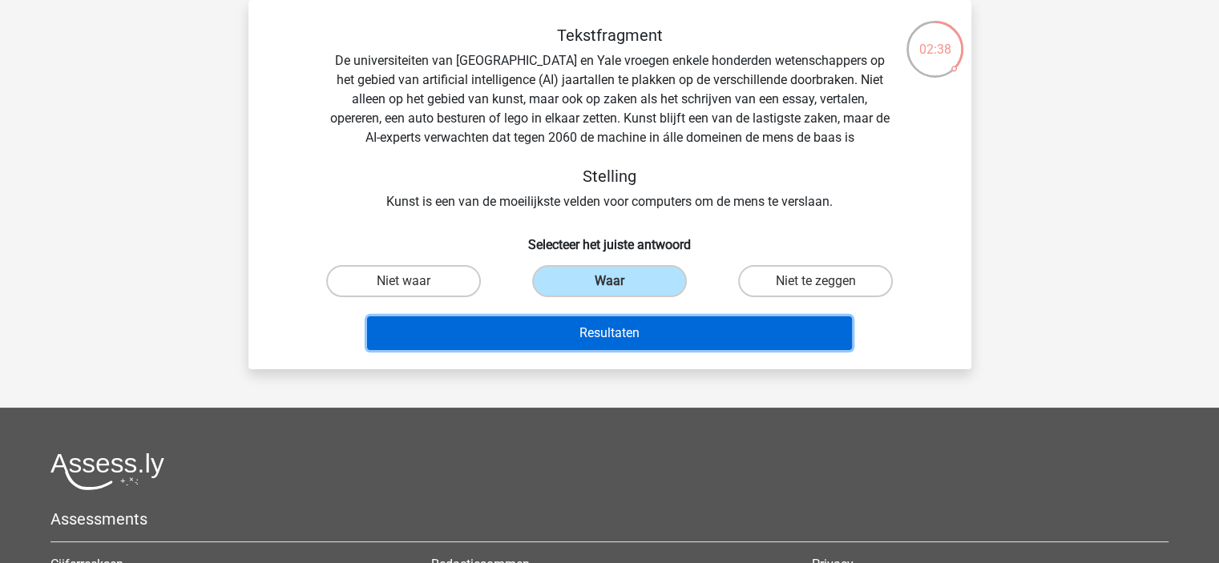
click at [612, 323] on button "Resultaten" at bounding box center [609, 334] width 485 height 34
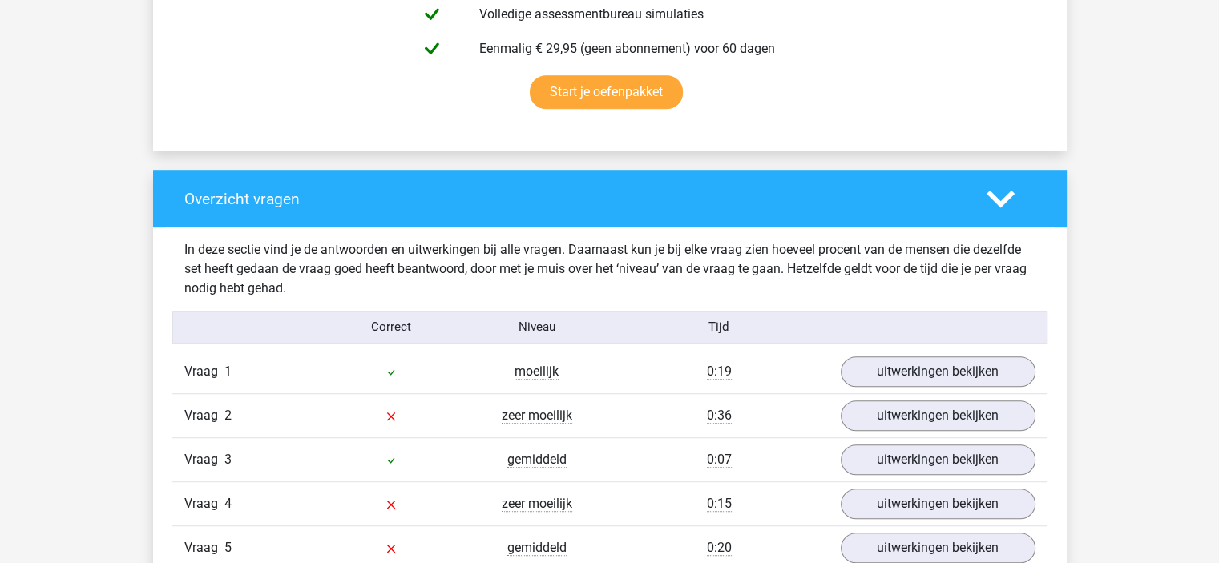
scroll to position [1282, 0]
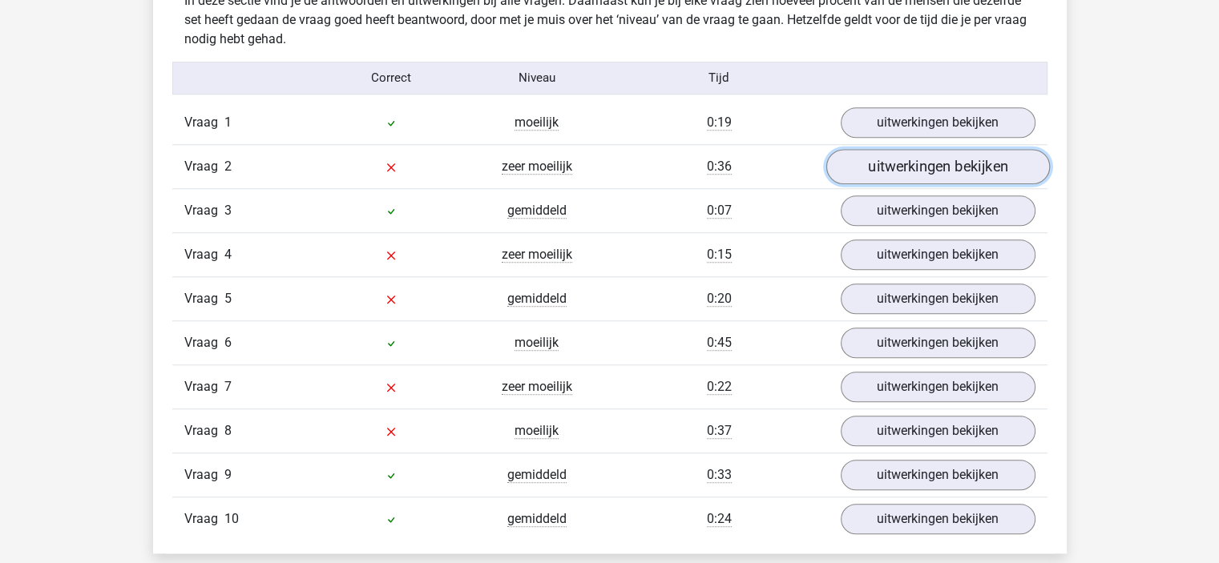
click at [878, 165] on link "uitwerkingen bekijken" at bounding box center [937, 166] width 224 height 35
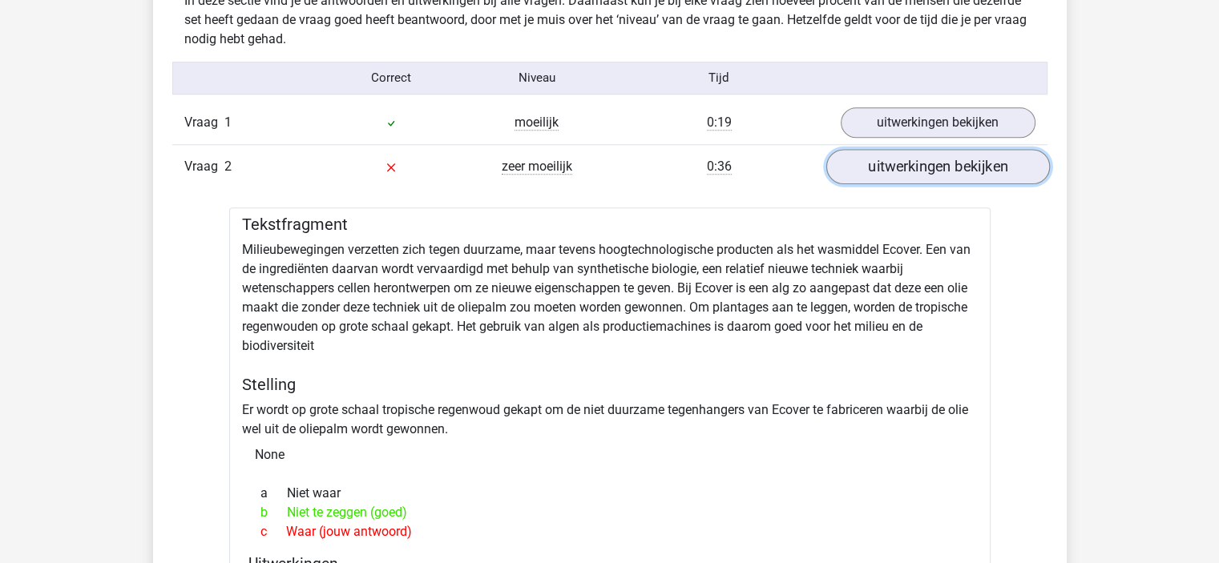
click at [876, 170] on link "uitwerkingen bekijken" at bounding box center [937, 166] width 224 height 35
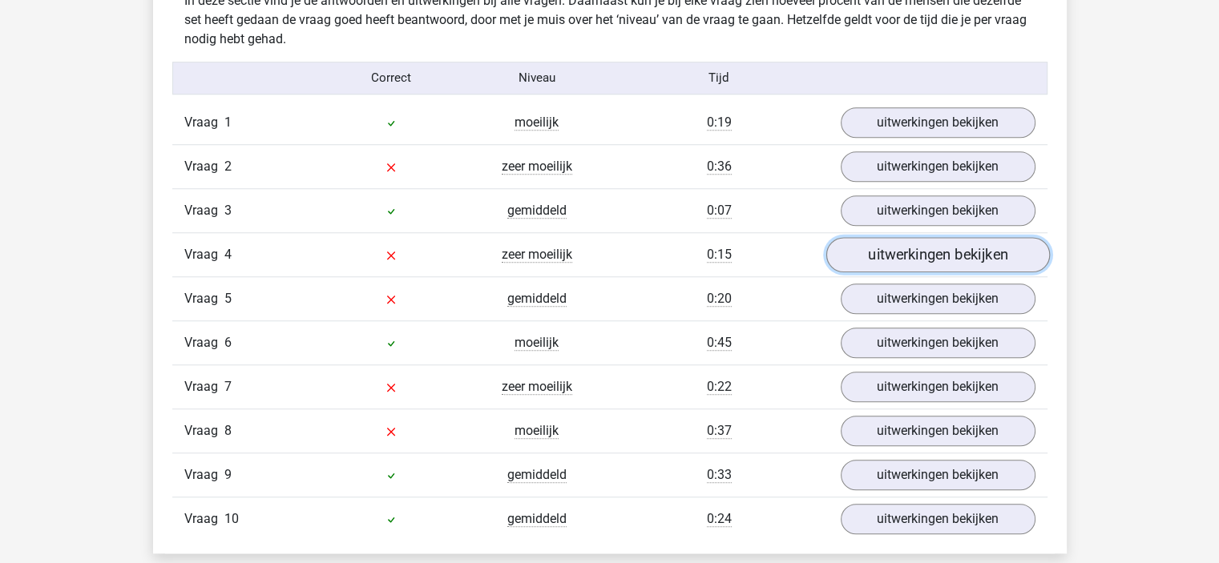
click at [853, 259] on link "uitwerkingen bekijken" at bounding box center [937, 254] width 224 height 35
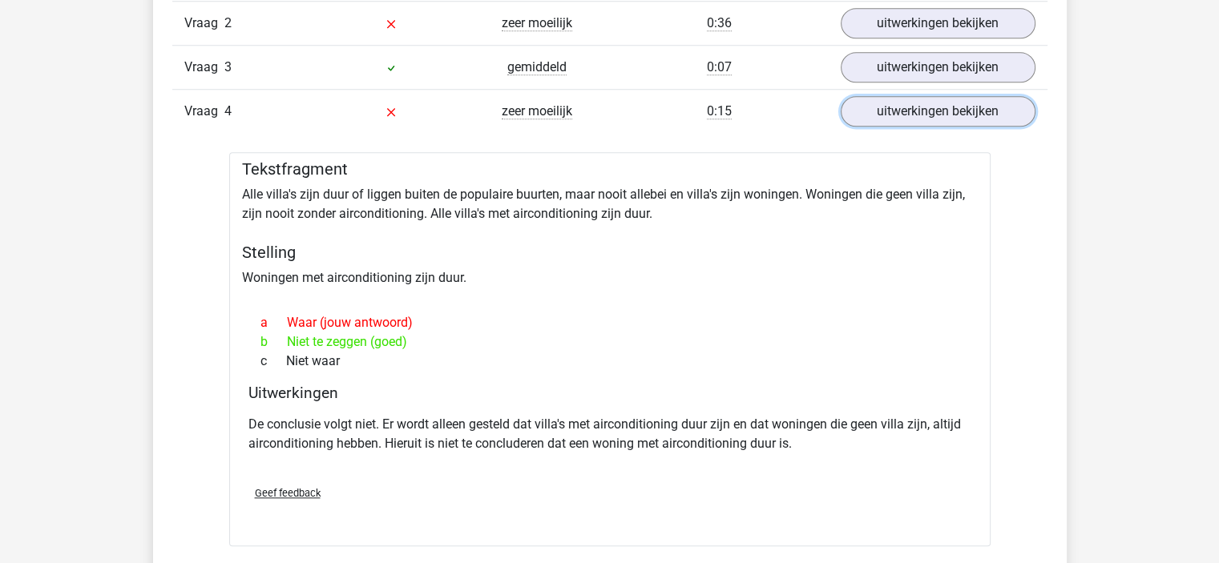
scroll to position [1442, 0]
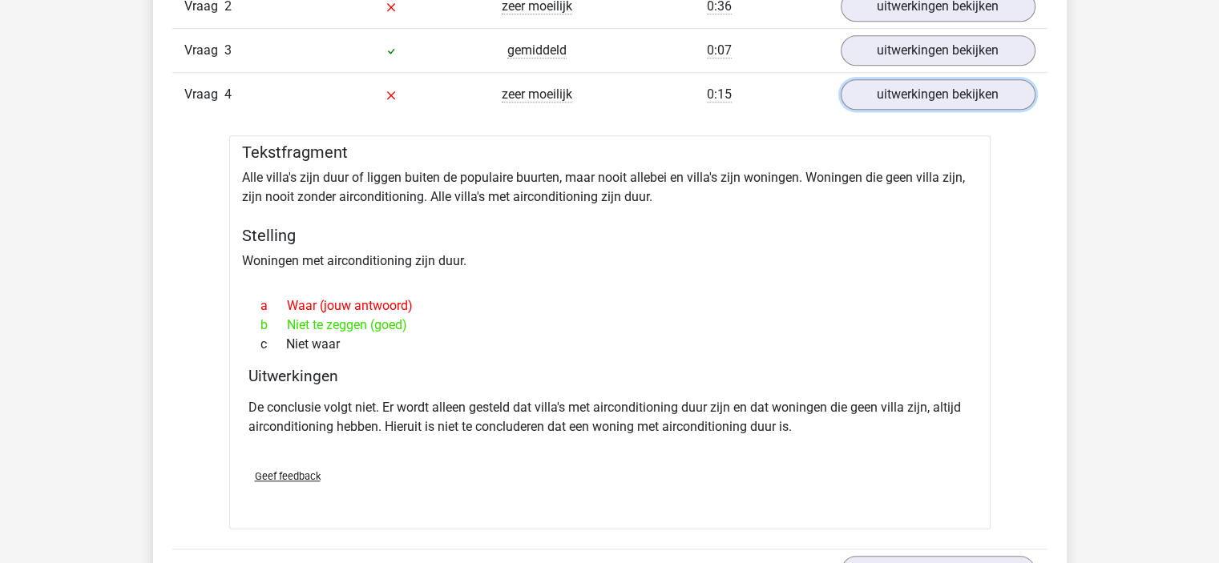
drag, startPoint x: 898, startPoint y: 103, endPoint x: 878, endPoint y: 118, distance: 24.5
click at [898, 103] on link "uitwerkingen bekijken" at bounding box center [938, 94] width 195 height 30
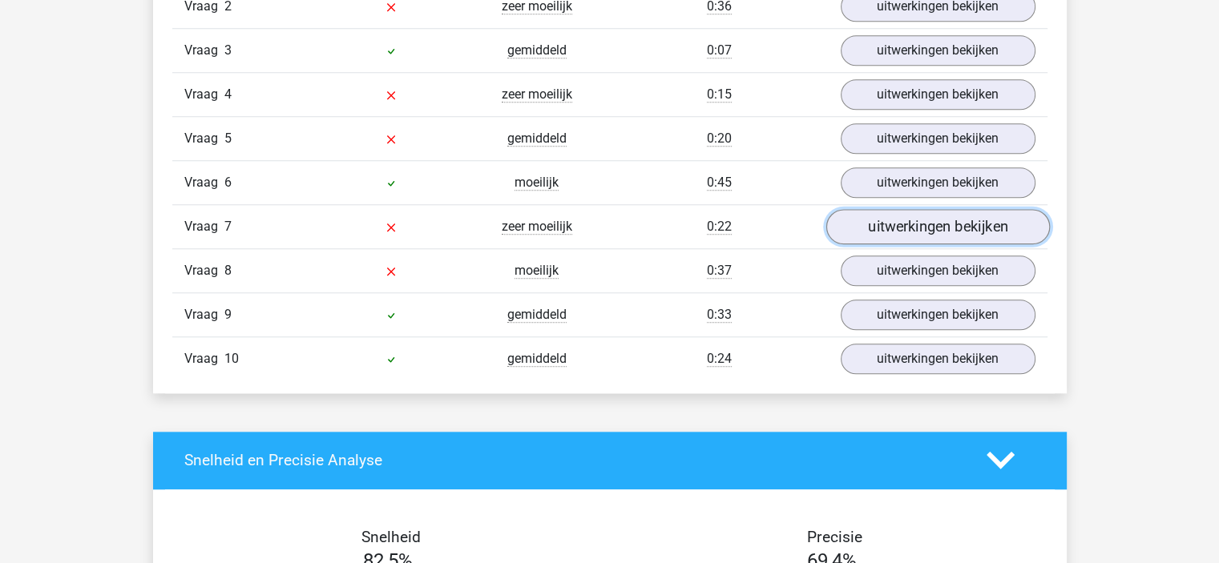
click at [853, 235] on link "uitwerkingen bekijken" at bounding box center [937, 226] width 224 height 35
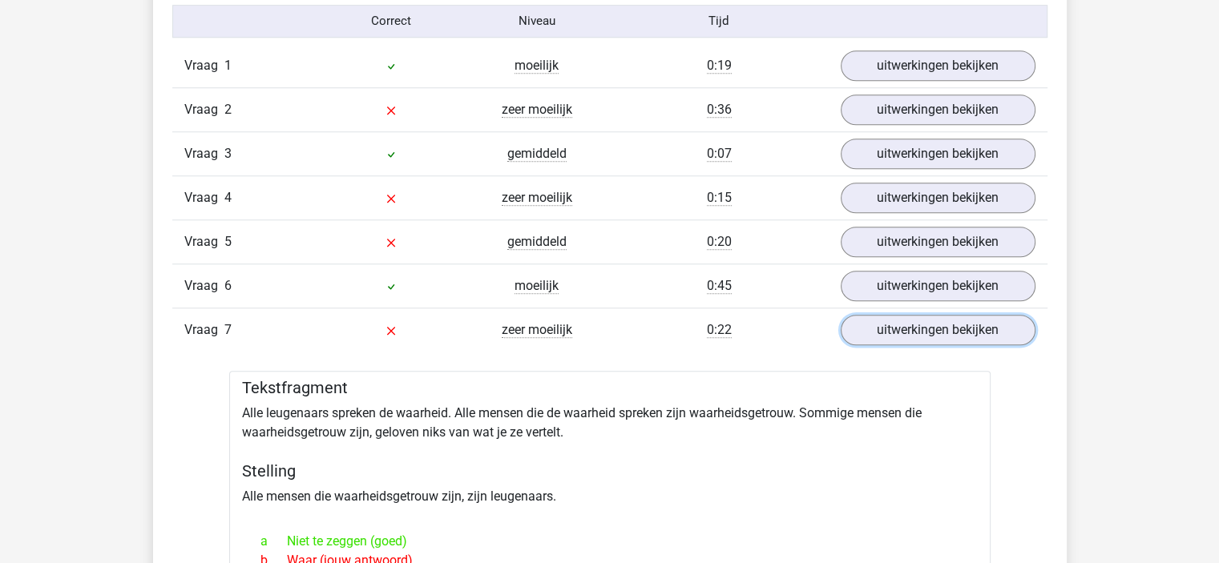
scroll to position [1282, 0]
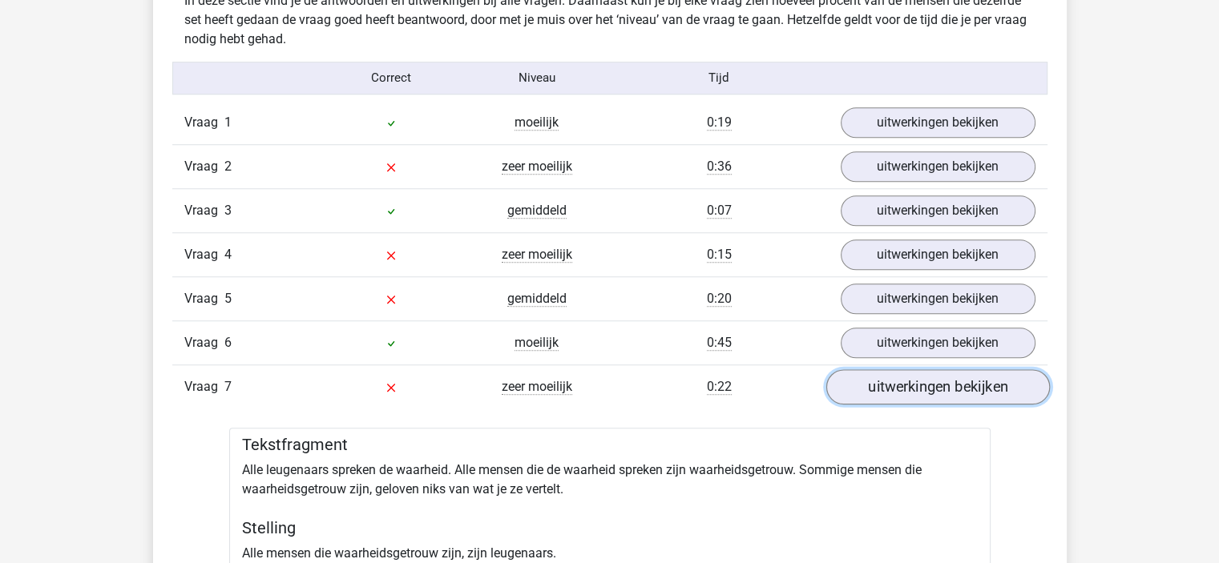
click at [865, 383] on link "uitwerkingen bekijken" at bounding box center [937, 386] width 224 height 35
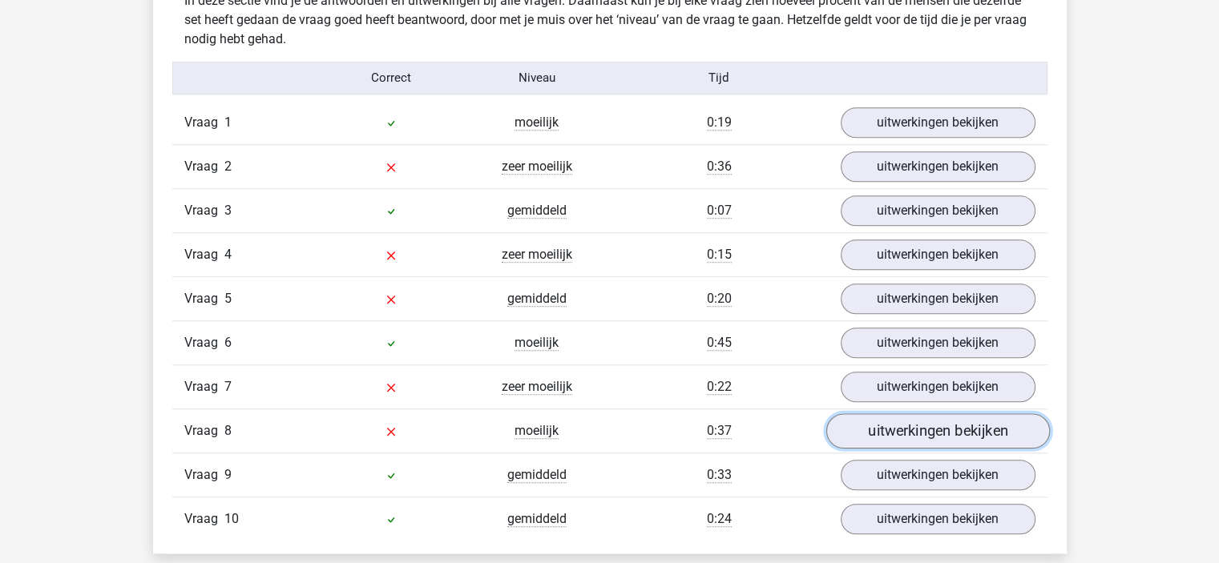
click at [867, 430] on link "uitwerkingen bekijken" at bounding box center [937, 430] width 224 height 35
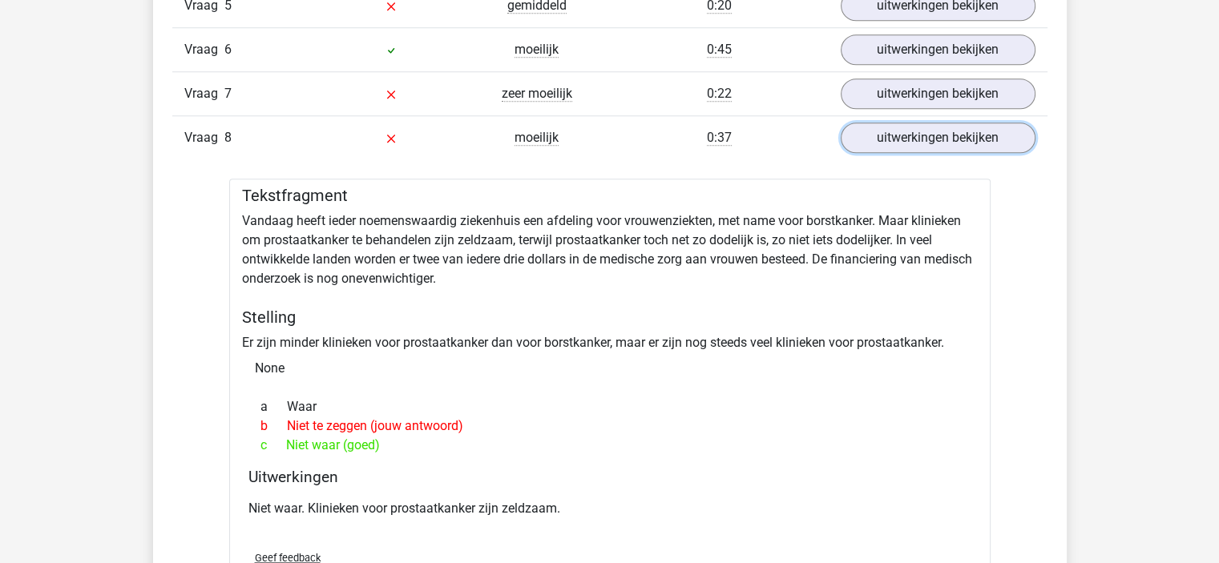
scroll to position [1603, 0]
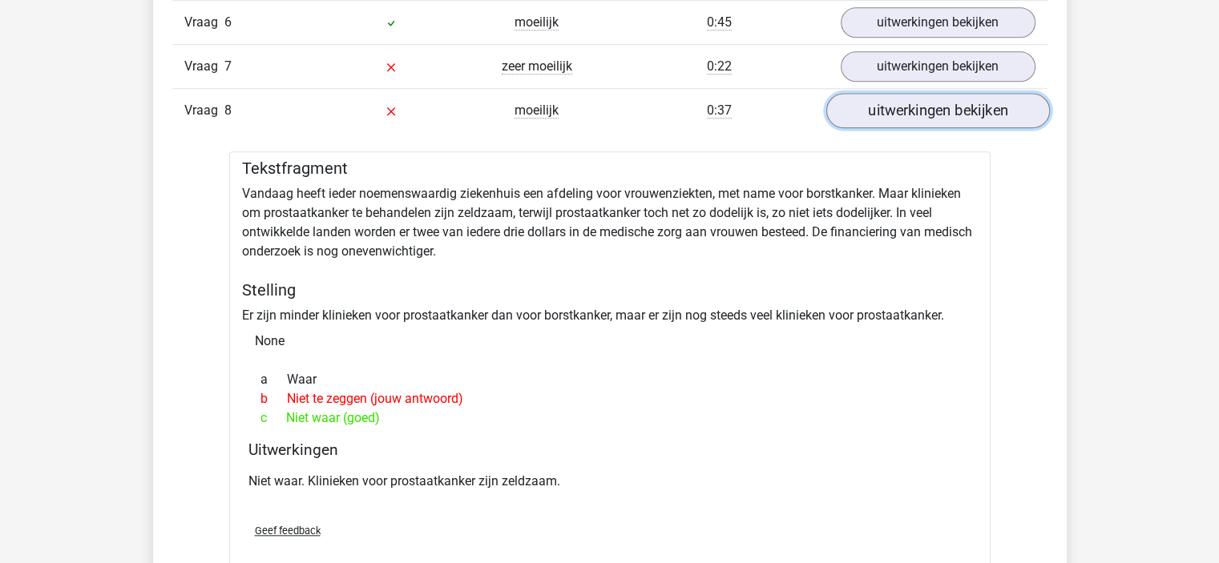
click at [908, 115] on link "uitwerkingen bekijken" at bounding box center [937, 110] width 224 height 35
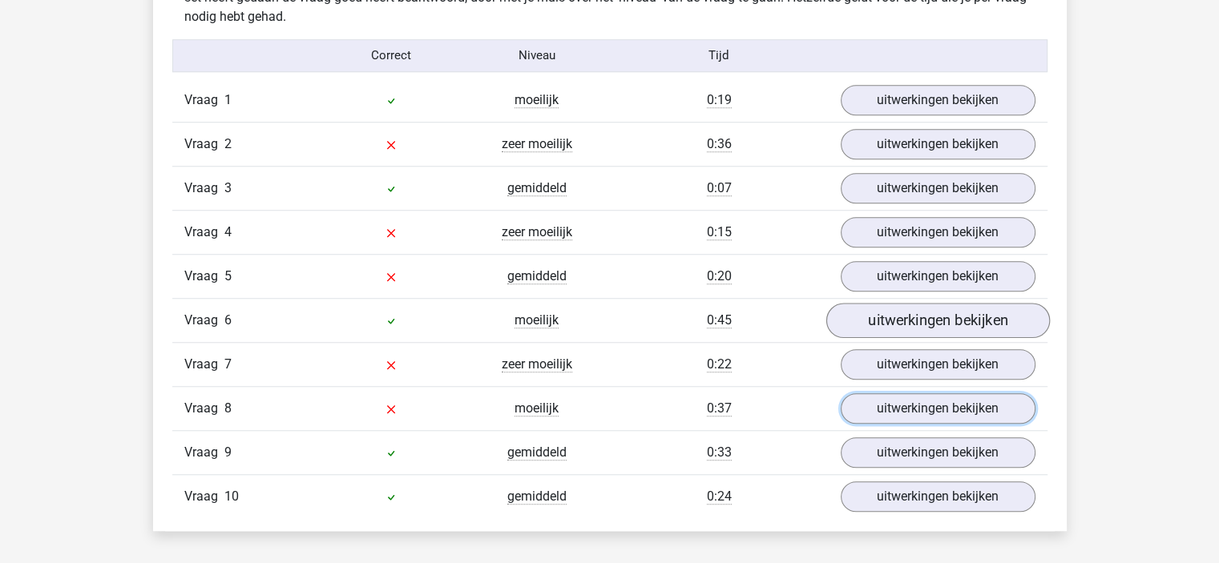
scroll to position [1282, 0]
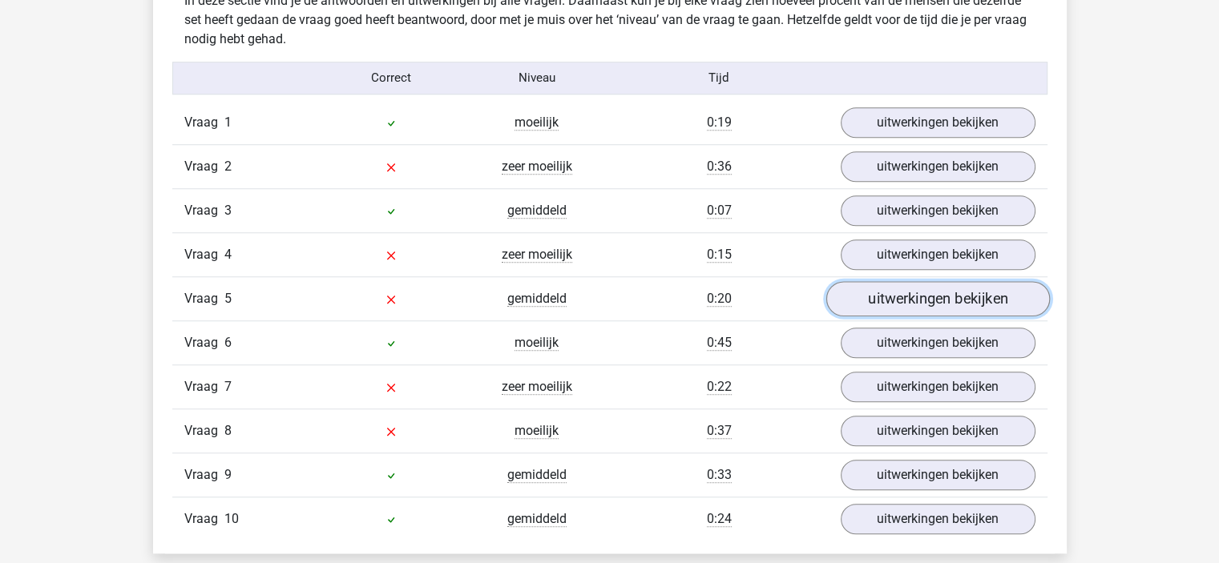
click at [874, 300] on link "uitwerkingen bekijken" at bounding box center [937, 298] width 224 height 35
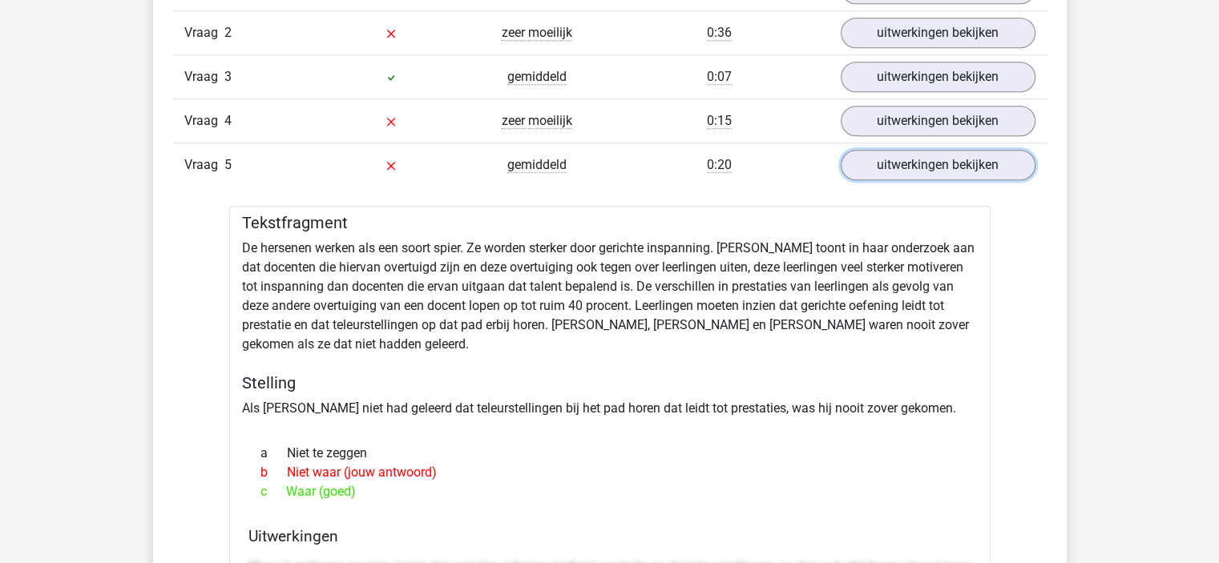
scroll to position [1442, 0]
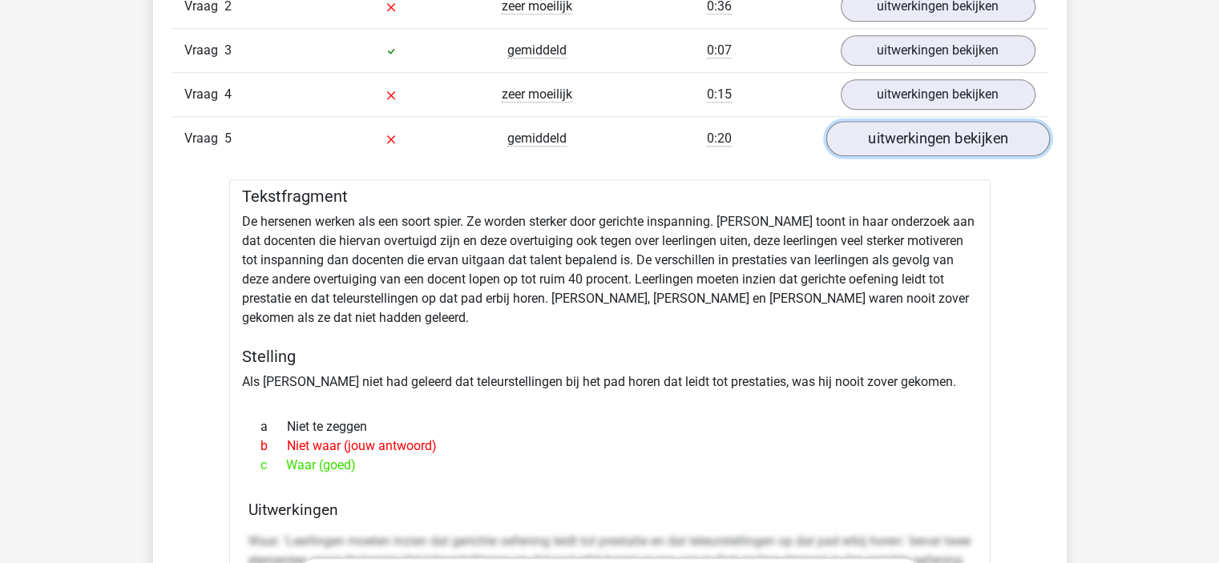
click at [885, 135] on link "uitwerkingen bekijken" at bounding box center [937, 138] width 224 height 35
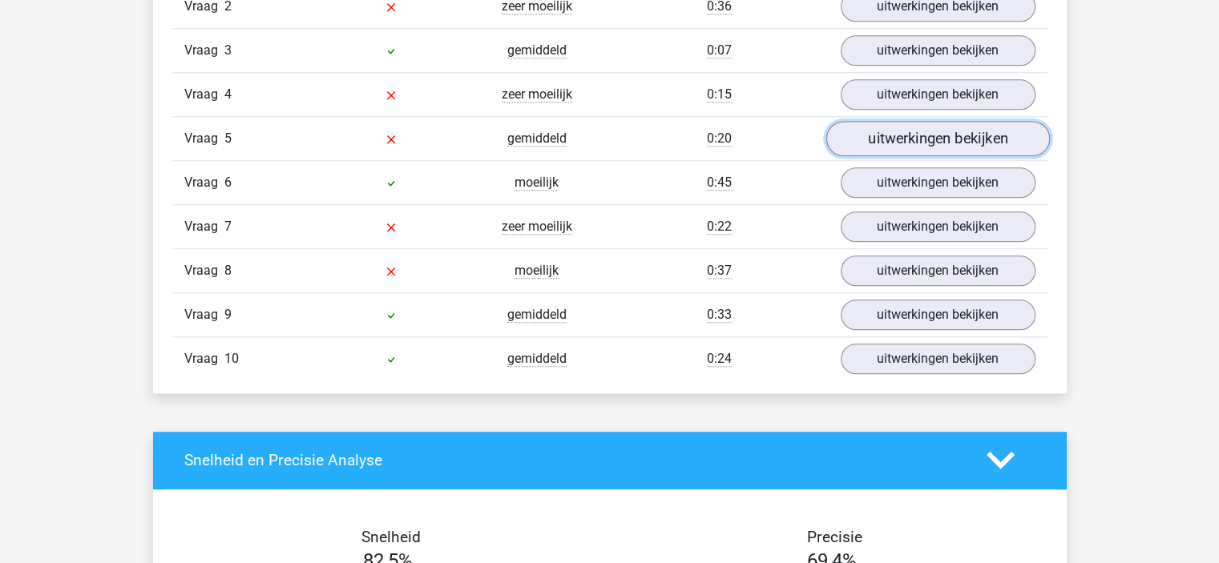
click at [873, 139] on link "uitwerkingen bekijken" at bounding box center [937, 138] width 224 height 35
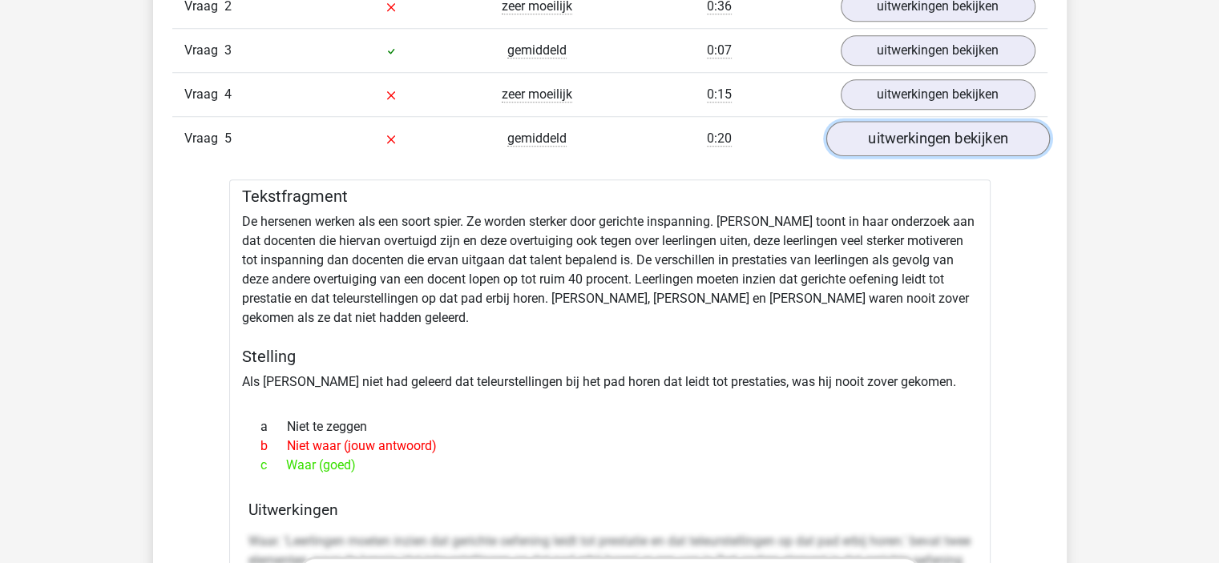
click at [873, 139] on link "uitwerkingen bekijken" at bounding box center [937, 138] width 224 height 35
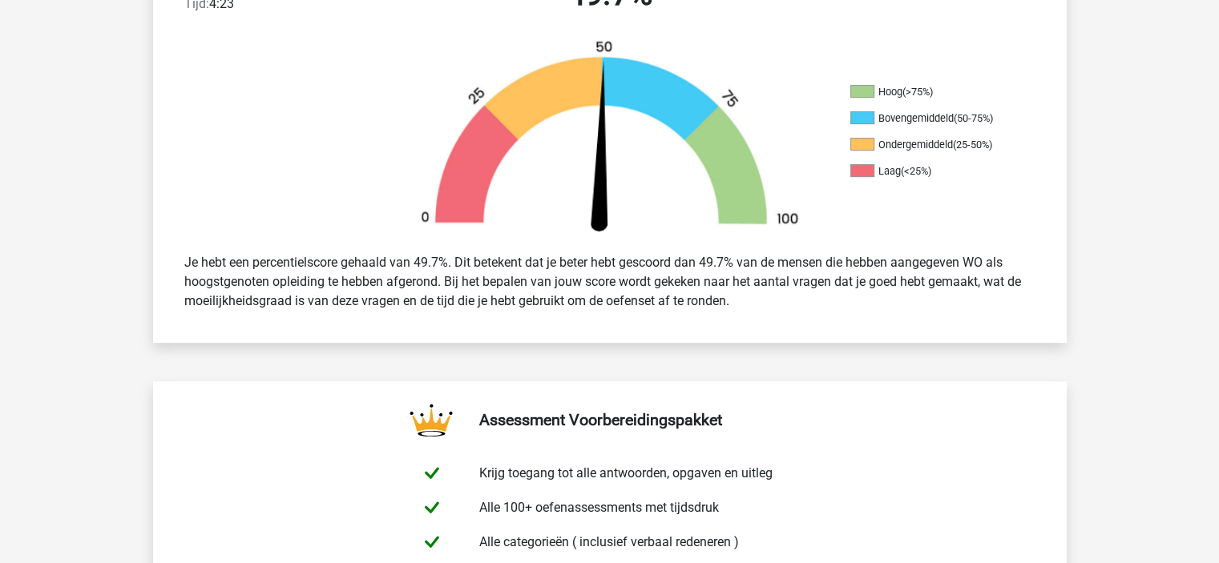
scroll to position [0, 0]
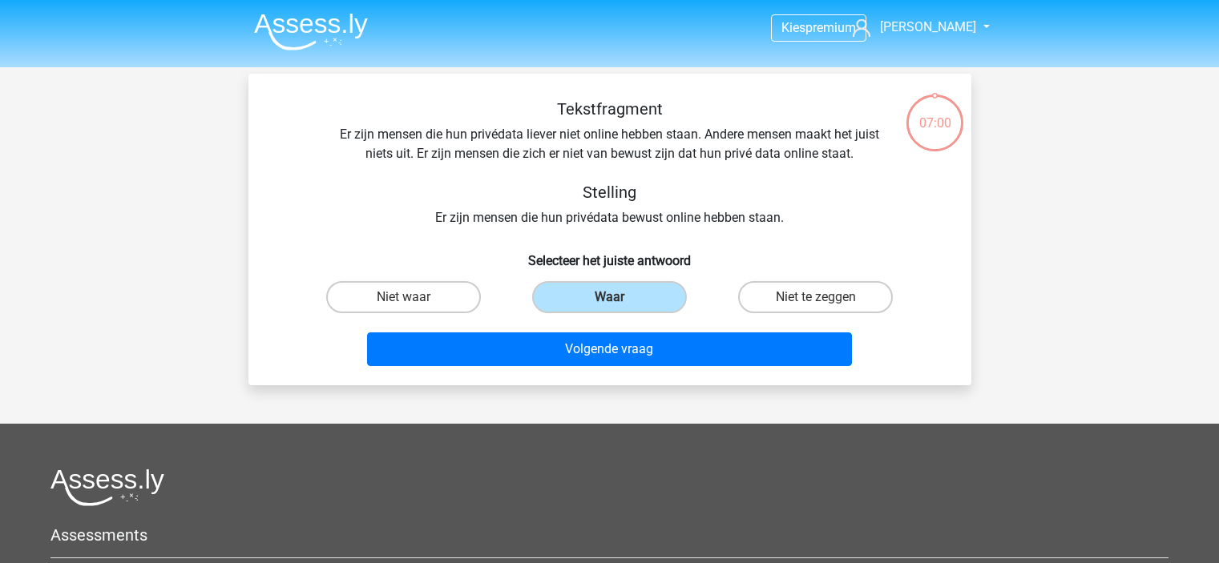
scroll to position [74, 0]
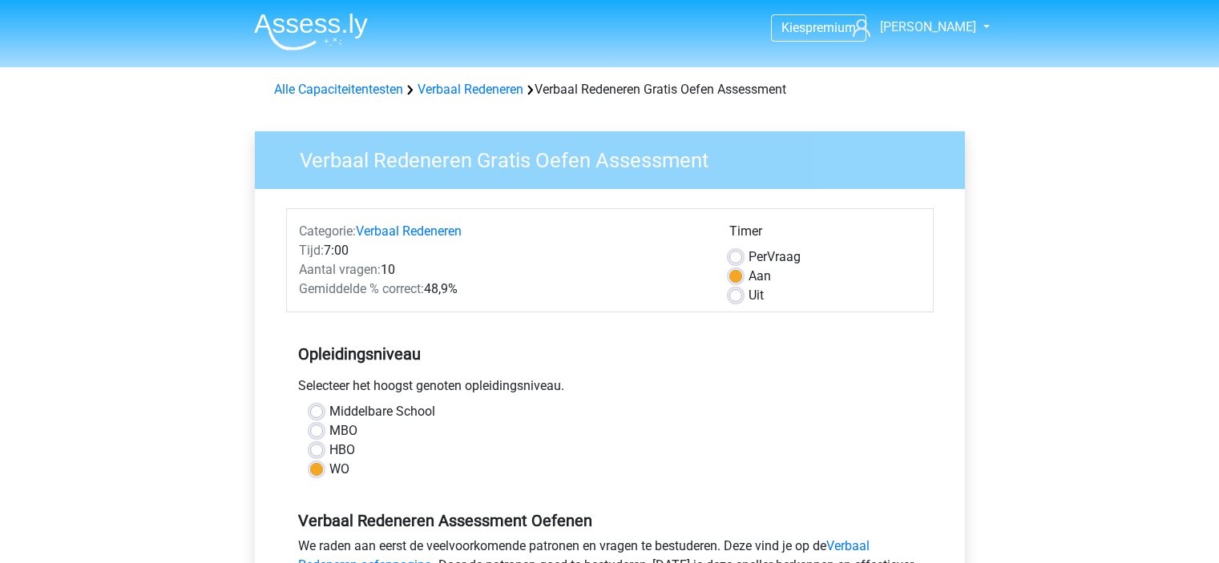
scroll to position [321, 0]
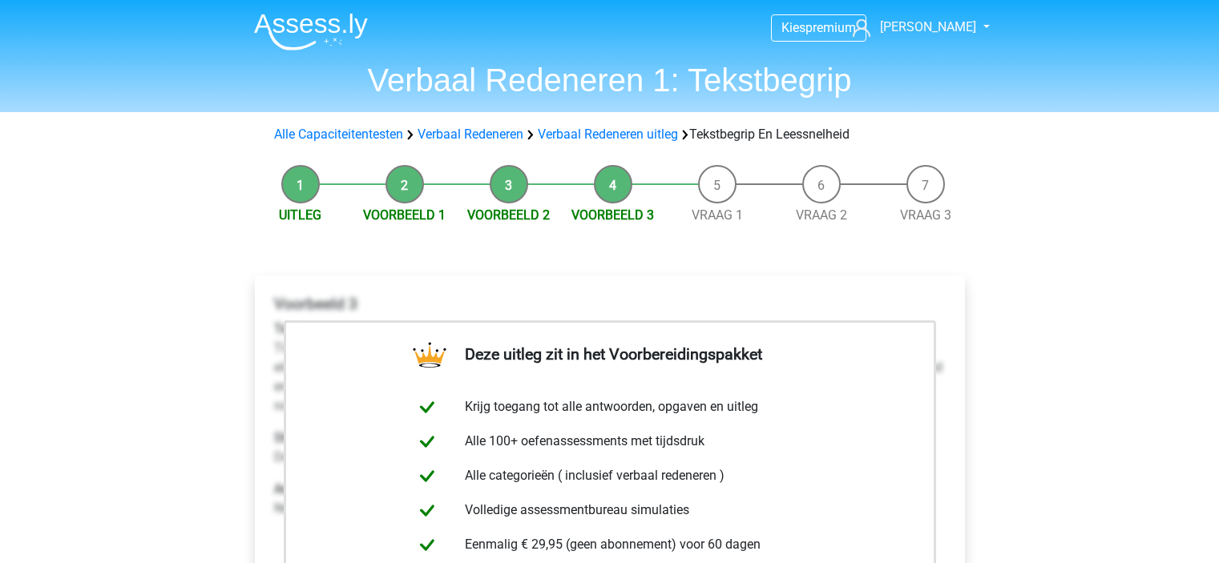
scroll to position [321, 0]
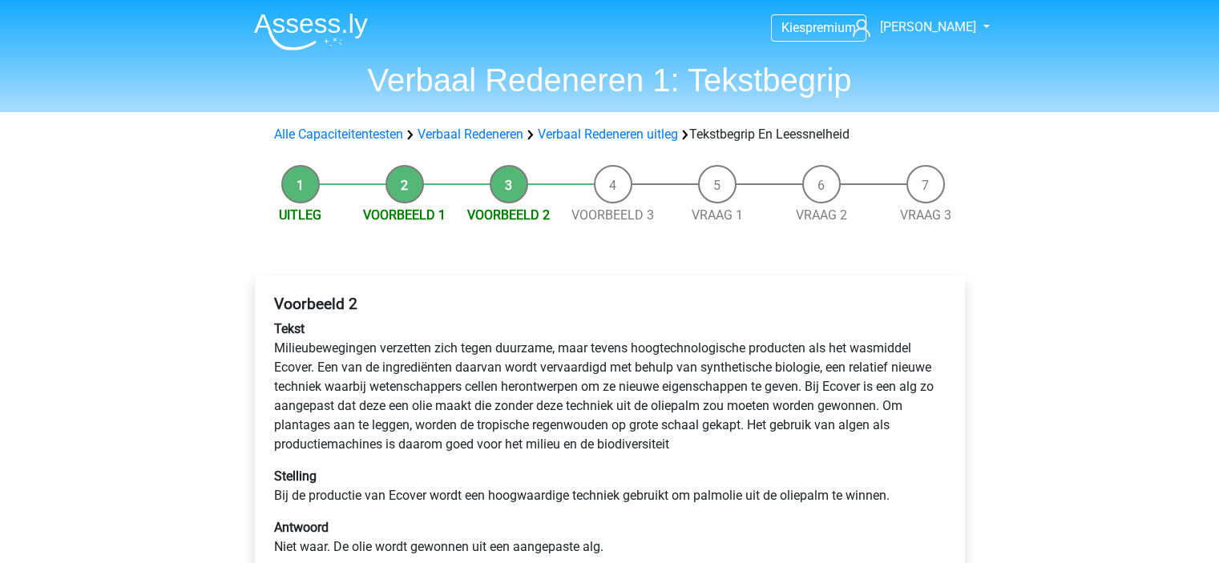
scroll to position [160, 0]
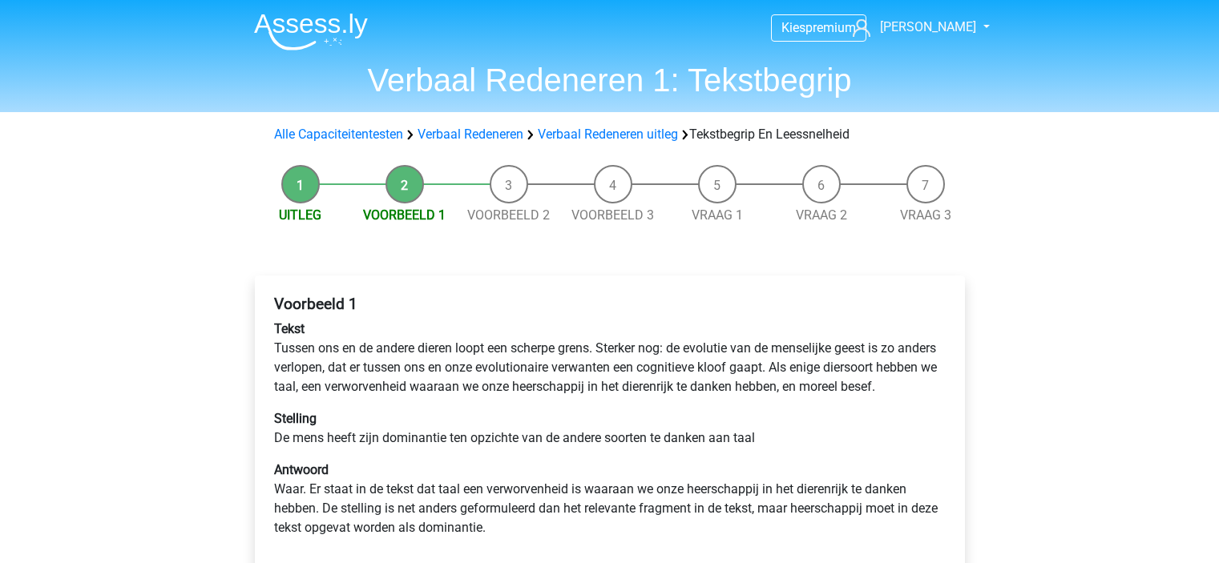
scroll to position [160, 0]
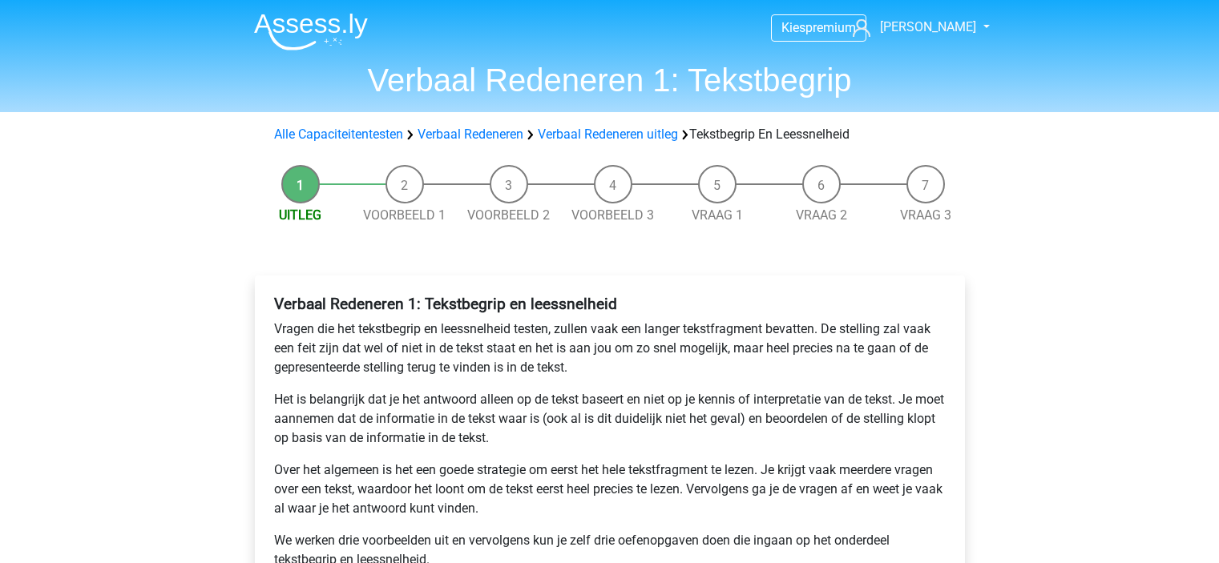
scroll to position [160, 0]
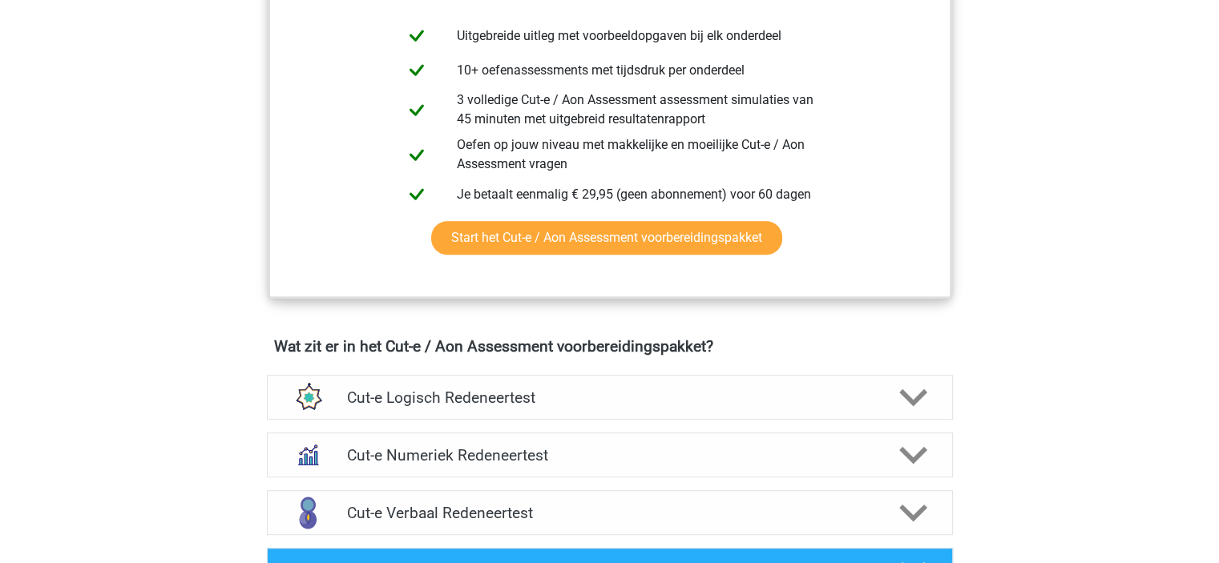
scroll to position [694, 0]
